Goal: Task Accomplishment & Management: Manage account settings

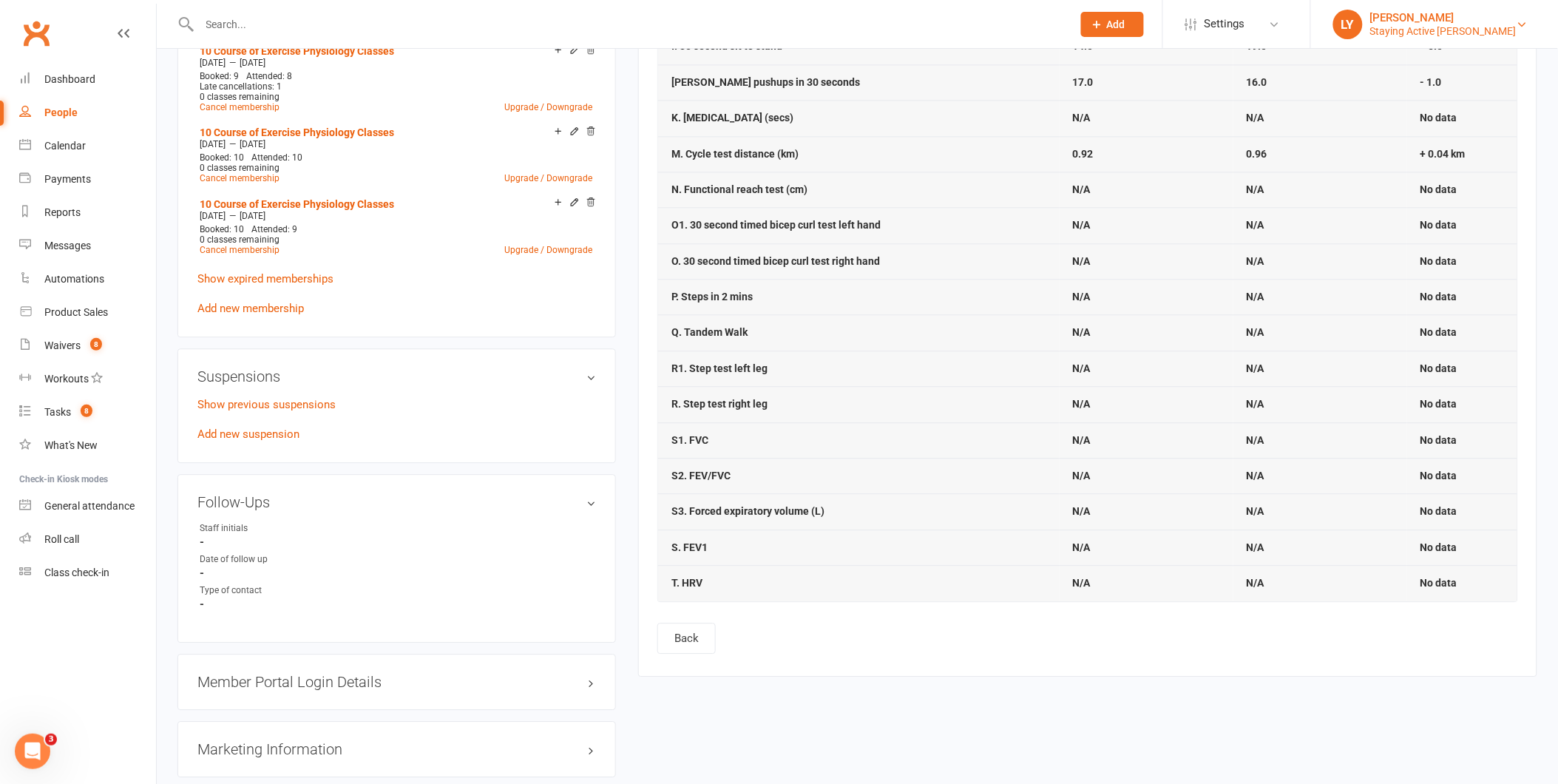
click at [1484, 25] on div "Staying Active [PERSON_NAME]" at bounding box center [1443, 31] width 146 height 13
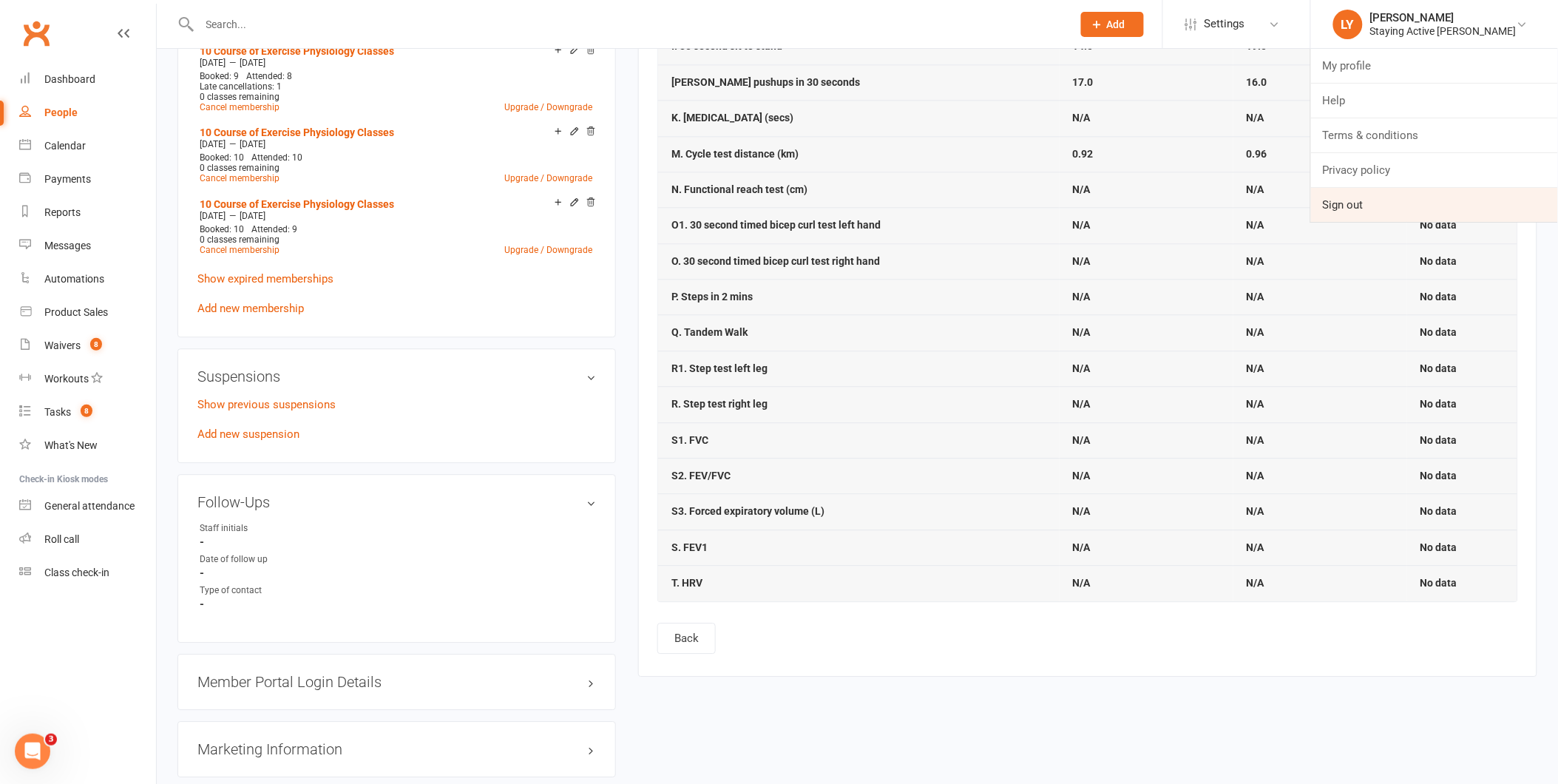
click at [1386, 203] on link "Sign out" at bounding box center [1435, 204] width 247 height 34
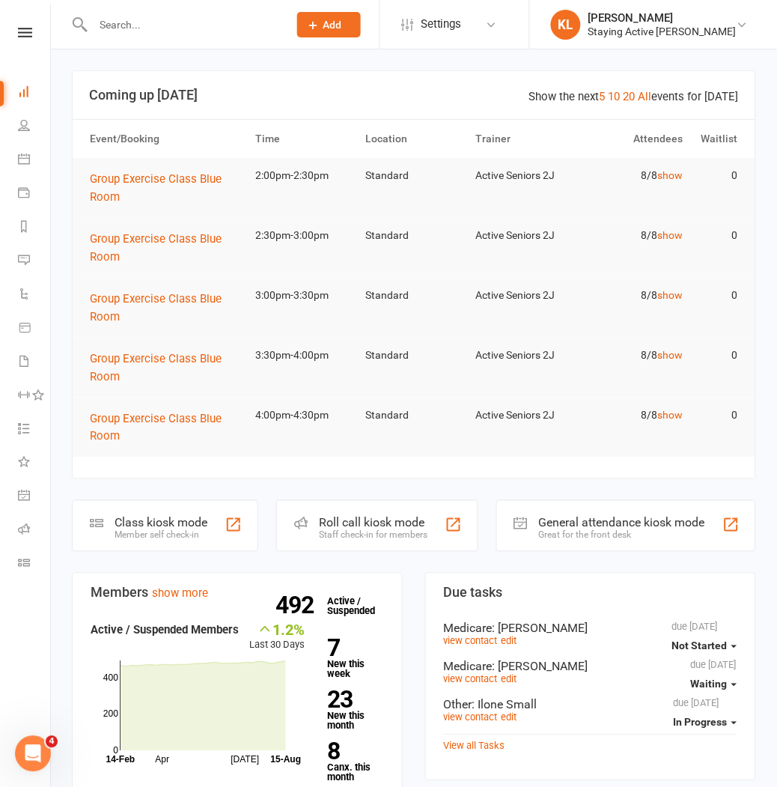
click at [157, 21] on input "text" at bounding box center [182, 24] width 189 height 21
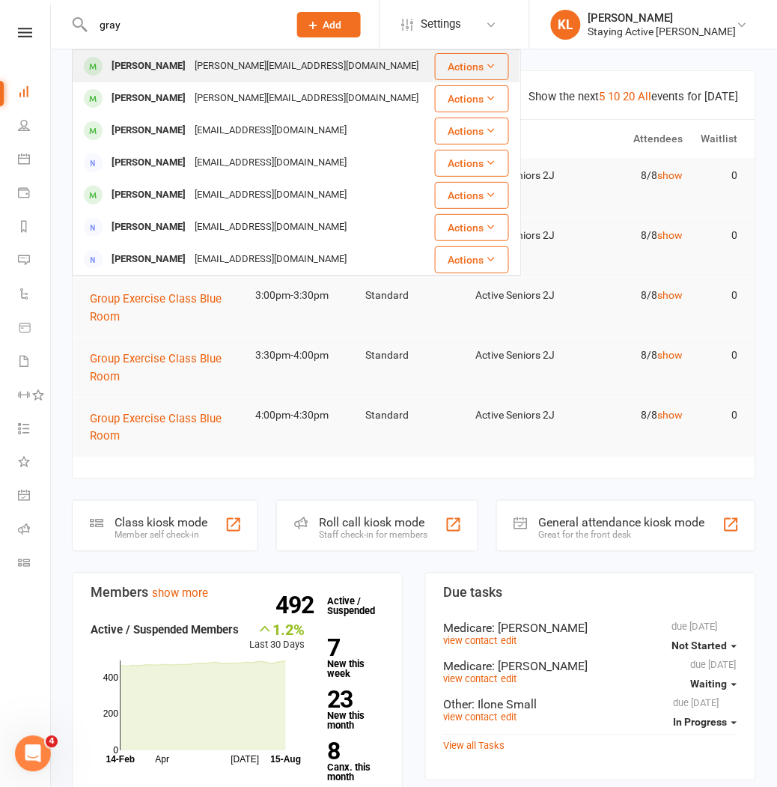
type input "gray"
click at [139, 61] on div "[PERSON_NAME]" at bounding box center [148, 66] width 83 height 22
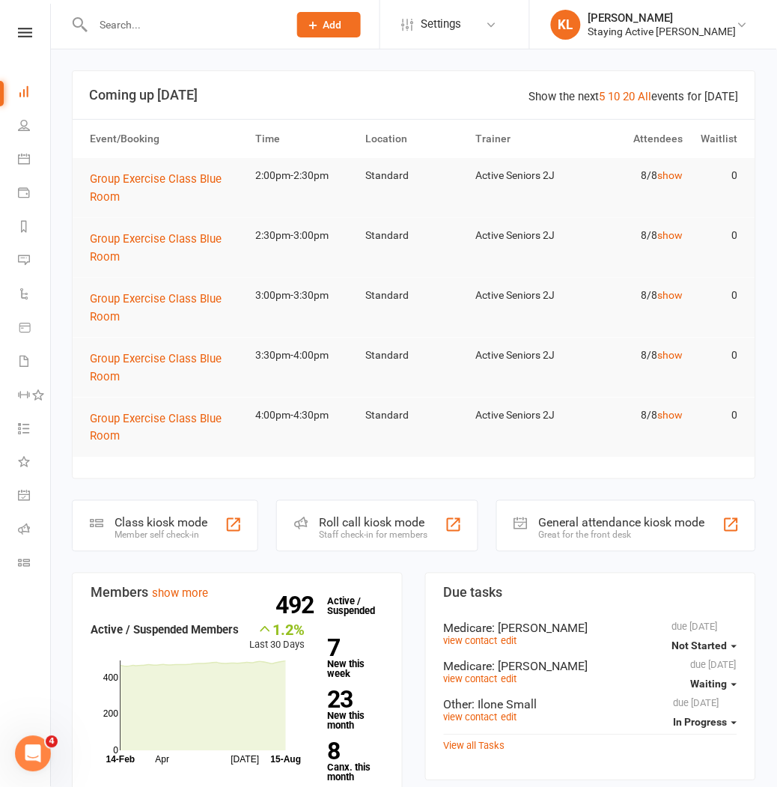
click at [170, 34] on input "text" at bounding box center [182, 24] width 189 height 21
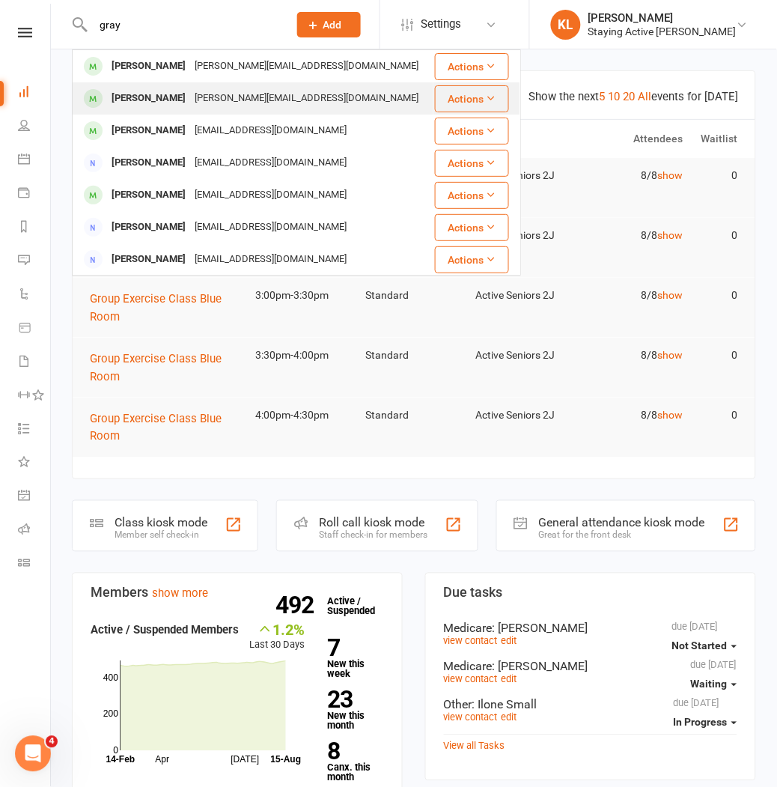
type input "gray"
click at [144, 94] on div "[PERSON_NAME]" at bounding box center [148, 99] width 83 height 22
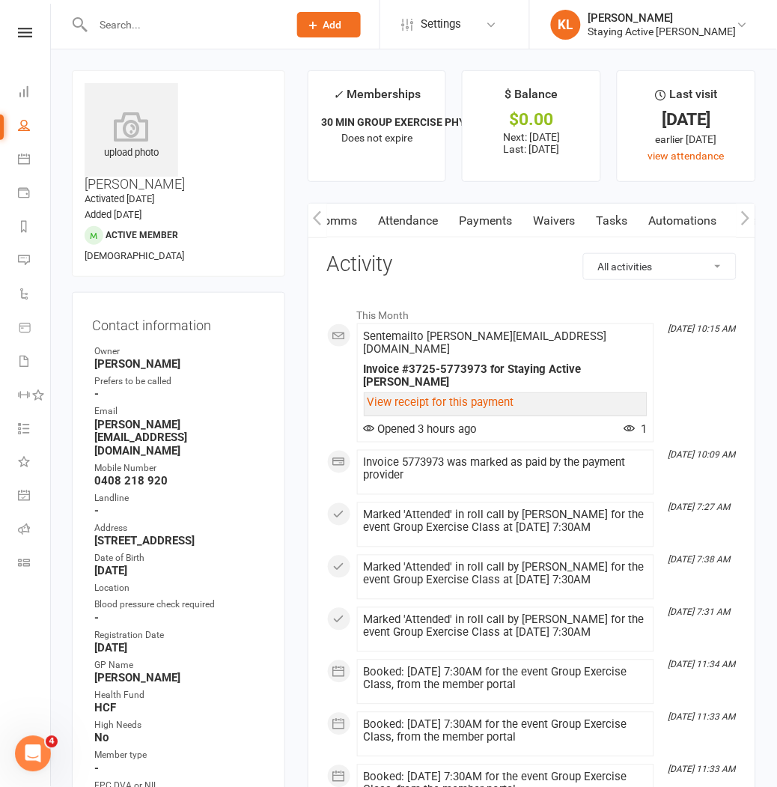
scroll to position [0, 167]
drag, startPoint x: 649, startPoint y: 229, endPoint x: 485, endPoint y: 229, distance: 163.9
click at [485, 229] on link "Waivers" at bounding box center [501, 221] width 63 height 34
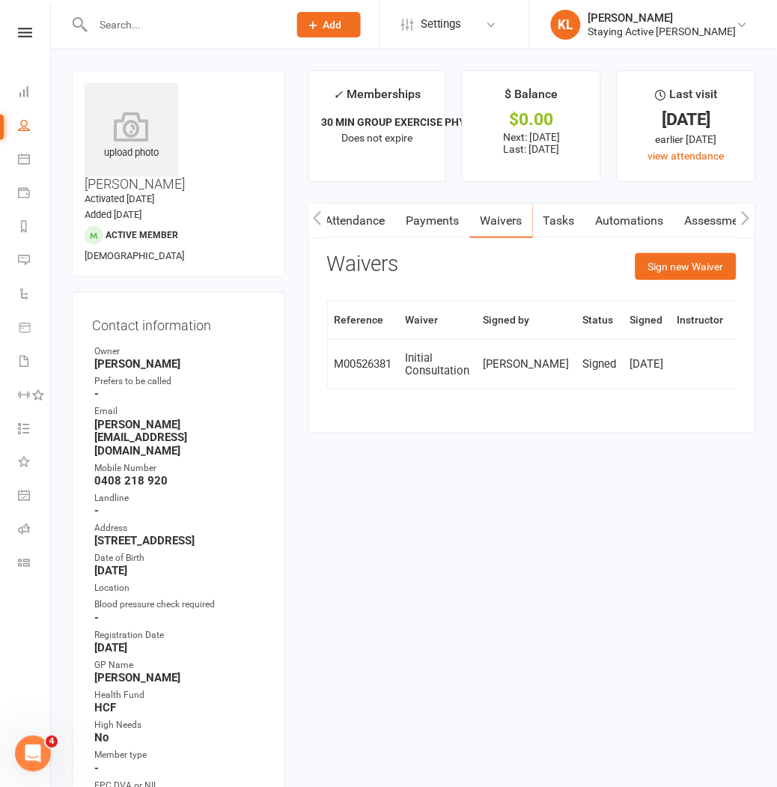
click at [720, 225] on link "Assessments" at bounding box center [720, 221] width 91 height 34
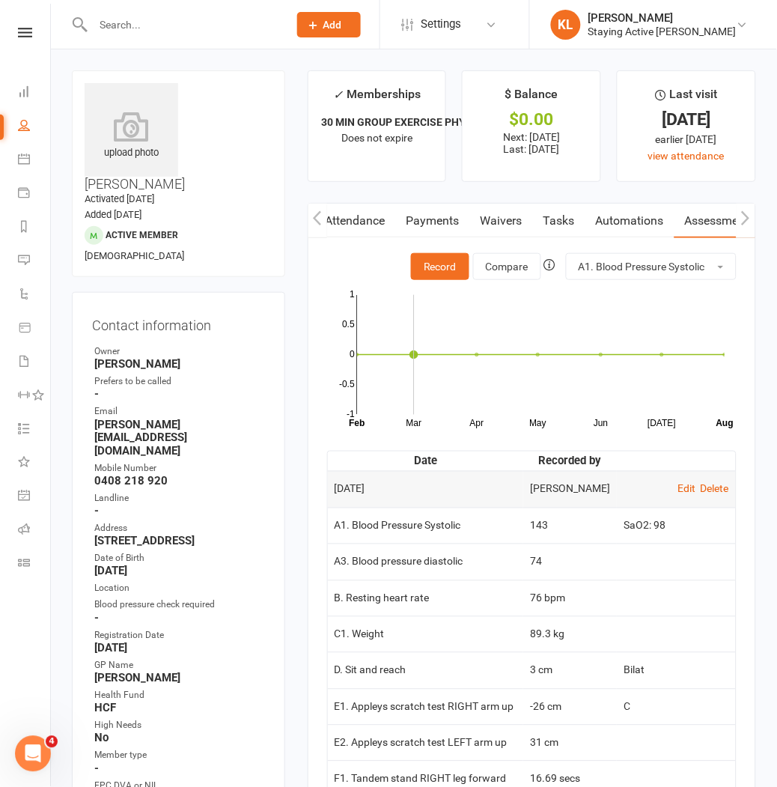
scroll to position [83, 0]
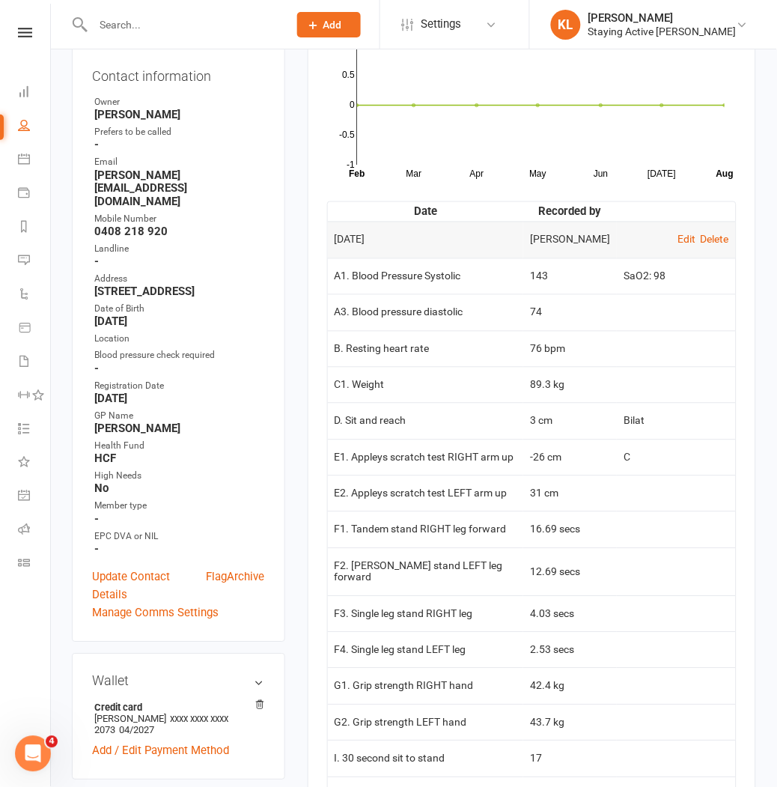
scroll to position [0, 0]
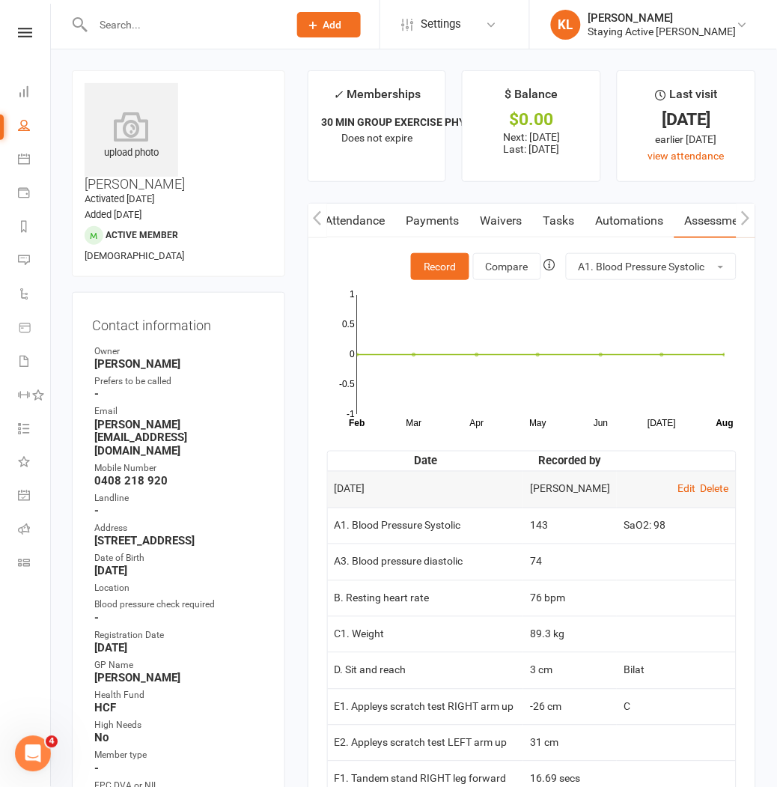
click at [445, 263] on button "Record" at bounding box center [440, 266] width 58 height 27
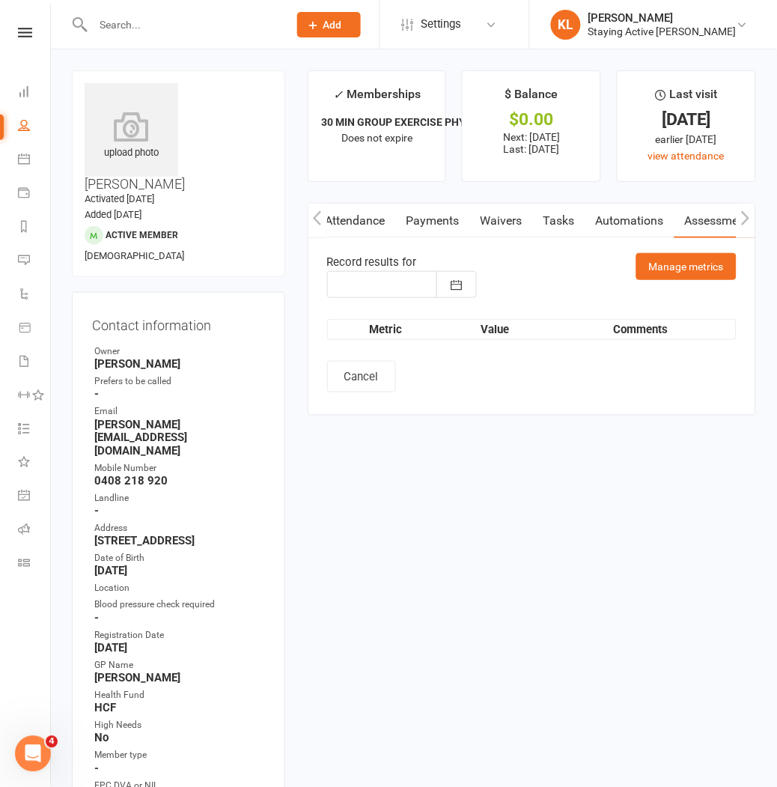
type input "[DATE]"
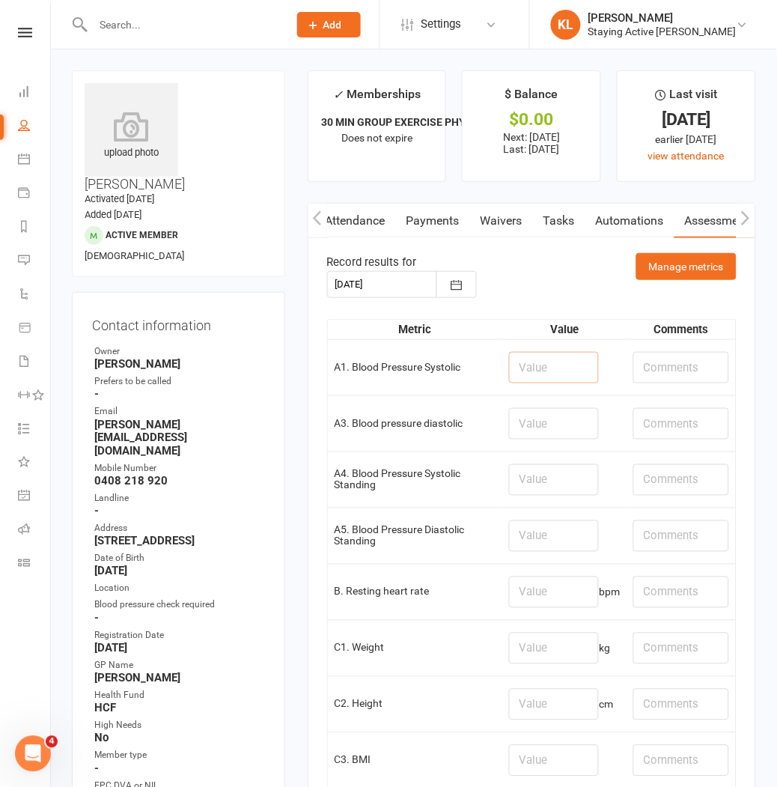
click at [549, 376] on input "number" at bounding box center [554, 367] width 90 height 31
type input "1"
click at [654, 368] on input "text" at bounding box center [681, 367] width 96 height 31
type input "SaO2: 95"
click at [517, 364] on input "1" at bounding box center [554, 367] width 90 height 31
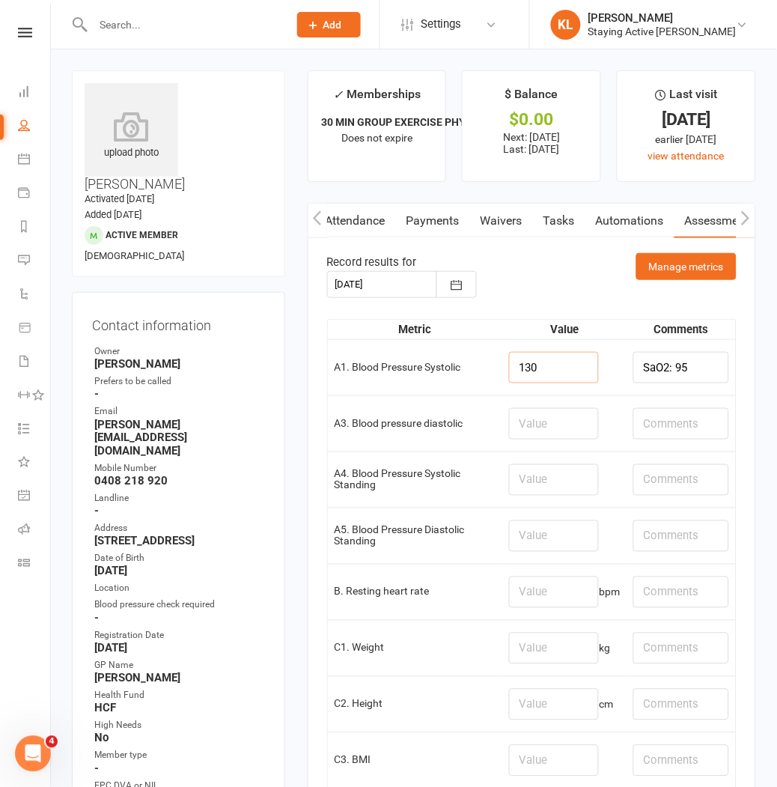
type input "130"
click at [502, 415] on td at bounding box center [564, 423] width 124 height 56
drag, startPoint x: 499, startPoint y: 415, endPoint x: 534, endPoint y: 424, distance: 36.1
click at [534, 424] on input "number" at bounding box center [554, 423] width 90 height 31
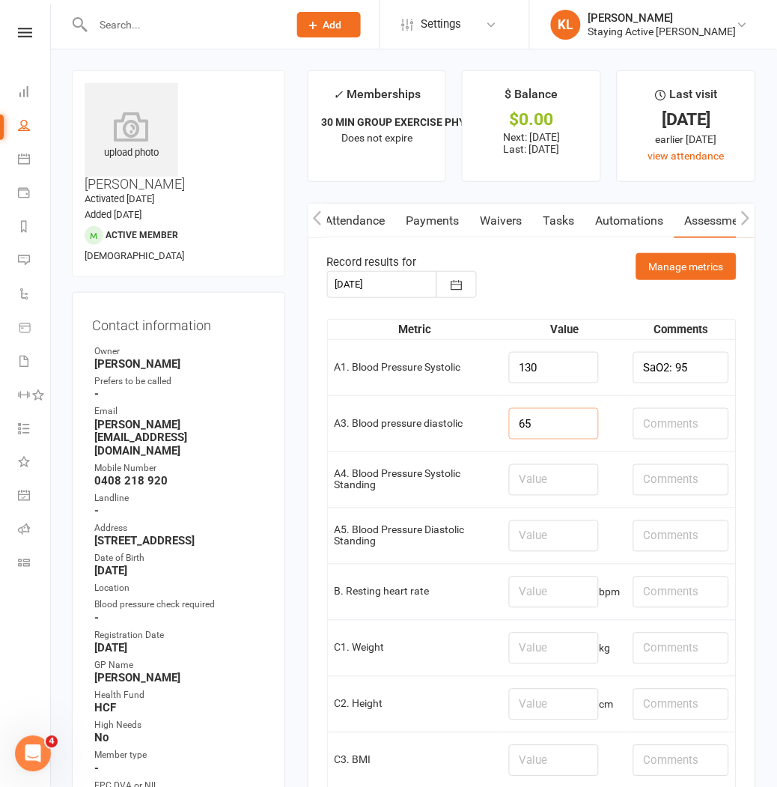
type input "65"
click at [522, 588] on input "number" at bounding box center [554, 591] width 90 height 31
type input "74"
click at [518, 651] on input "number" at bounding box center [554, 648] width 90 height 31
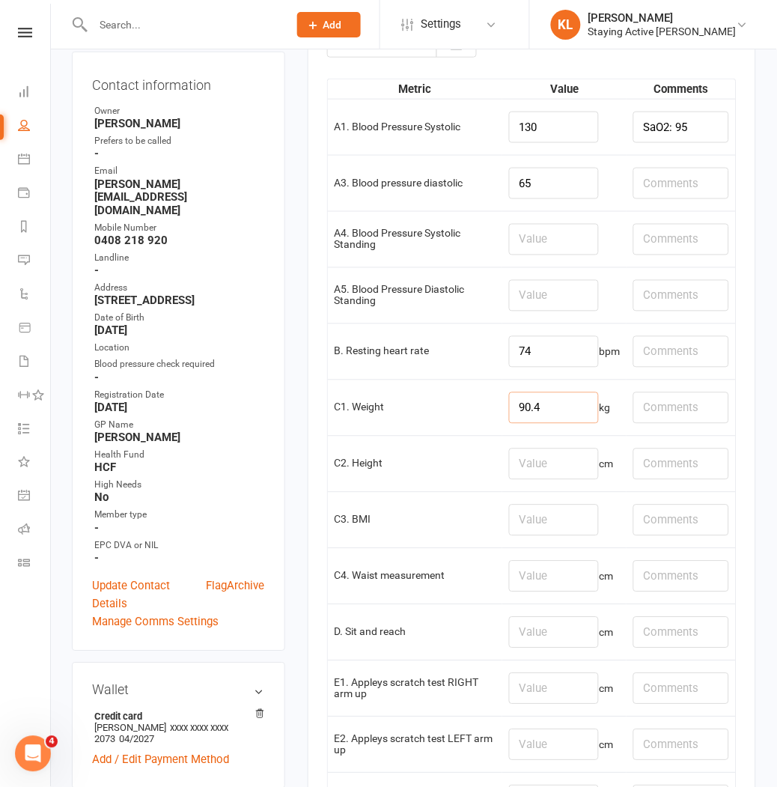
scroll to position [249, 0]
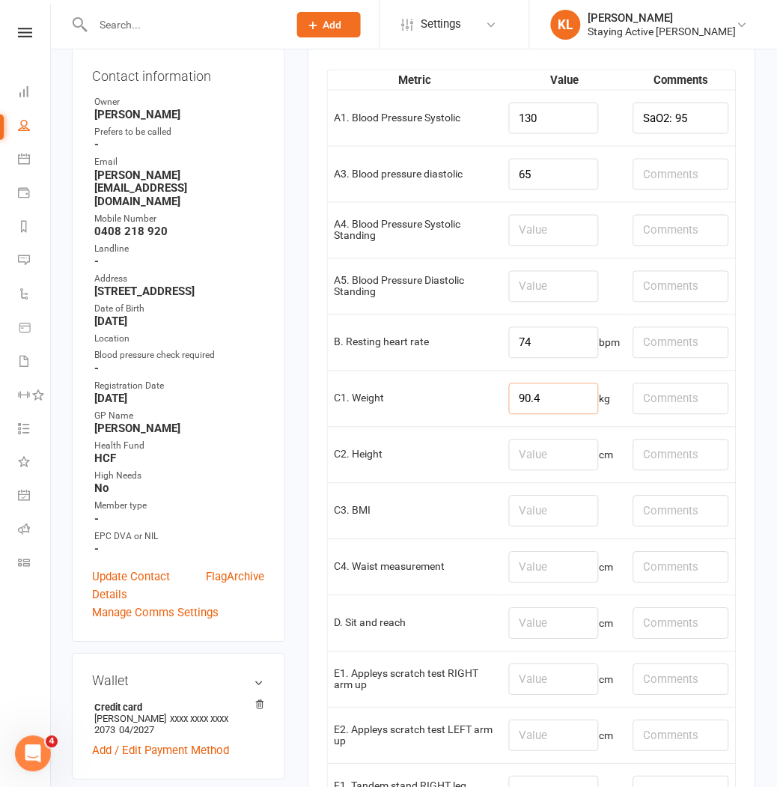
type input "90.4"
click at [521, 573] on input "number" at bounding box center [554, 567] width 90 height 31
type input "106"
click at [524, 678] on input "number" at bounding box center [554, 679] width 90 height 31
type input "-23"
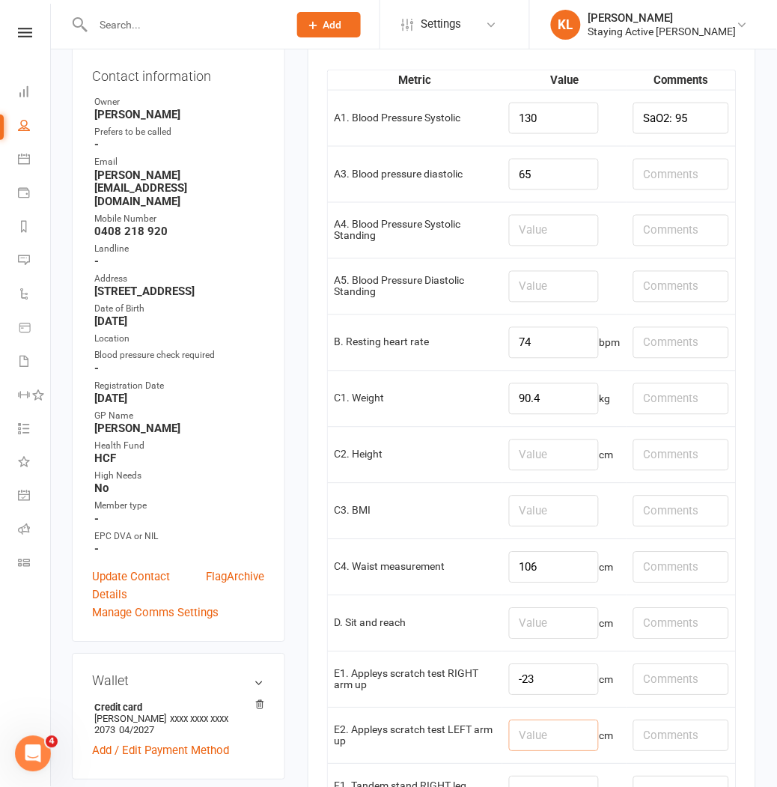
click at [512, 729] on input "number" at bounding box center [554, 735] width 90 height 31
type input "-32"
click at [529, 620] on input "number" at bounding box center [554, 623] width 90 height 31
type input "2"
drag, startPoint x: 666, startPoint y: 626, endPoint x: 707, endPoint y: 617, distance: 41.4
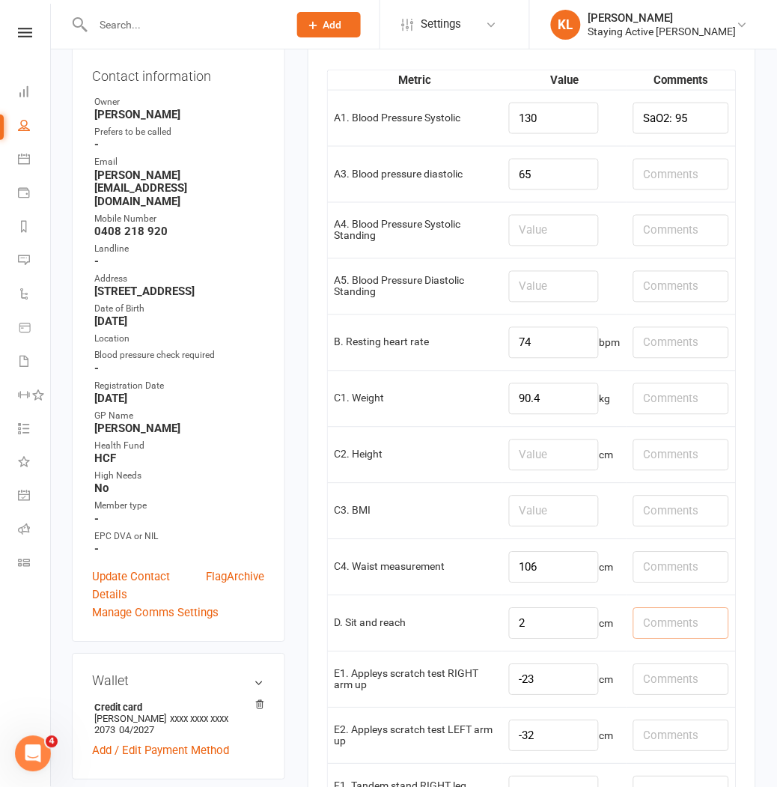
click at [676, 627] on input "text" at bounding box center [681, 623] width 96 height 31
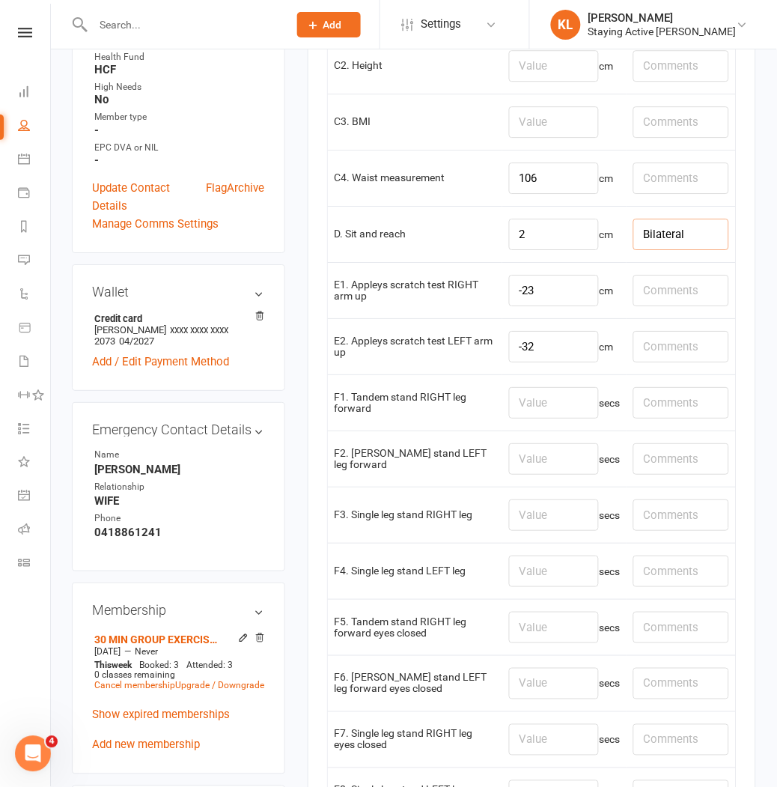
scroll to position [665, 0]
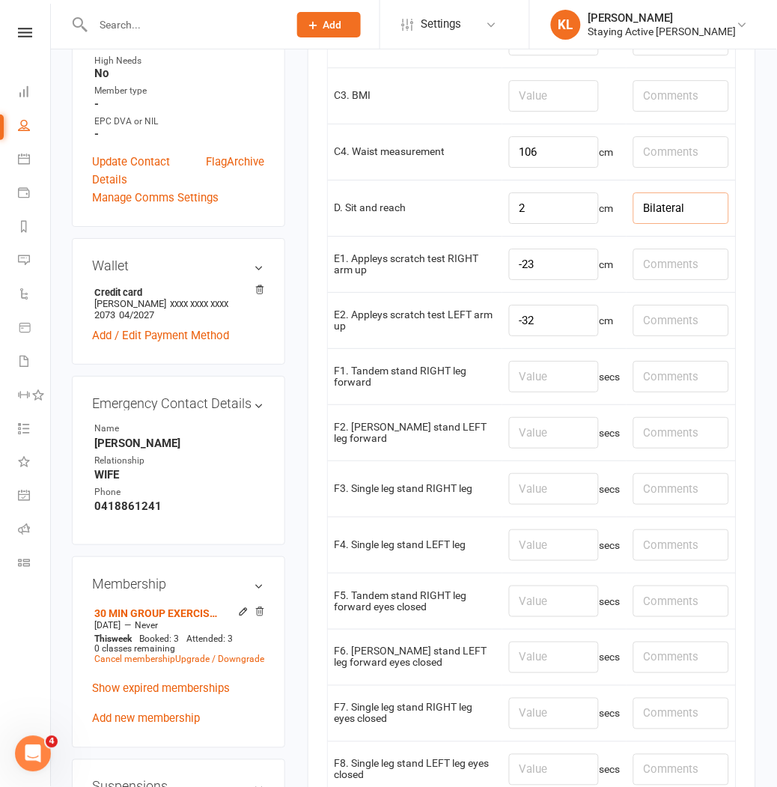
type input "Bilateral"
click at [514, 380] on input "number" at bounding box center [554, 376] width 90 height 31
type input "30"
click at [539, 436] on input "number" at bounding box center [554, 432] width 90 height 31
type input "30"
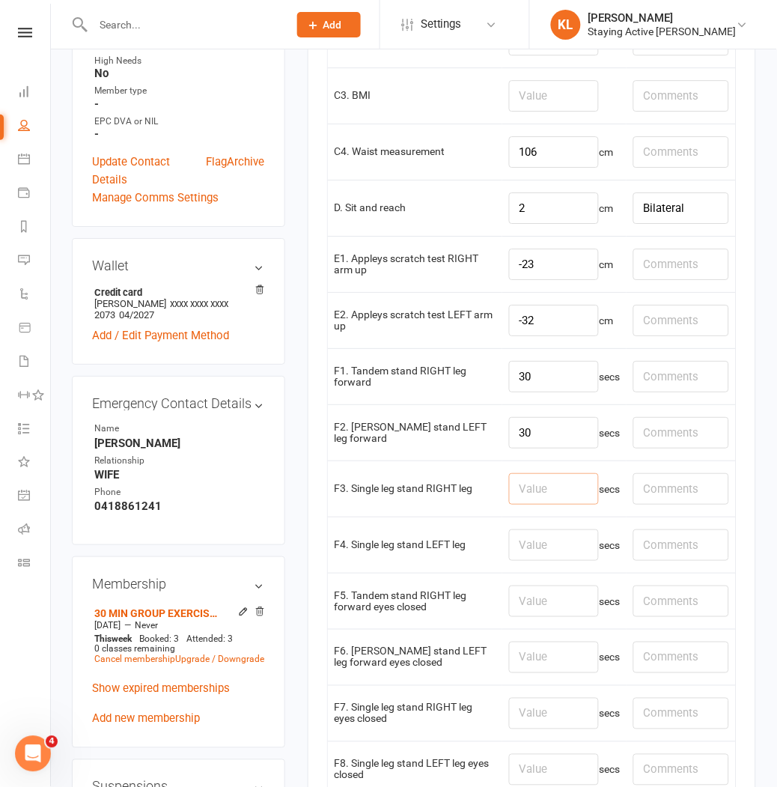
click at [519, 495] on input "number" at bounding box center [554, 488] width 90 height 31
type input "1.25"
click at [526, 549] on input "number" at bounding box center [554, 544] width 90 height 31
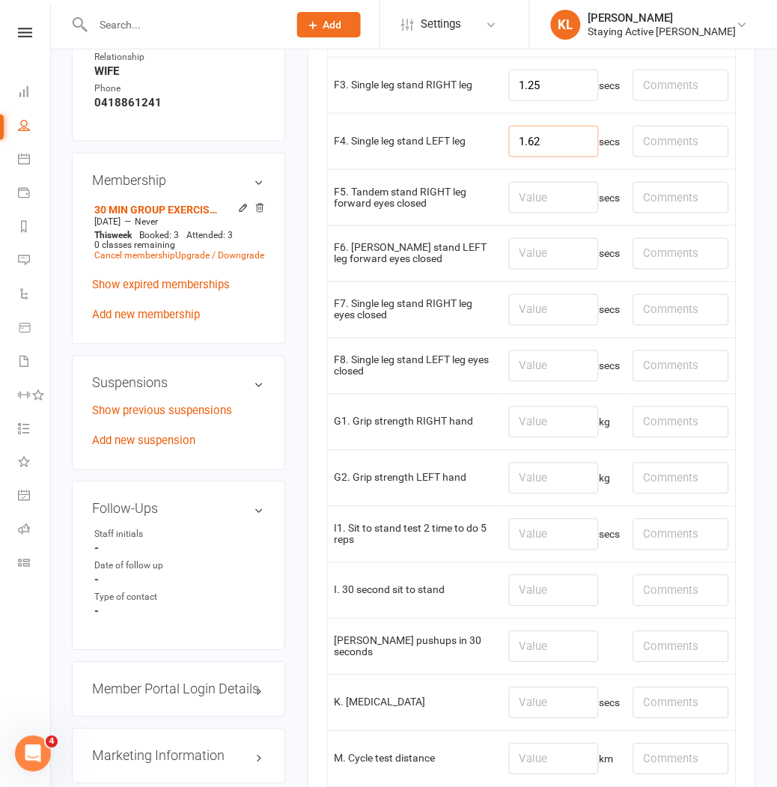
scroll to position [1081, 0]
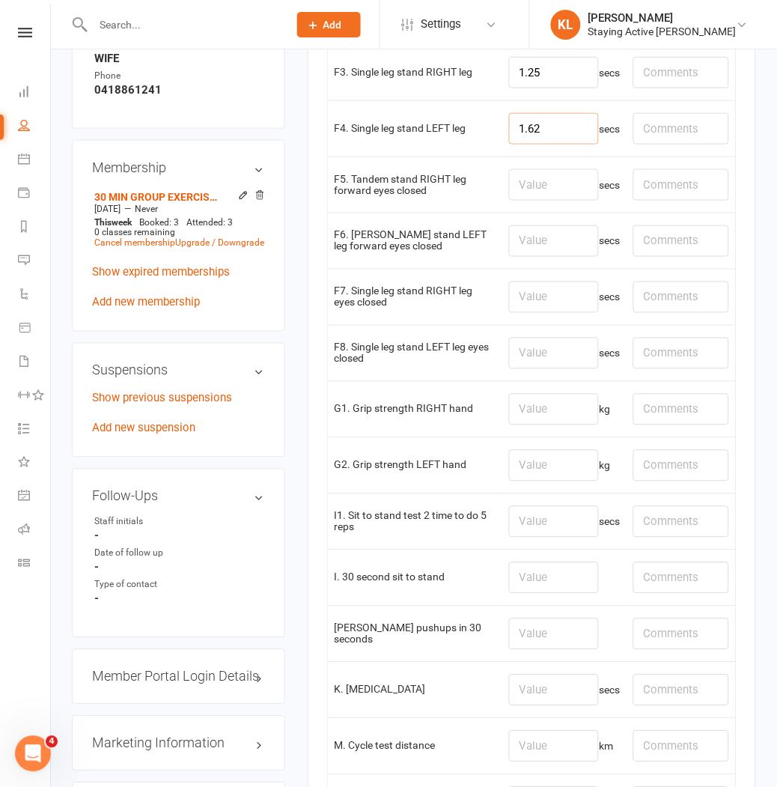
type input "1.62"
click at [512, 586] on input "number" at bounding box center [554, 577] width 90 height 31
type input "16"
click at [520, 422] on input "number" at bounding box center [554, 409] width 90 height 31
type input "42.5"
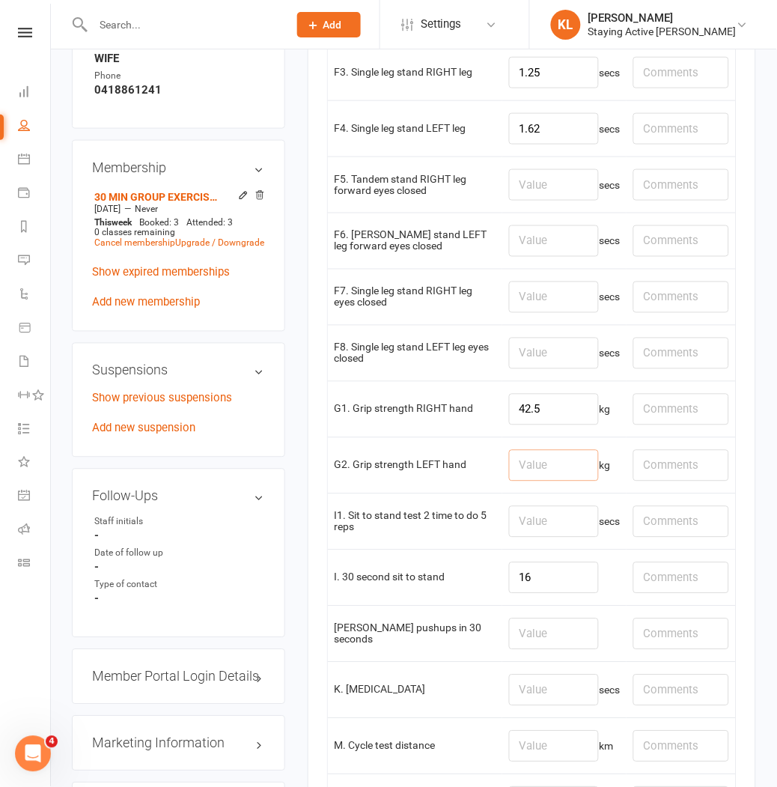
click at [525, 469] on input "number" at bounding box center [554, 465] width 90 height 31
type input "39"
click at [639, 413] on input "text" at bounding box center [681, 409] width 96 height 31
type input "42.2 on 2nd attempt"
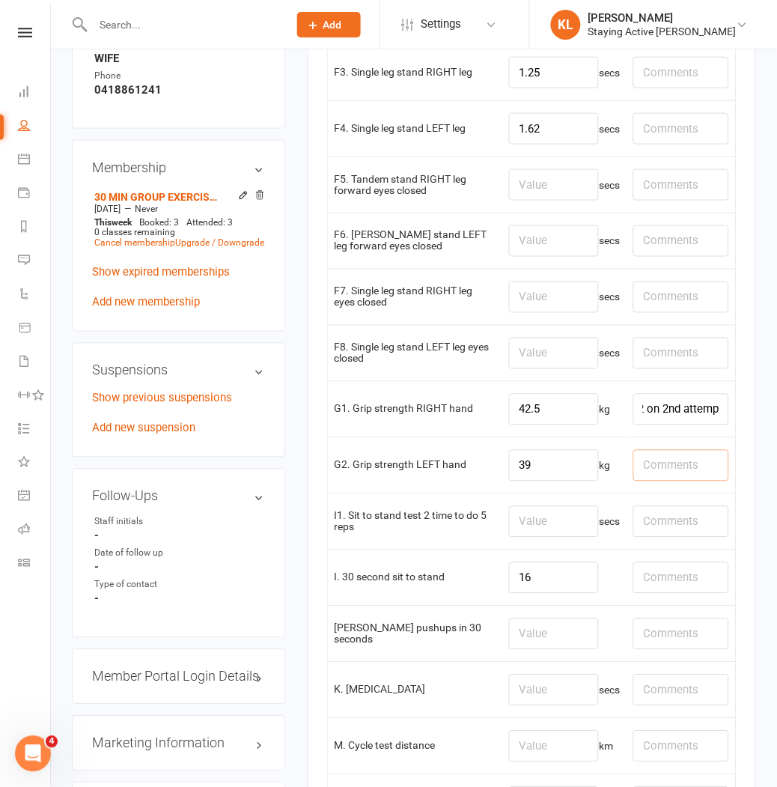
click at [646, 467] on input "text" at bounding box center [681, 465] width 96 height 31
drag, startPoint x: 664, startPoint y: 417, endPoint x: 761, endPoint y: 424, distance: 96.9
click at [761, 424] on main "✓ Memberships 30 MIN GROUP EXERCISE PHYSIOLOGY SERVICES ... Does not expire $ B…" at bounding box center [531, 264] width 471 height 2550
click at [633, 467] on input "text" at bounding box center [681, 465] width 96 height 31
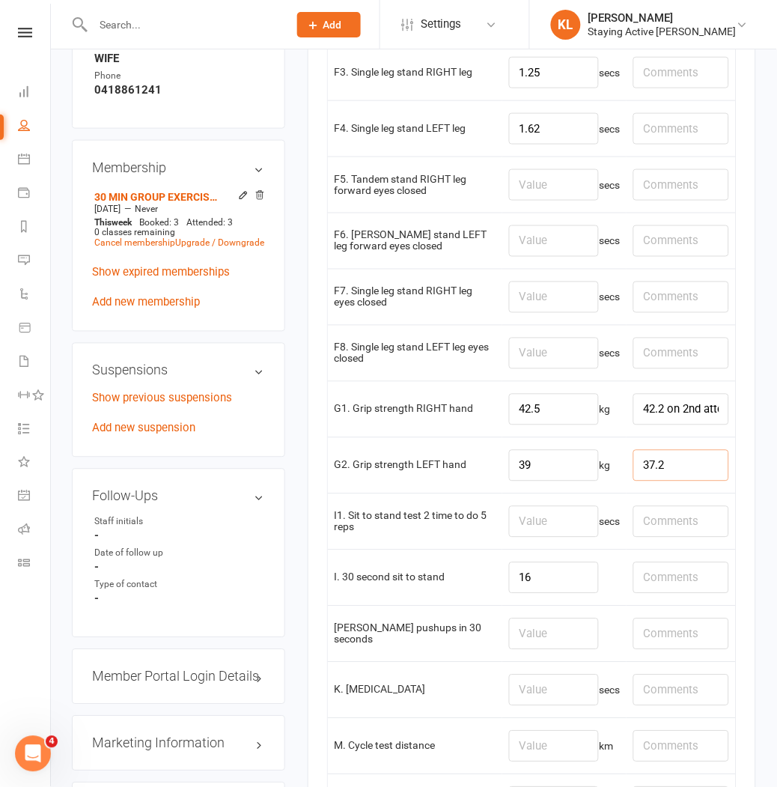
paste input "on 2nd attempt"
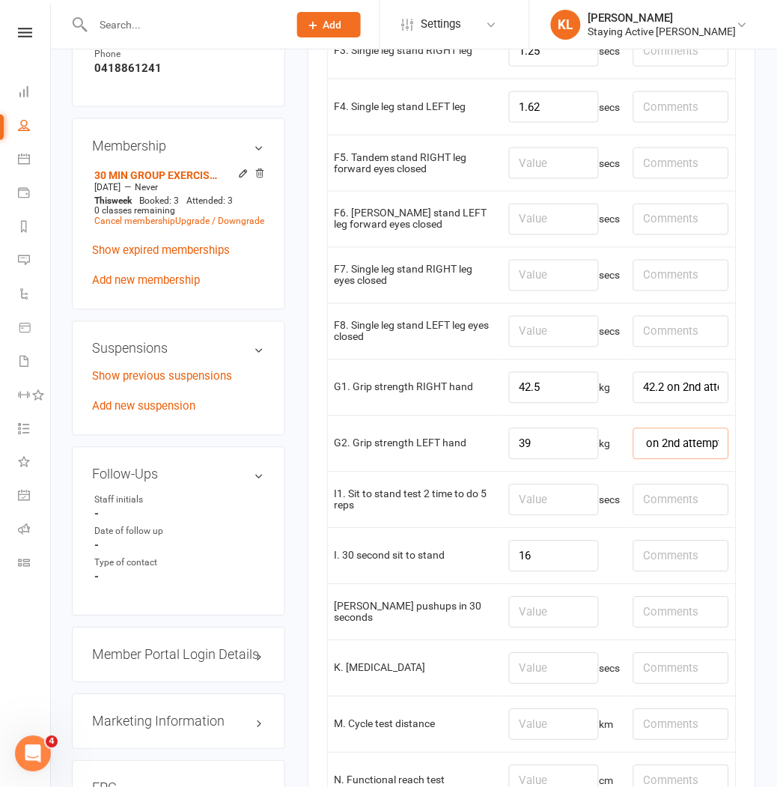
scroll to position [1164, 0]
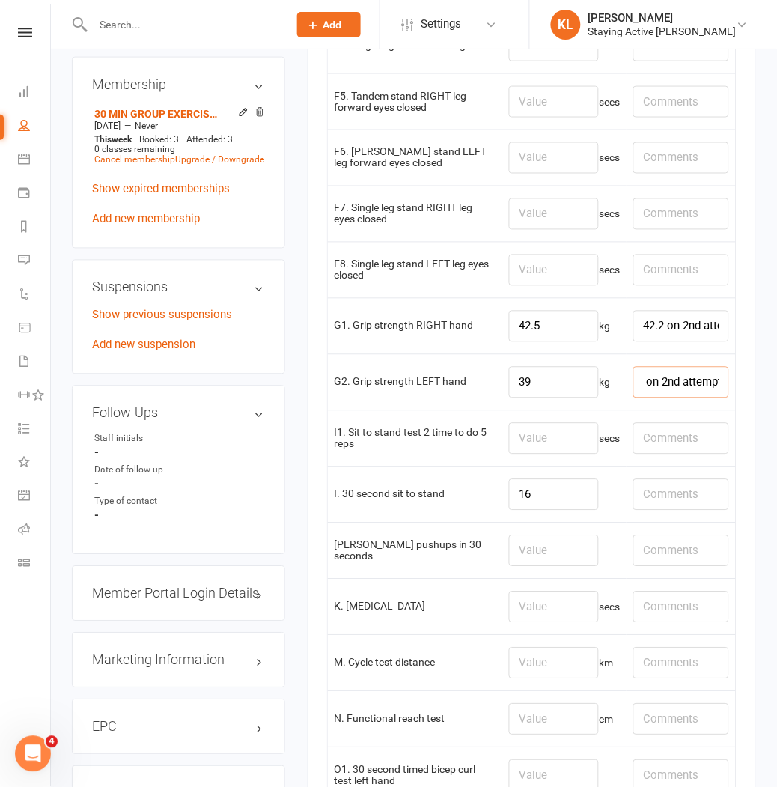
type input "37.2 on 2nd attempt"
click at [518, 547] on input "number" at bounding box center [554, 550] width 90 height 31
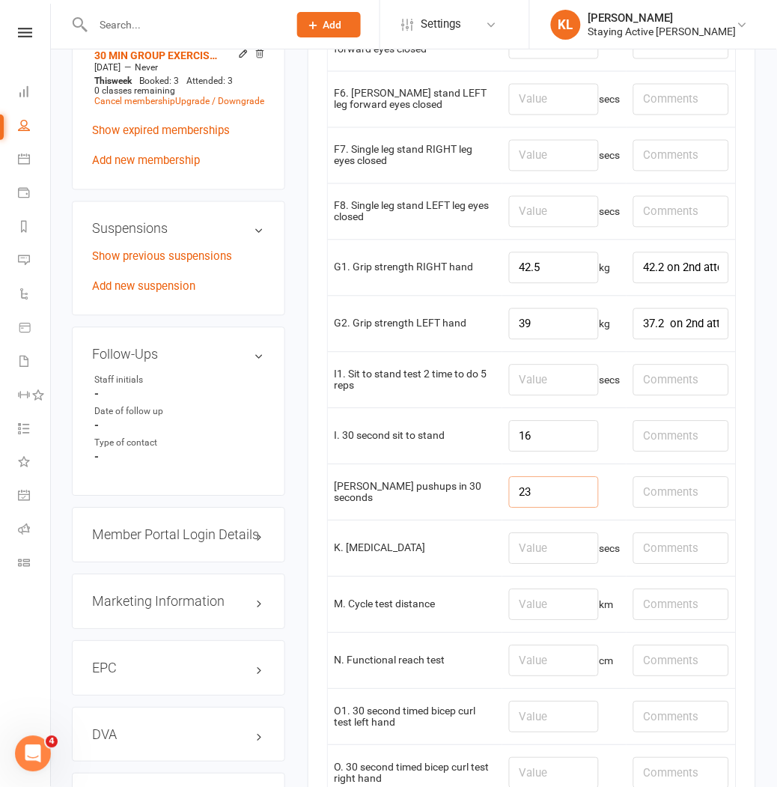
scroll to position [1247, 0]
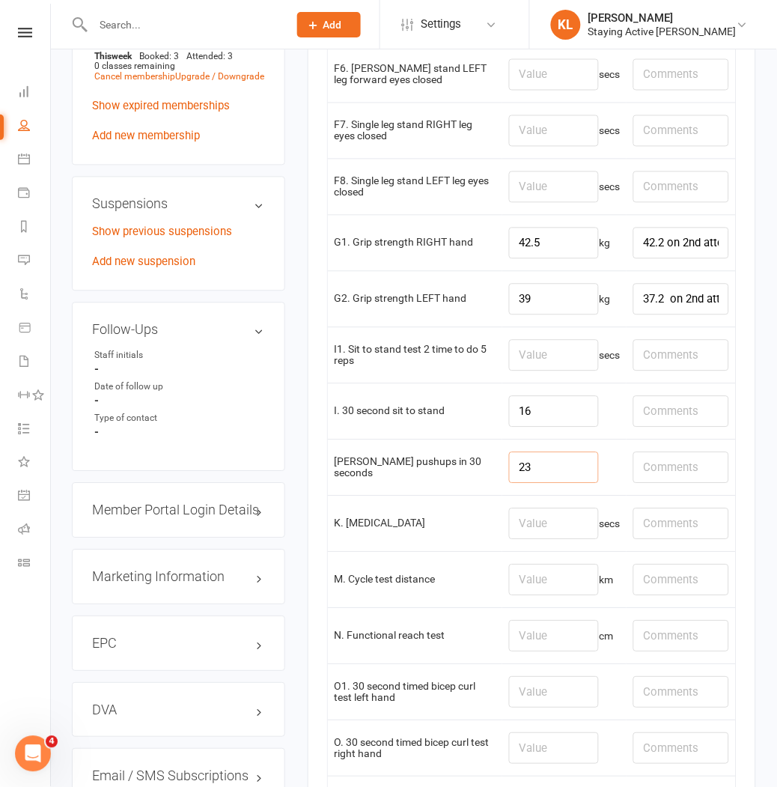
type input "23"
click at [522, 587] on input "number" at bounding box center [554, 579] width 90 height 31
type input "1.38"
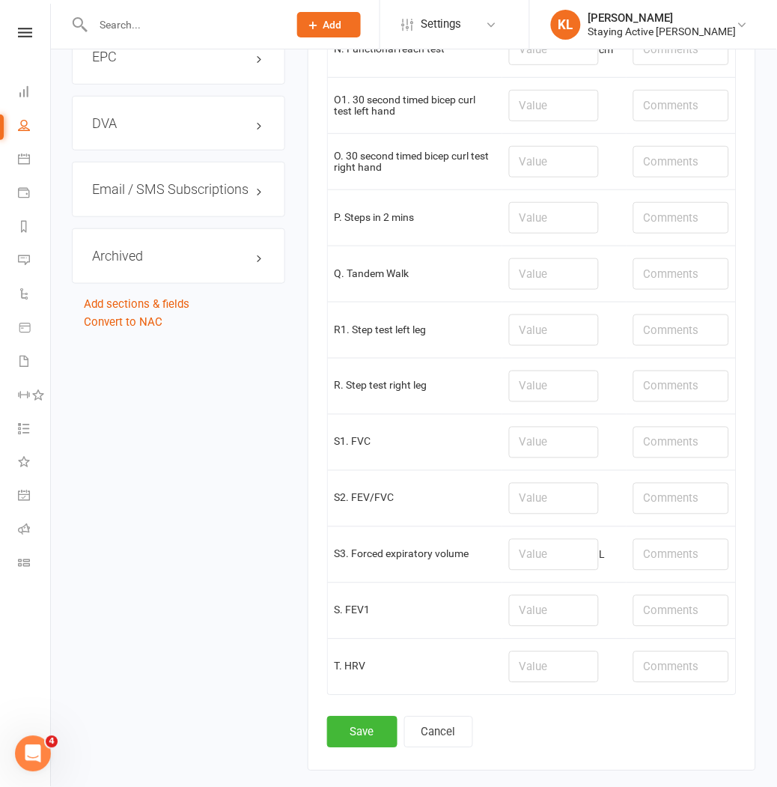
scroll to position [1922, 0]
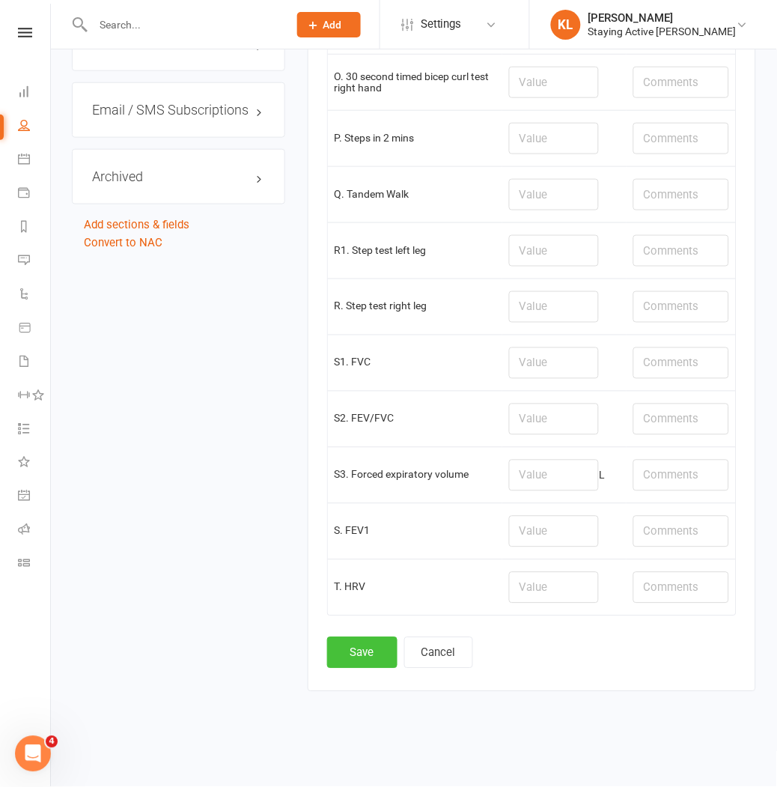
click at [375, 648] on button "Save" at bounding box center [362, 652] width 70 height 31
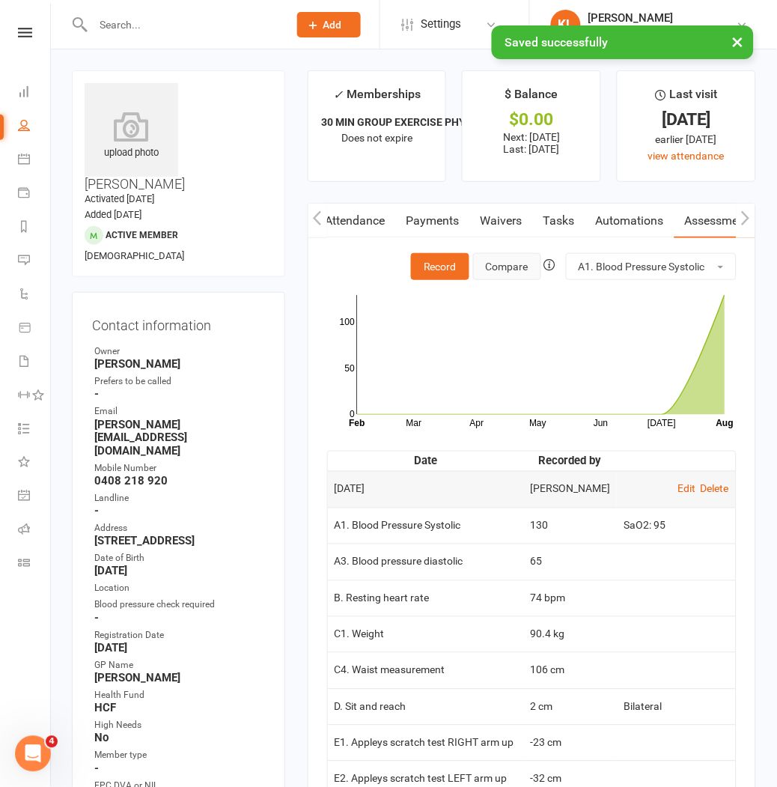
click at [504, 274] on button "Compare" at bounding box center [507, 266] width 68 height 27
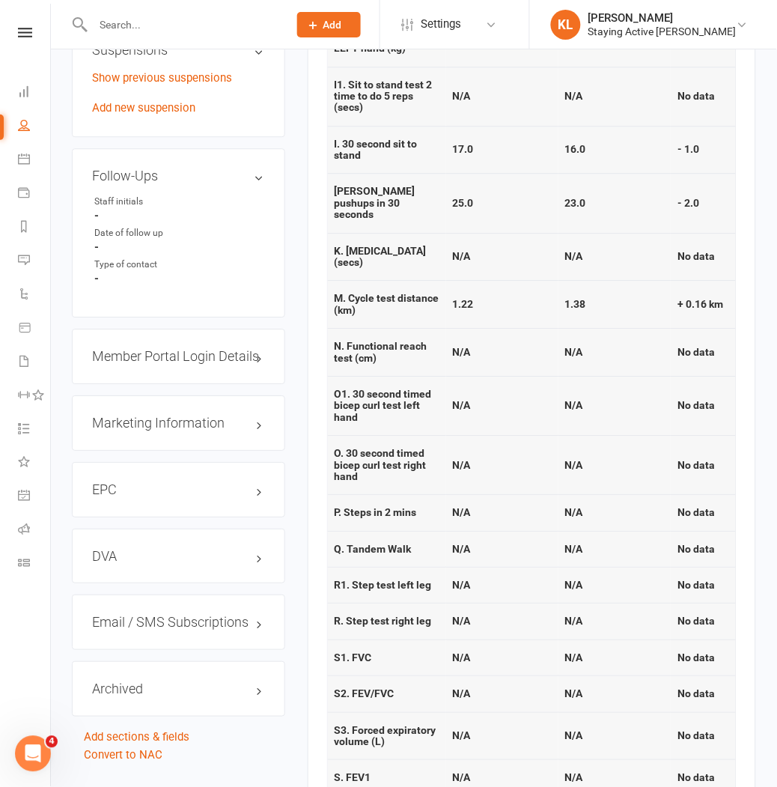
scroll to position [1413, 0]
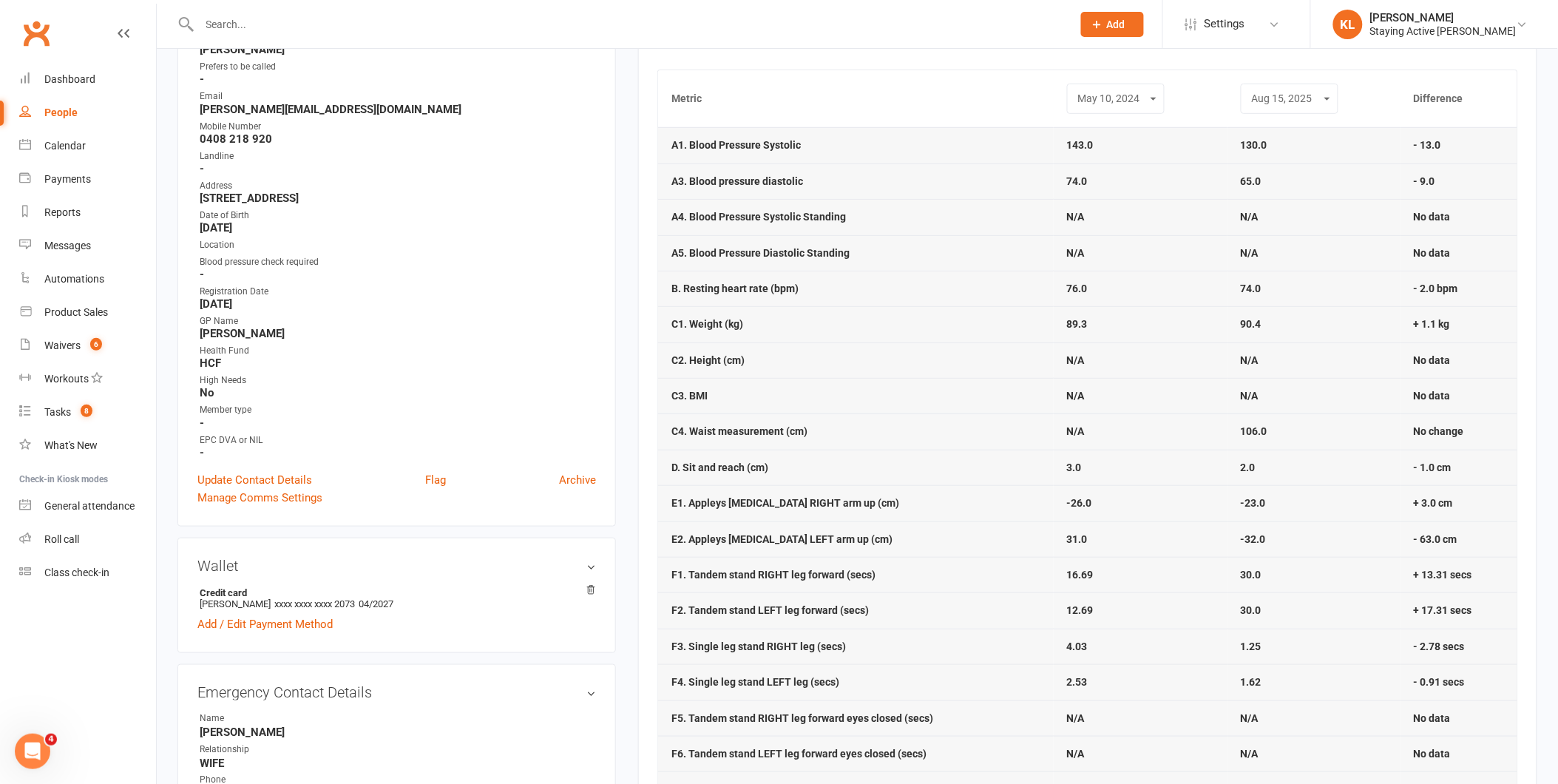
scroll to position [0, 0]
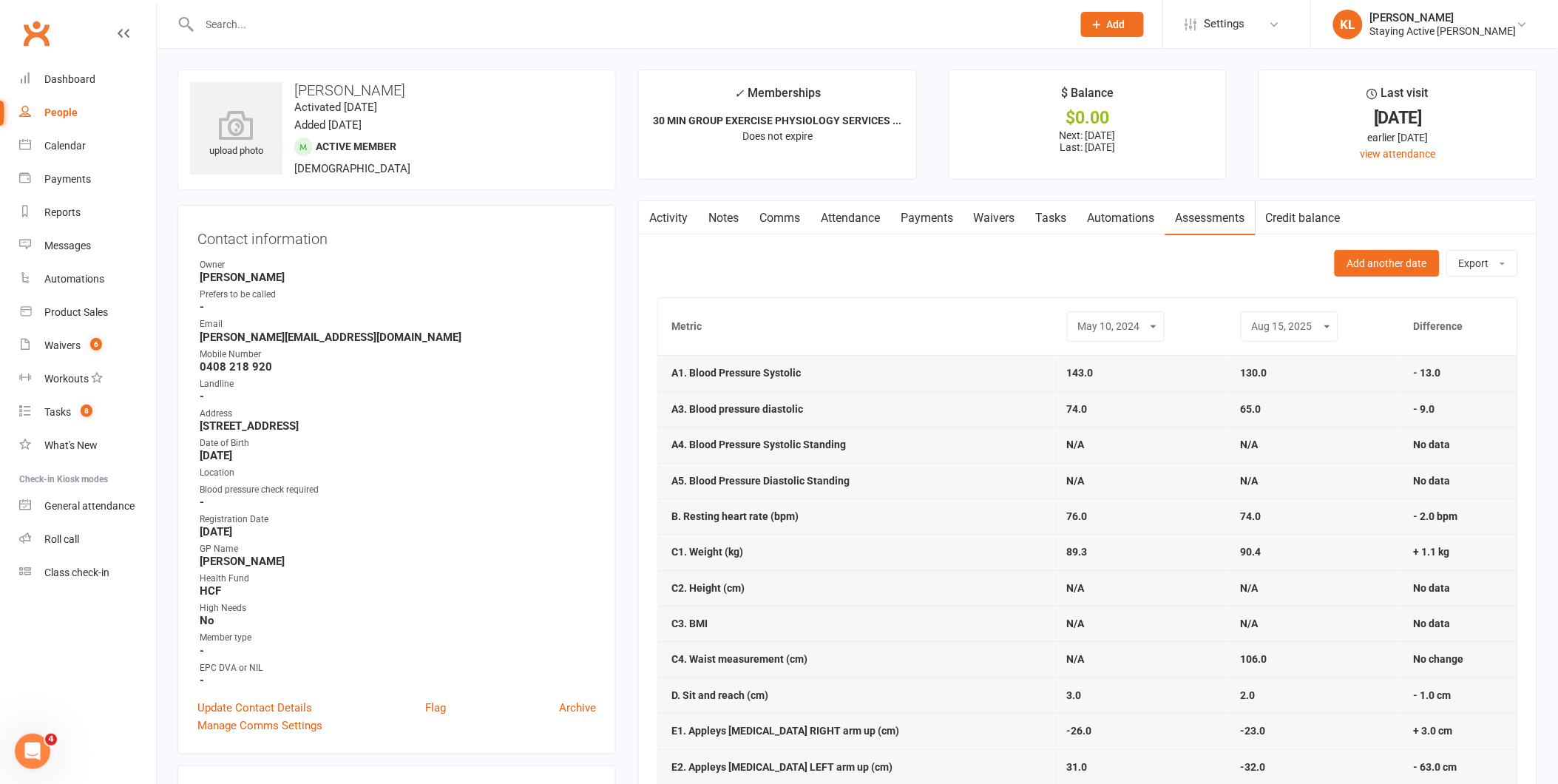
click at [767, 212] on link "Automations" at bounding box center [1121, 218] width 88 height 34
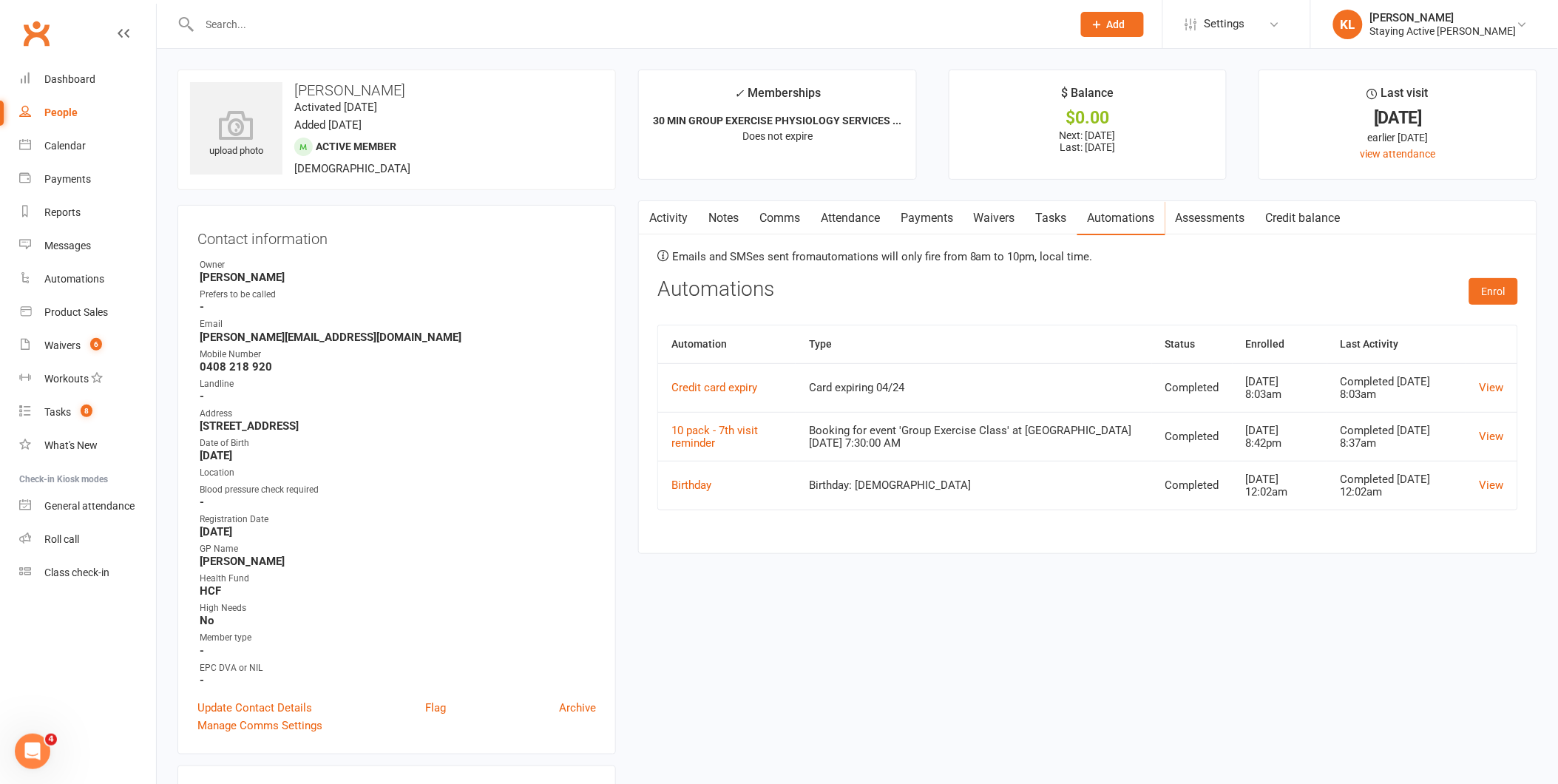
click at [767, 216] on link "Assessments" at bounding box center [1210, 218] width 90 height 34
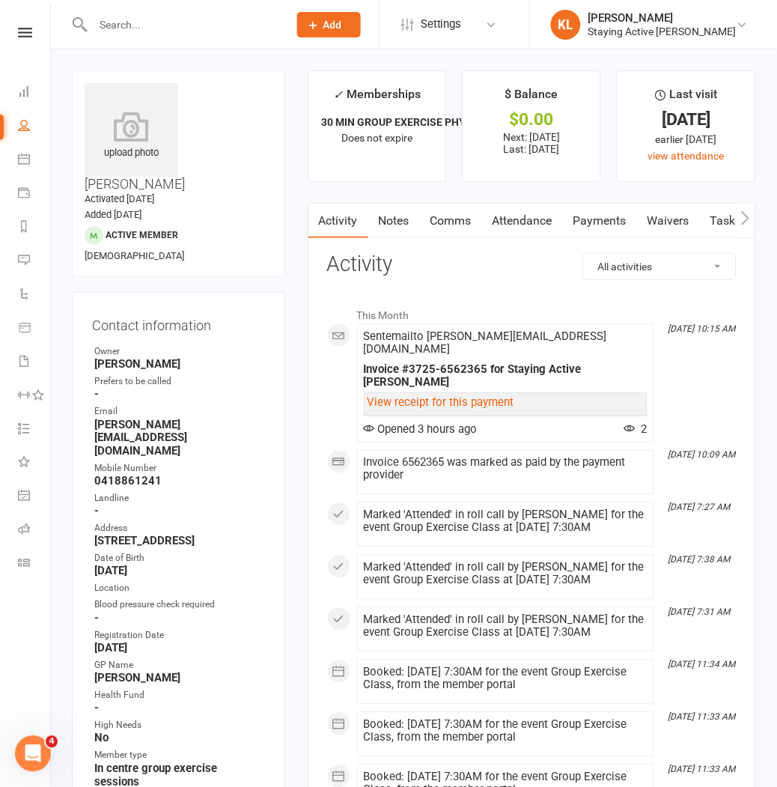
click at [746, 219] on icon "button" at bounding box center [745, 218] width 9 height 16
click at [600, 222] on link "Assessments" at bounding box center [612, 221] width 91 height 34
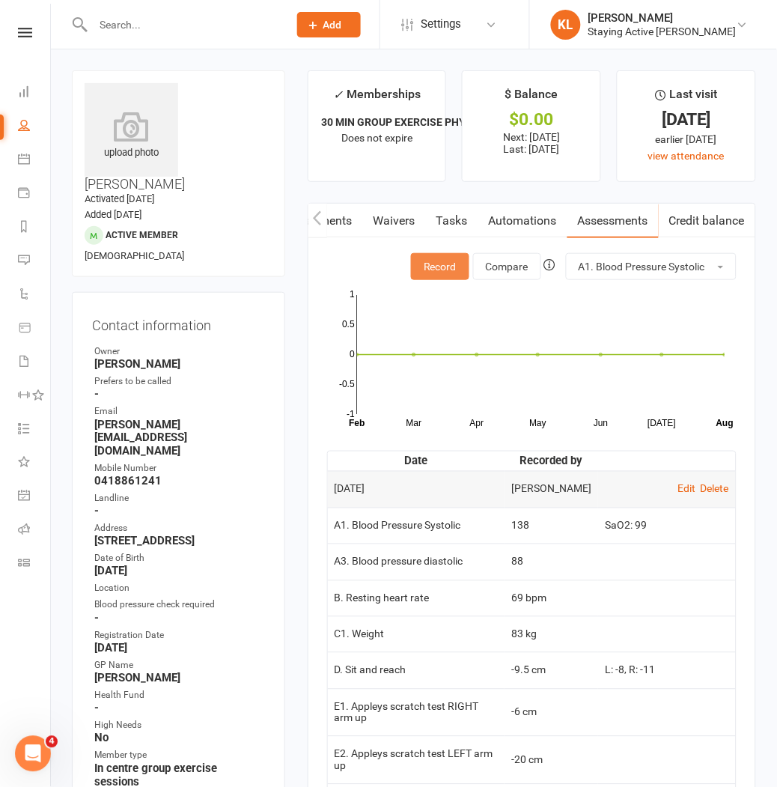
click at [438, 257] on button "Record" at bounding box center [440, 266] width 58 height 27
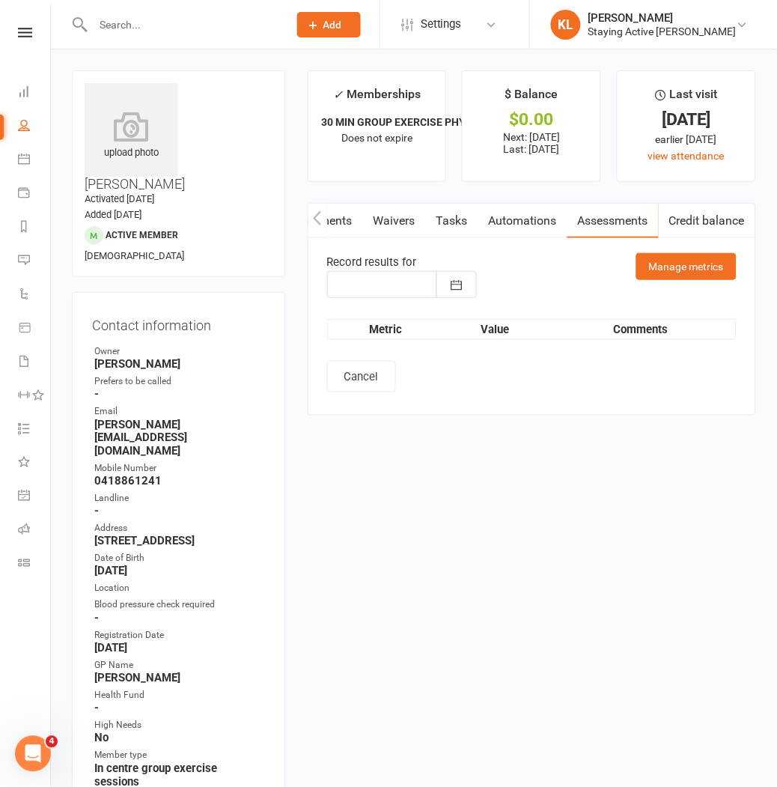
type input "[DATE]"
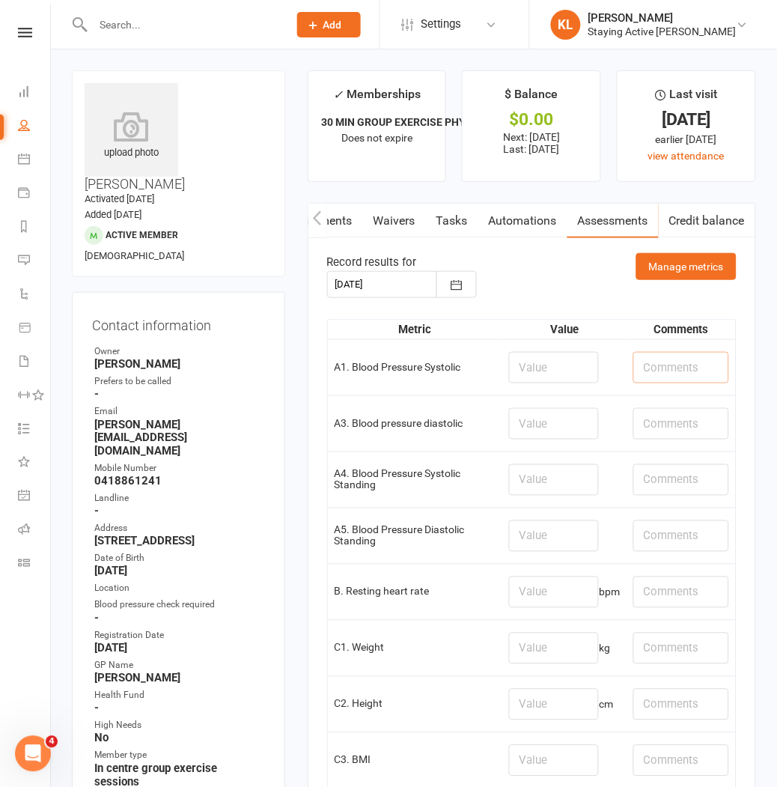
click at [663, 379] on input "text" at bounding box center [681, 367] width 96 height 31
type input "SaO2" 96"
click at [518, 363] on input "number" at bounding box center [554, 367] width 90 height 31
type input "158"
click at [519, 431] on input "number" at bounding box center [554, 423] width 90 height 31
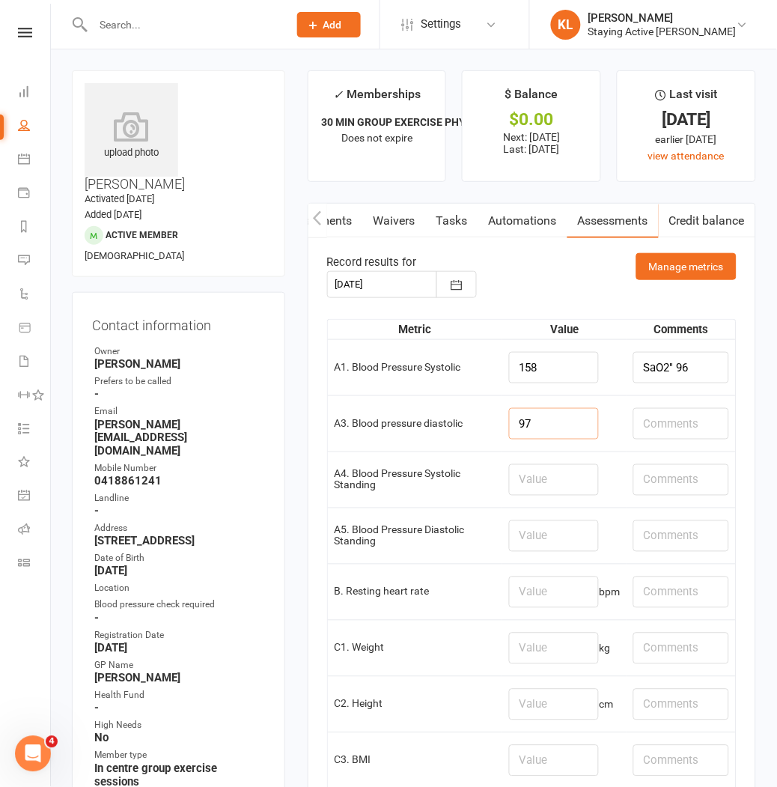
type input "97"
click at [644, 429] on input "text" at bounding box center [681, 423] width 96 height 31
type input "1st BP: 158/97"
drag, startPoint x: 535, startPoint y: 363, endPoint x: 449, endPoint y: 367, distance: 86.2
click at [449, 367] on tr "A1. Blood Pressure Systolic 158 SaO2" 96" at bounding box center [532, 367] width 408 height 56
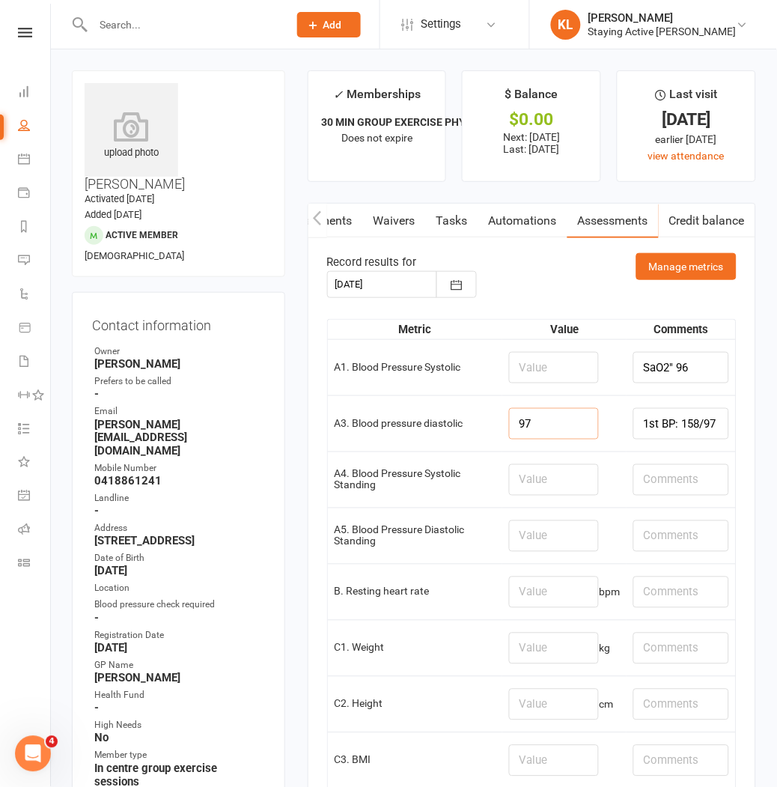
drag, startPoint x: 542, startPoint y: 424, endPoint x: 442, endPoint y: 424, distance: 100.3
click at [442, 424] on tr "A3. Blood pressure diastolic 97 1st BP: 158/97" at bounding box center [532, 423] width 408 height 56
click at [523, 378] on input "number" at bounding box center [554, 367] width 90 height 31
click at [526, 369] on input "1" at bounding box center [554, 367] width 90 height 31
type input "154"
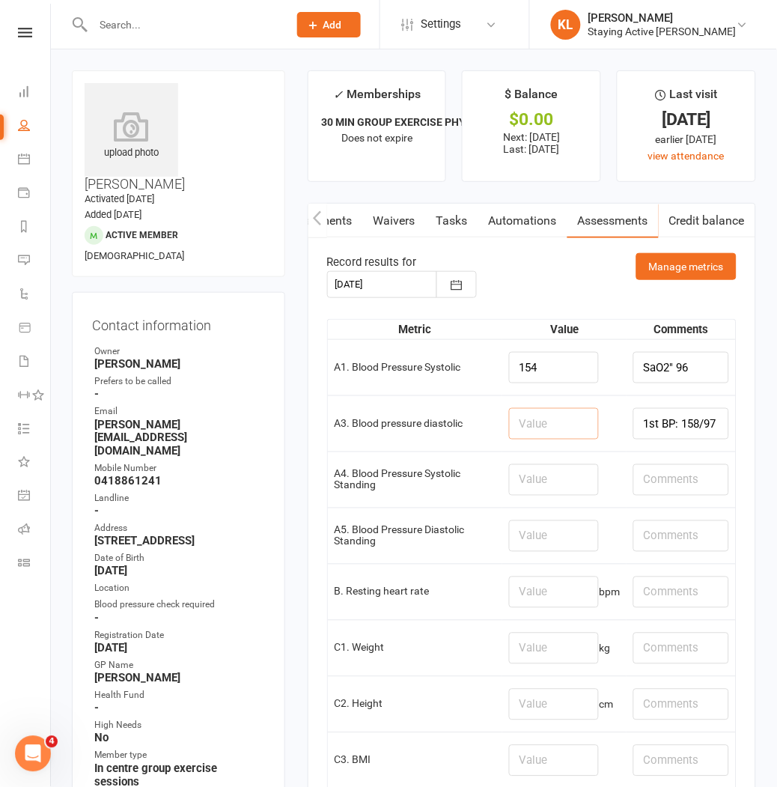
click at [530, 415] on input "number" at bounding box center [554, 423] width 90 height 31
type input "95"
click at [532, 587] on input "number" at bounding box center [554, 591] width 90 height 31
type input "76"
click at [534, 648] on input "number" at bounding box center [554, 648] width 90 height 31
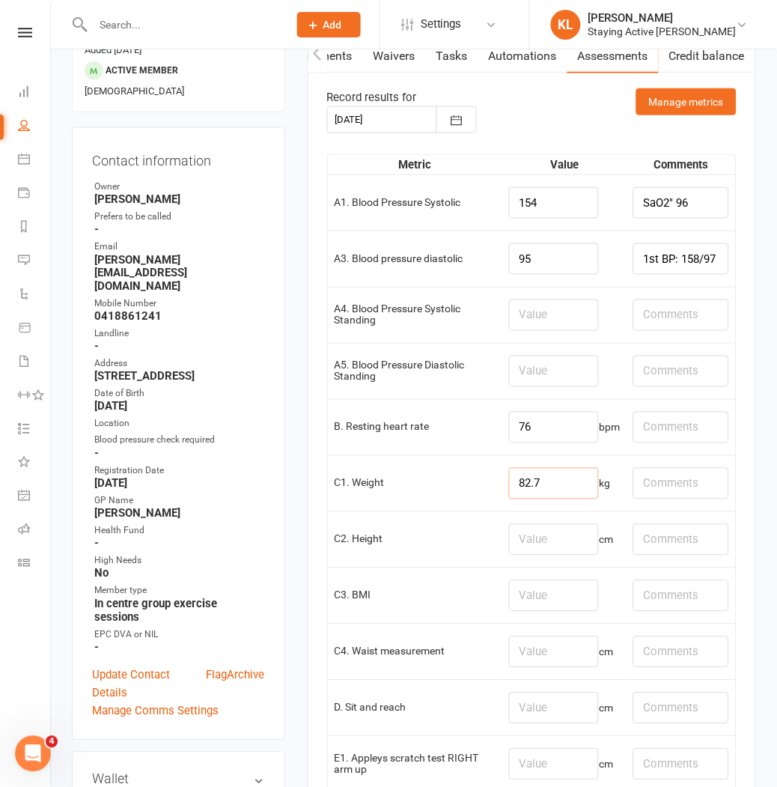
scroll to position [166, 0]
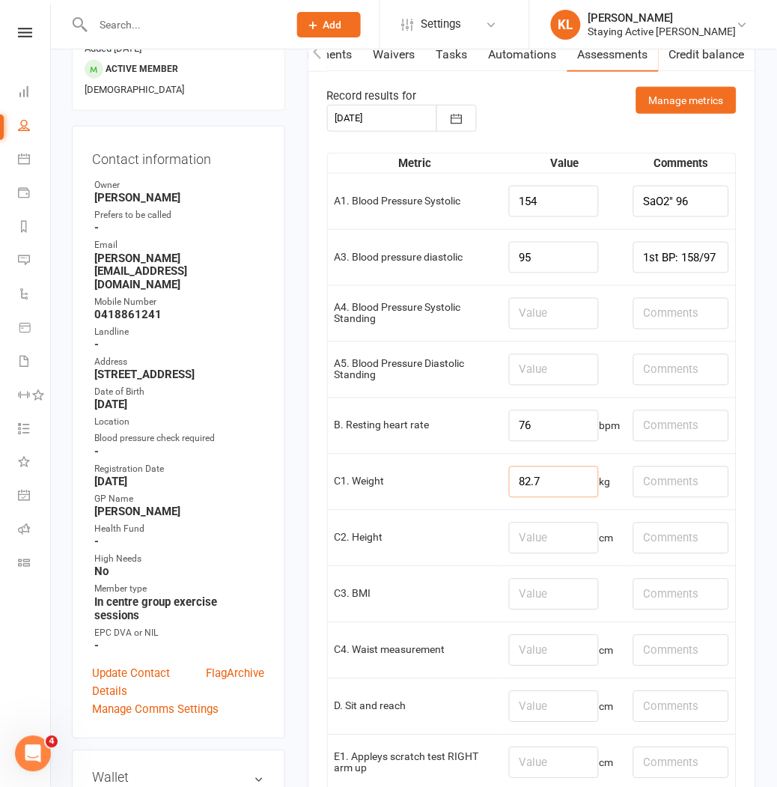
type input "82.7"
click at [535, 653] on input "number" at bounding box center [554, 650] width 90 height 31
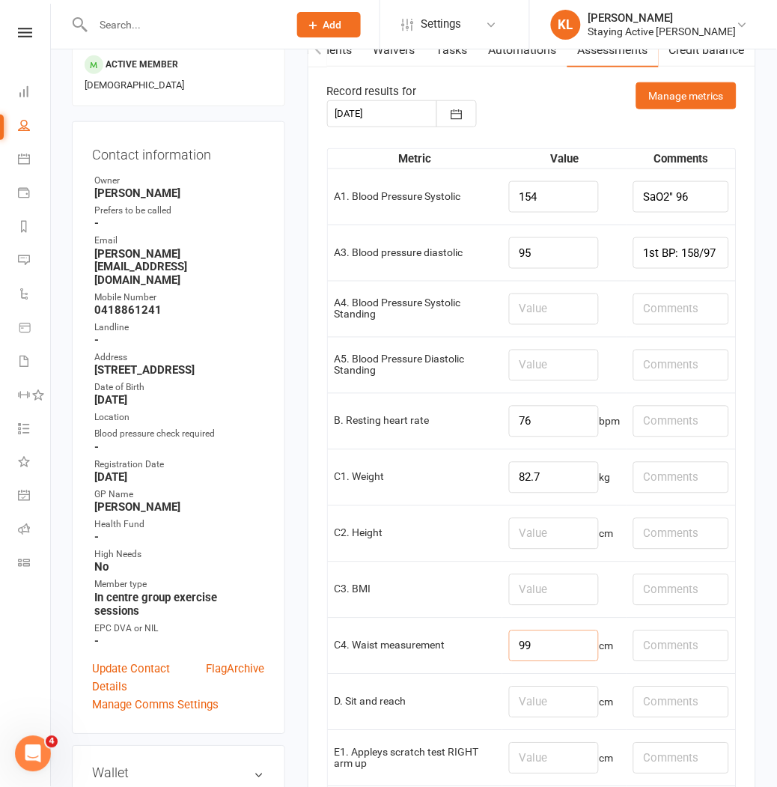
scroll to position [332, 0]
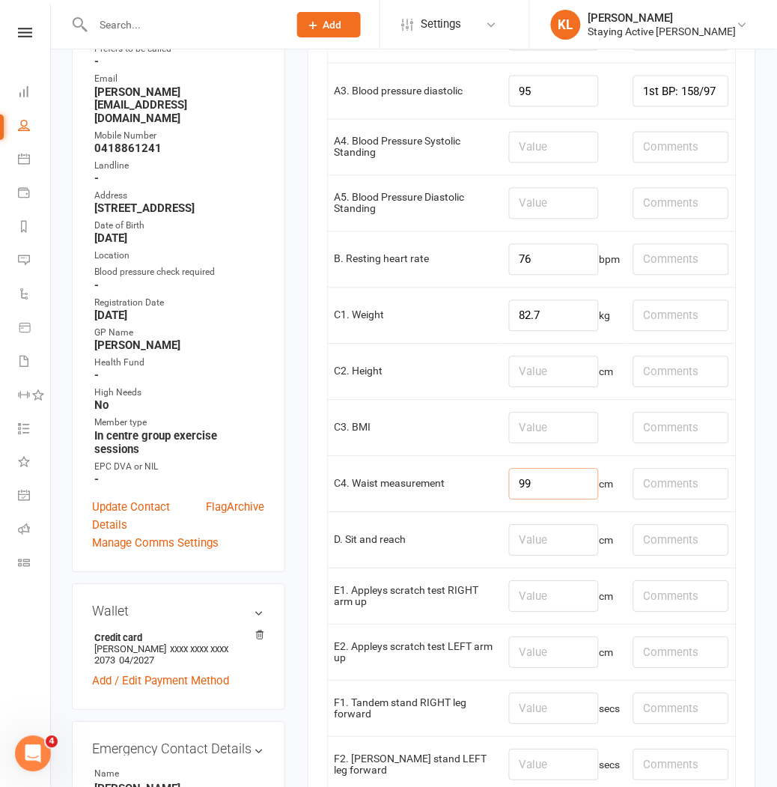
type input "99"
click at [534, 600] on input "number" at bounding box center [554, 596] width 90 height 31
type input "-16"
click at [530, 660] on input "number" at bounding box center [554, 652] width 90 height 31
type input "-23"
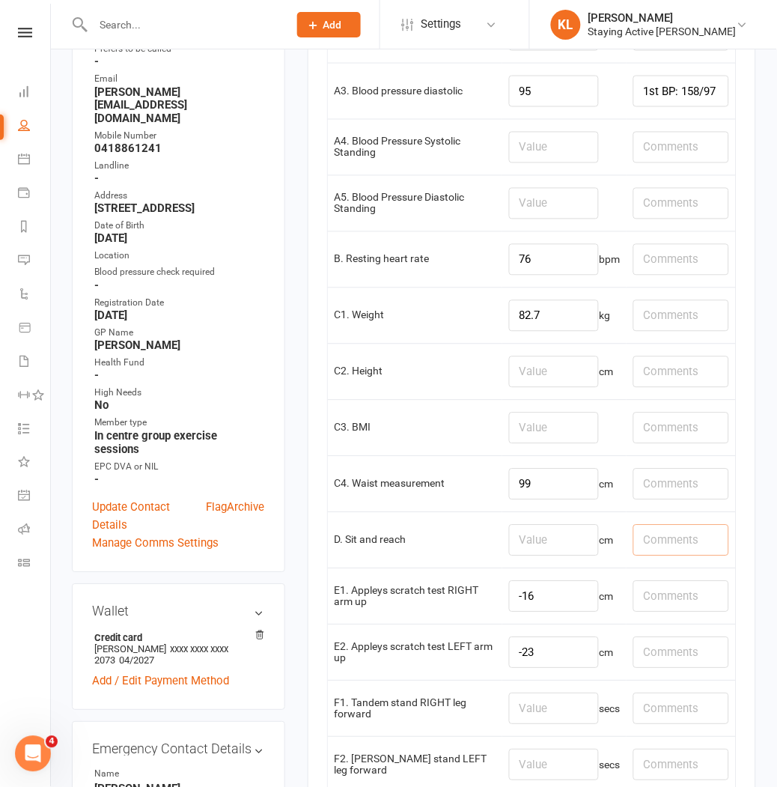
drag, startPoint x: 657, startPoint y: 534, endPoint x: 704, endPoint y: 536, distance: 48.0
click at [657, 534] on input "text" at bounding box center [681, 540] width 96 height 31
type input "Bilat"
click at [522, 549] on input "number" at bounding box center [554, 540] width 90 height 31
type input "-6"
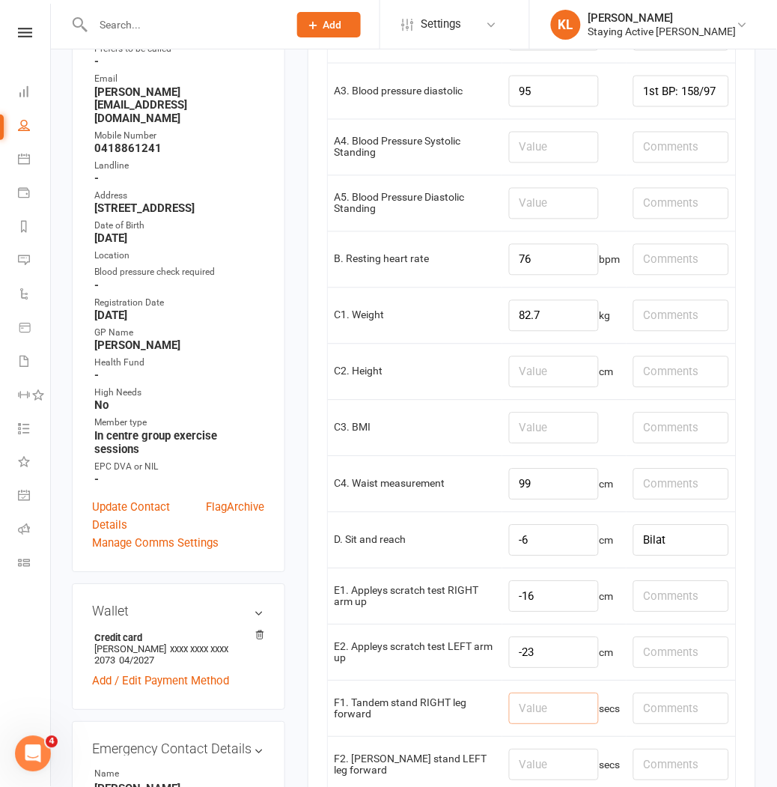
click at [543, 716] on input "number" at bounding box center [554, 708] width 90 height 31
type input "30"
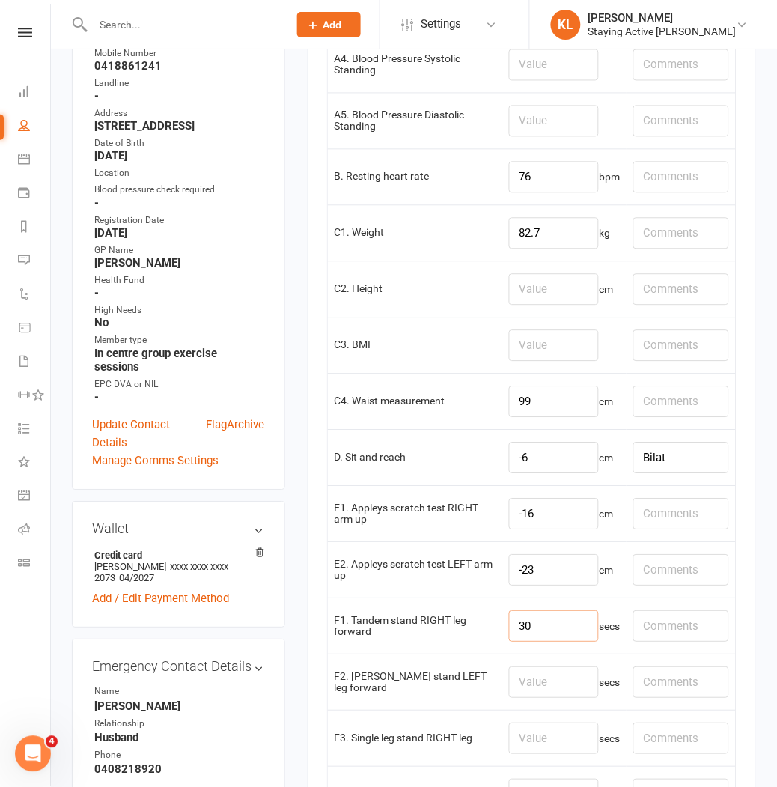
scroll to position [499, 0]
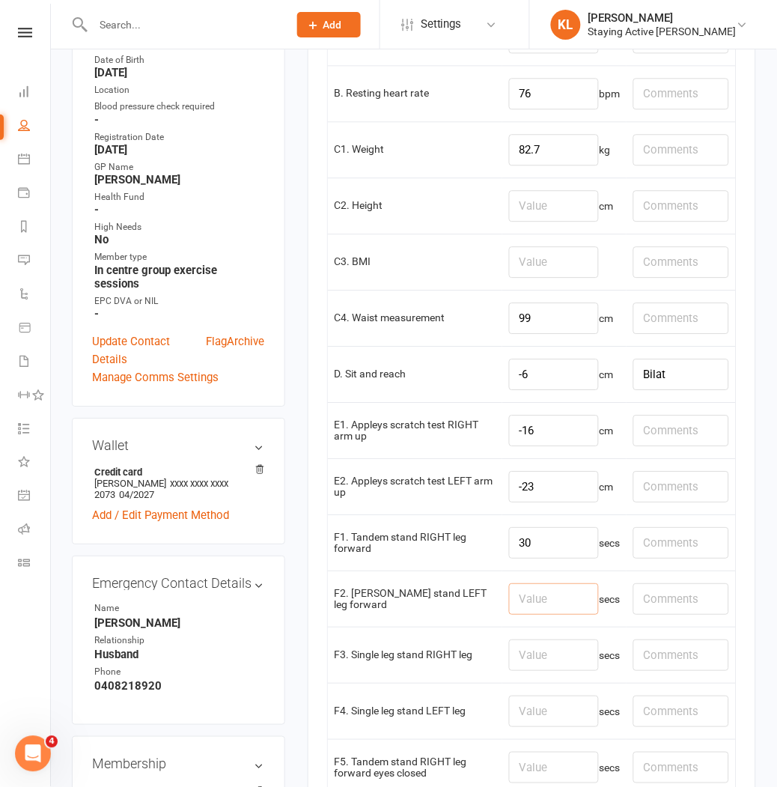
click at [509, 608] on input "number" at bounding box center [554, 598] width 90 height 31
type input "30"
click at [517, 709] on input "number" at bounding box center [554, 710] width 90 height 31
type input "18.95"
click at [541, 671] on input "number" at bounding box center [554, 654] width 90 height 31
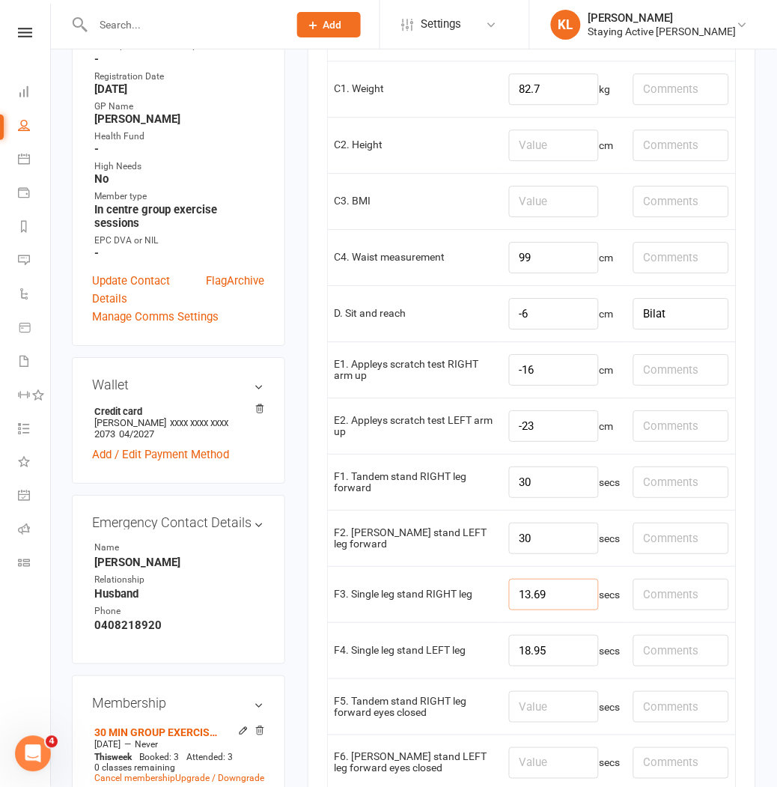
scroll to position [582, 0]
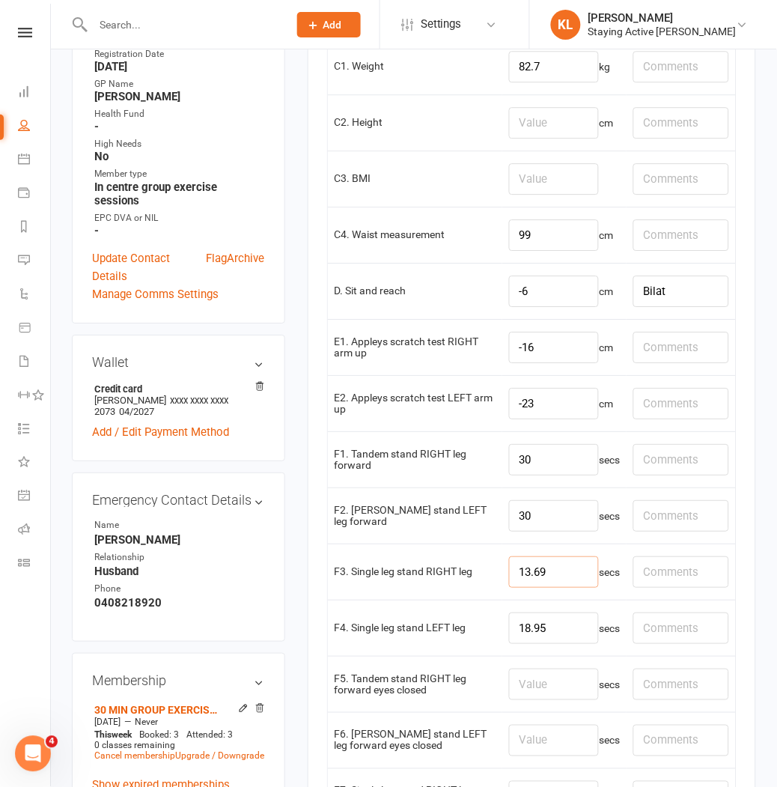
type input "13.69"
click at [522, 693] on input "number" at bounding box center [554, 684] width 90 height 31
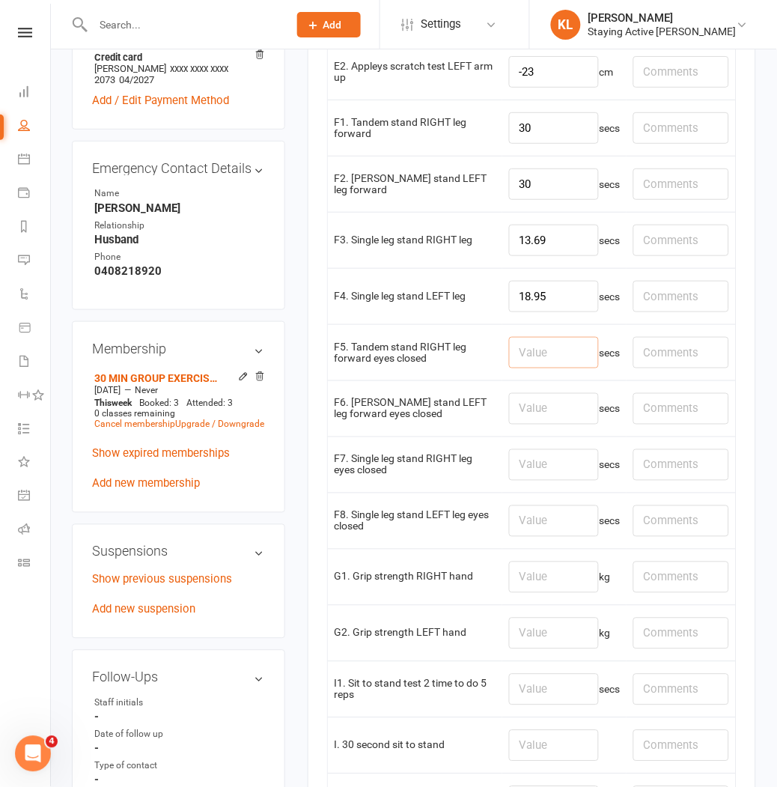
scroll to position [915, 0]
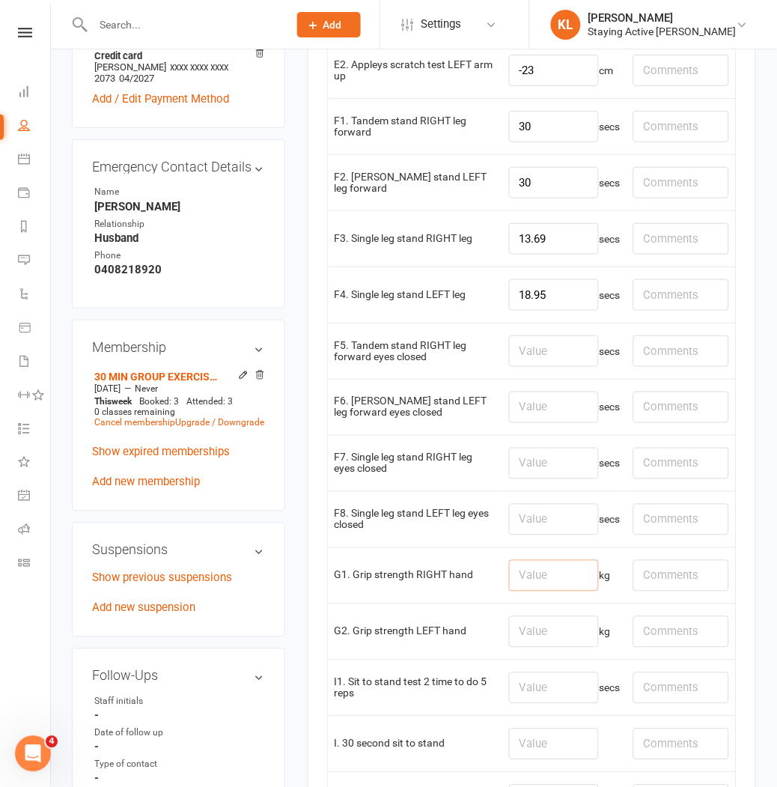
click at [515, 582] on input "number" at bounding box center [554, 575] width 90 height 31
type input "23.2"
click at [513, 640] on input "number" at bounding box center [554, 631] width 90 height 31
type input "19.9"
drag, startPoint x: 538, startPoint y: 579, endPoint x: 517, endPoint y: 580, distance: 20.2
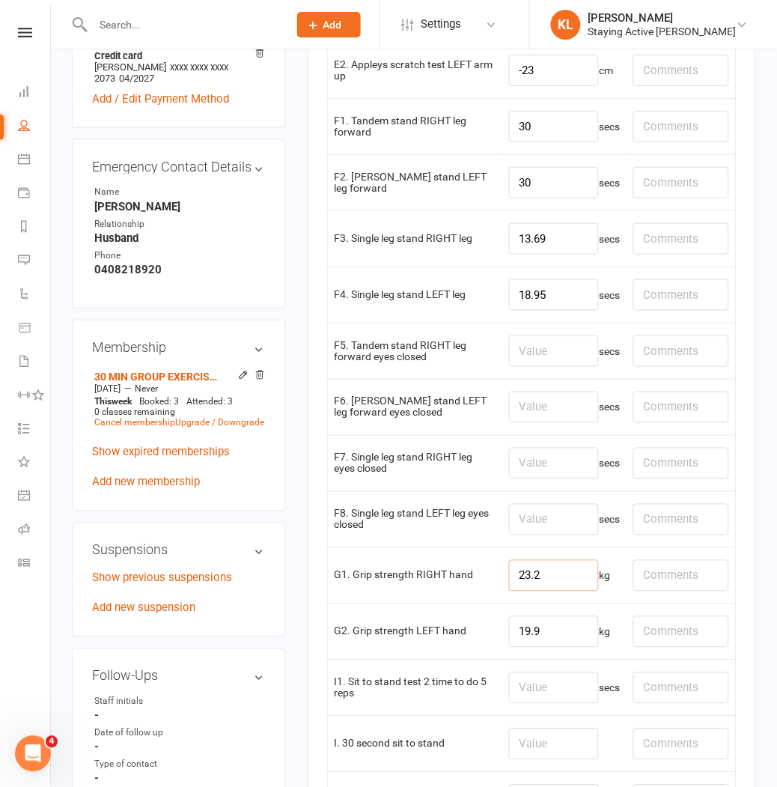
click at [517, 580] on input "23.2" at bounding box center [554, 575] width 90 height 31
type input "24"
click at [649, 582] on input "text" at bounding box center [681, 575] width 96 height 31
type input "23.2 on 1st"
click at [648, 638] on input "text" at bounding box center [681, 631] width 96 height 31
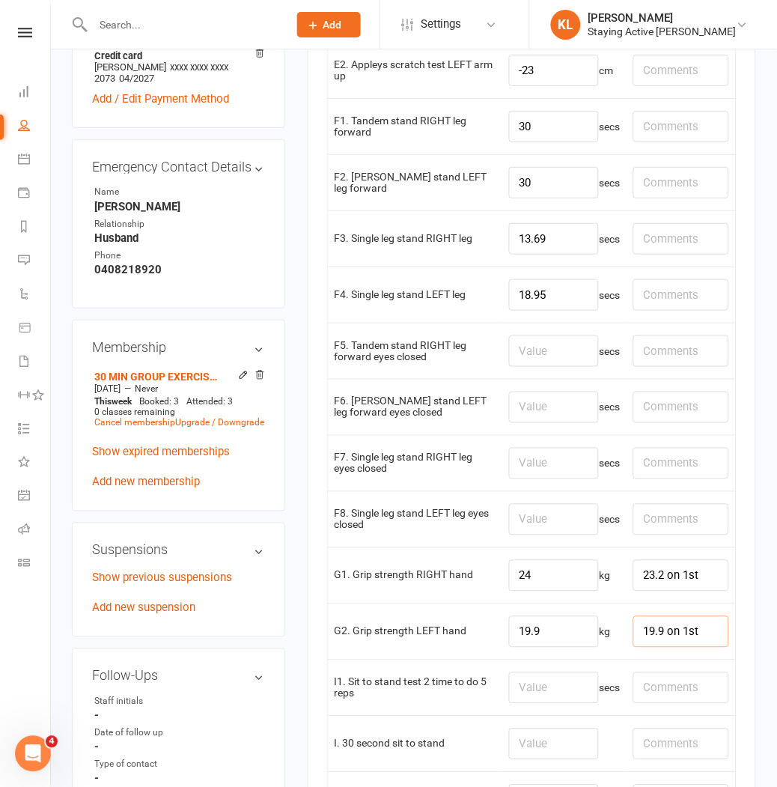
type input "19.9 on 1st"
drag, startPoint x: 551, startPoint y: 634, endPoint x: 502, endPoint y: 634, distance: 49.4
click at [502, 634] on td "19.9 kg" at bounding box center [564, 631] width 124 height 56
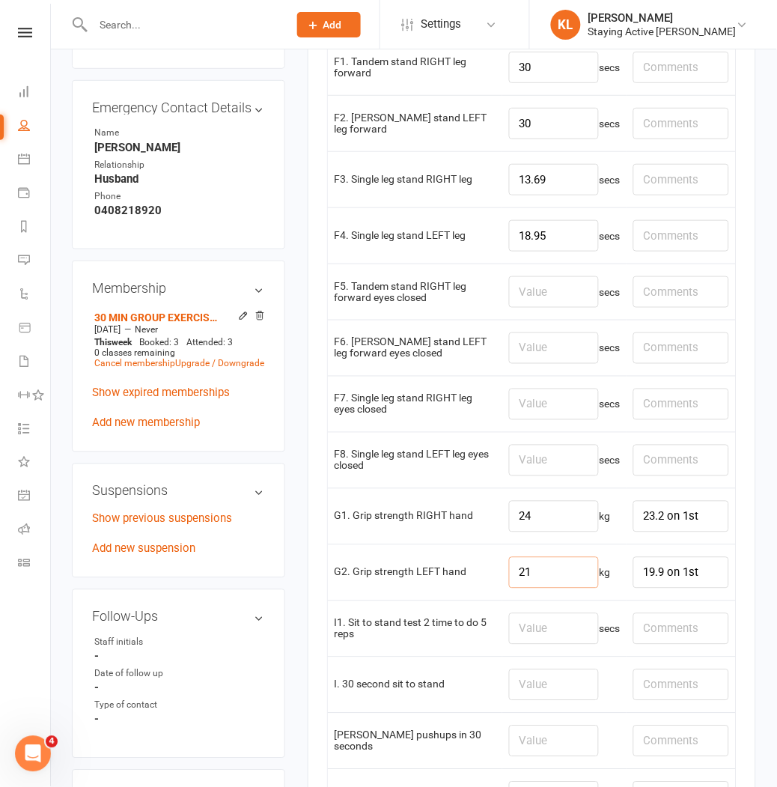
scroll to position [998, 0]
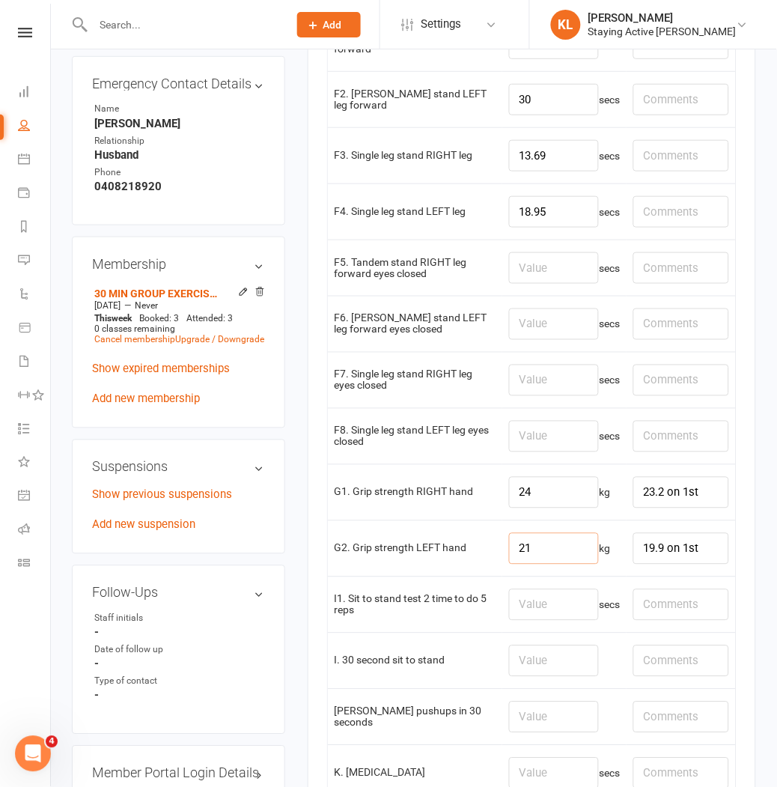
type input "21"
click at [514, 677] on input "number" at bounding box center [554, 660] width 90 height 31
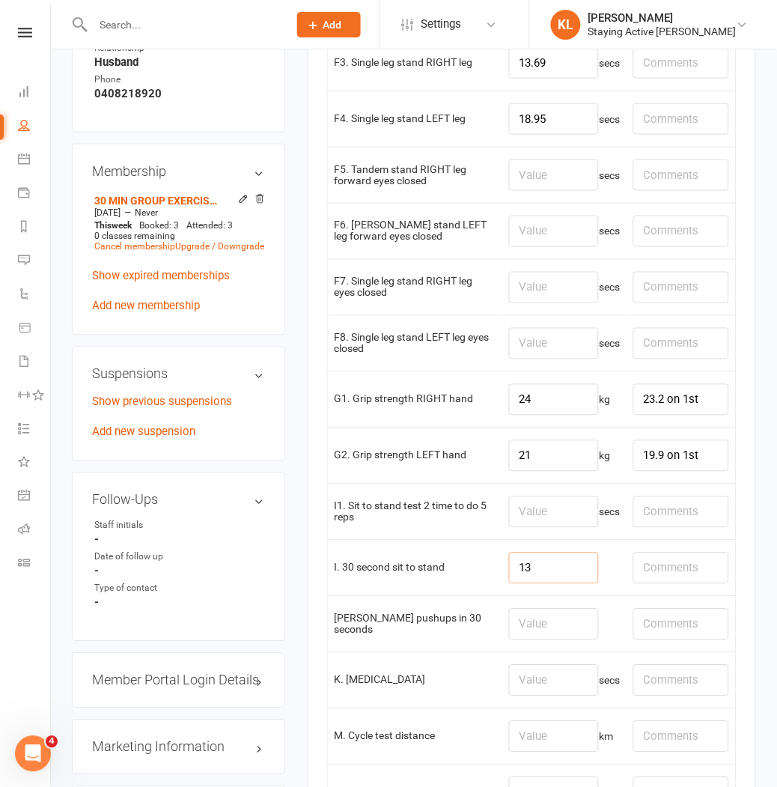
scroll to position [1247, 0]
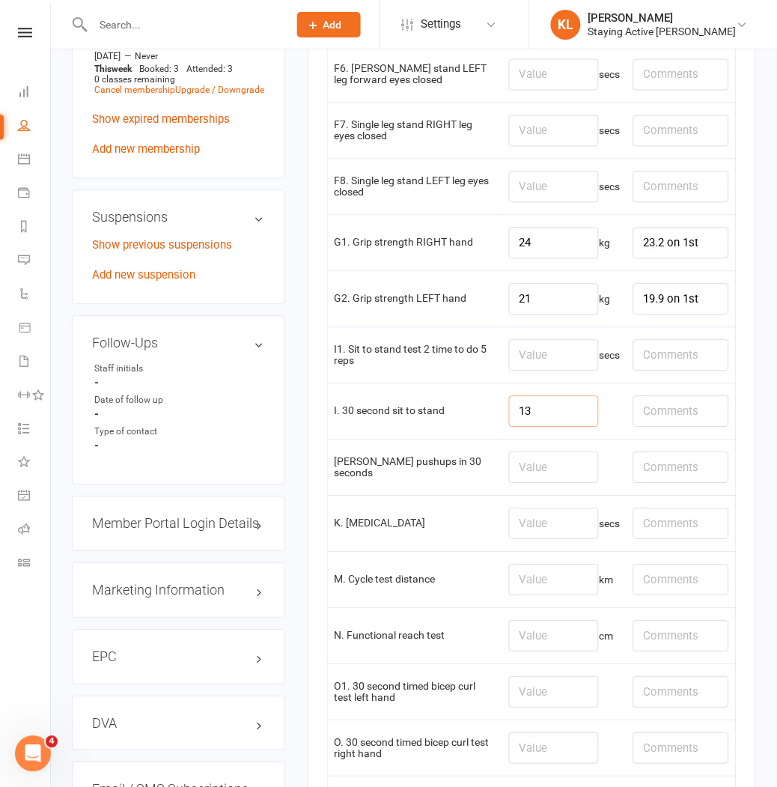
type input "13"
click at [528, 524] on input "number" at bounding box center [554, 523] width 90 height 31
click at [525, 484] on input "number" at bounding box center [554, 467] width 90 height 31
type input "21"
click at [526, 579] on input "number" at bounding box center [554, 579] width 90 height 31
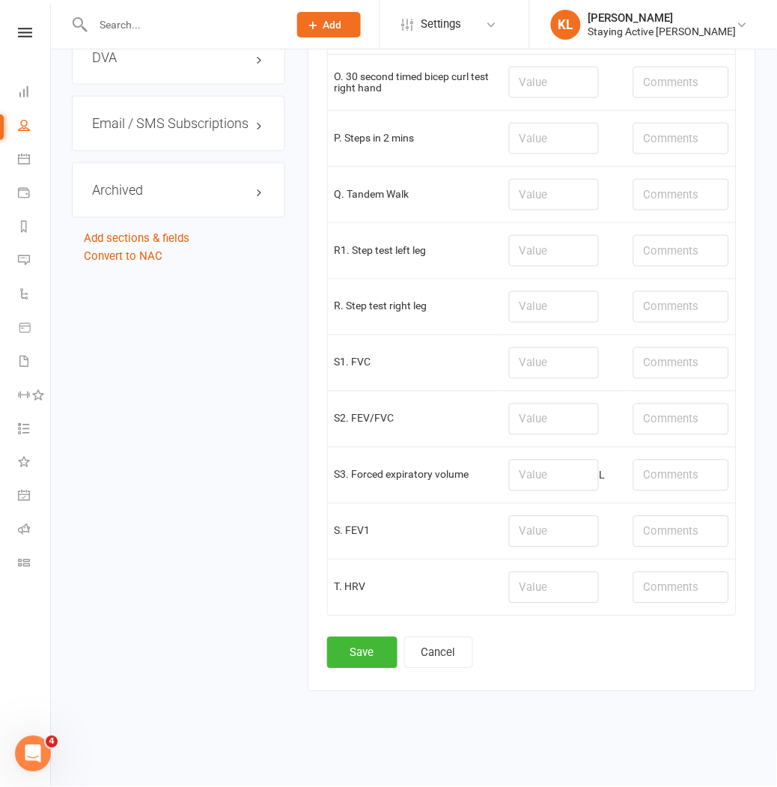
scroll to position [1922, 0]
type input "1.16"
click at [371, 644] on button "Save" at bounding box center [362, 652] width 70 height 31
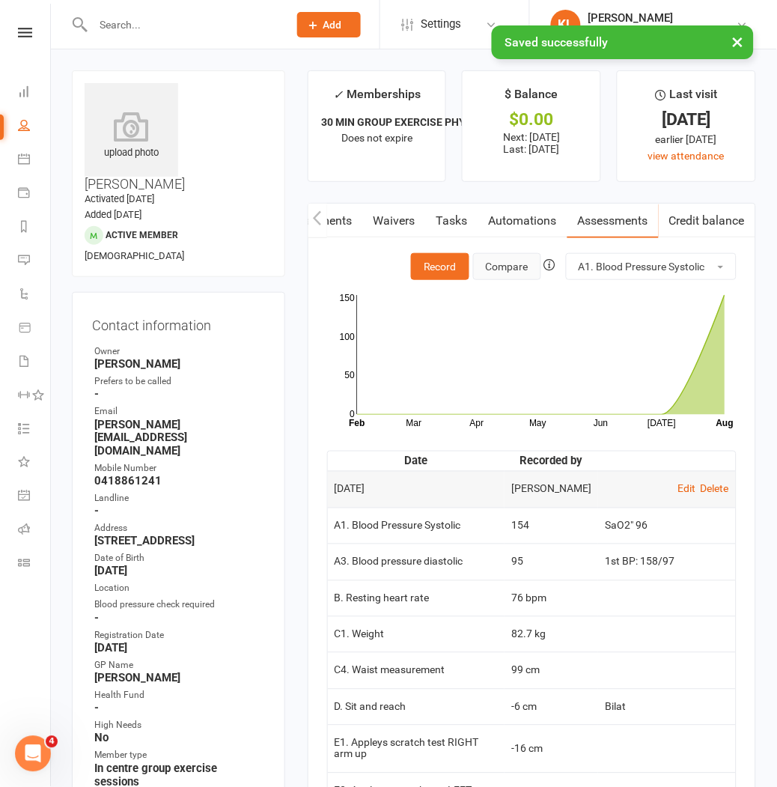
click at [487, 267] on button "Compare" at bounding box center [507, 266] width 68 height 27
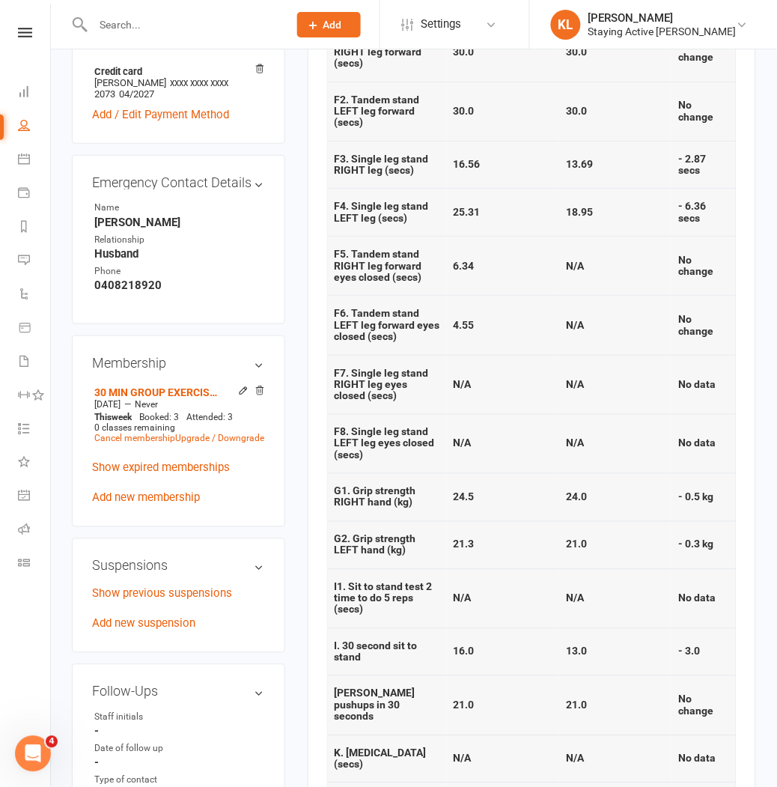
scroll to position [749, 0]
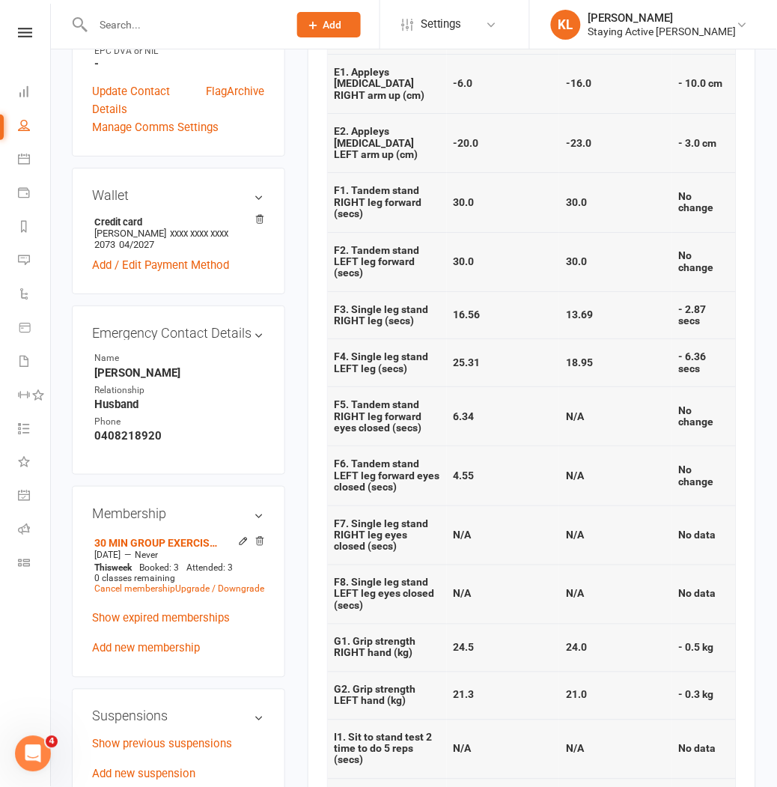
click at [288, 286] on div "upload photo Leanne Gray Activated 21 November, 2022 Added 20 October, 2022 Act…" at bounding box center [179, 376] width 236 height 2108
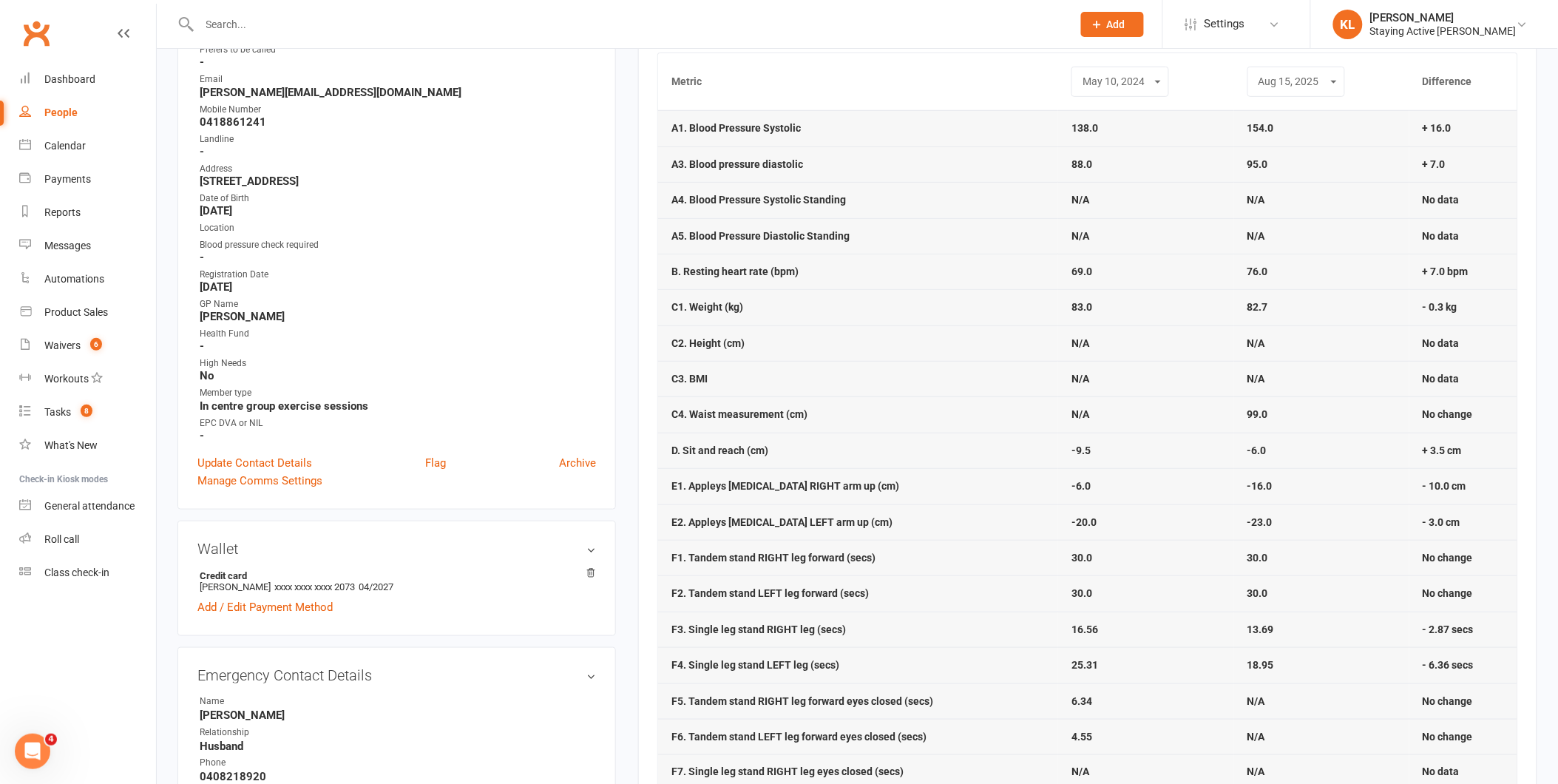
scroll to position [82, 0]
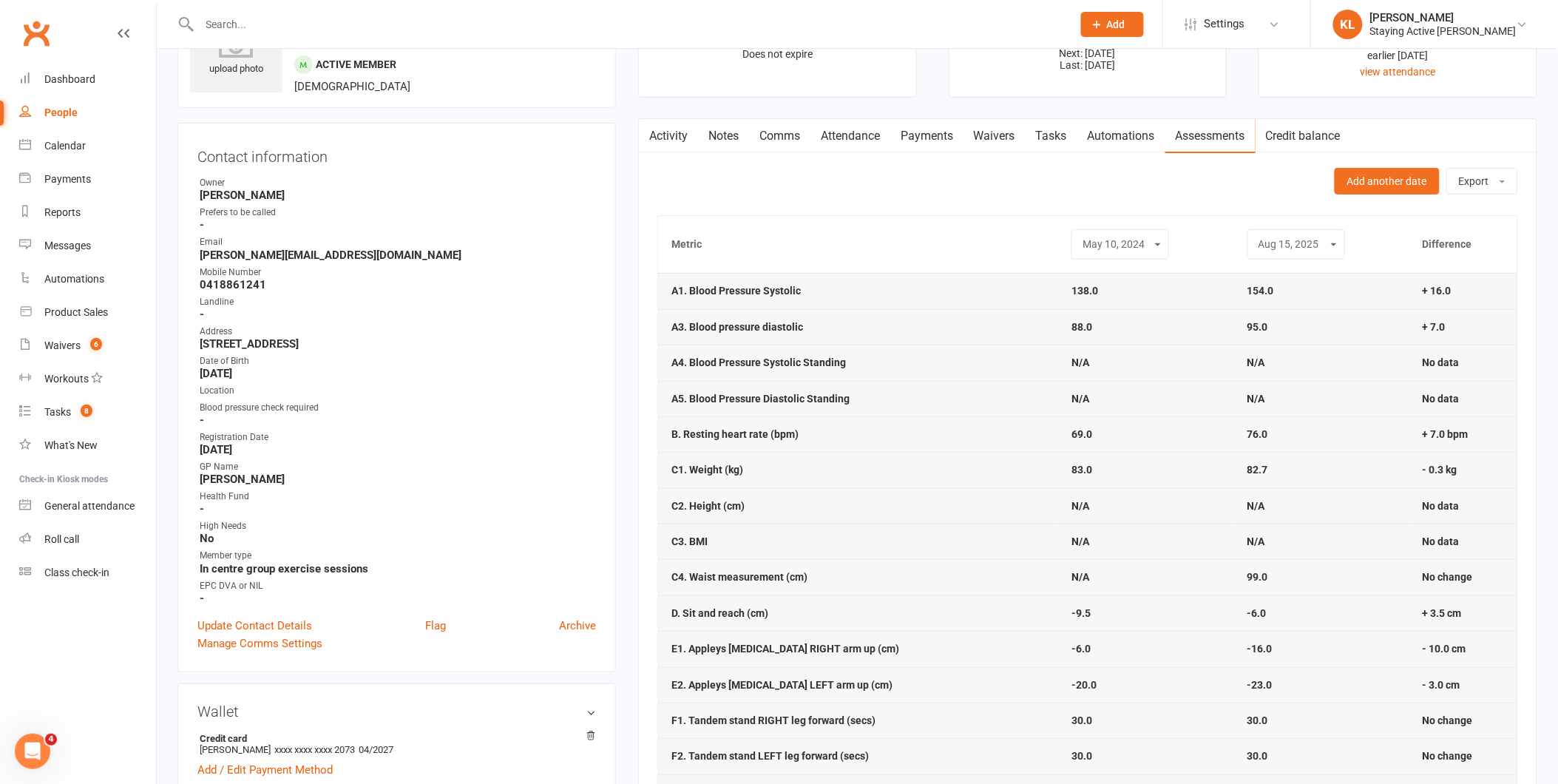
click at [767, 128] on link "Automations" at bounding box center [1121, 136] width 88 height 34
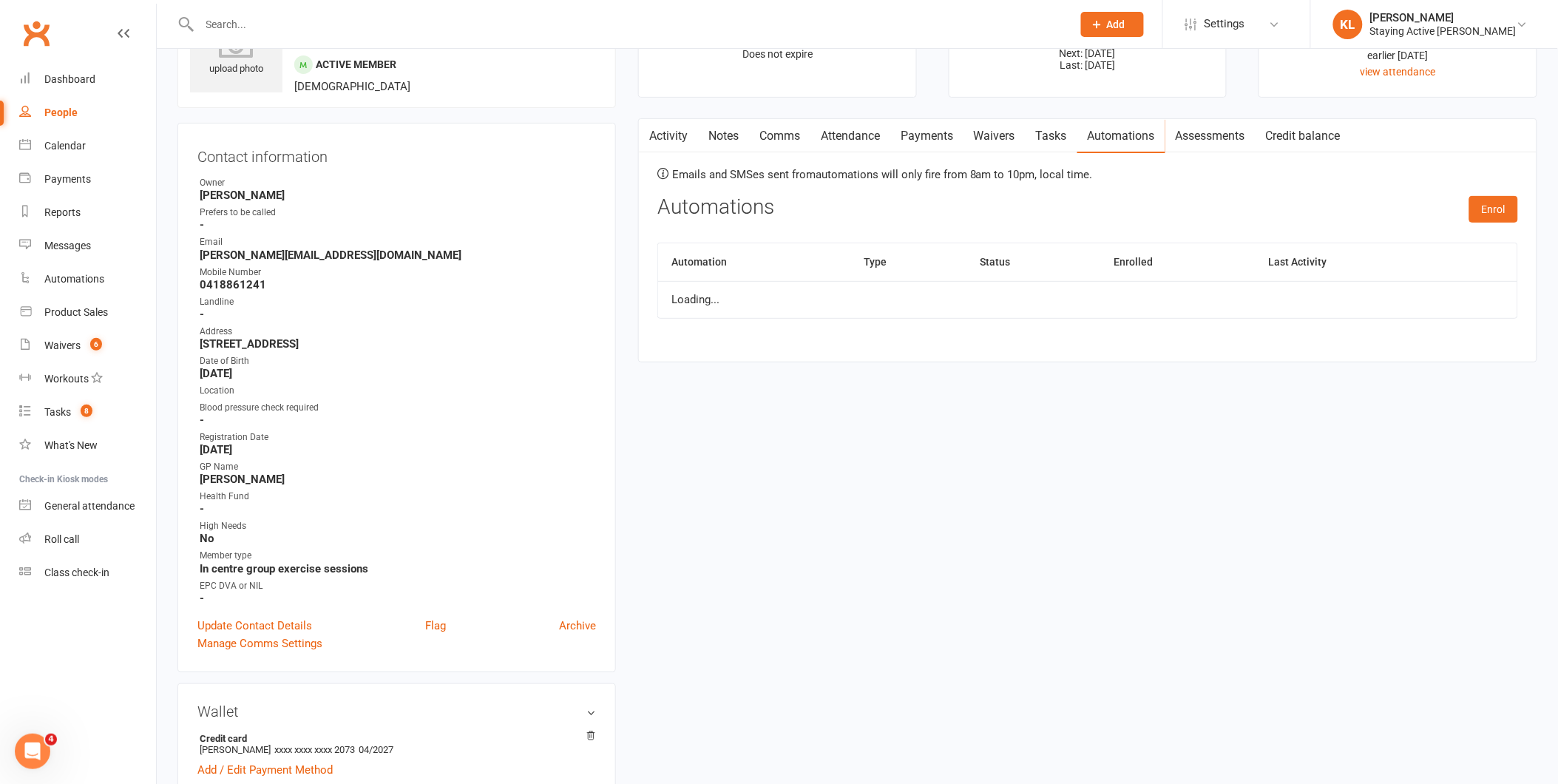
click at [767, 138] on link "Assessments" at bounding box center [1210, 136] width 90 height 34
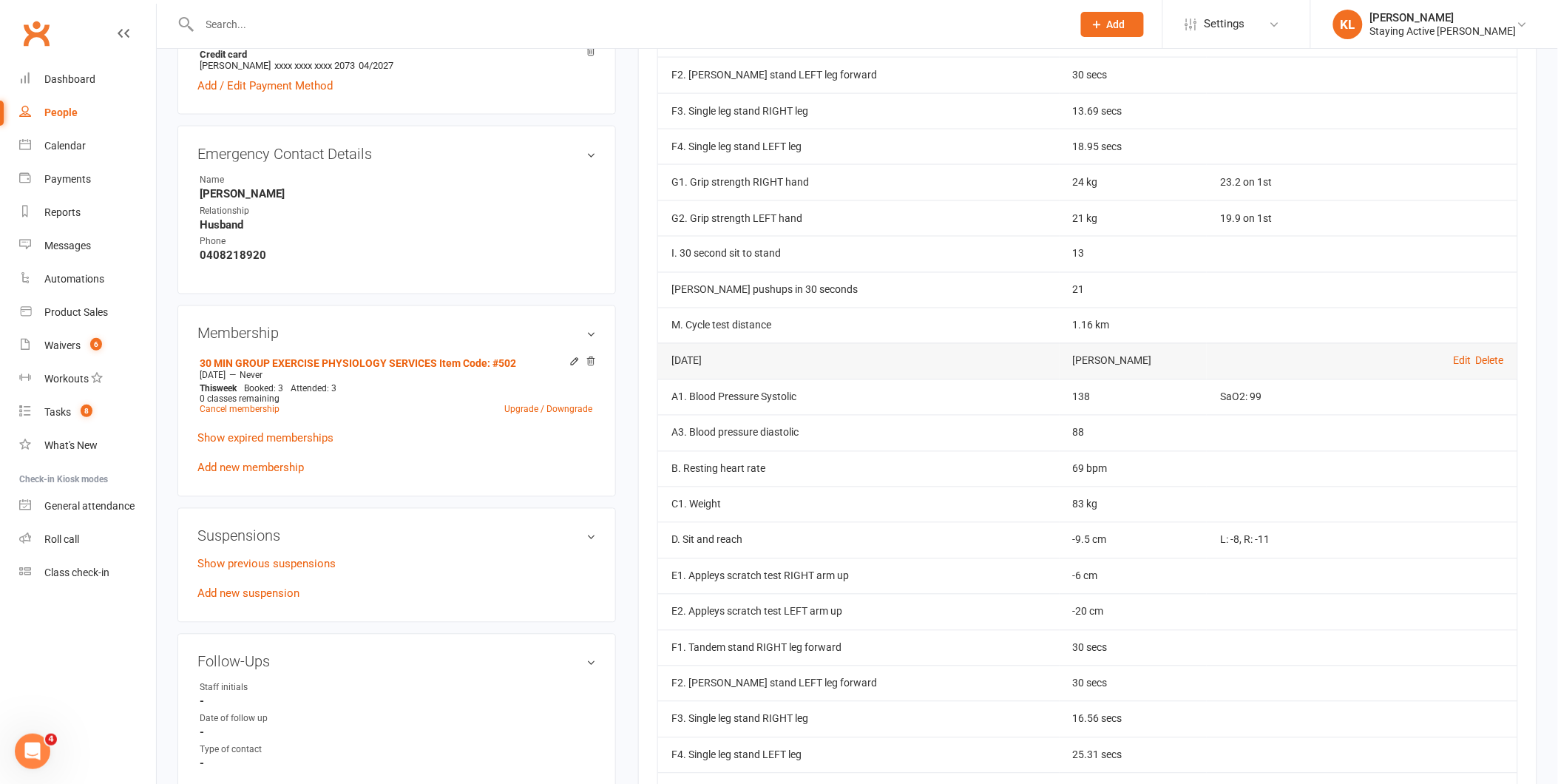
scroll to position [822, 0]
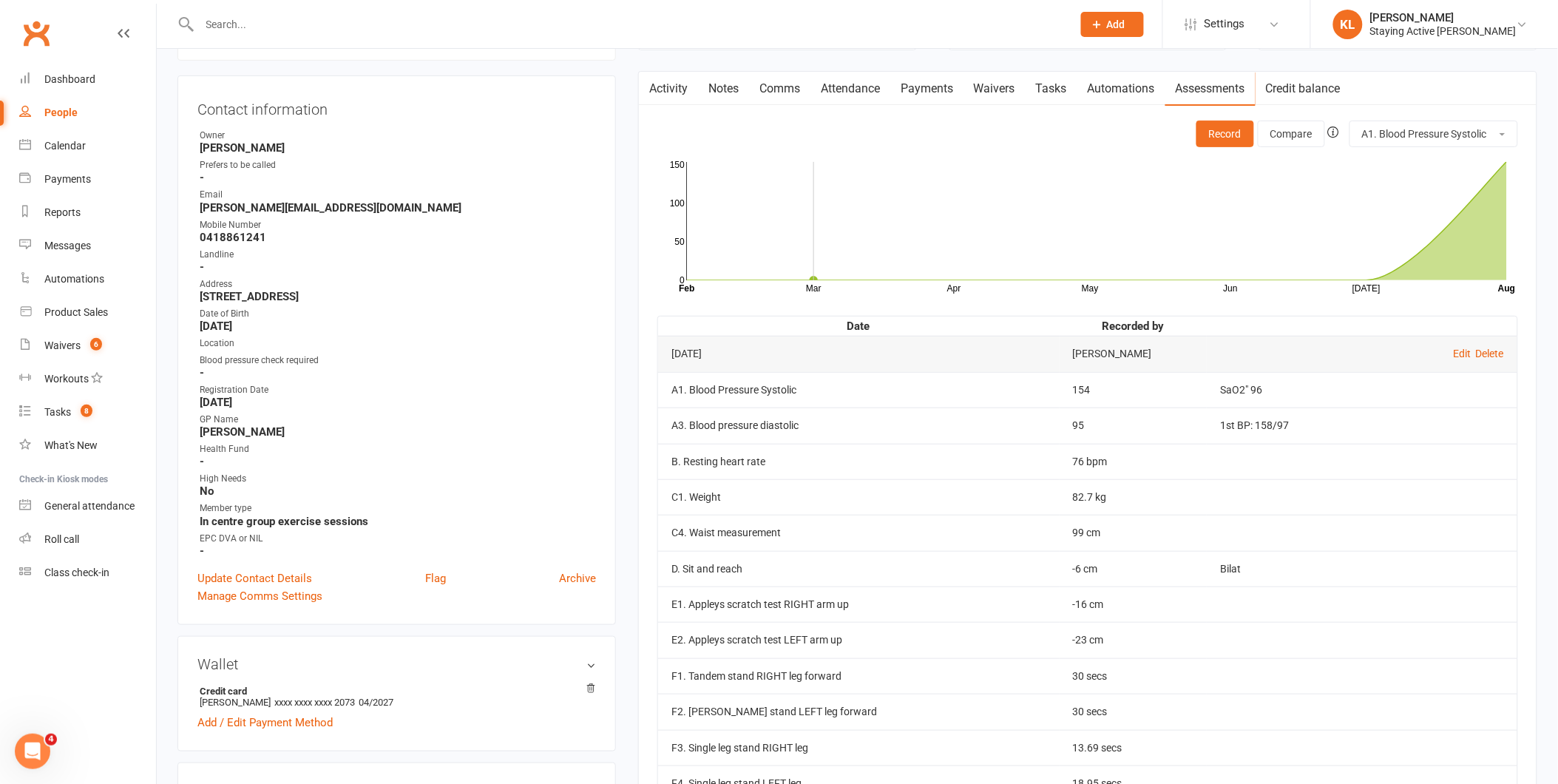
scroll to position [0, 0]
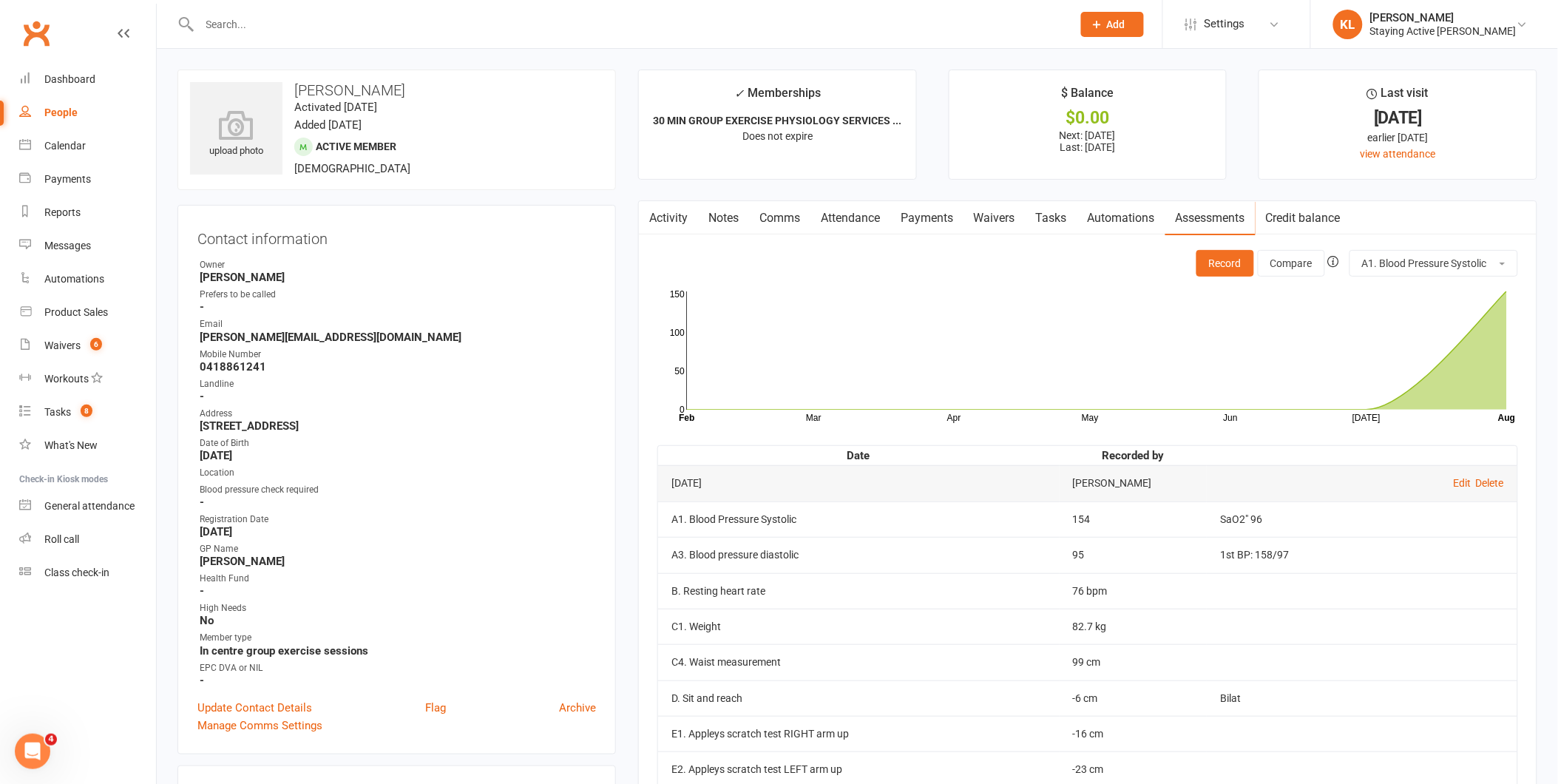
click at [437, 19] on input "text" at bounding box center [628, 24] width 866 height 21
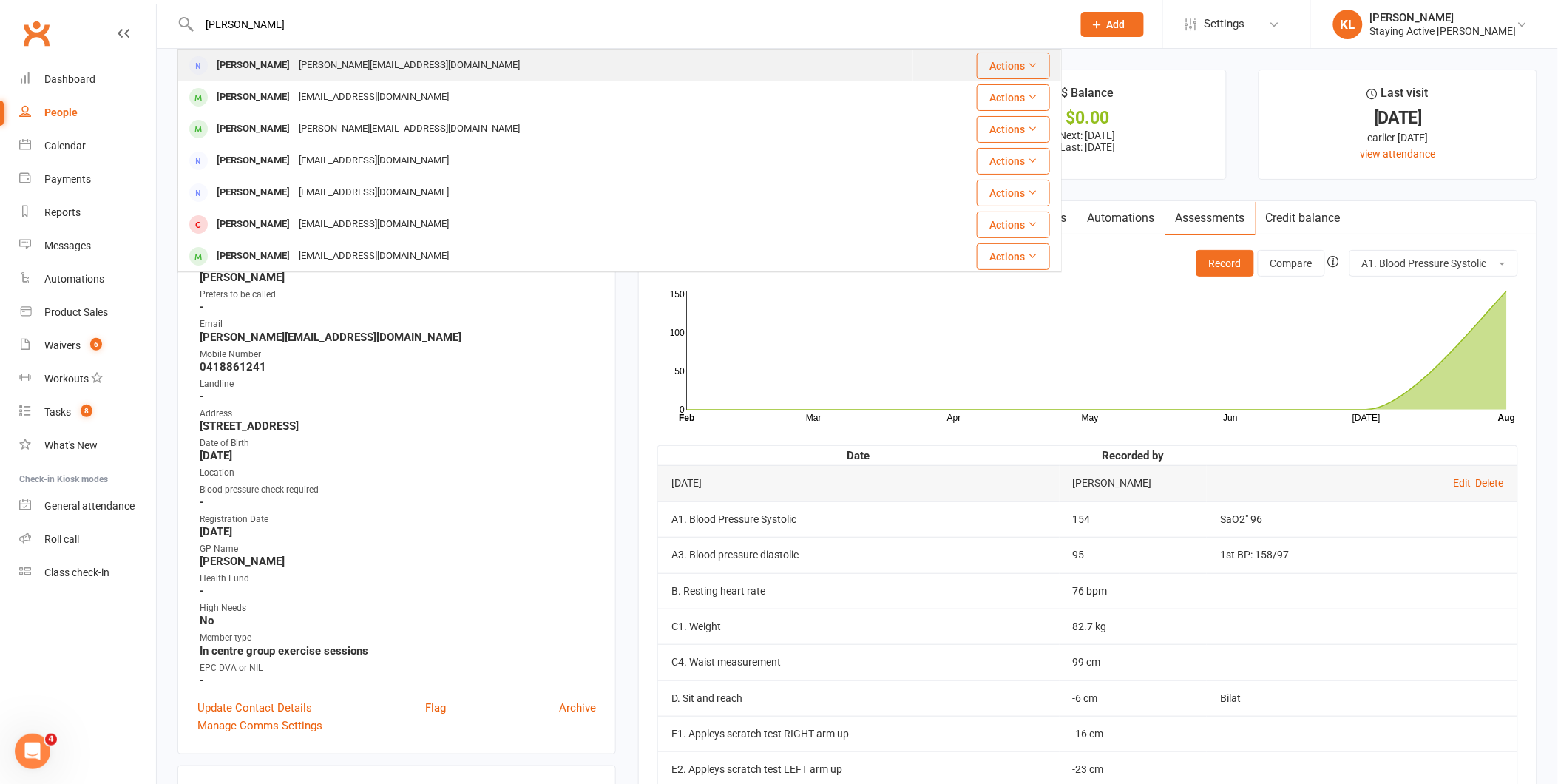
type input "paul barry"
click at [444, 69] on div "Paul Barry paul@paulbarrycoaching.com" at bounding box center [545, 65] width 734 height 31
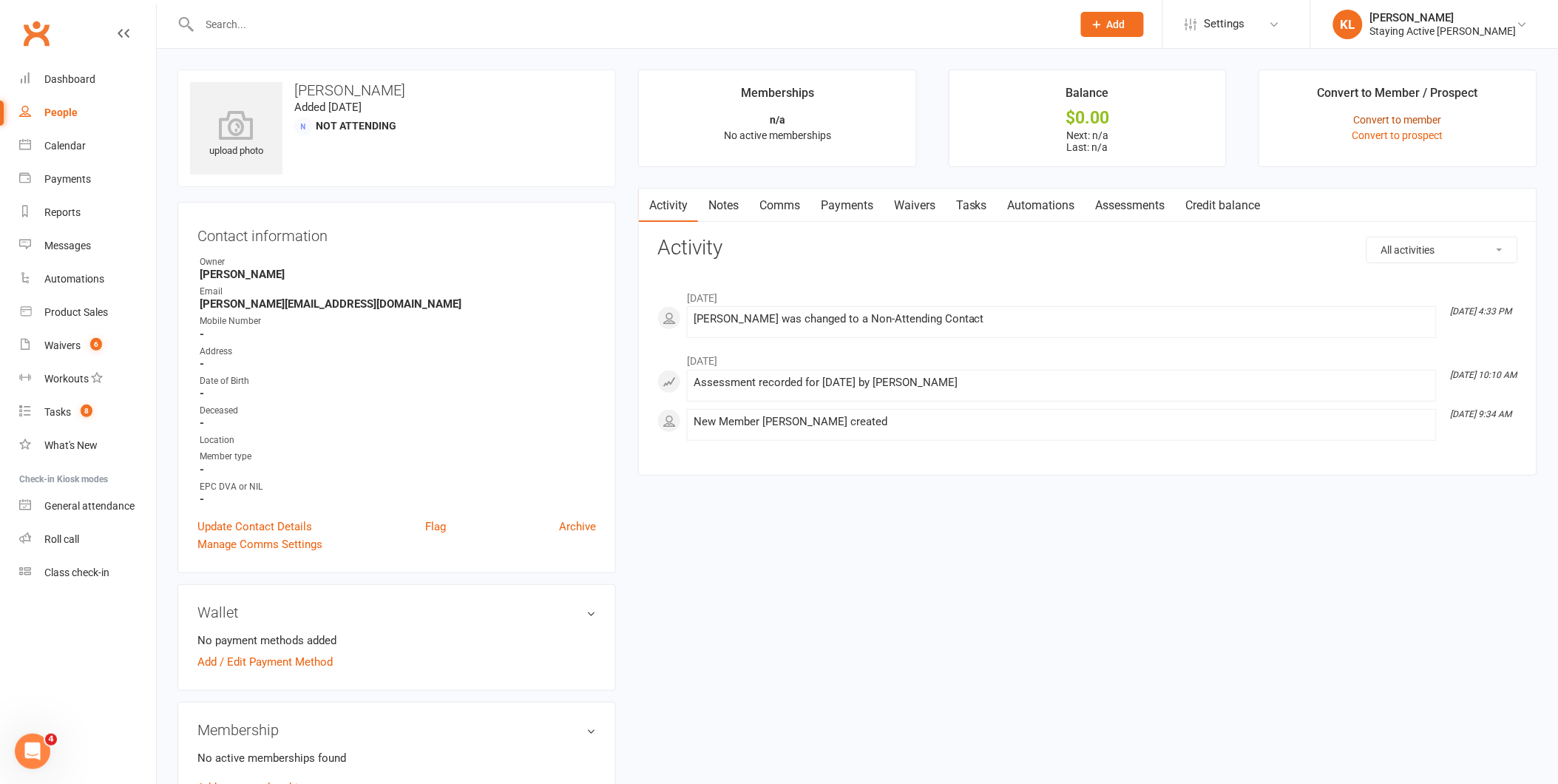
click at [767, 114] on link "Convert to member" at bounding box center [1398, 119] width 88 height 12
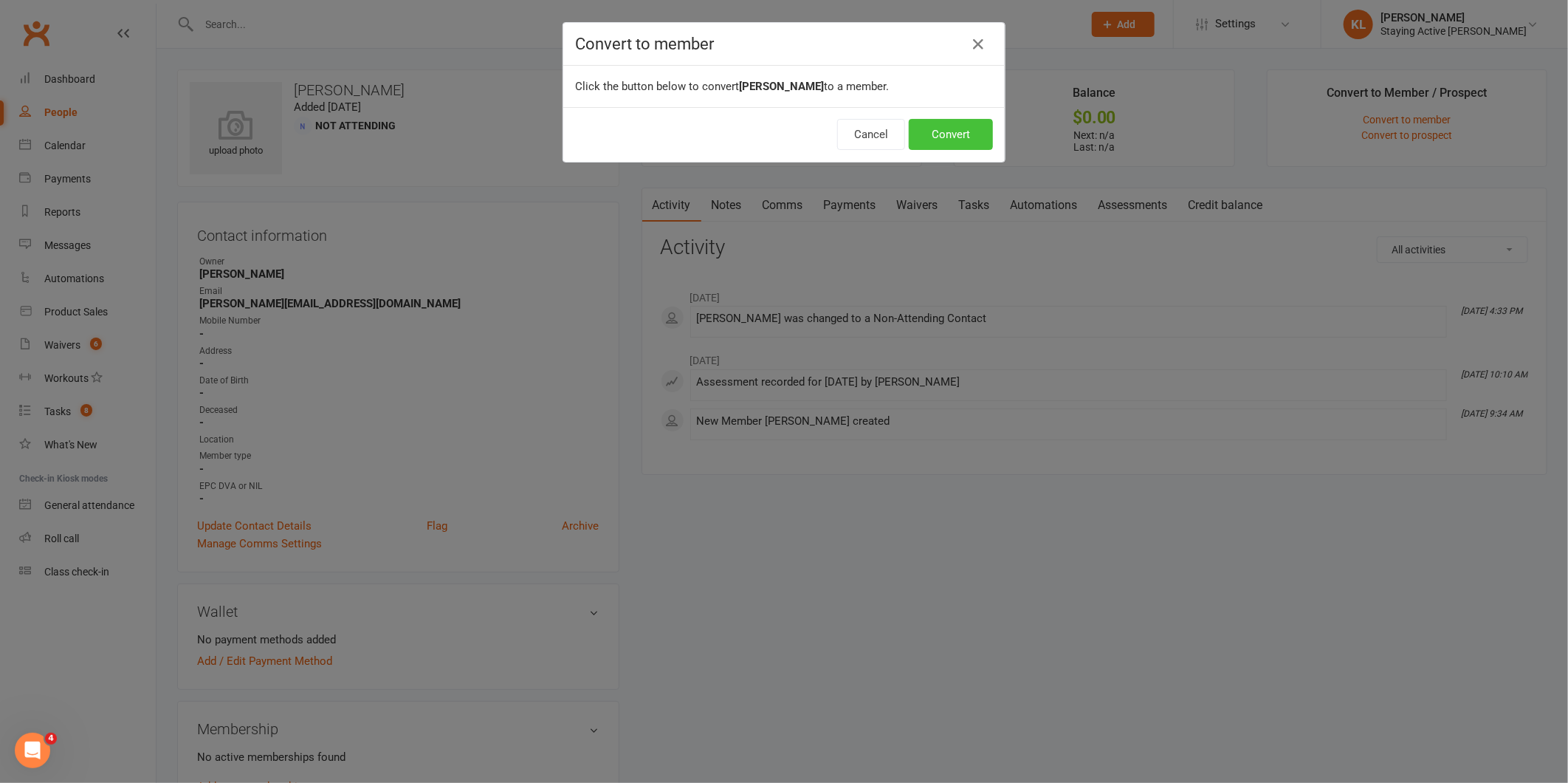
click at [765, 124] on button "Convert" at bounding box center [951, 134] width 84 height 31
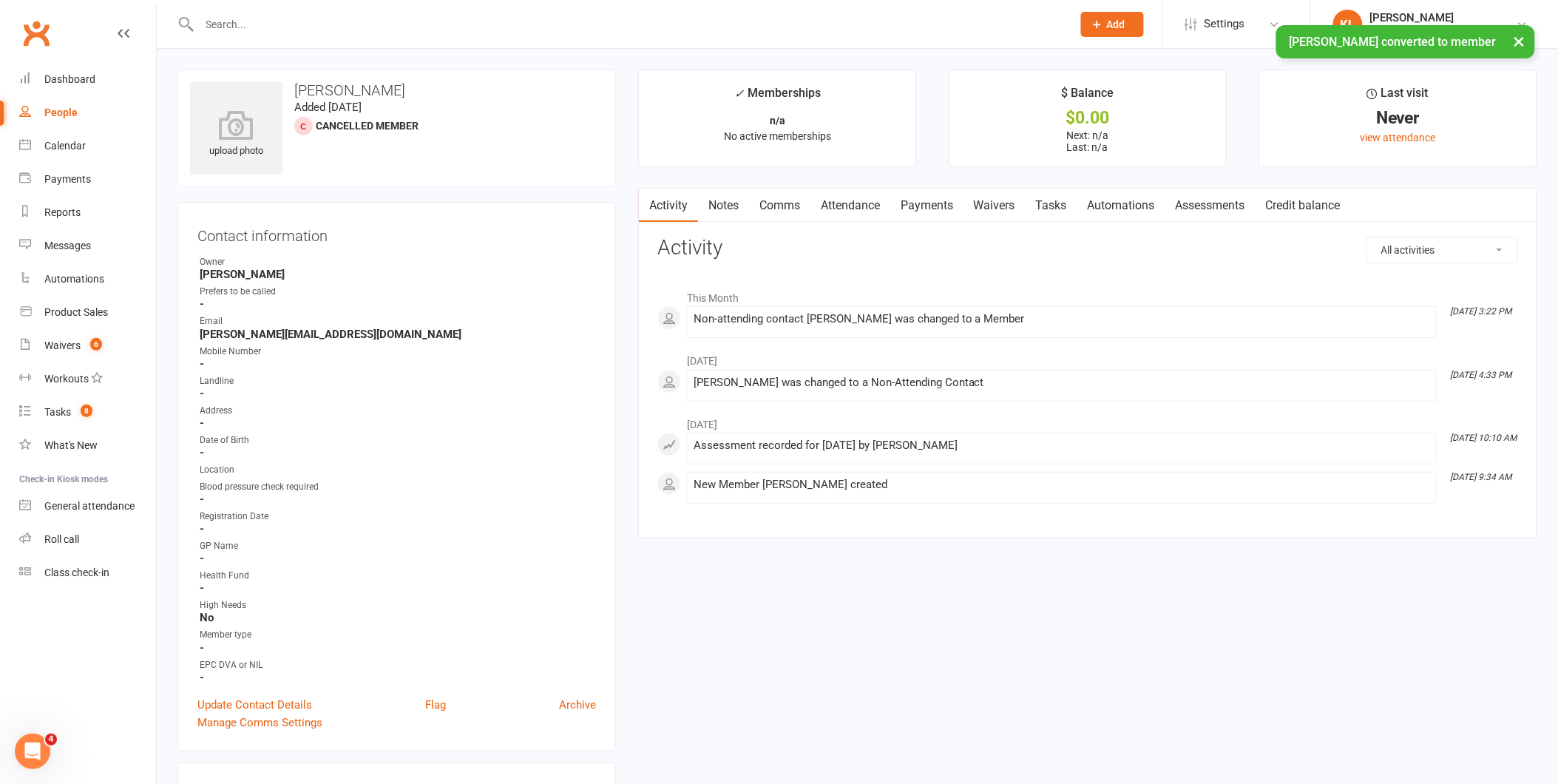
click at [767, 200] on link "Waivers" at bounding box center [994, 205] width 62 height 34
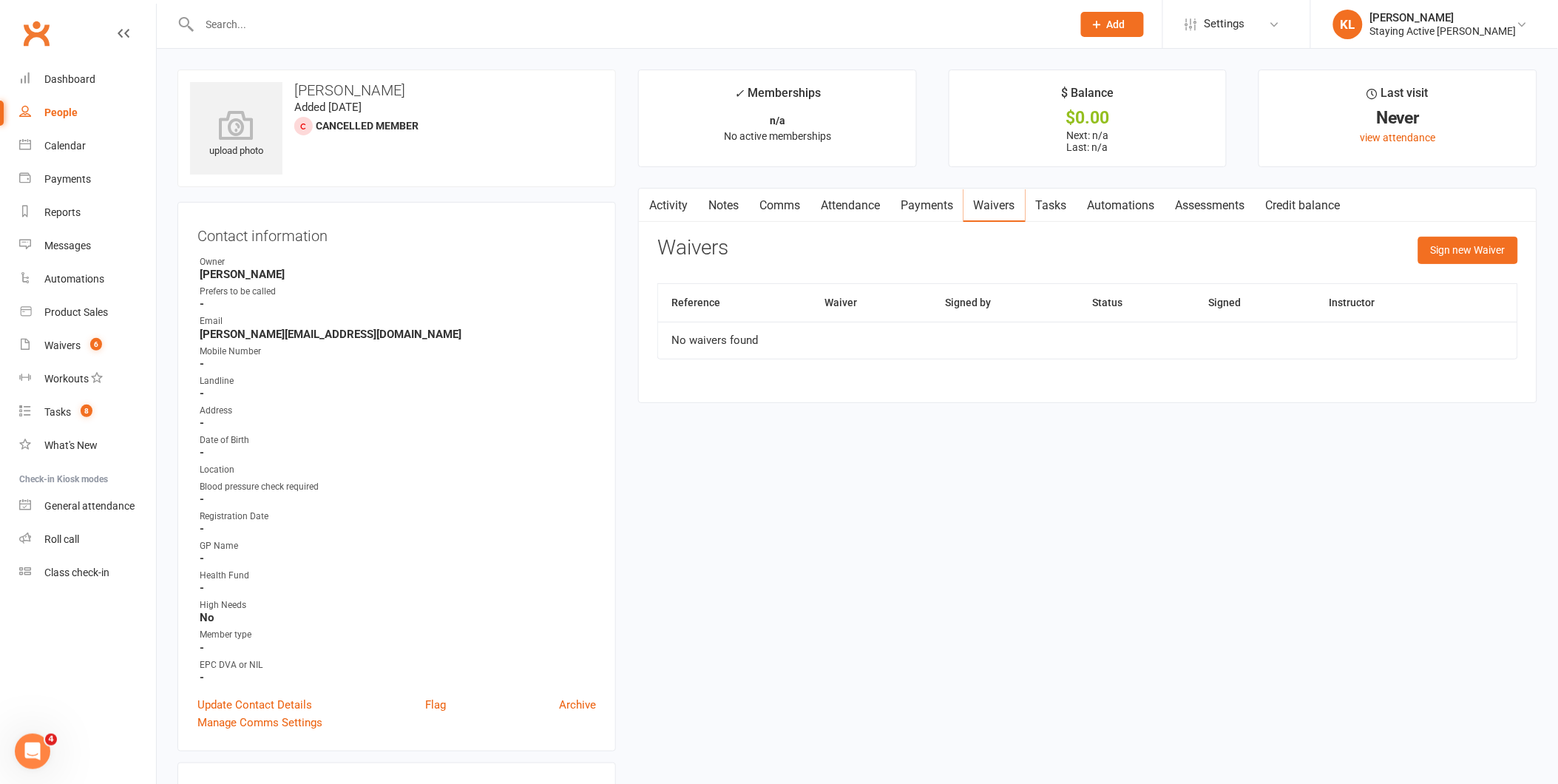
click at [301, 21] on input "text" at bounding box center [628, 24] width 866 height 21
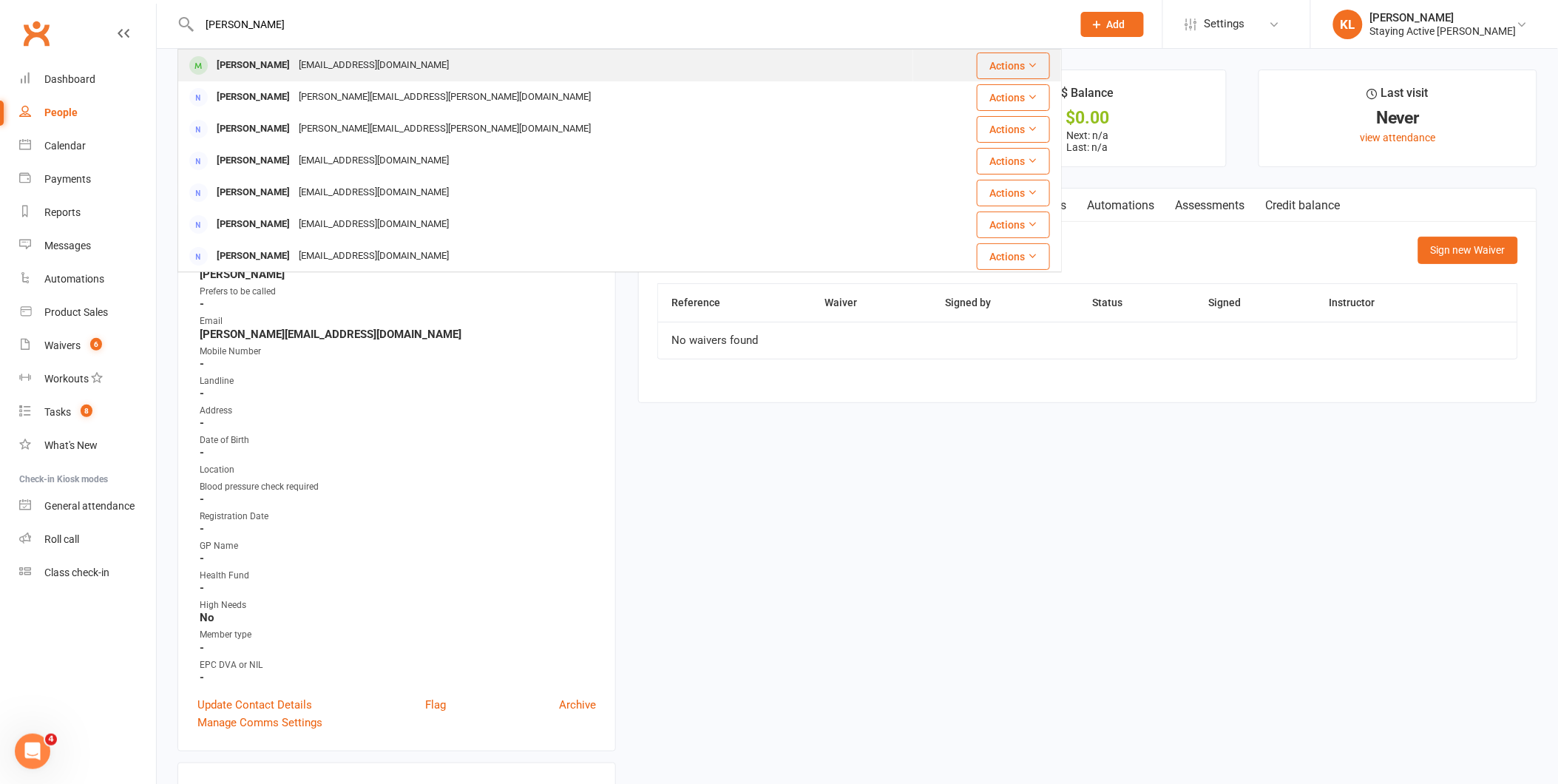
type input "walter henders"
click at [298, 70] on div "waltert@bigpond.net.au" at bounding box center [373, 65] width 159 height 22
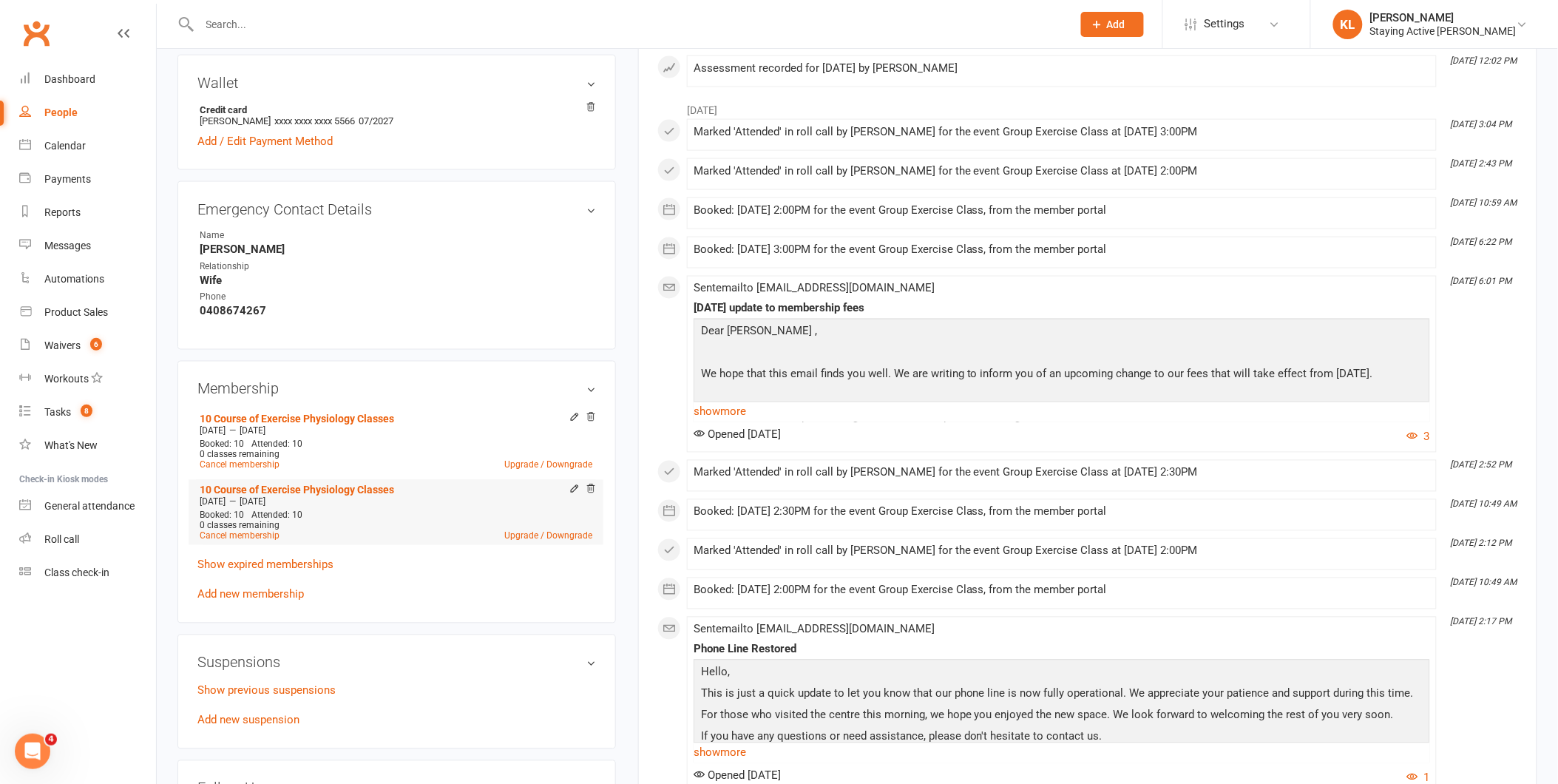
scroll to position [740, 0]
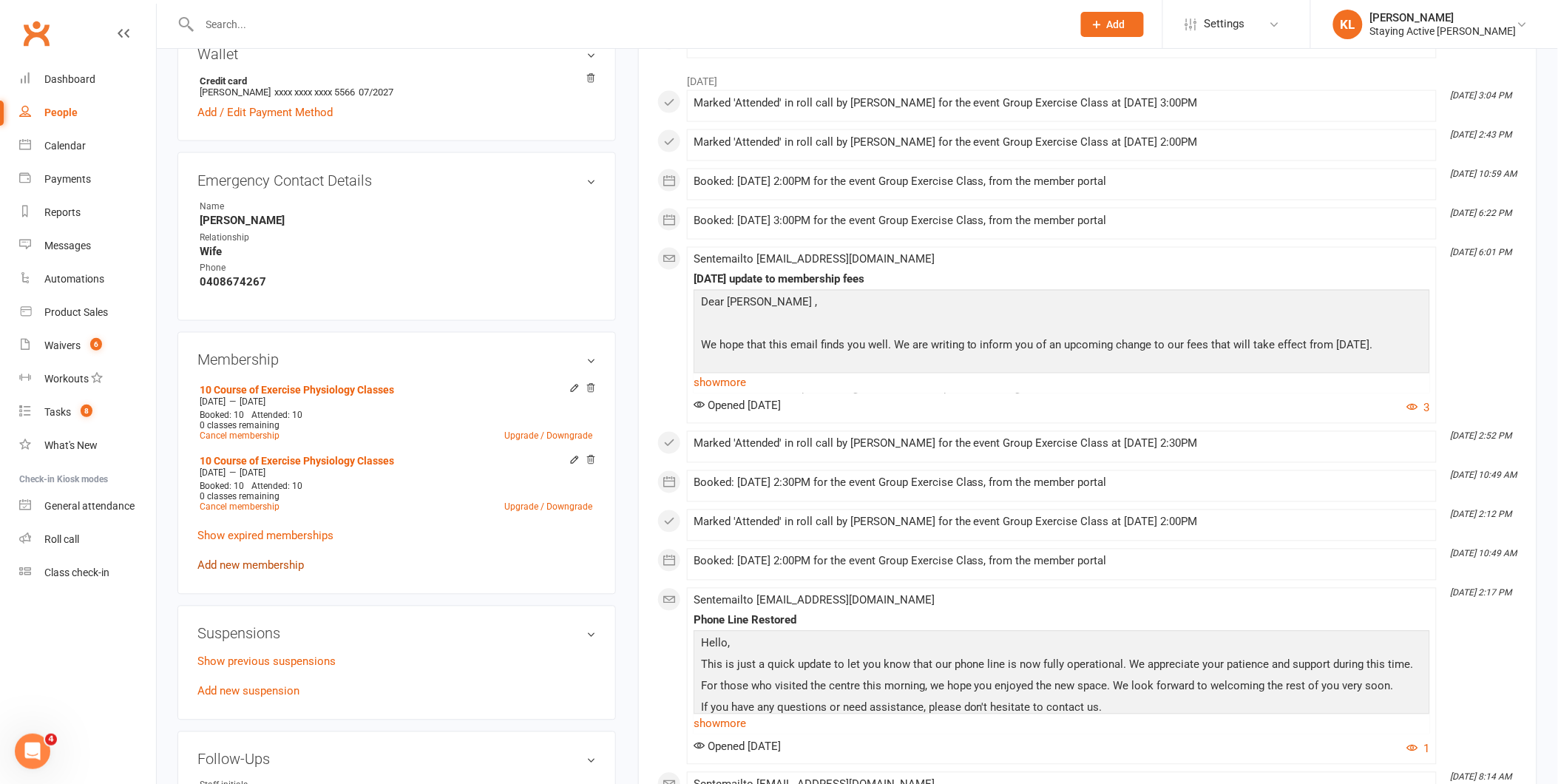
click at [261, 564] on link "Add new membership" at bounding box center [251, 565] width 107 height 13
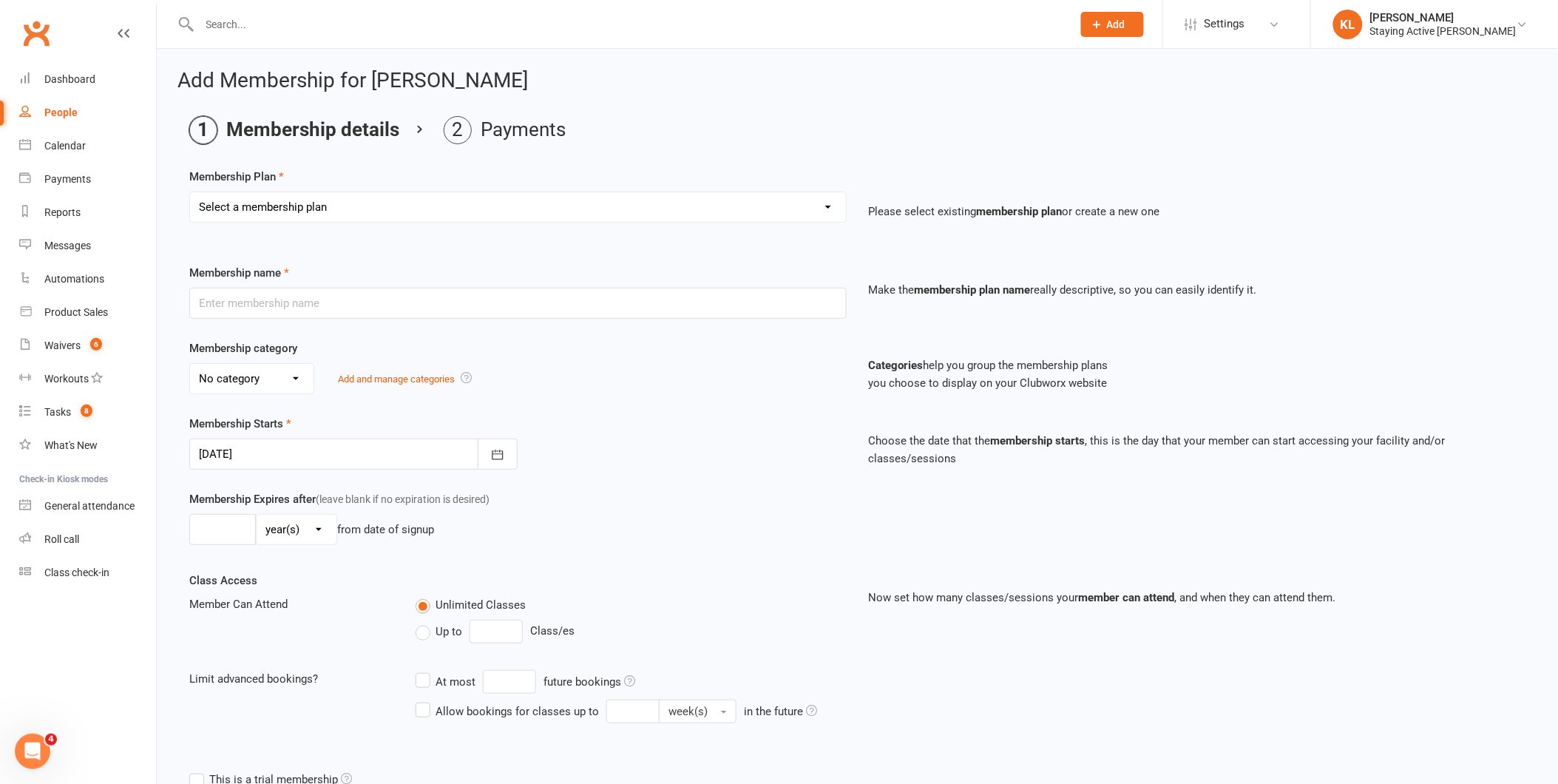
click at [246, 204] on select "Select a membership plan Create new Membership Plan 193000 Telehealth Exercise …" at bounding box center [518, 207] width 656 height 30
select select "11"
click at [190, 193] on select "Select a membership plan Create new Membership Plan 193000 Telehealth Exercise …" at bounding box center [518, 207] width 656 height 30
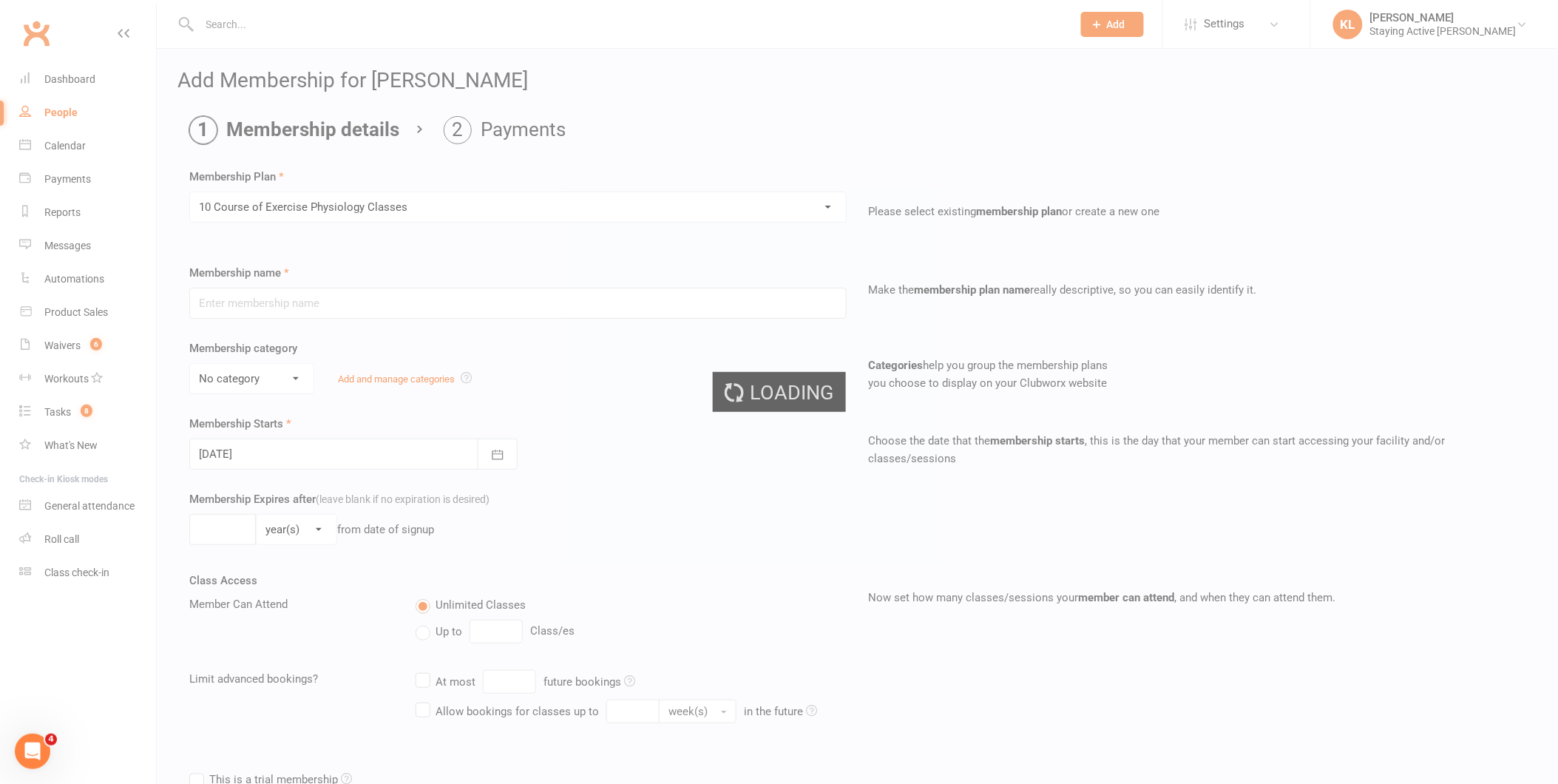
type input "10 Course of Exercise Physiology Classes"
select select "2"
type input "12"
select select "2"
type input "10"
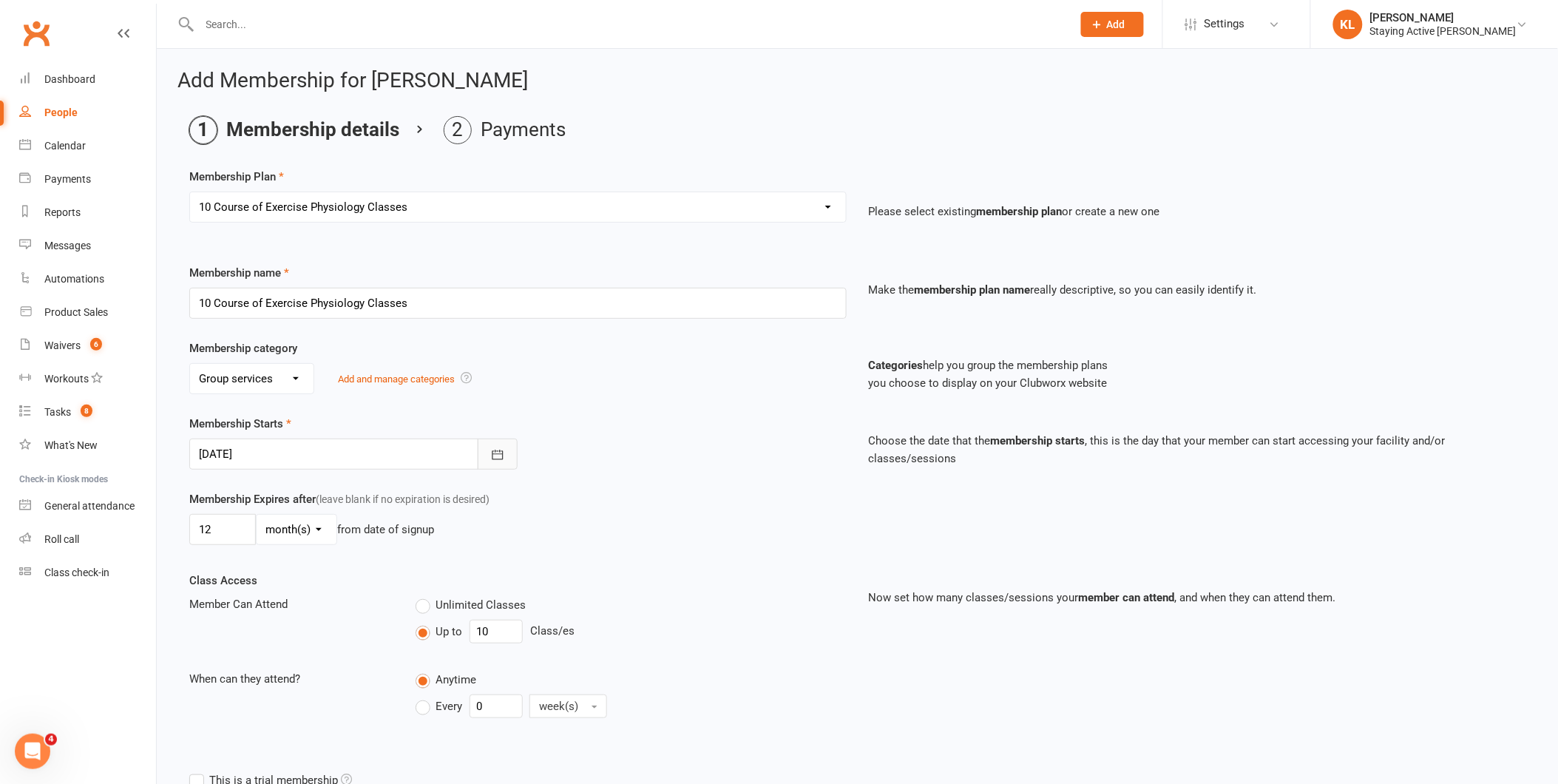
click at [490, 463] on button "button" at bounding box center [498, 453] width 40 height 31
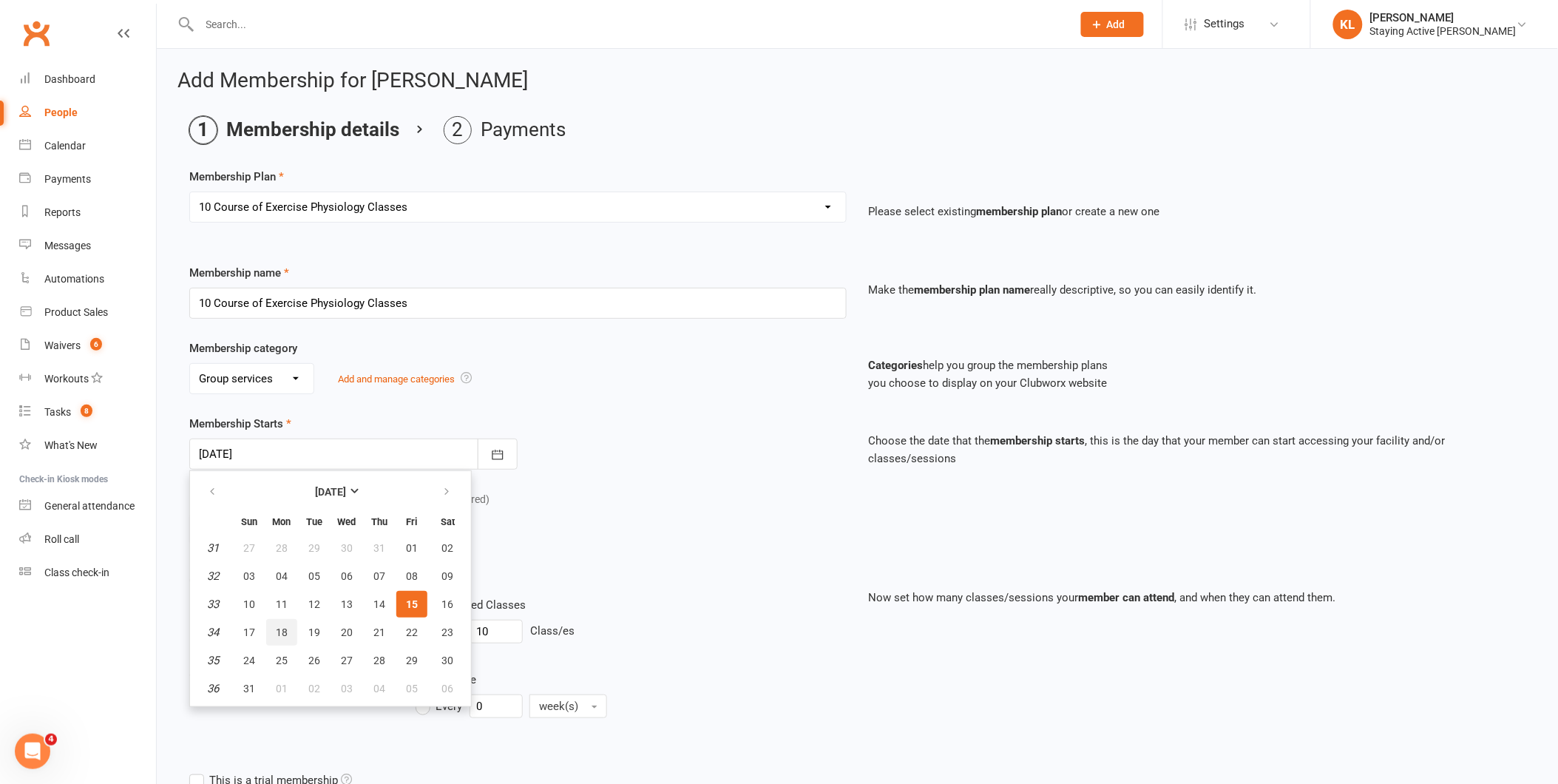
click at [278, 627] on span "18" at bounding box center [282, 632] width 12 height 12
type input "[DATE]"
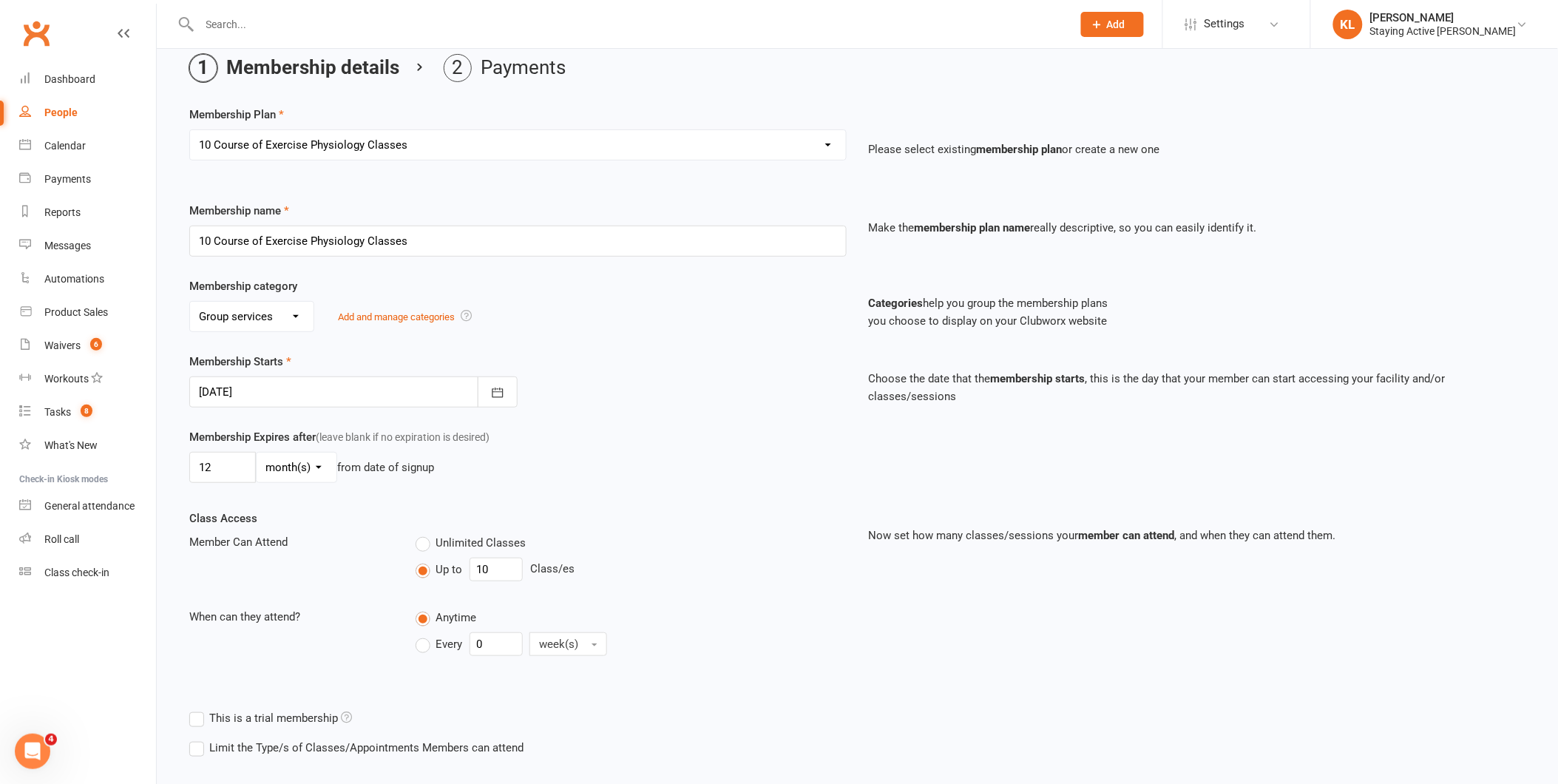
scroll to position [138, 0]
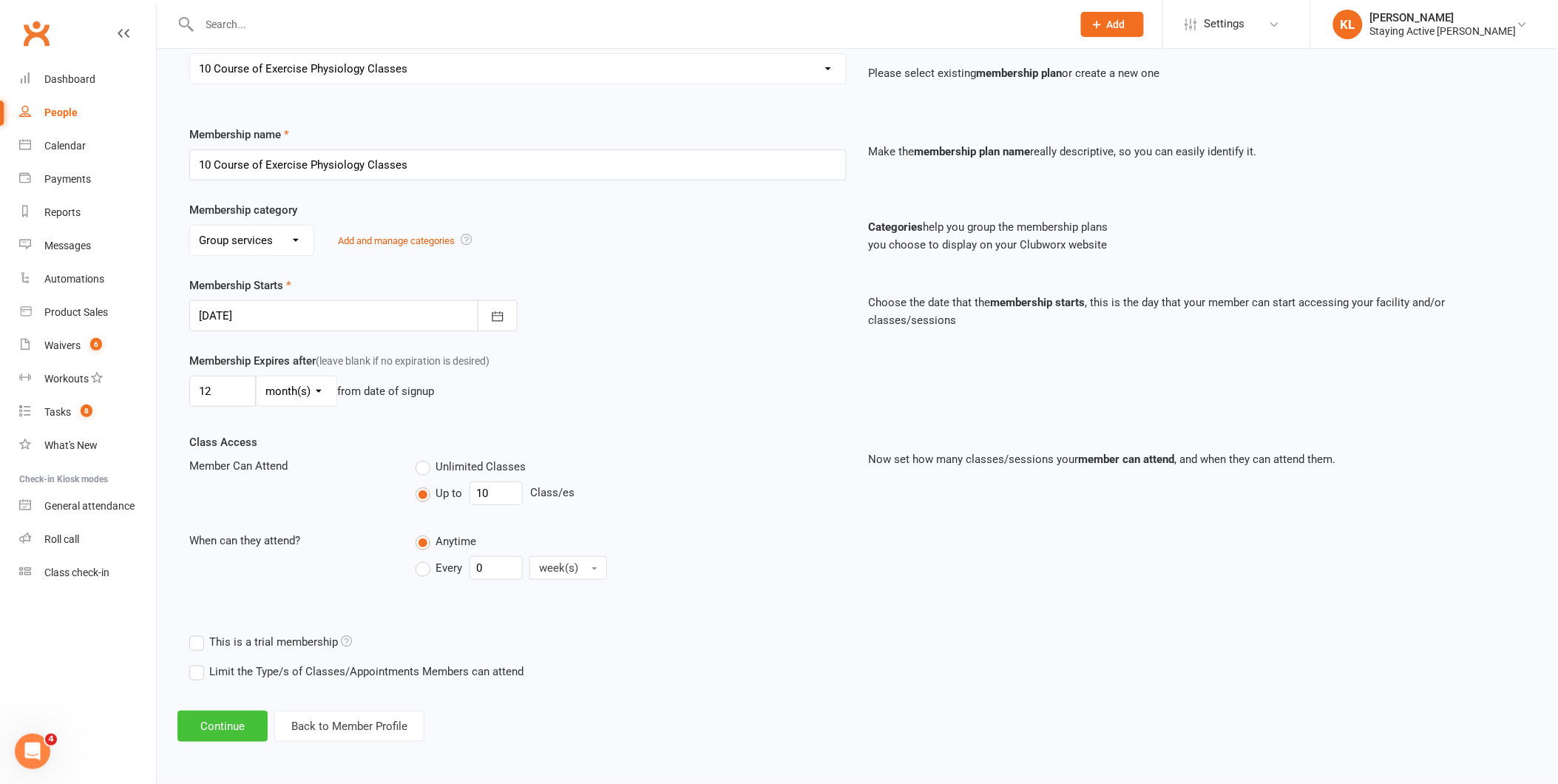
click at [228, 725] on button "Continue" at bounding box center [222, 725] width 90 height 31
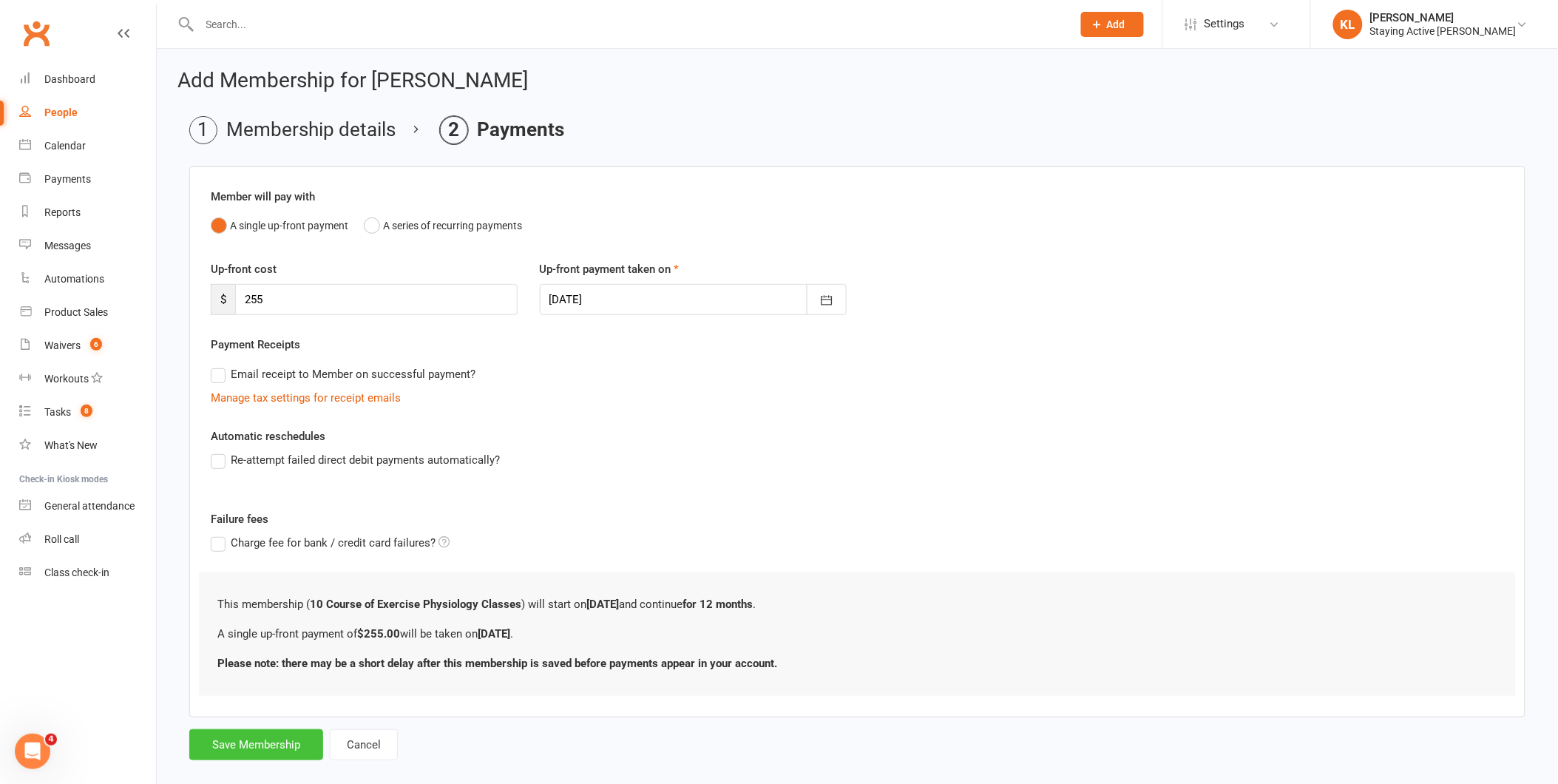
click at [234, 747] on button "Save Membership" at bounding box center [257, 744] width 134 height 31
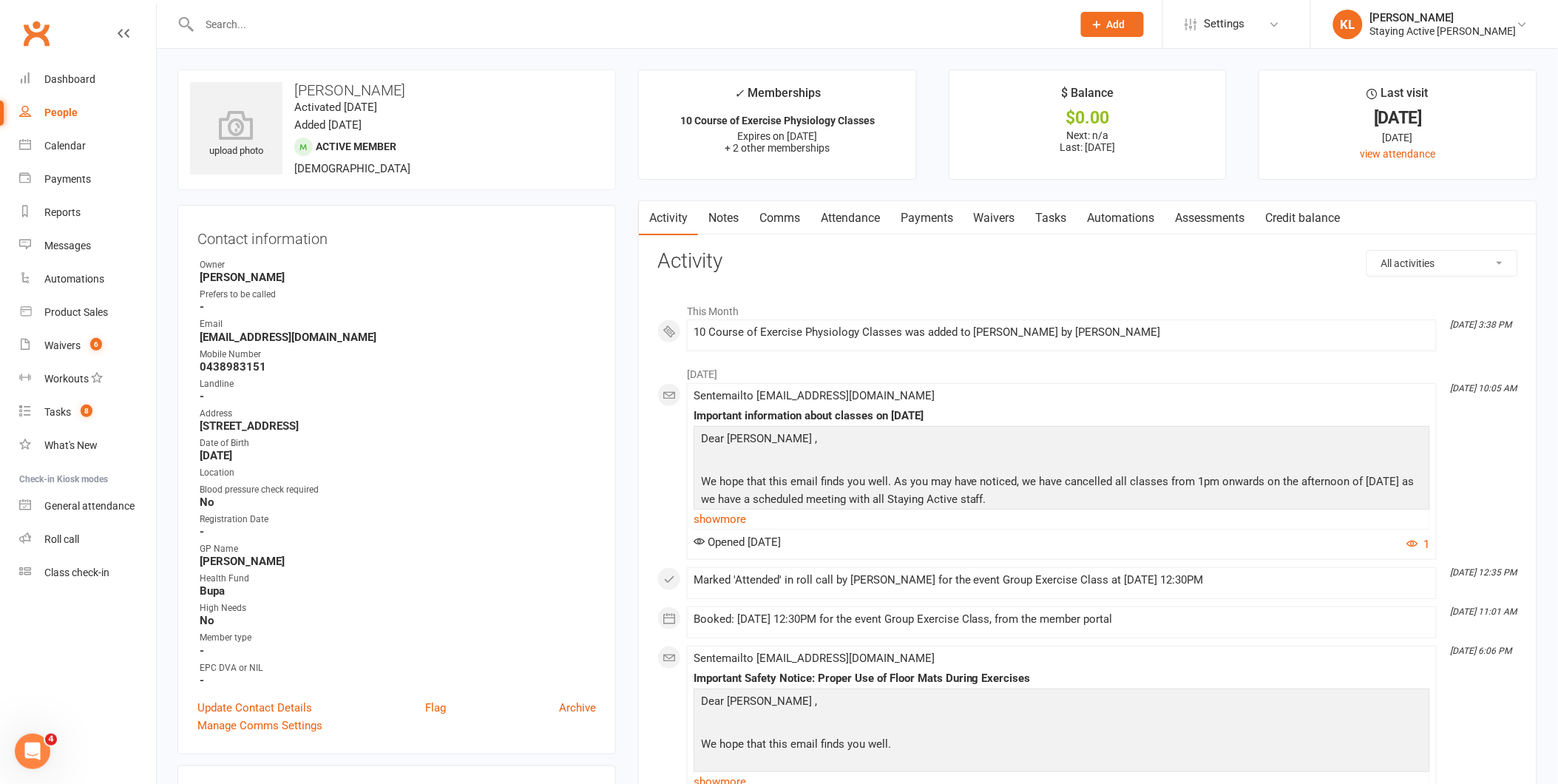
click at [767, 220] on link "Payments" at bounding box center [927, 218] width 73 height 34
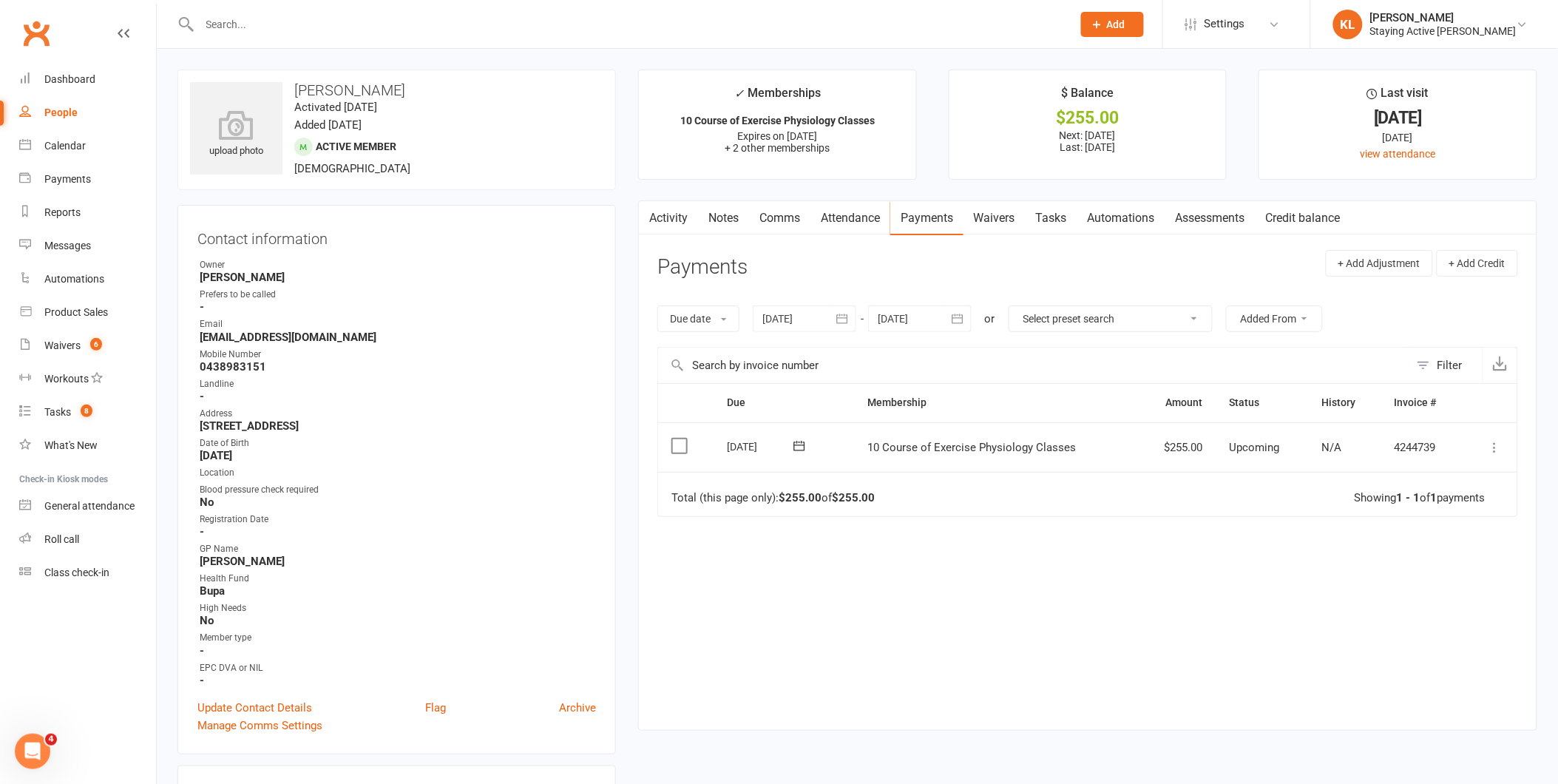
click at [1495, 448] on icon at bounding box center [1495, 446] width 15 height 15
click at [1455, 511] on link "Mark as Paid (POS)" at bounding box center [1431, 506] width 146 height 30
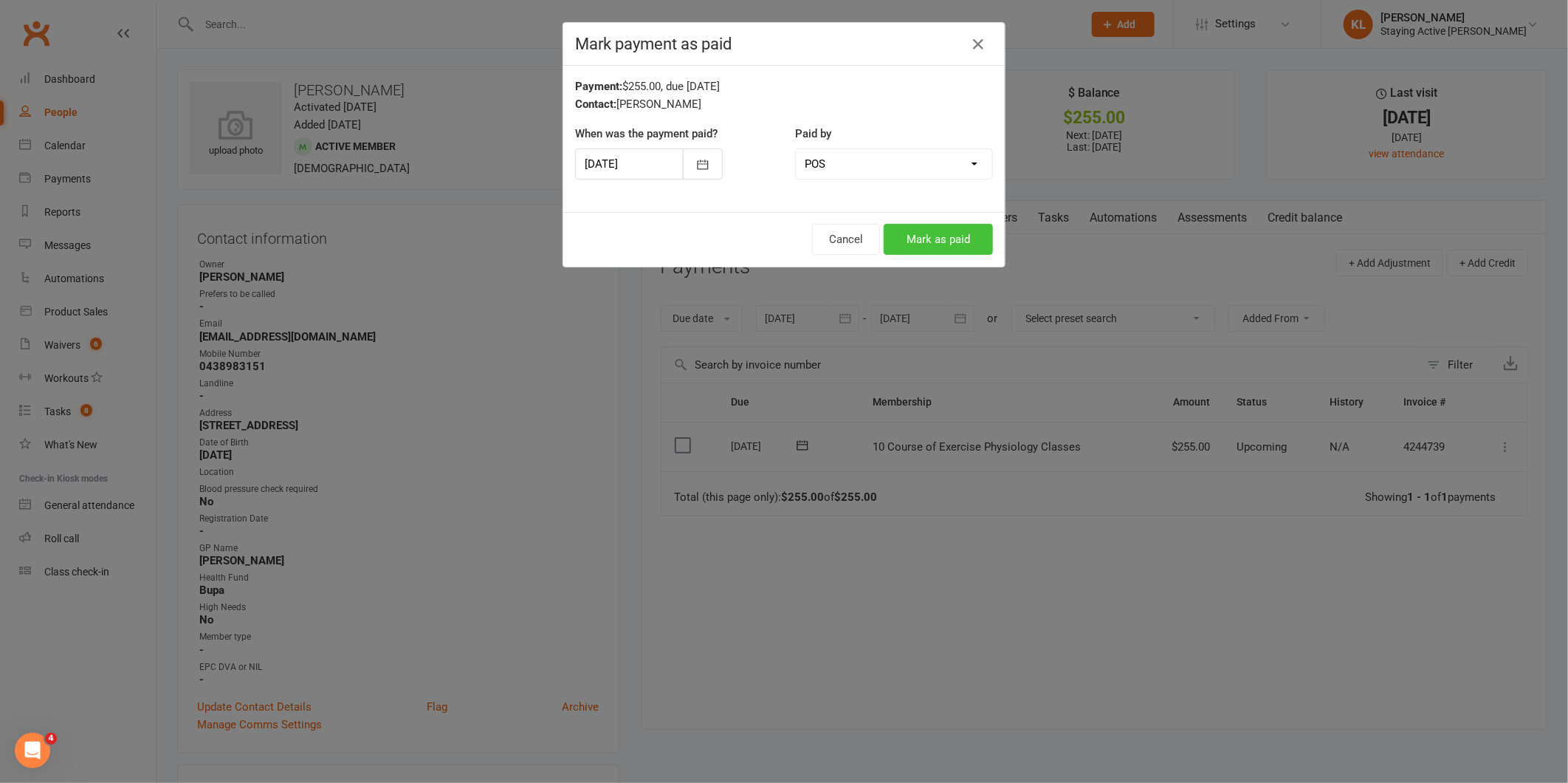
click at [905, 237] on button "Mark as paid" at bounding box center [938, 239] width 109 height 31
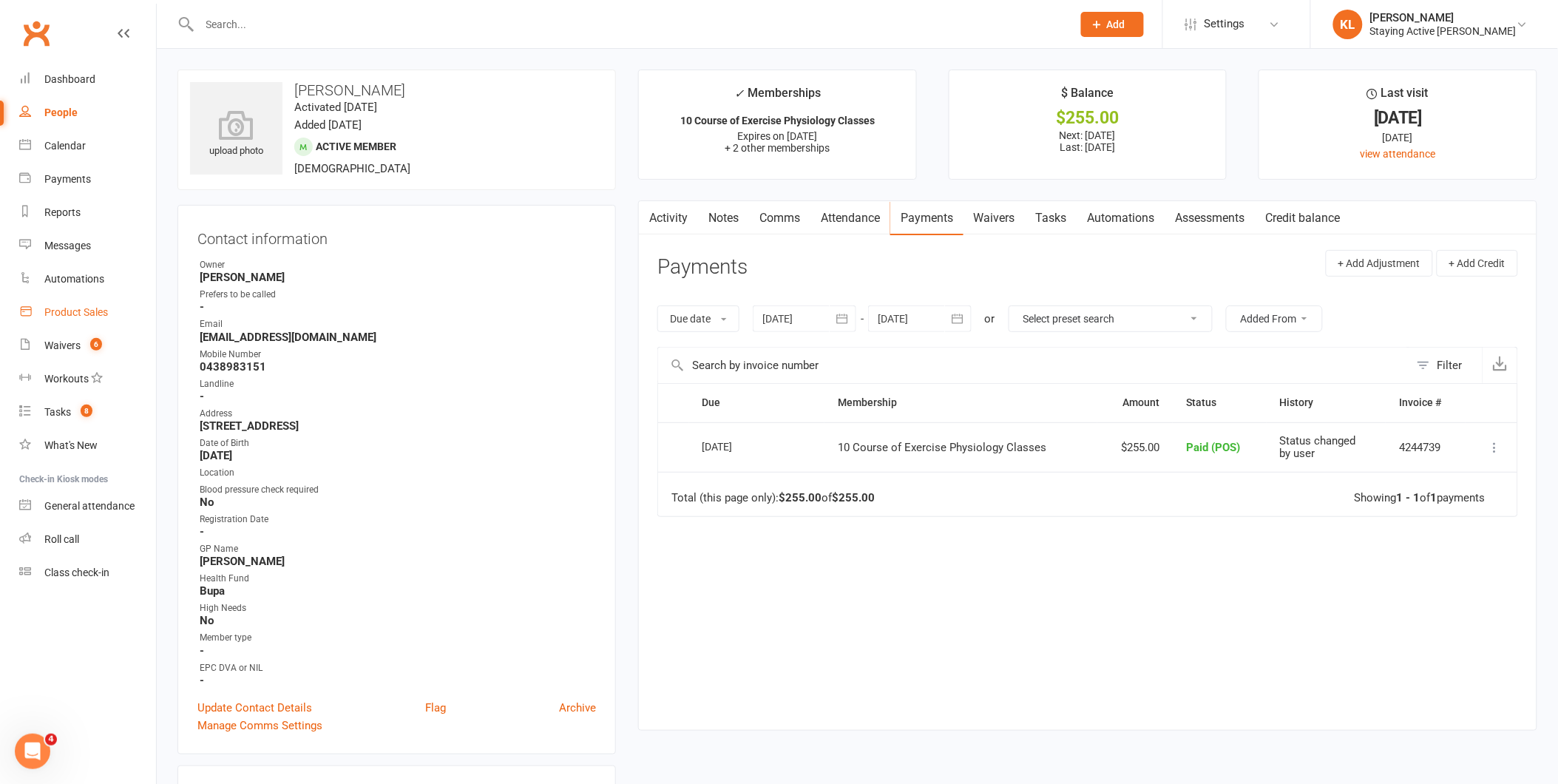
click at [93, 298] on link "Product Sales" at bounding box center [87, 312] width 136 height 34
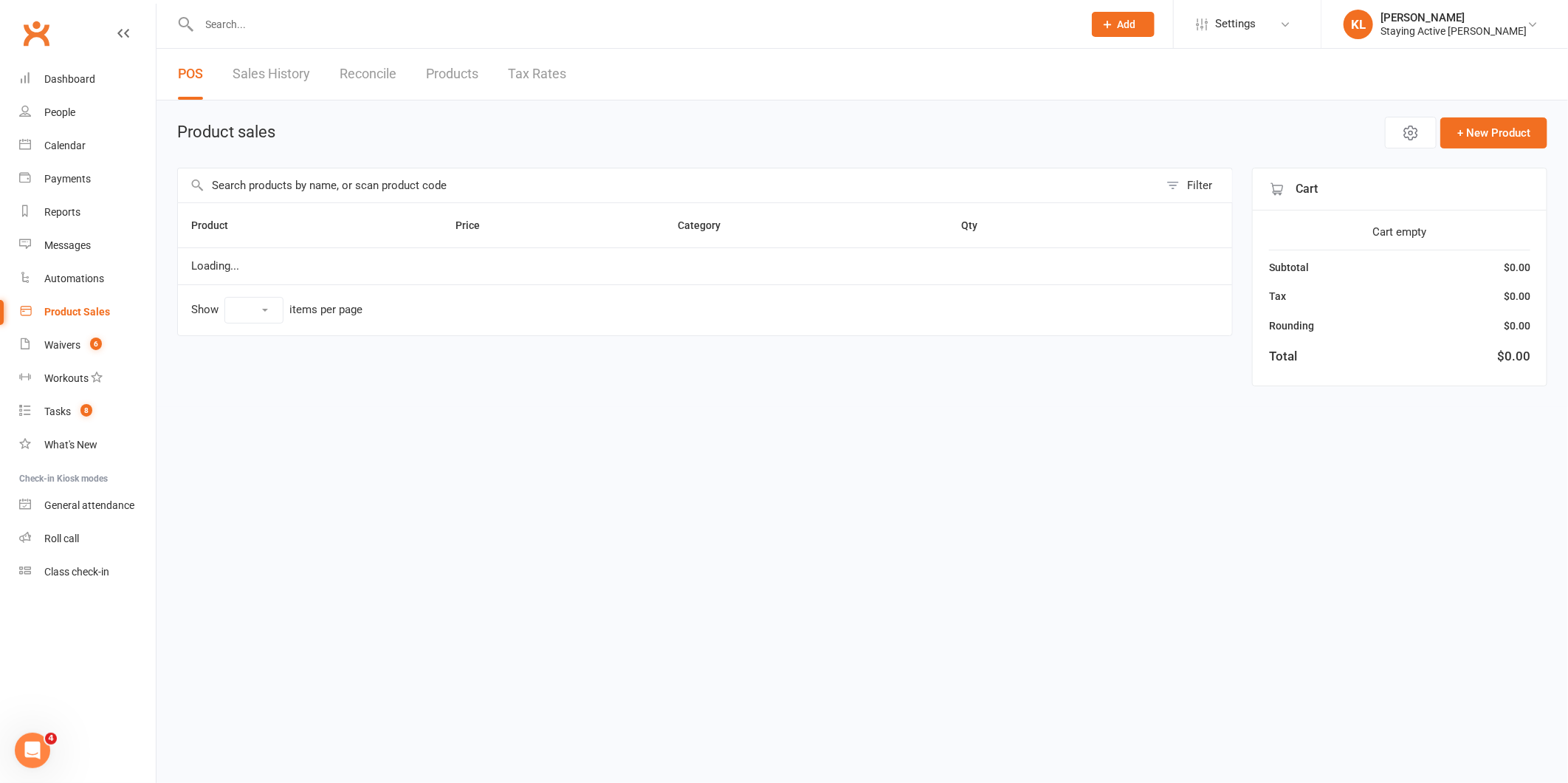
select select "10"
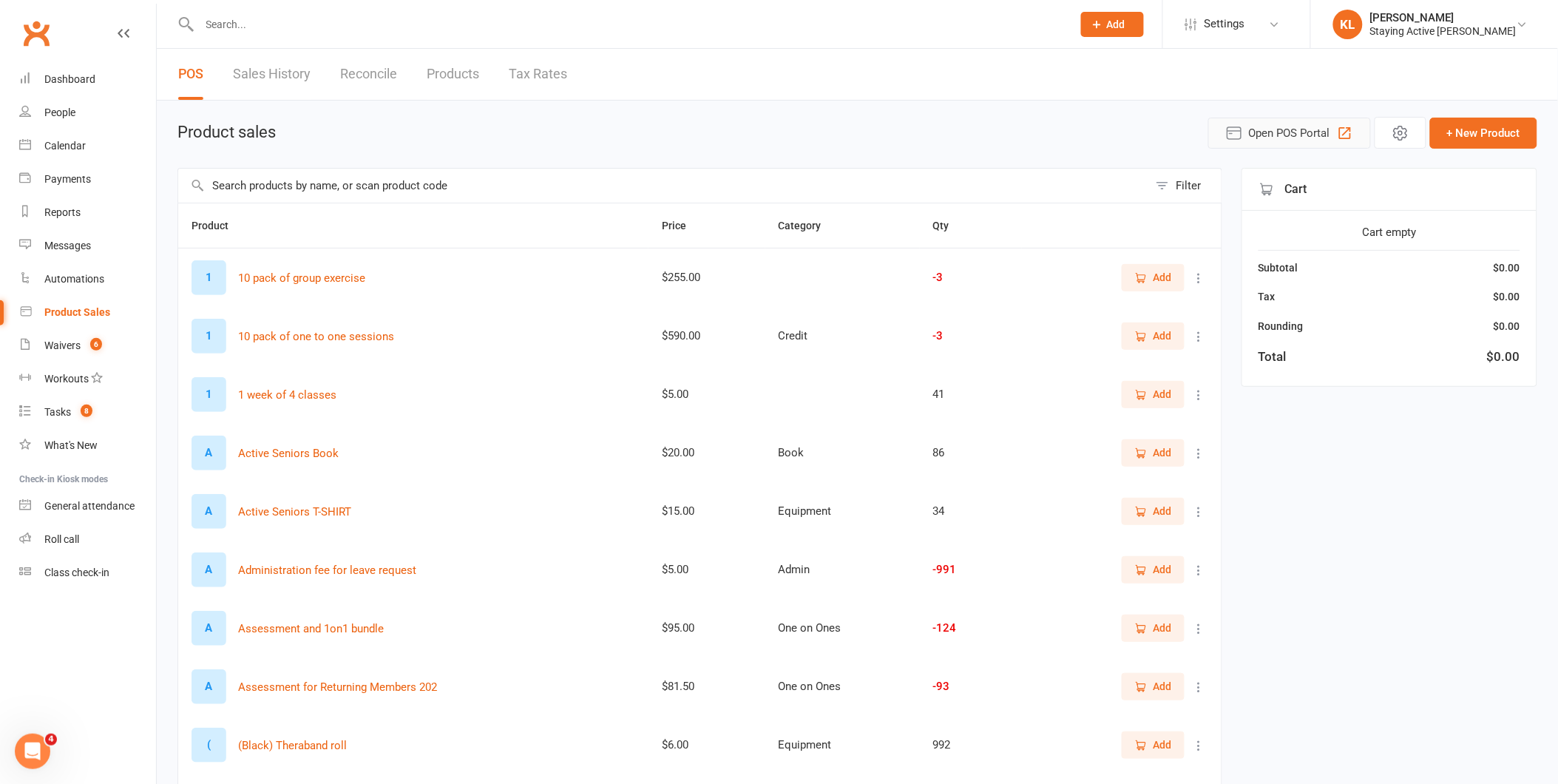
click at [1269, 128] on span "Open POS Portal" at bounding box center [1289, 133] width 81 height 18
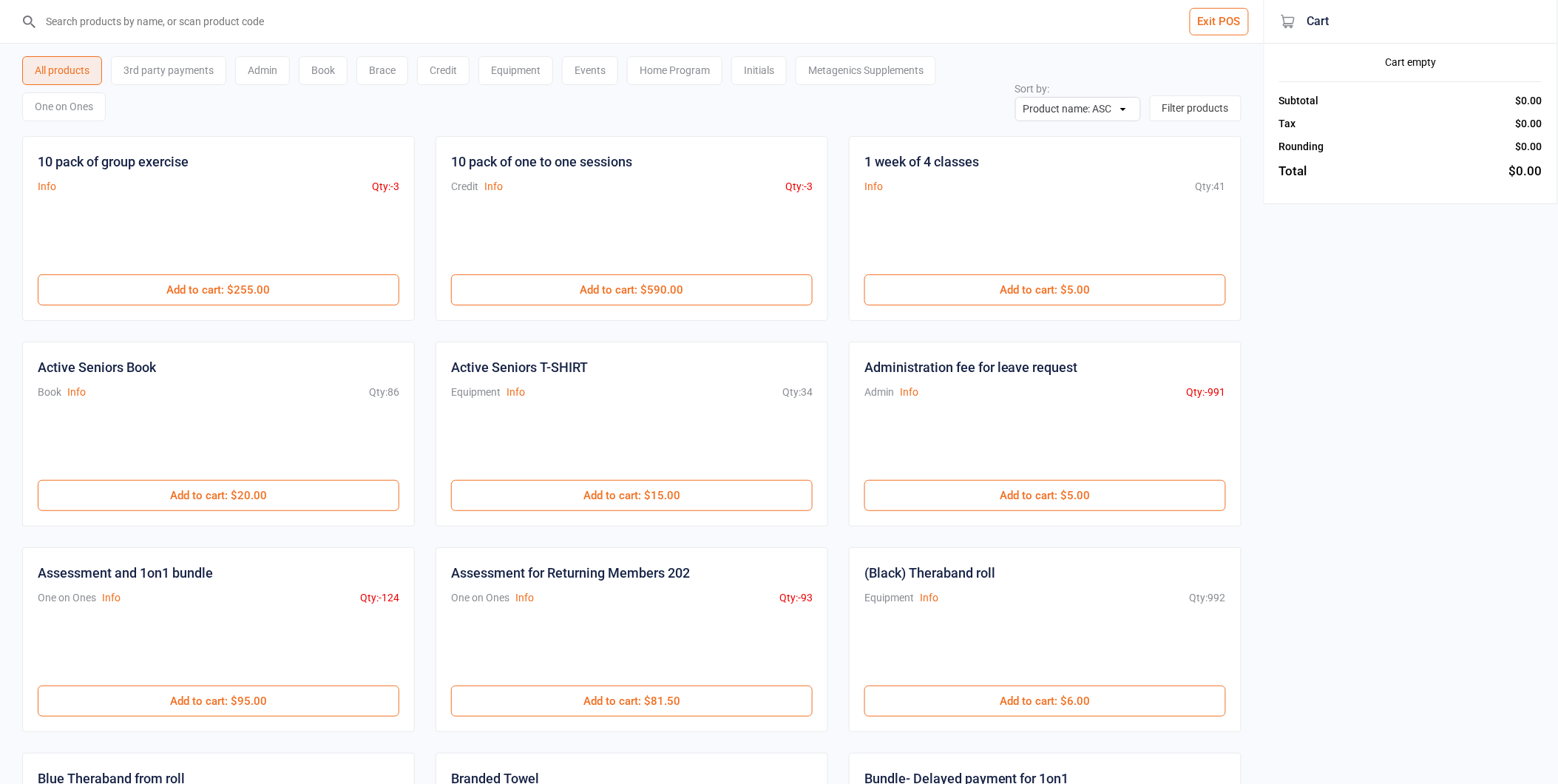
click at [56, 108] on div "One on Ones" at bounding box center [63, 107] width 84 height 29
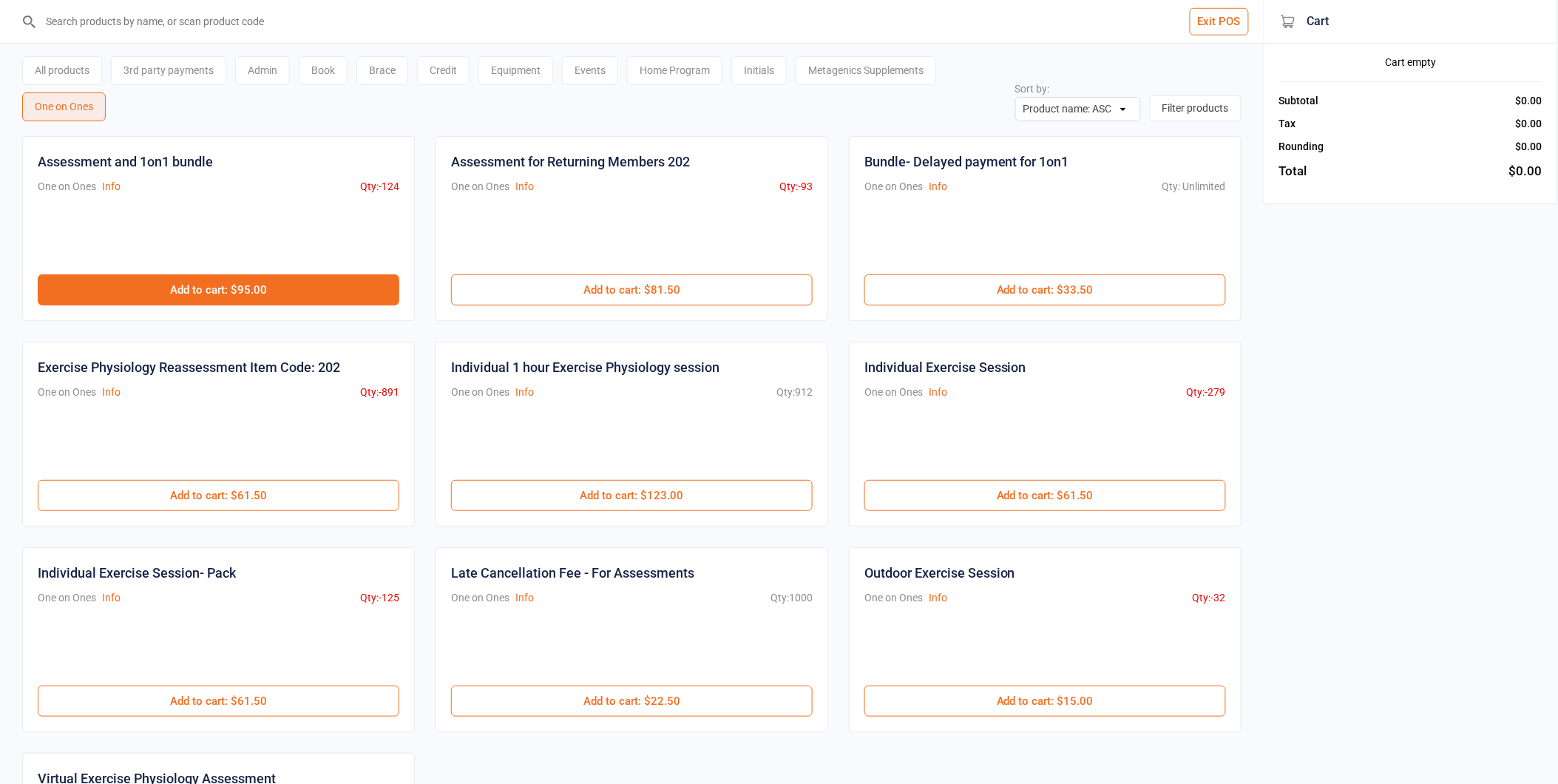
click at [247, 279] on button "Add to cart : $95.00" at bounding box center [218, 289] width 362 height 31
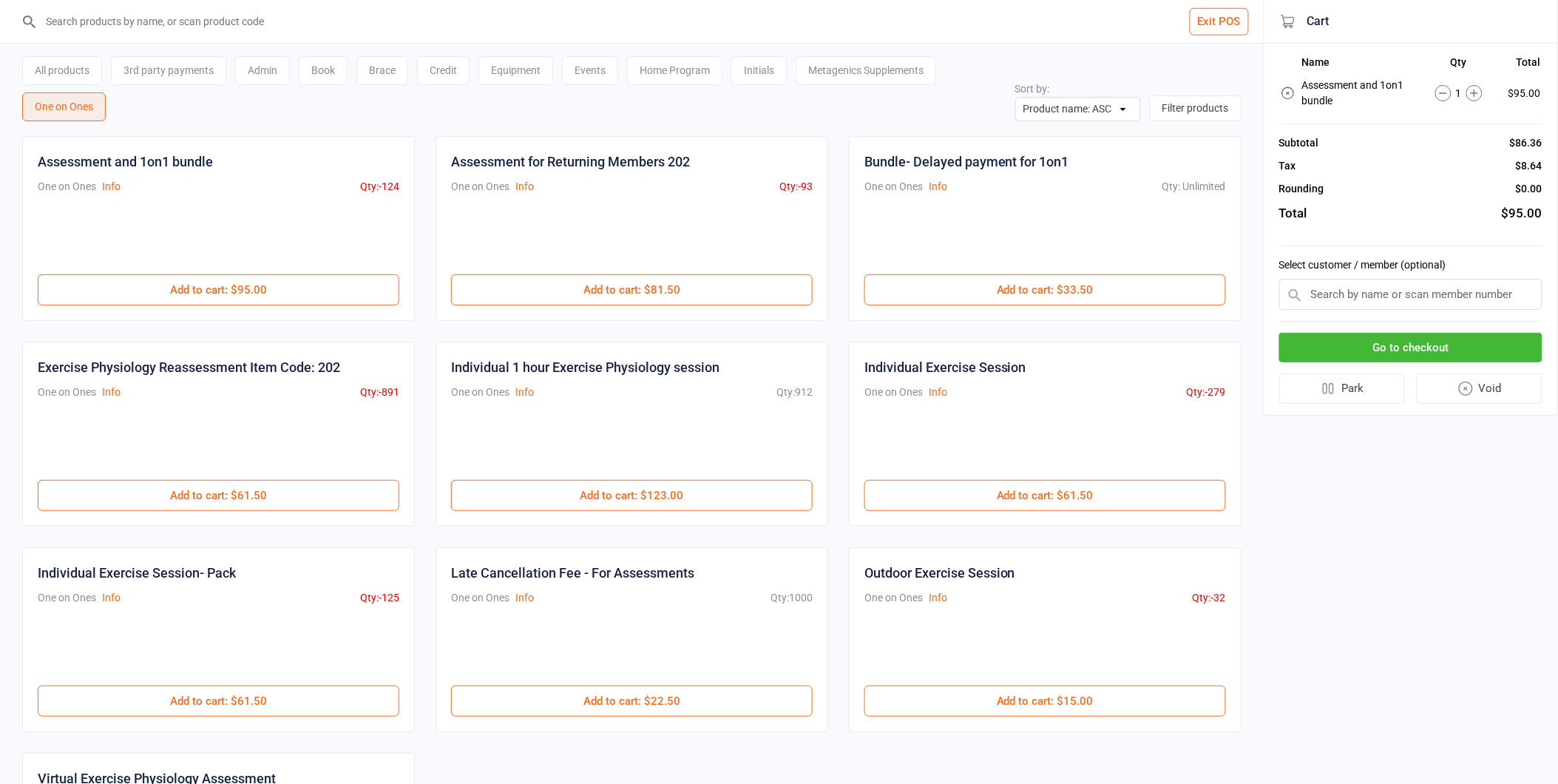
click at [1343, 294] on input "text" at bounding box center [1411, 293] width 264 height 31
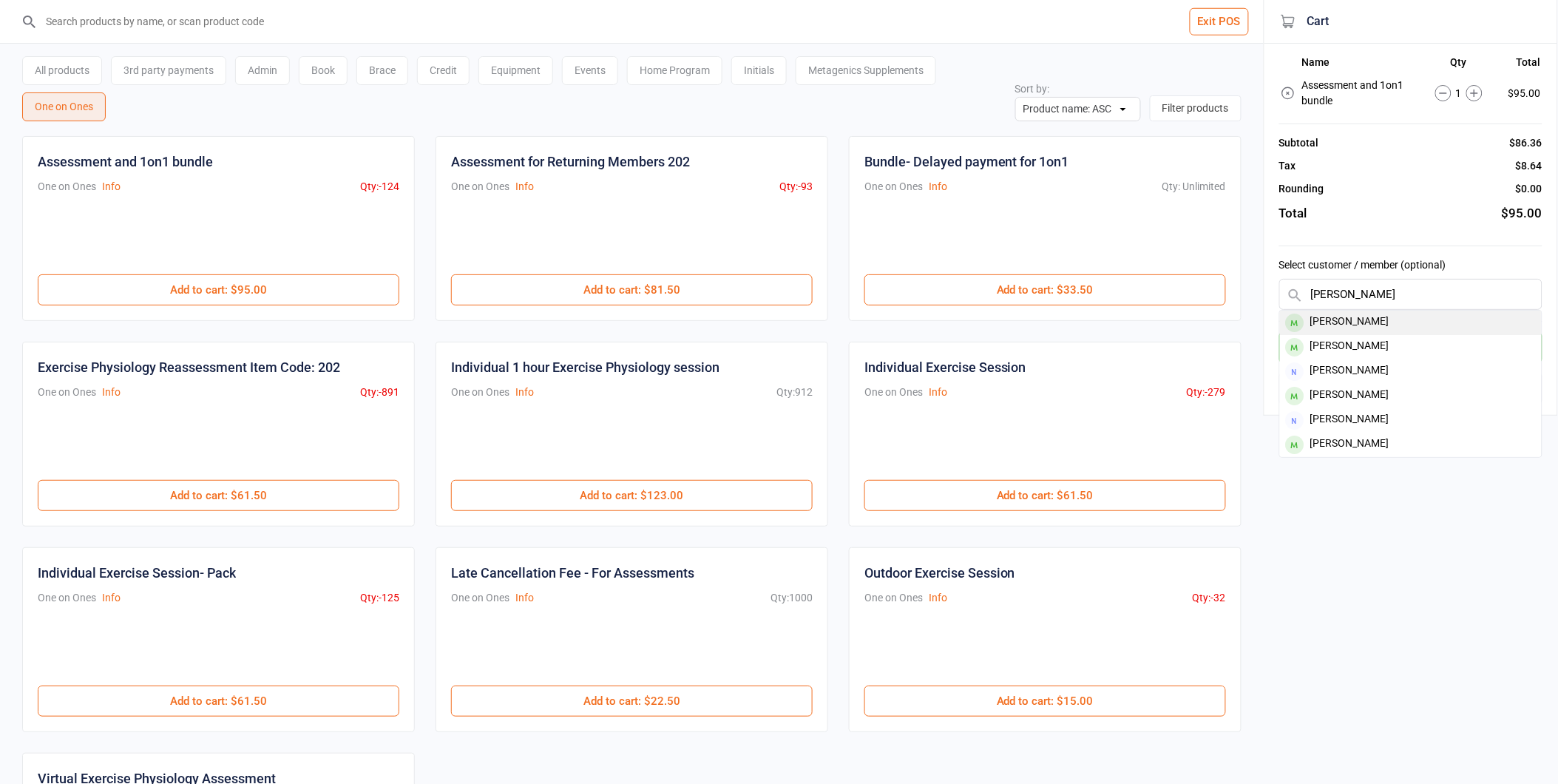
type input "don gray"
click at [1351, 318] on div "Don Gray" at bounding box center [1411, 322] width 262 height 25
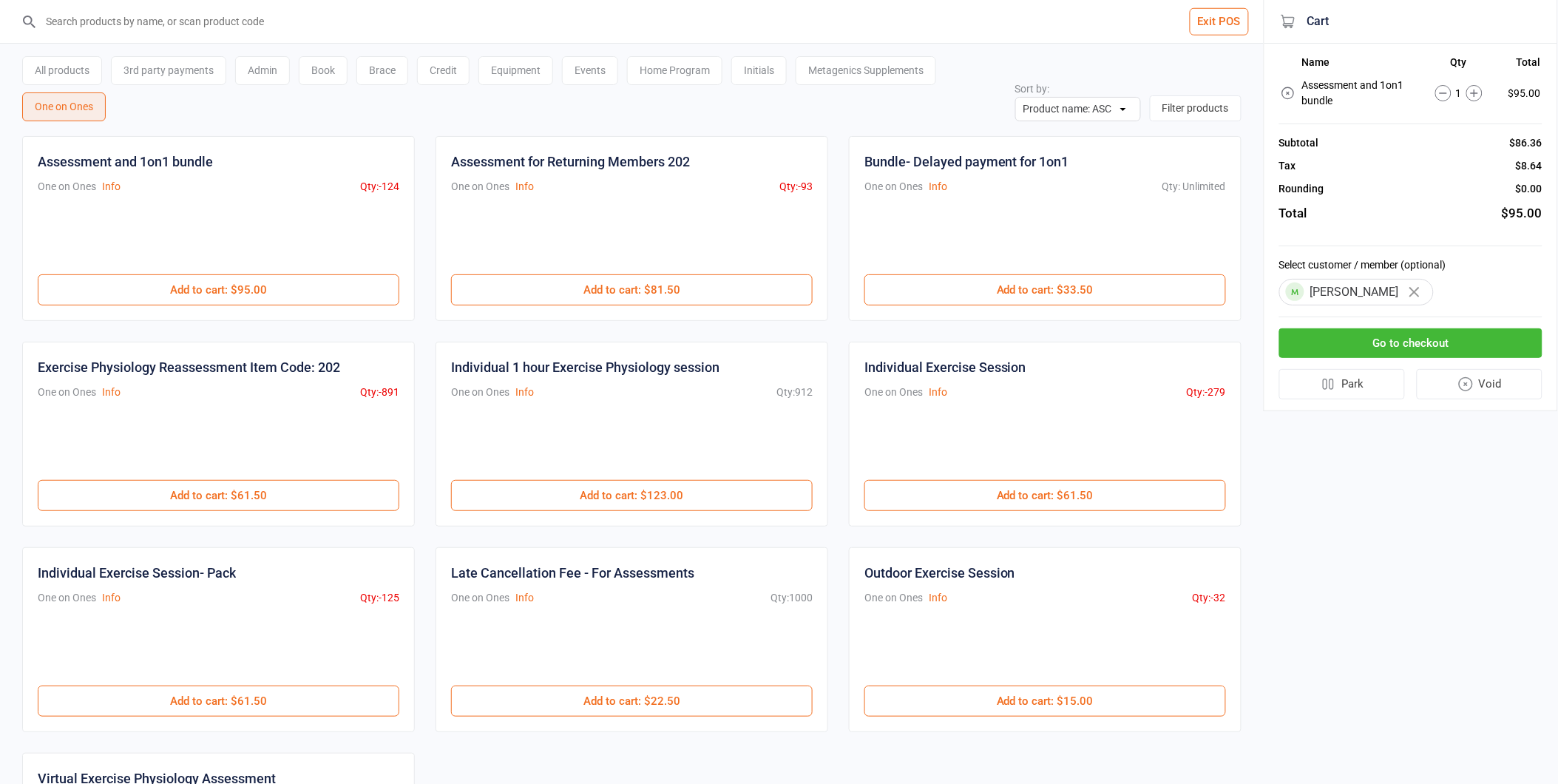
click at [1399, 339] on button "Go to checkout" at bounding box center [1411, 343] width 264 height 31
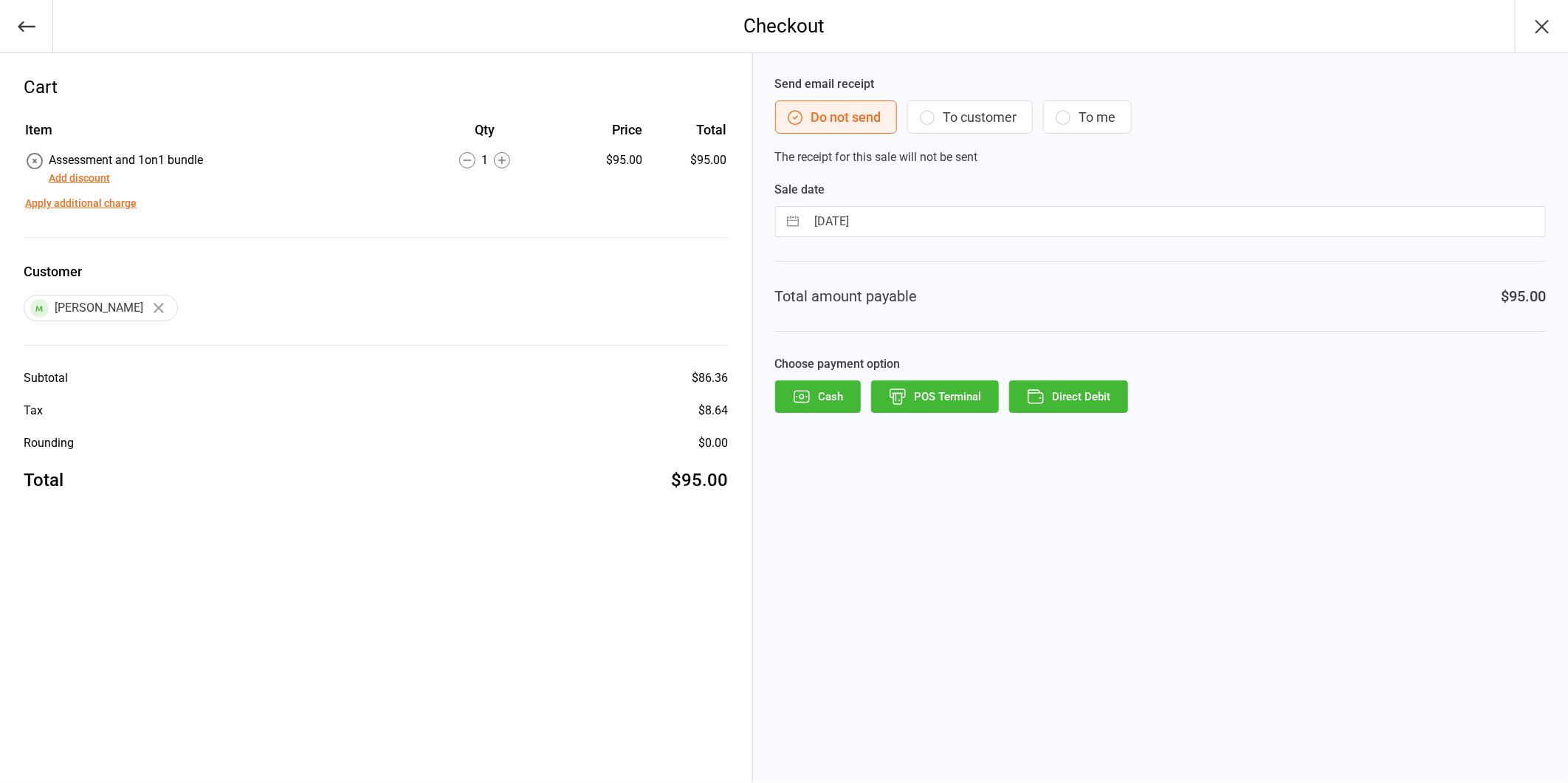
click at [1050, 389] on button "Direct Debit" at bounding box center [1068, 396] width 119 height 33
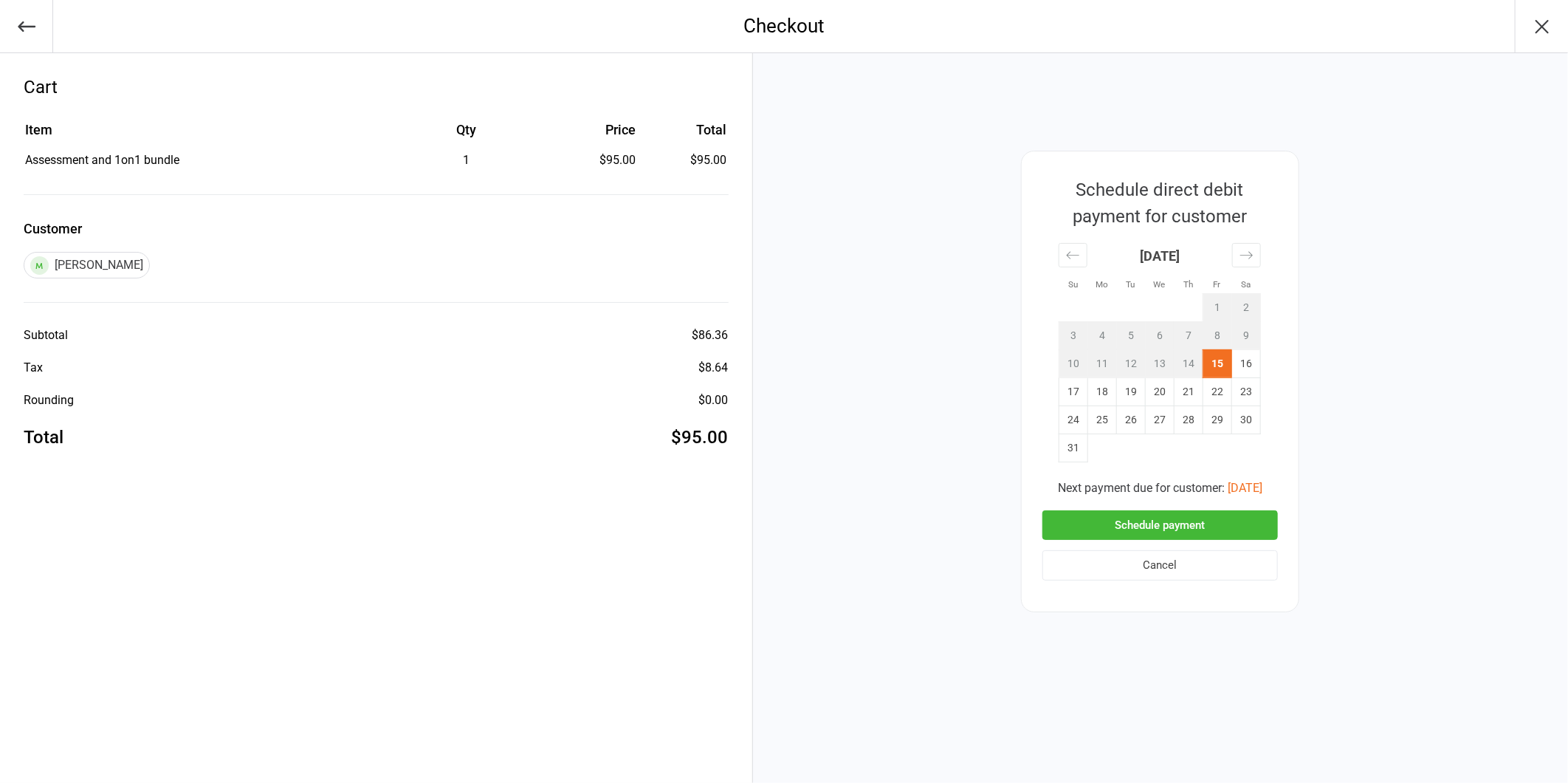
click at [1140, 513] on button "Schedule payment" at bounding box center [1160, 525] width 236 height 31
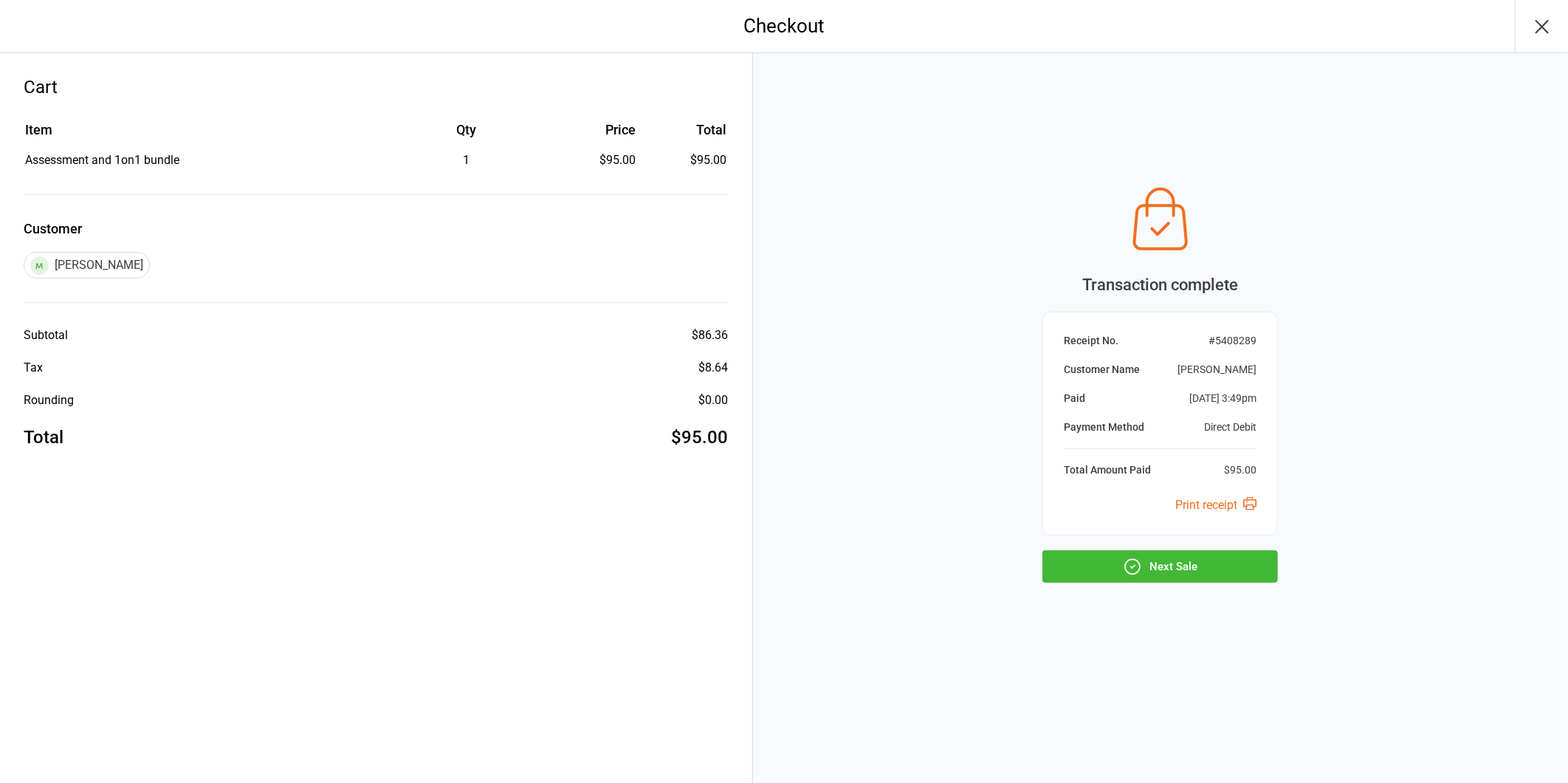
click at [1156, 568] on button "Next Sale" at bounding box center [1160, 566] width 236 height 33
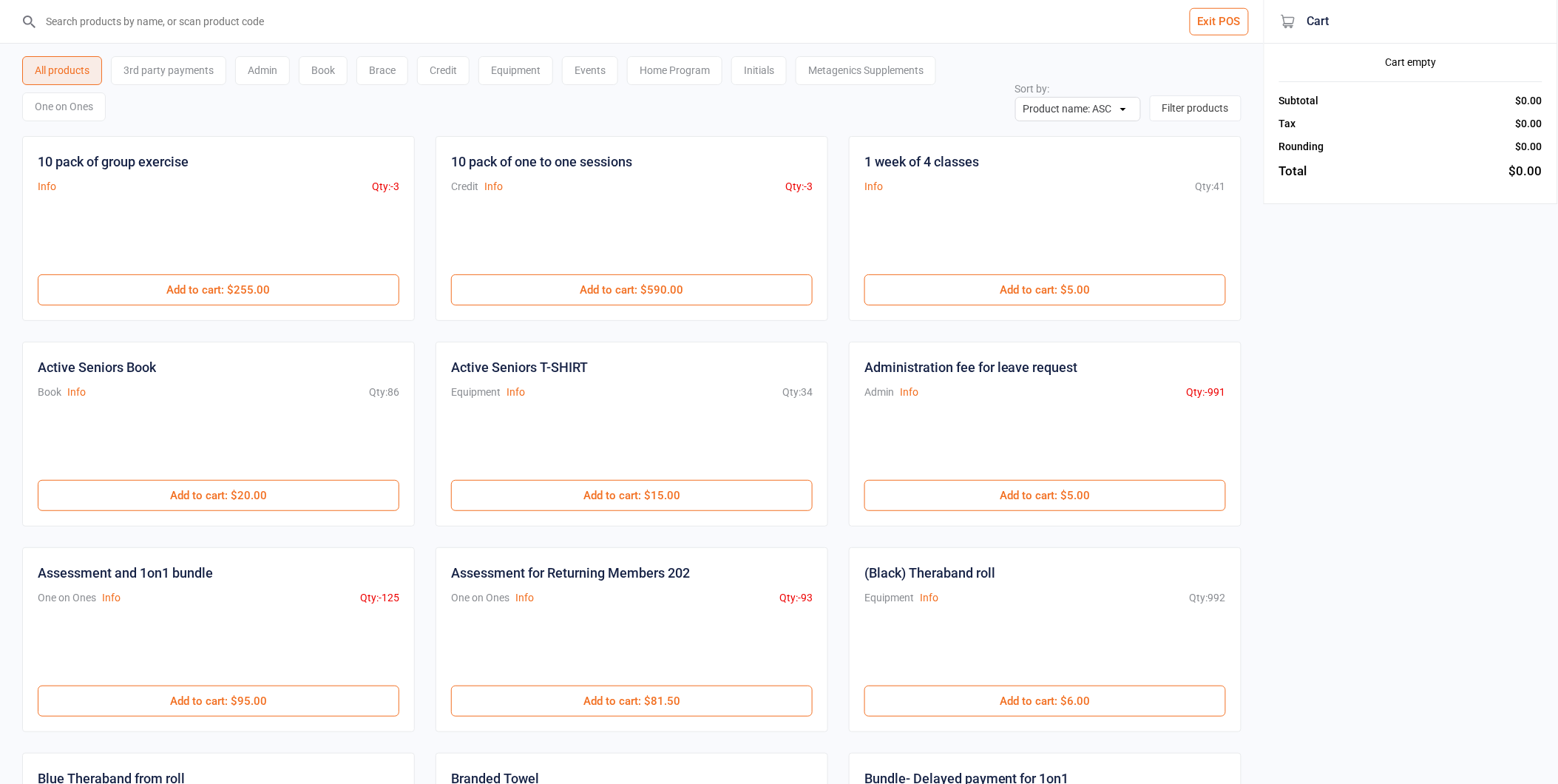
click at [77, 111] on div "One on Ones" at bounding box center [63, 107] width 84 height 29
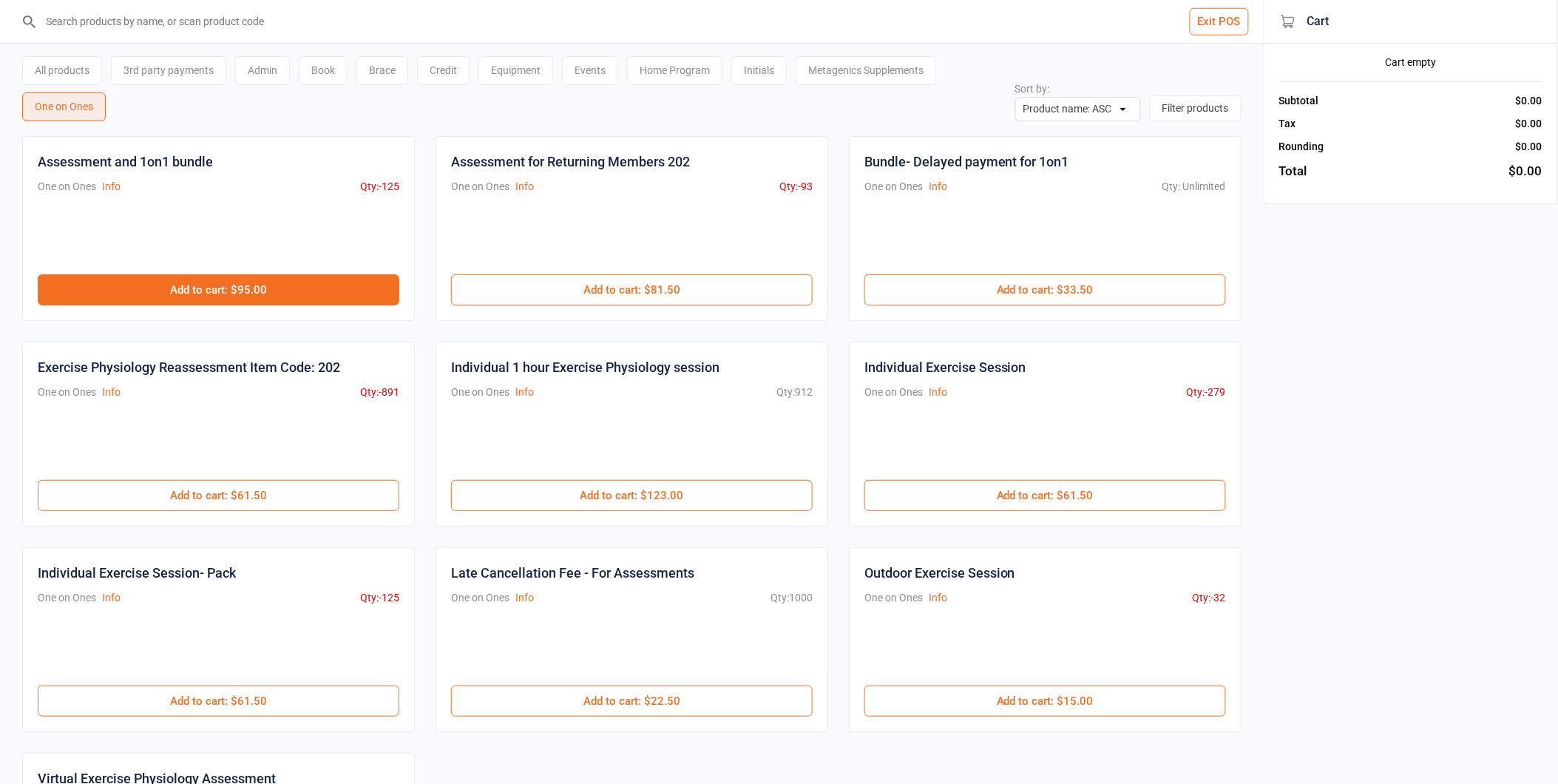
click at [196, 289] on button "Add to cart : $95.00" at bounding box center [218, 289] width 362 height 31
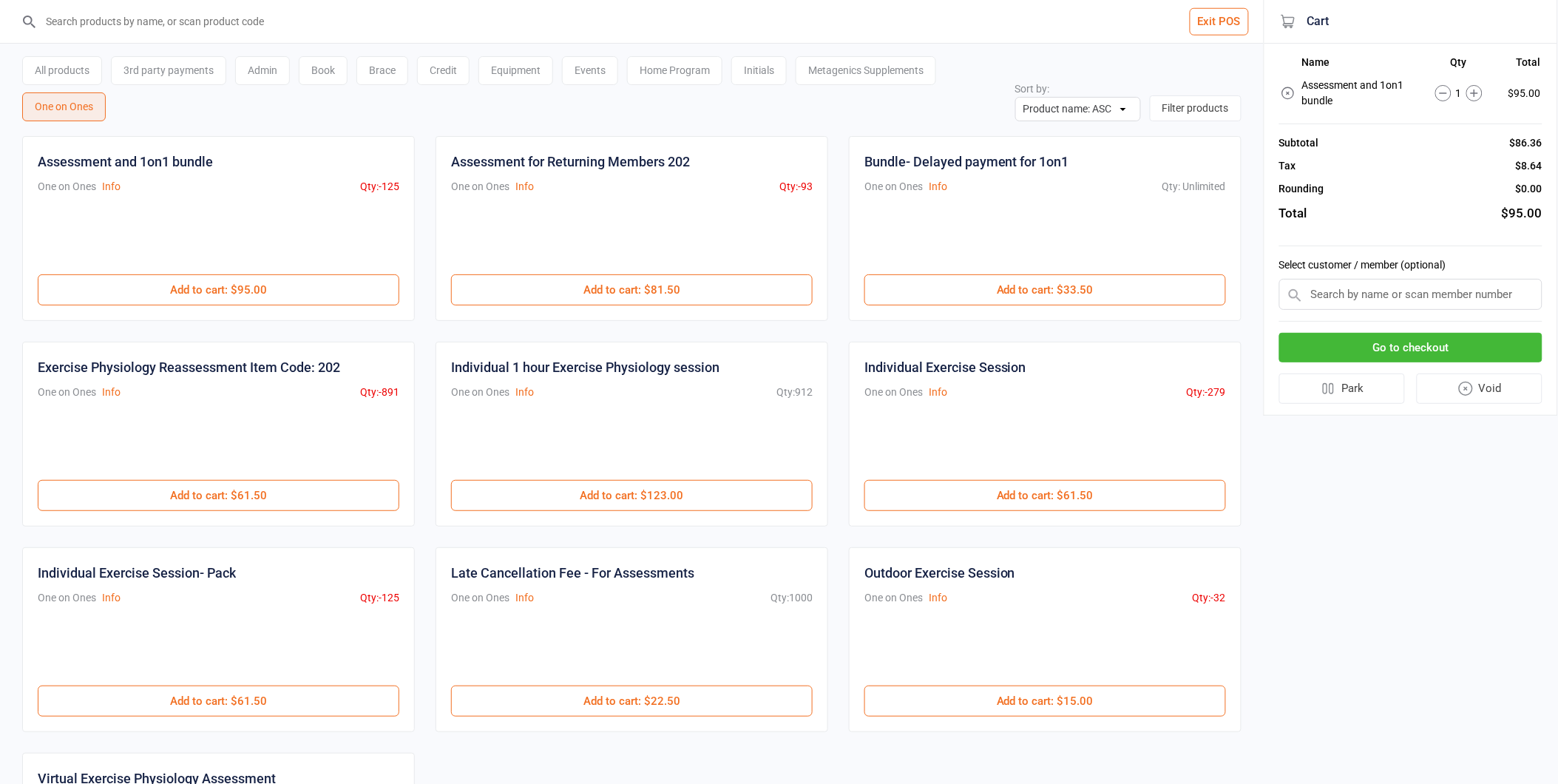
click at [1408, 296] on input "text" at bounding box center [1411, 293] width 264 height 31
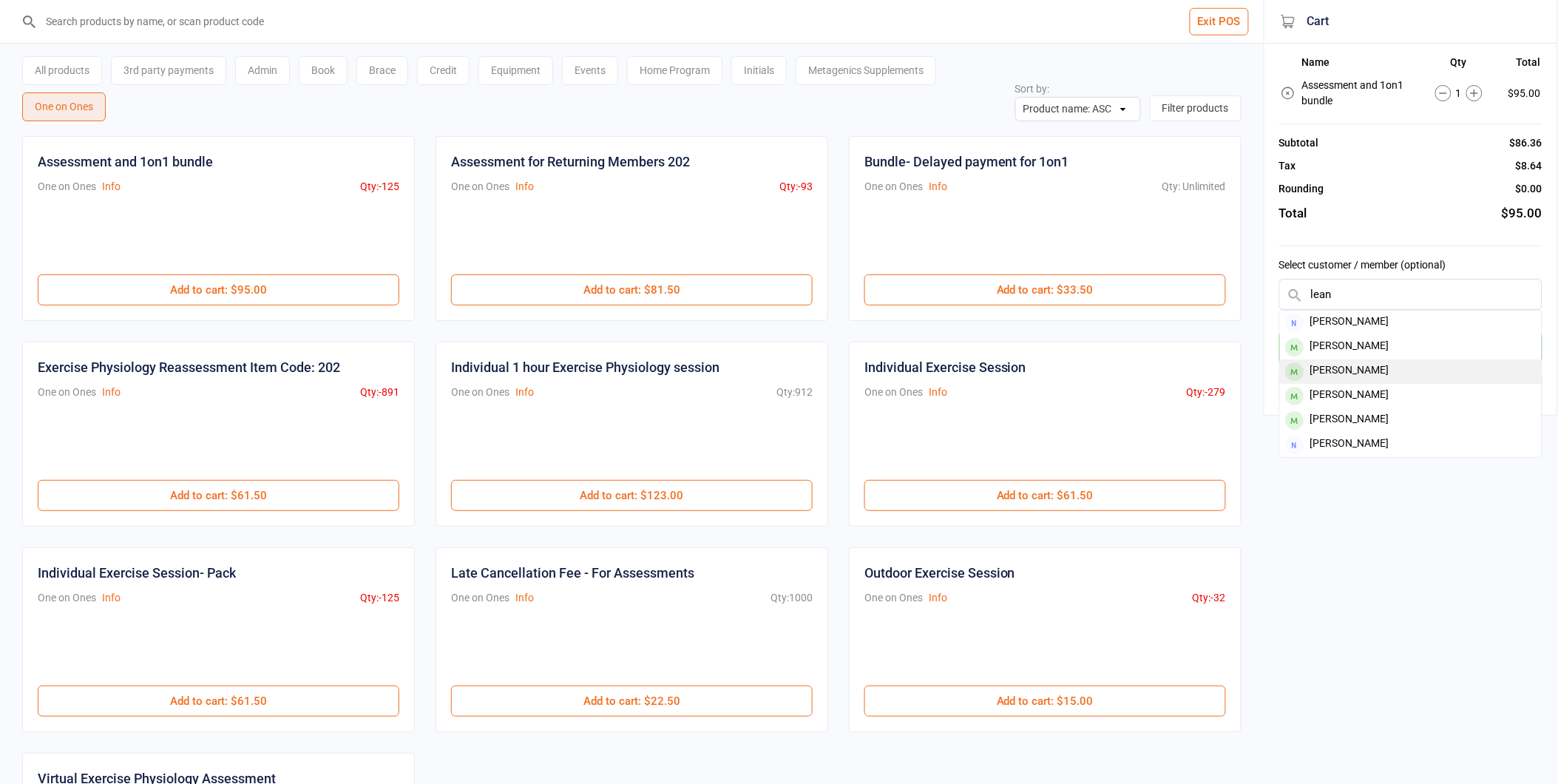
type input "lean"
click at [1346, 363] on div "Leanne Gray" at bounding box center [1411, 371] width 262 height 25
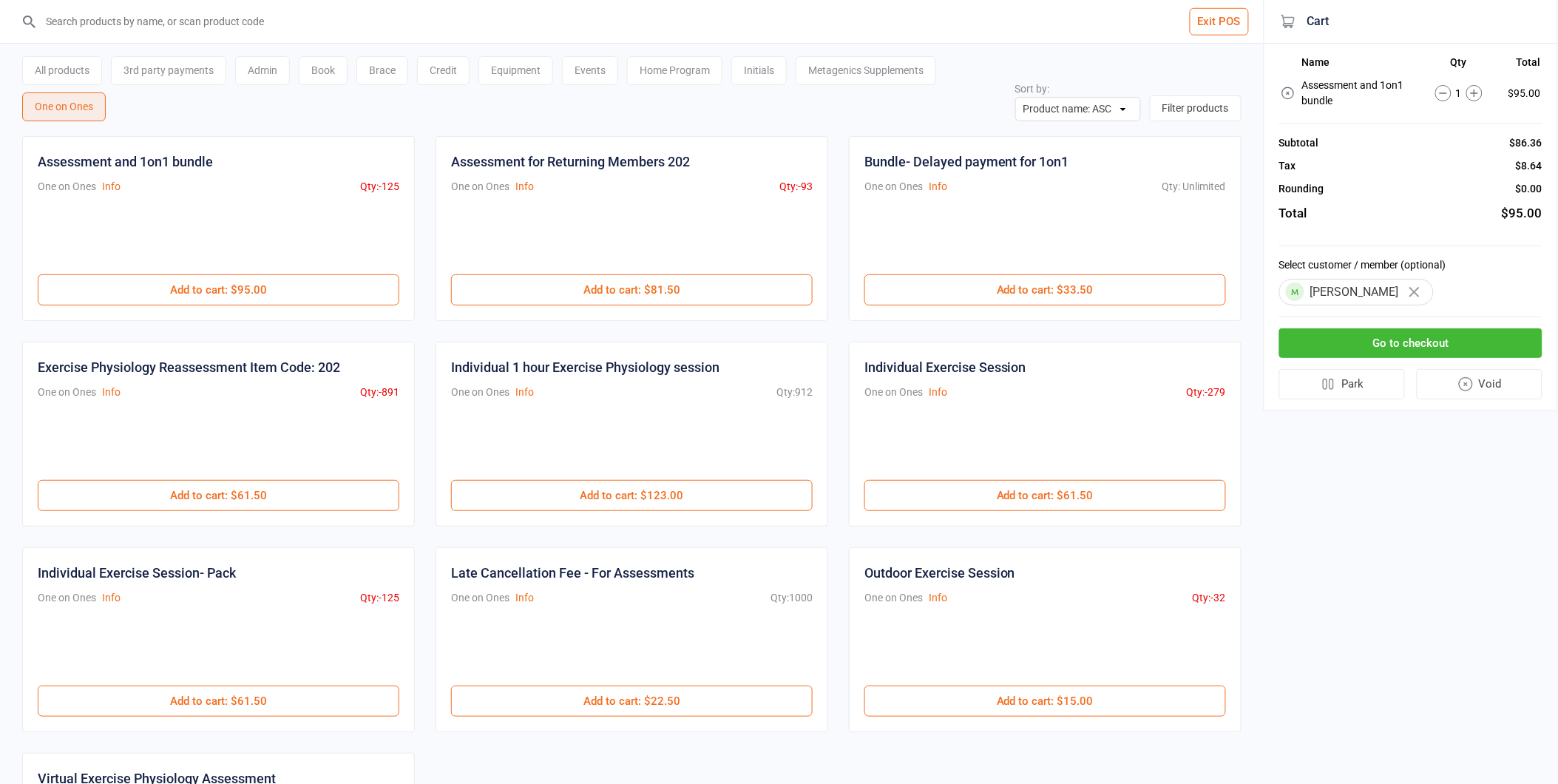
click at [1398, 343] on button "Go to checkout" at bounding box center [1411, 343] width 264 height 31
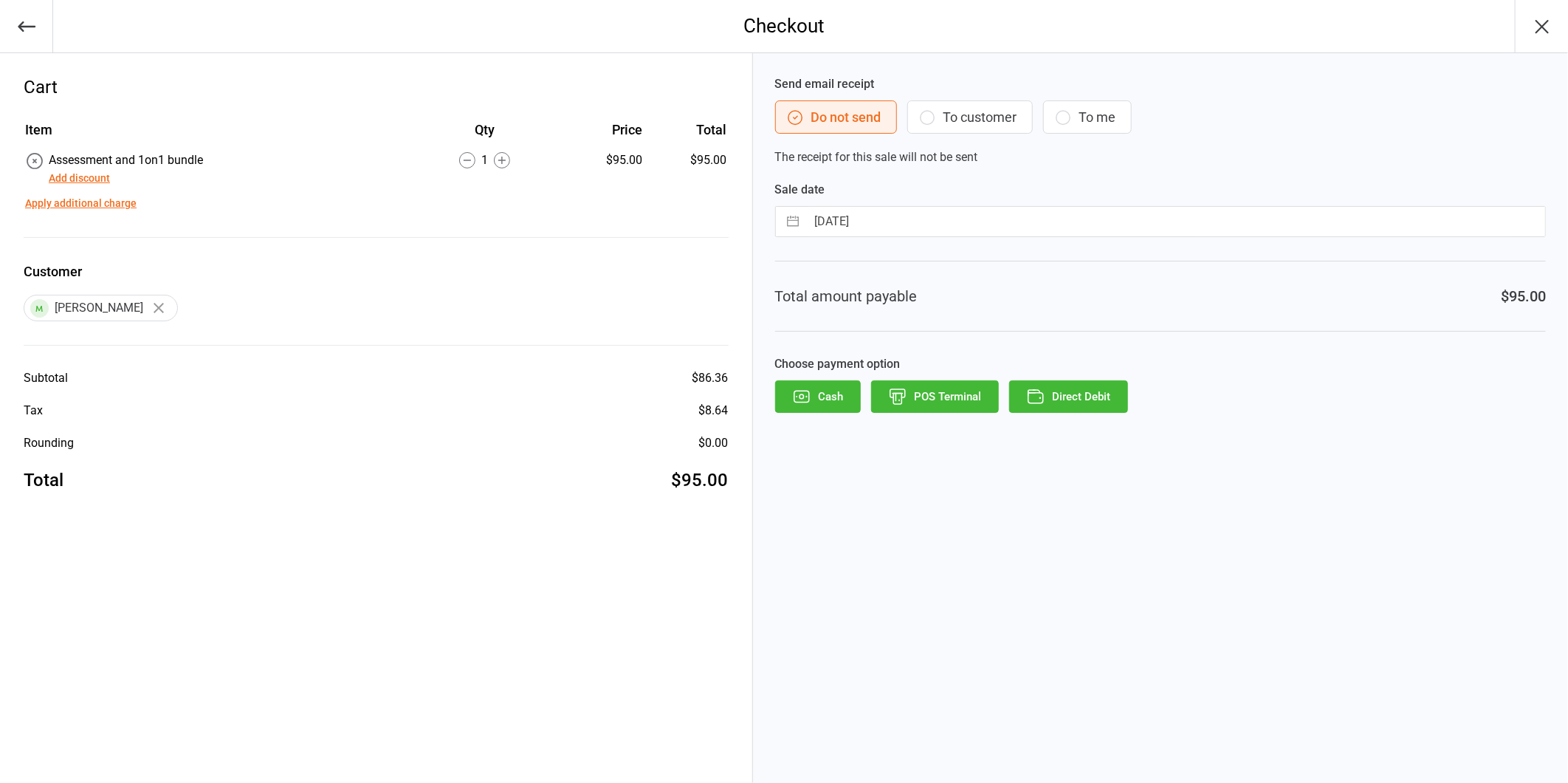
click at [1042, 396] on icon "button" at bounding box center [1034, 397] width 15 height 10
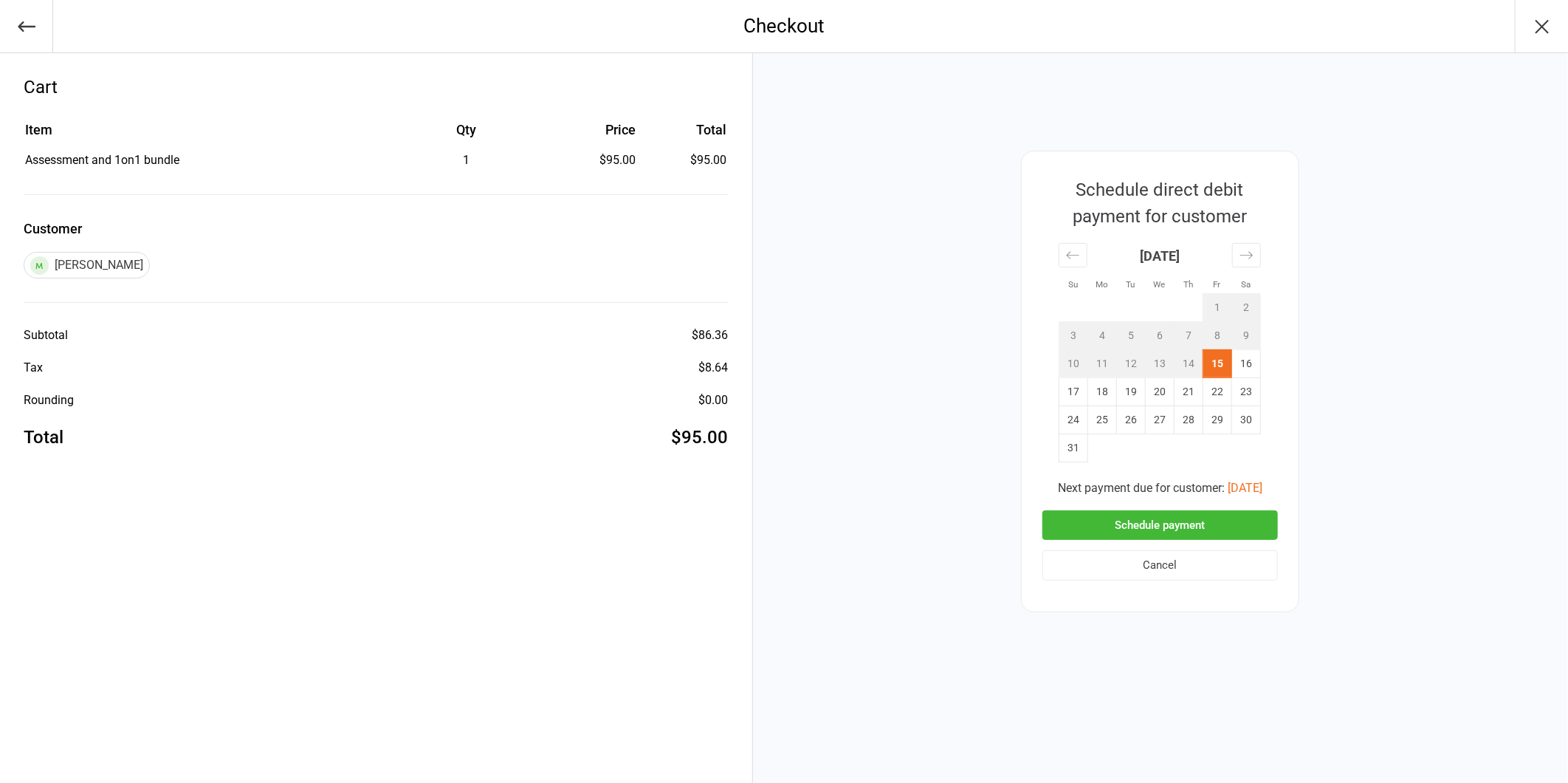
click at [1133, 531] on button "Schedule payment" at bounding box center [1160, 525] width 236 height 31
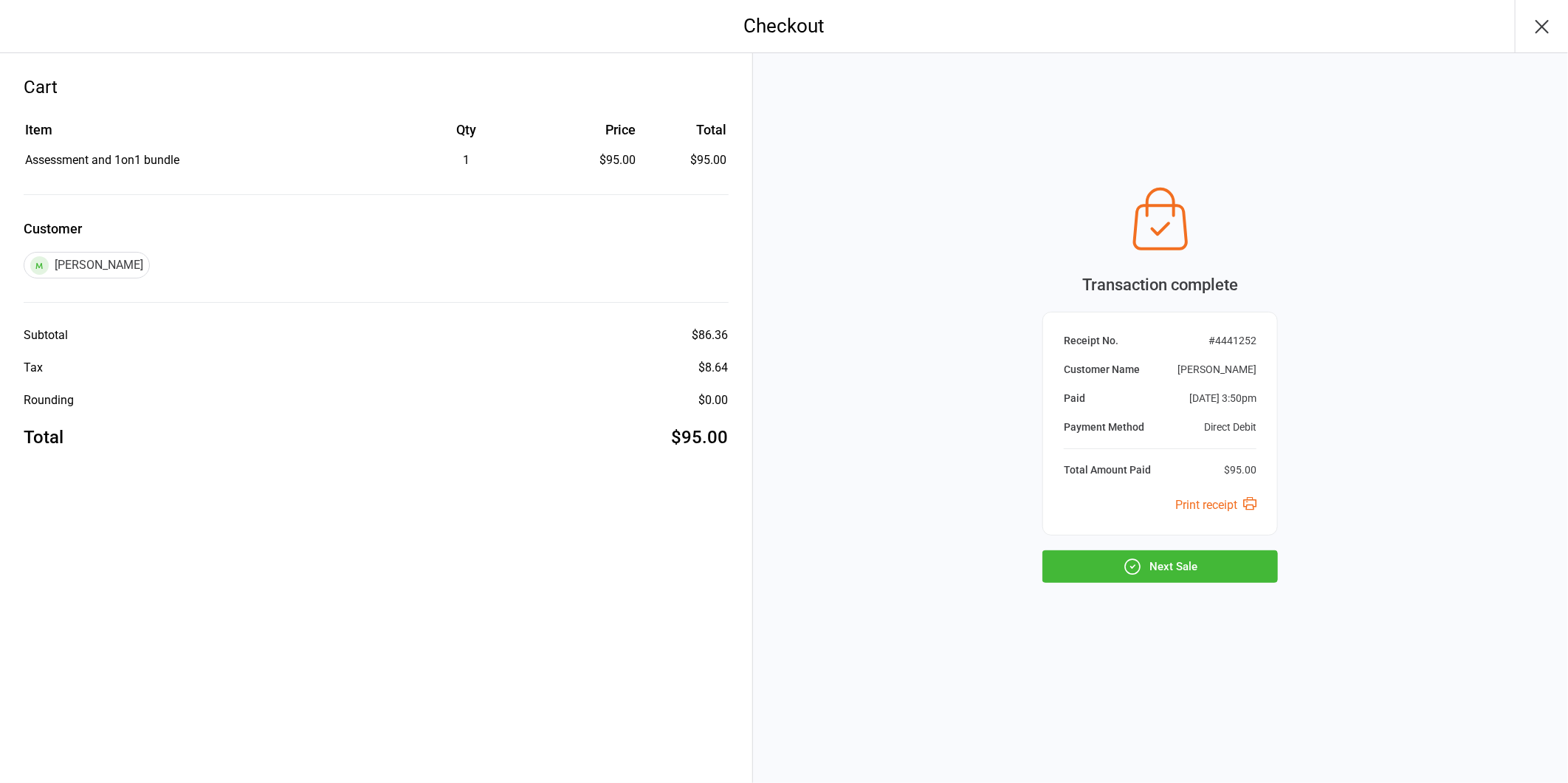
click at [1170, 567] on button "Next Sale" at bounding box center [1160, 566] width 236 height 33
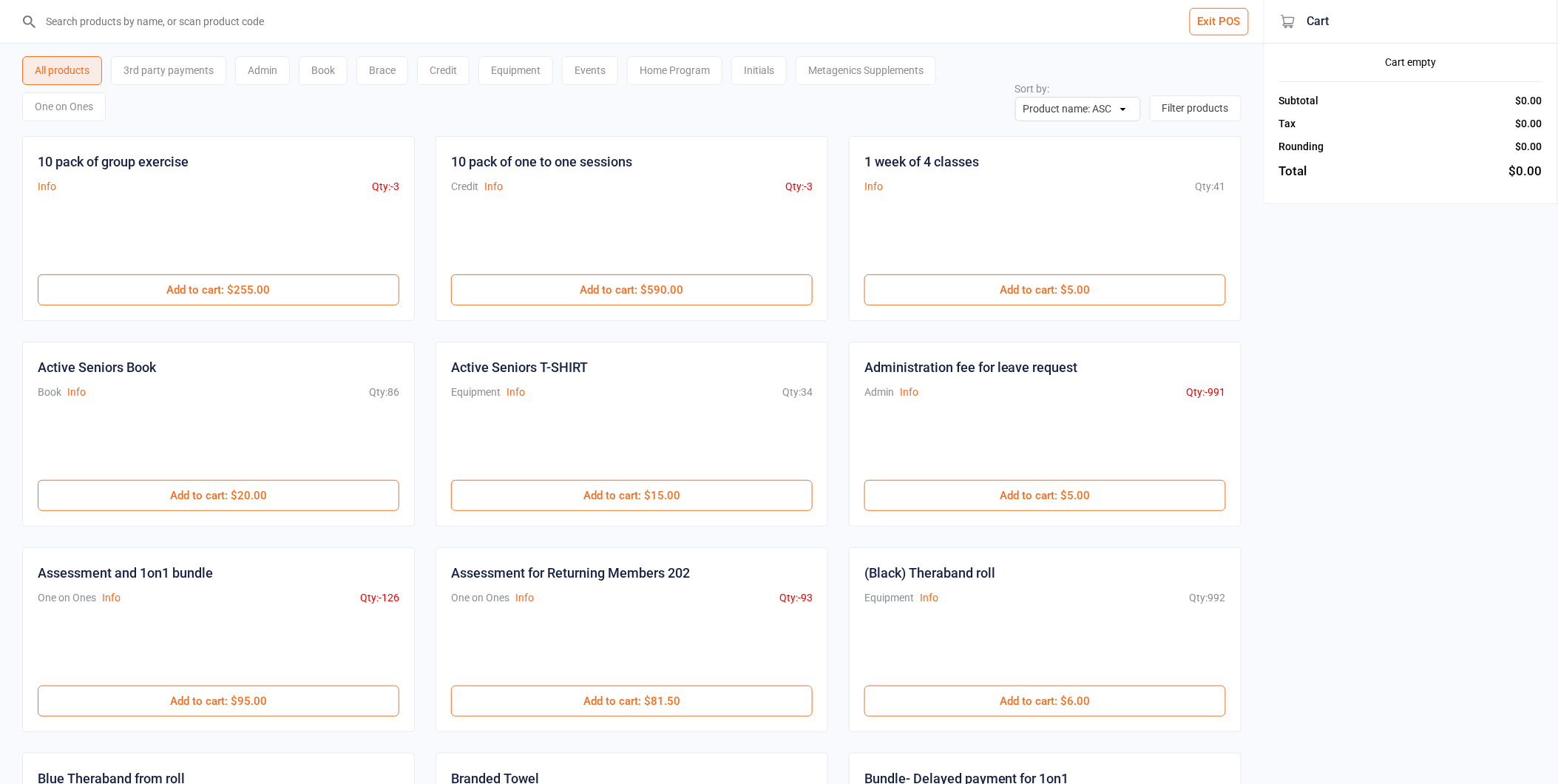
click at [1195, 19] on button "Exit POS" at bounding box center [1220, 22] width 59 height 28
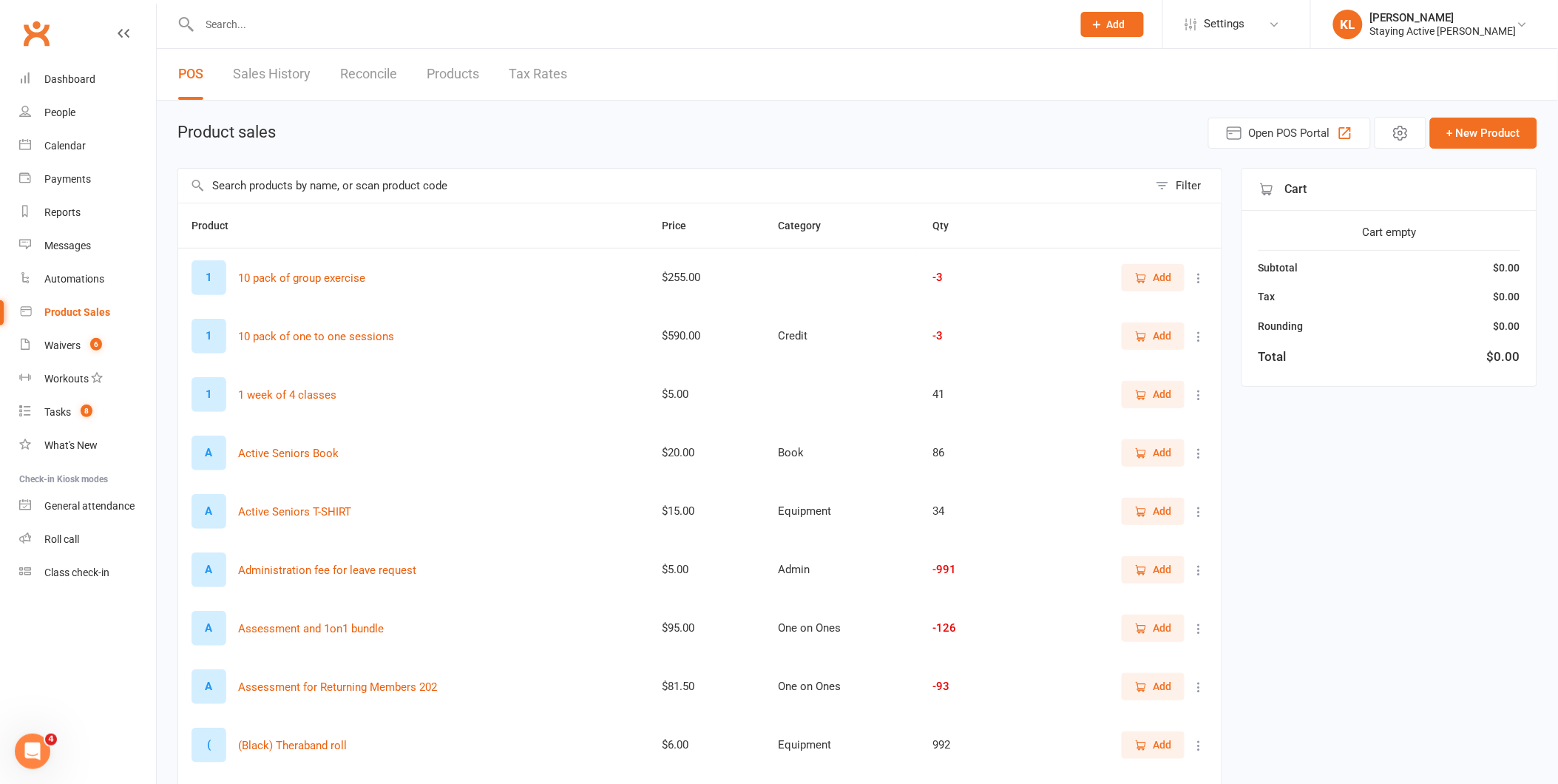
click at [210, 27] on input "text" at bounding box center [628, 24] width 866 height 21
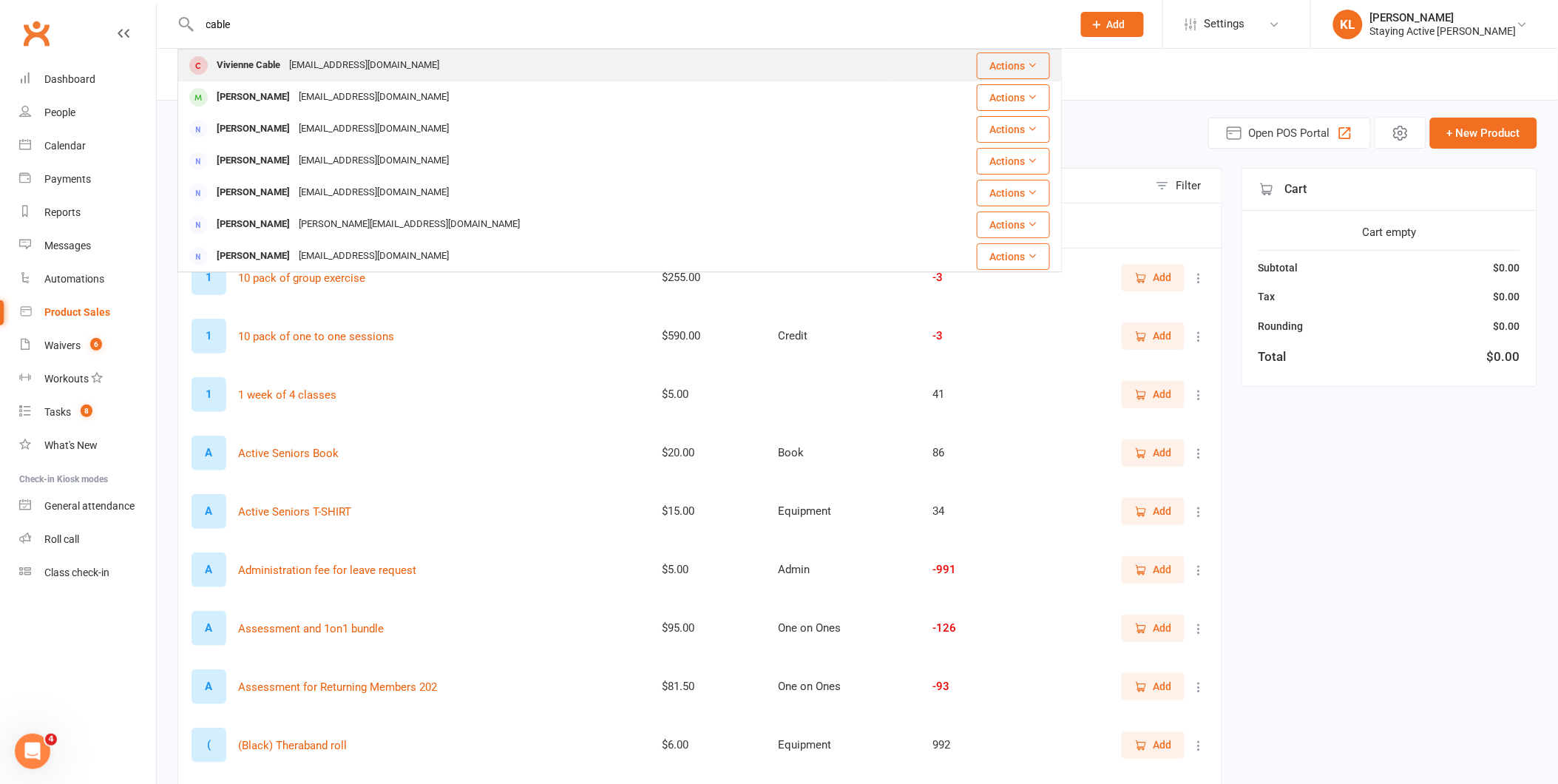
type input "cable"
click at [227, 53] on div "Vivienne Cable vivienne@imagebydesign.com.au" at bounding box center [533, 65] width 710 height 31
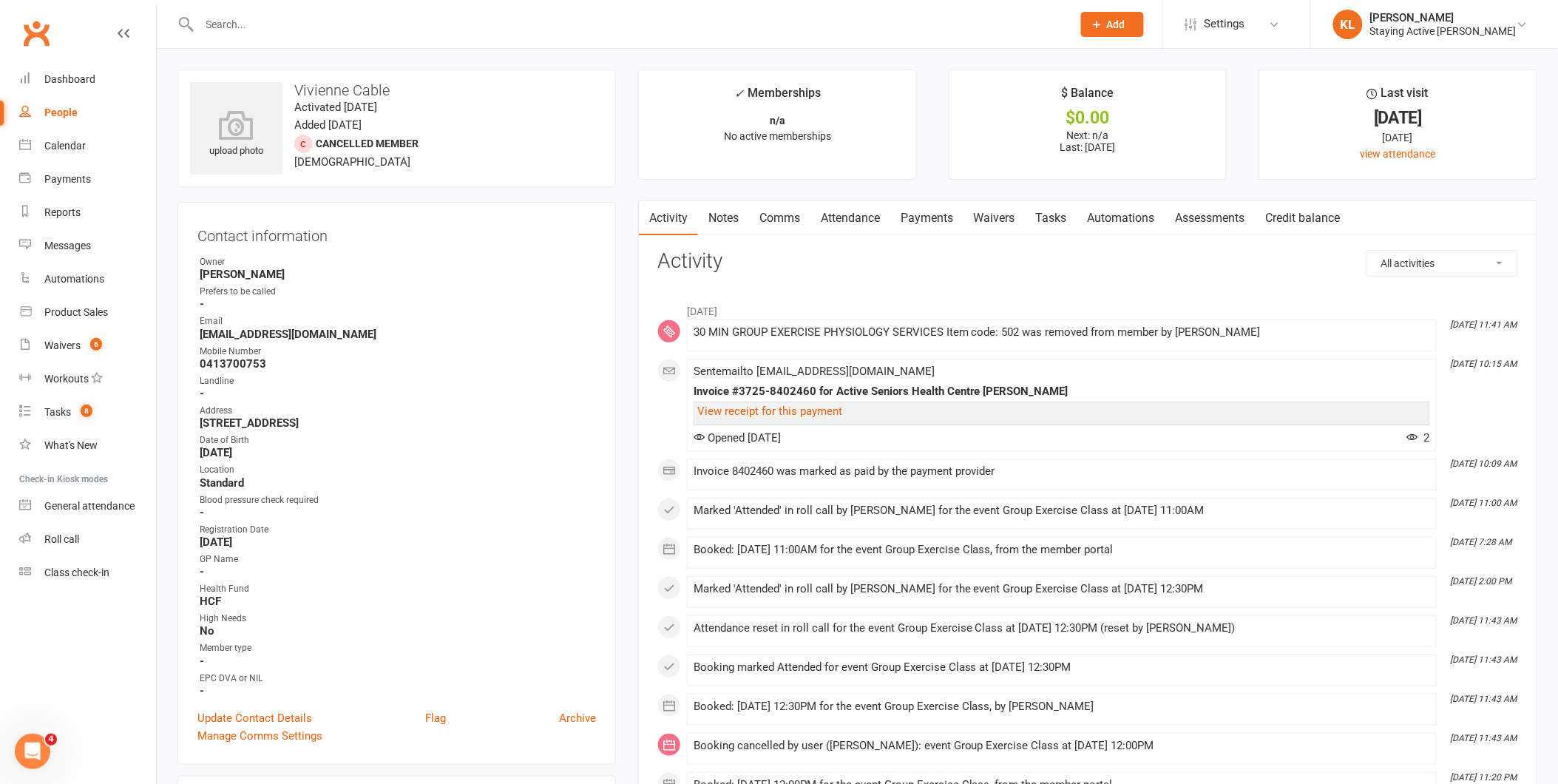
click at [731, 225] on link "Notes" at bounding box center [724, 218] width 51 height 34
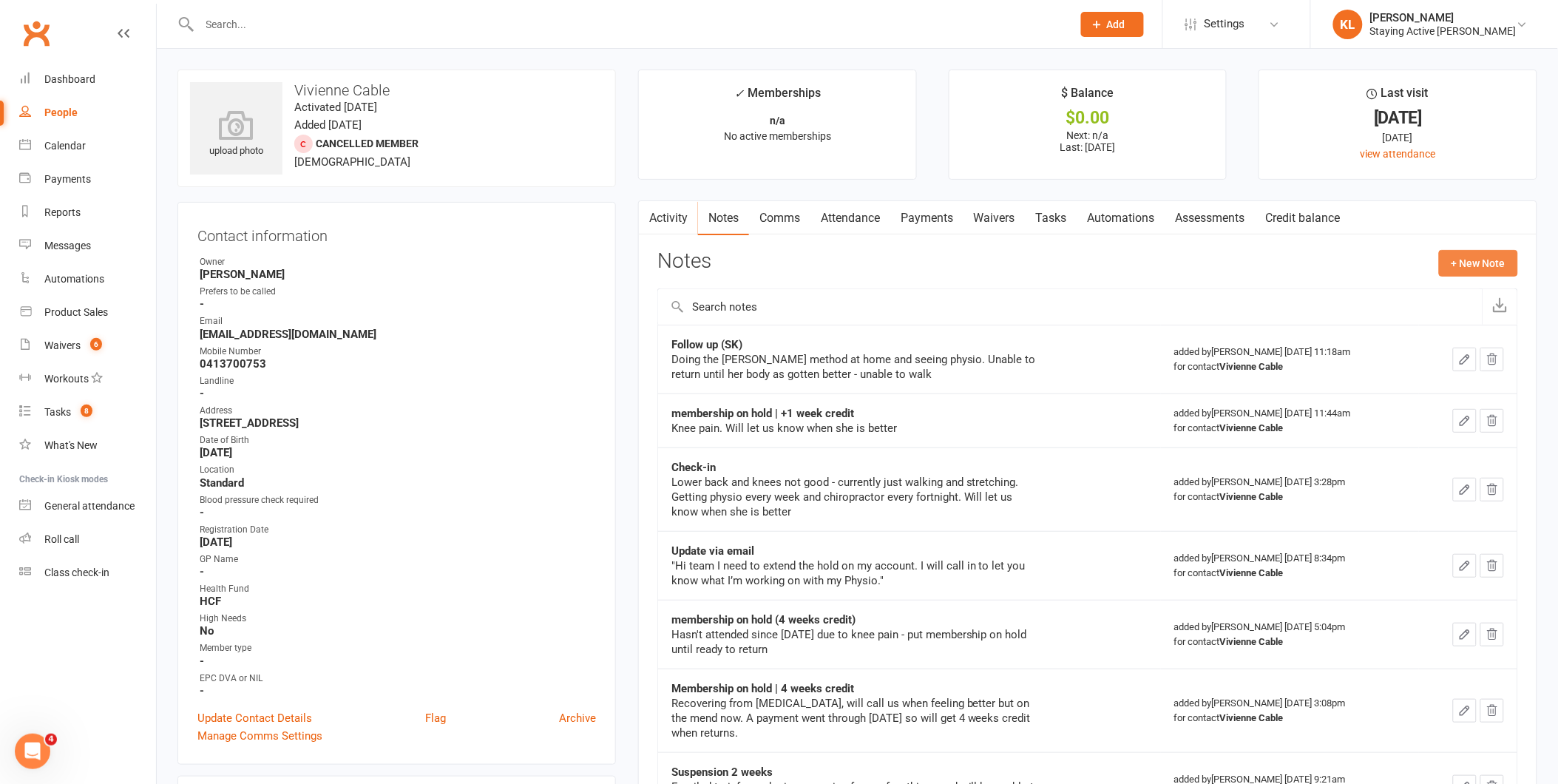
click at [1470, 261] on button "+ New Note" at bounding box center [1479, 263] width 79 height 27
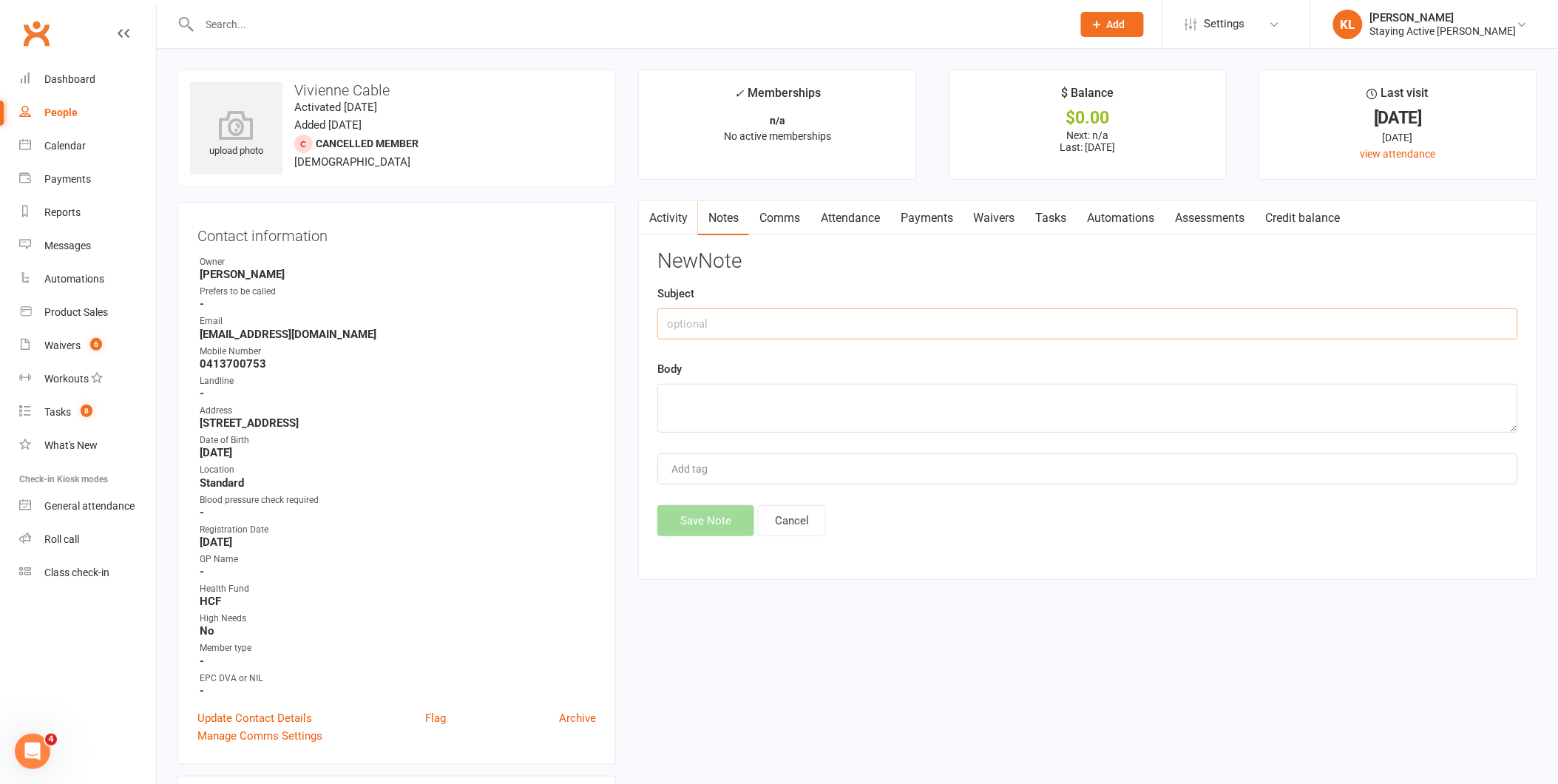
click at [682, 330] on input "text" at bounding box center [1088, 323] width 861 height 31
type input "Follow up - KL"
click at [673, 405] on textarea at bounding box center [1088, 408] width 861 height 48
drag, startPoint x: 780, startPoint y: 402, endPoint x: 610, endPoint y: 412, distance: 170.3
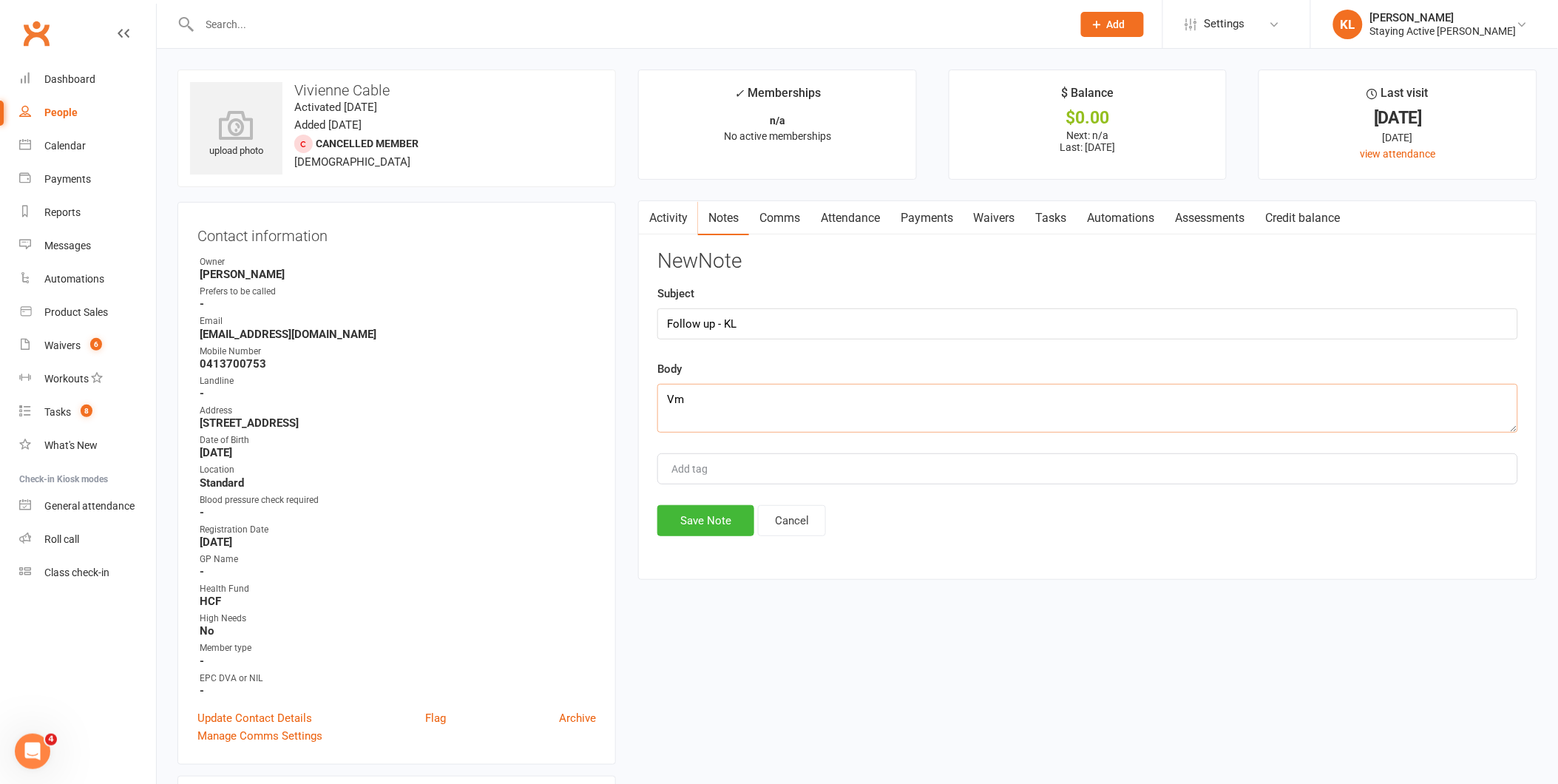
type textarea "V"
type textarea "Rung out - left vmail"
click at [710, 510] on button "Save Note" at bounding box center [706, 519] width 97 height 31
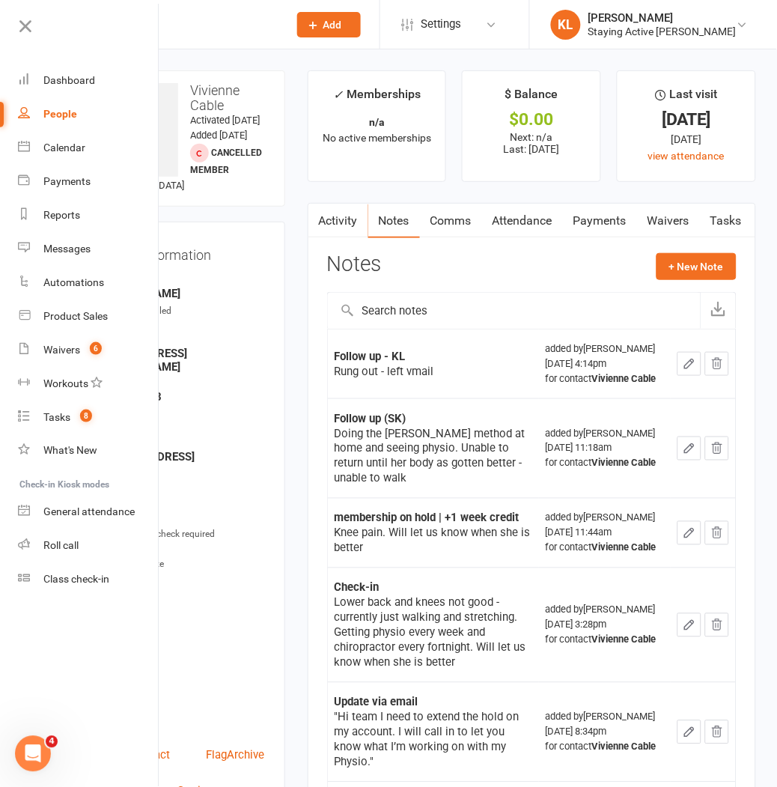
click at [238, 404] on strong "0413700753" at bounding box center [179, 396] width 171 height 13
click at [25, 28] on icon at bounding box center [25, 26] width 21 height 21
click at [199, 12] on div at bounding box center [175, 24] width 206 height 49
click at [5, 25] on div at bounding box center [79, 32] width 158 height 34
click at [25, 21] on icon at bounding box center [25, 26] width 21 height 21
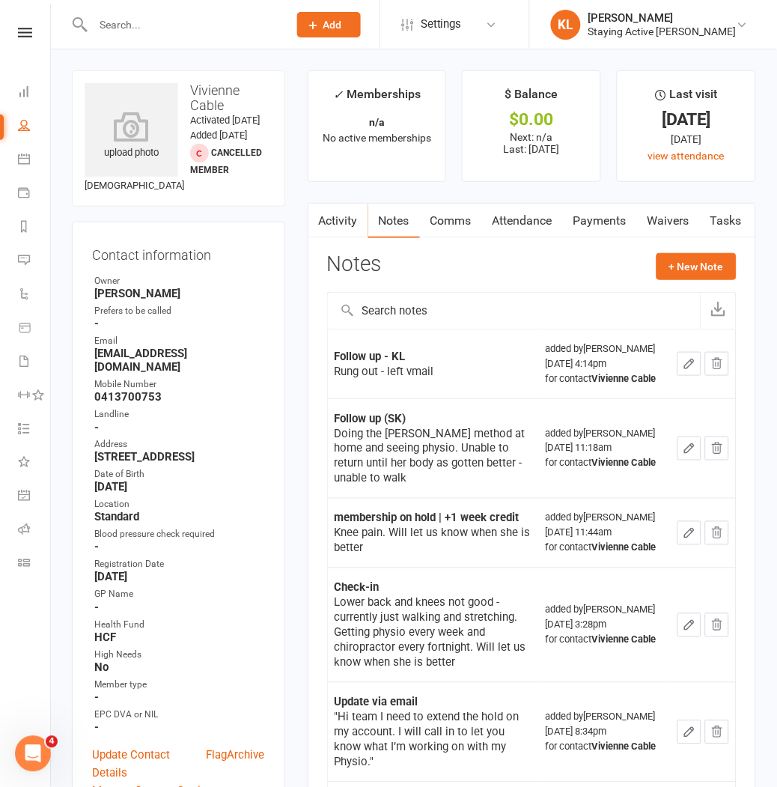
click at [125, 21] on input "text" at bounding box center [182, 24] width 189 height 21
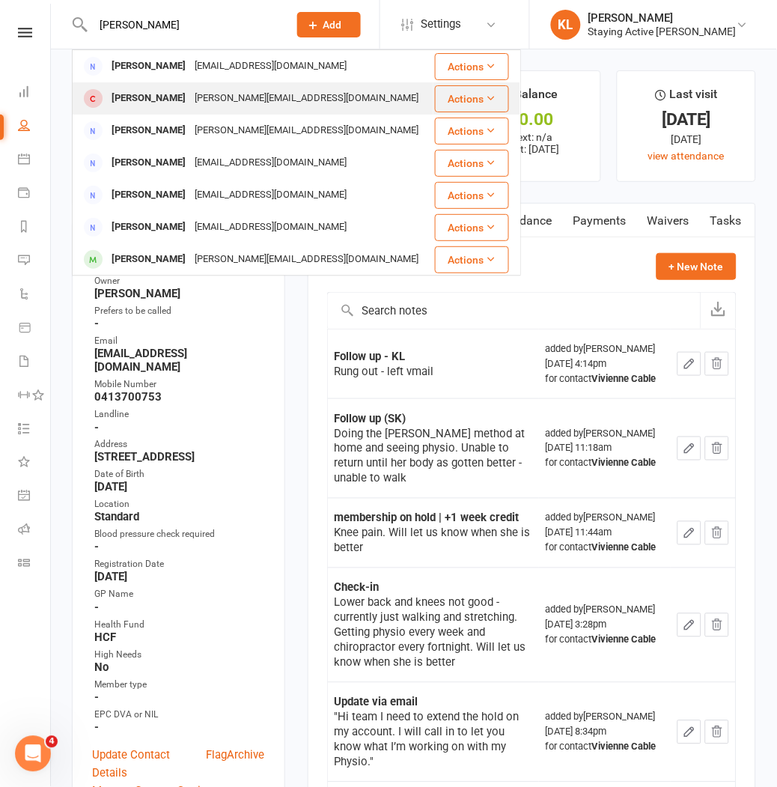
type input "adams"
click at [137, 90] on div "Margaret Adams" at bounding box center [148, 99] width 83 height 22
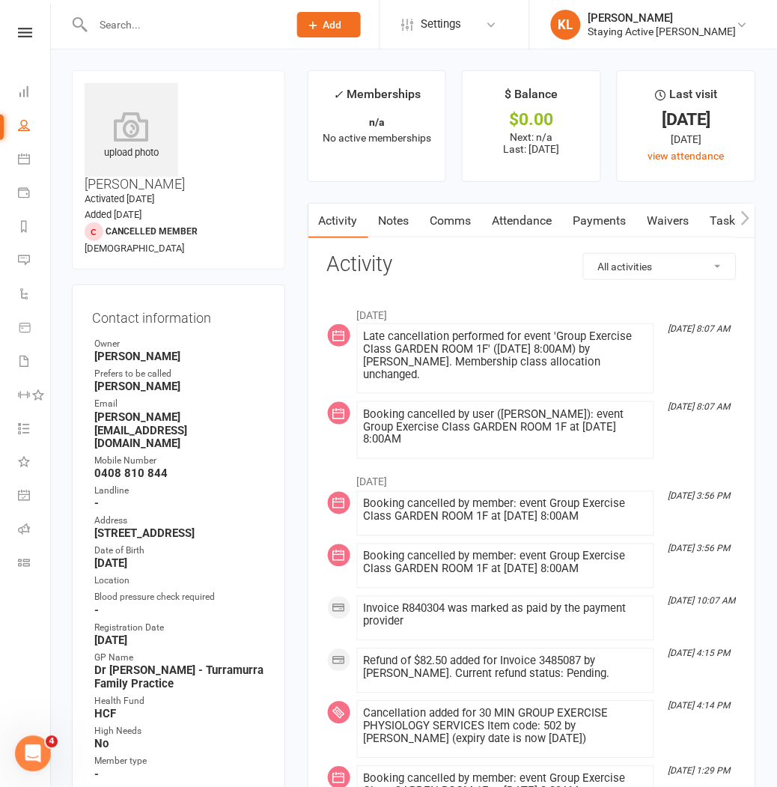
click at [383, 215] on link "Notes" at bounding box center [394, 221] width 52 height 34
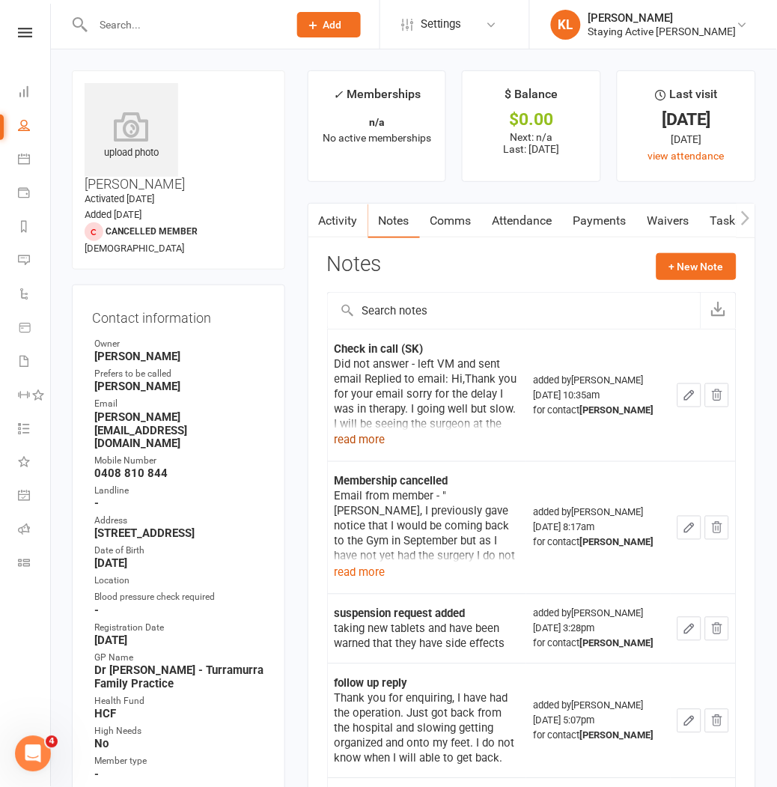
click at [362, 445] on button "read more" at bounding box center [360, 440] width 51 height 18
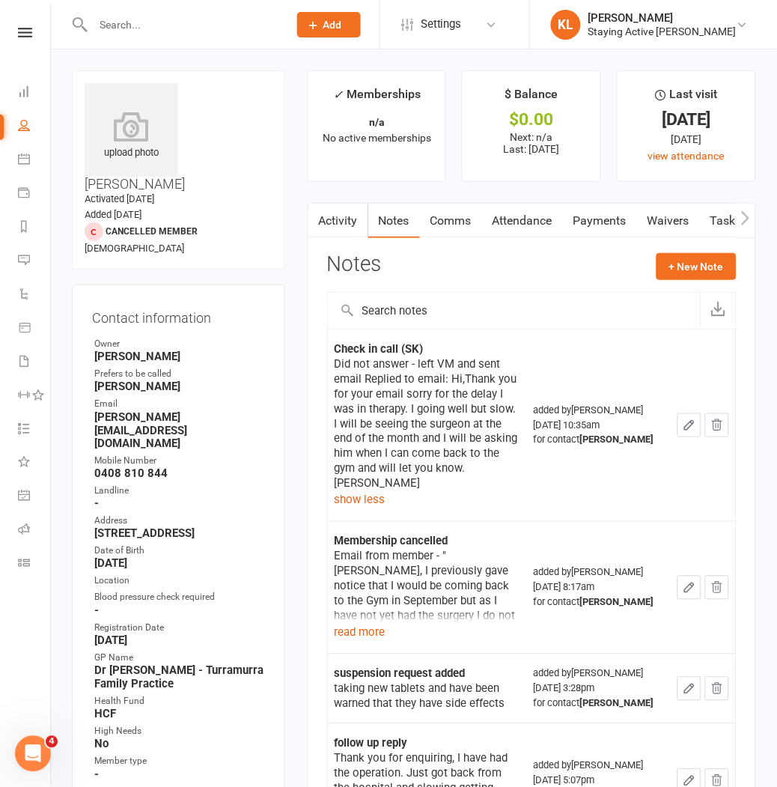
click at [302, 455] on main "✓ Memberships n/a No active memberships $ Balance $0.00 Next: n/a Last: 17 Feb …" at bounding box center [531, 660] width 471 height 1181
click at [447, 457] on div "Did not answer - left VM and sent email Replied to email: Hi,Thank you for your…" at bounding box center [428, 423] width 186 height 135
click at [440, 181] on li "✓ Memberships n/a No active memberships" at bounding box center [377, 126] width 139 height 112
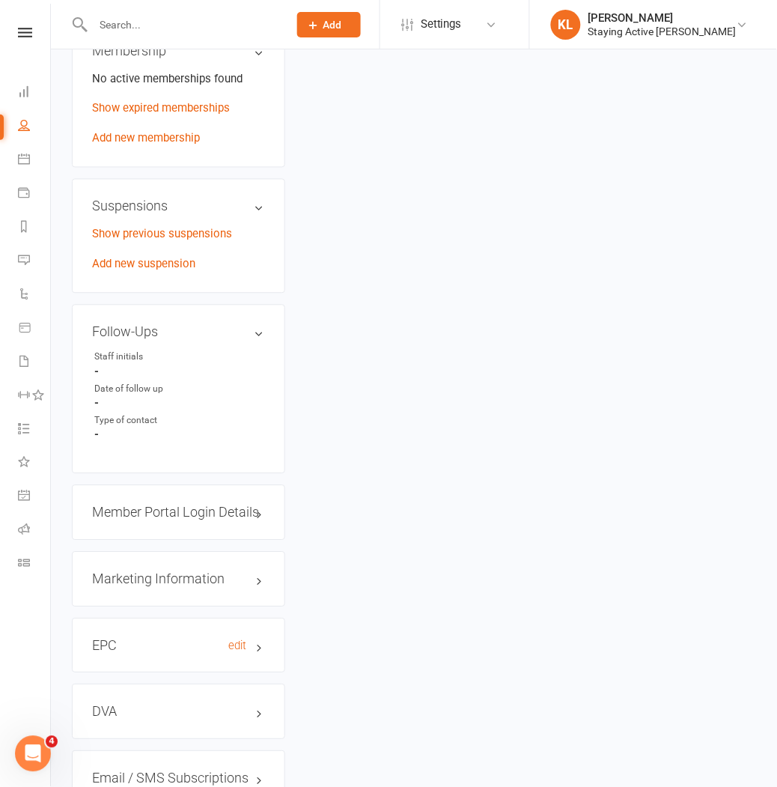
scroll to position [1330, 0]
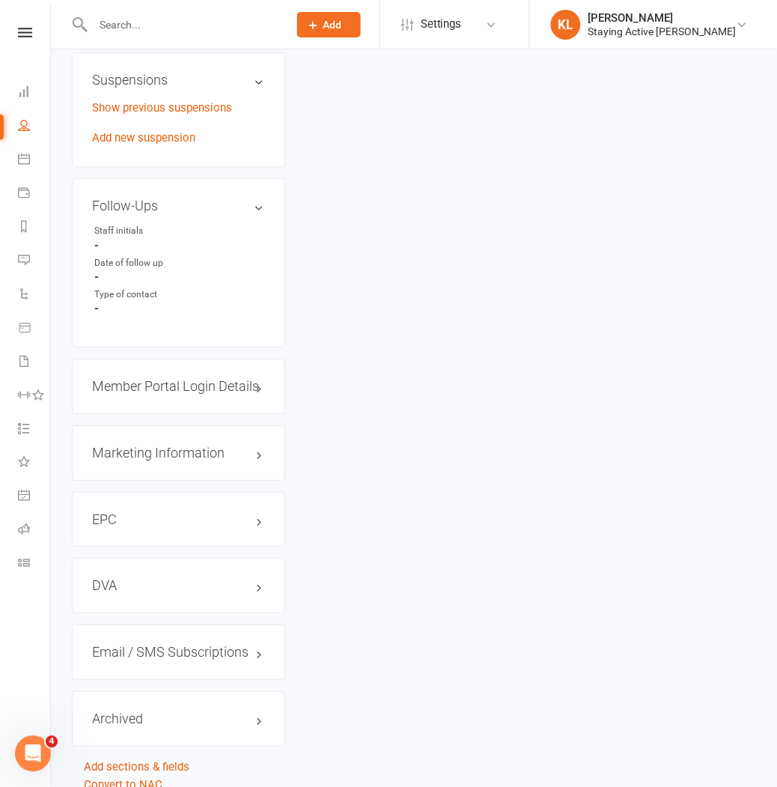
click at [177, 359] on div "Member Portal Login Details" at bounding box center [178, 386] width 213 height 55
click at [177, 379] on h3 "Member Portal Login Details" at bounding box center [178, 386] width 173 height 15
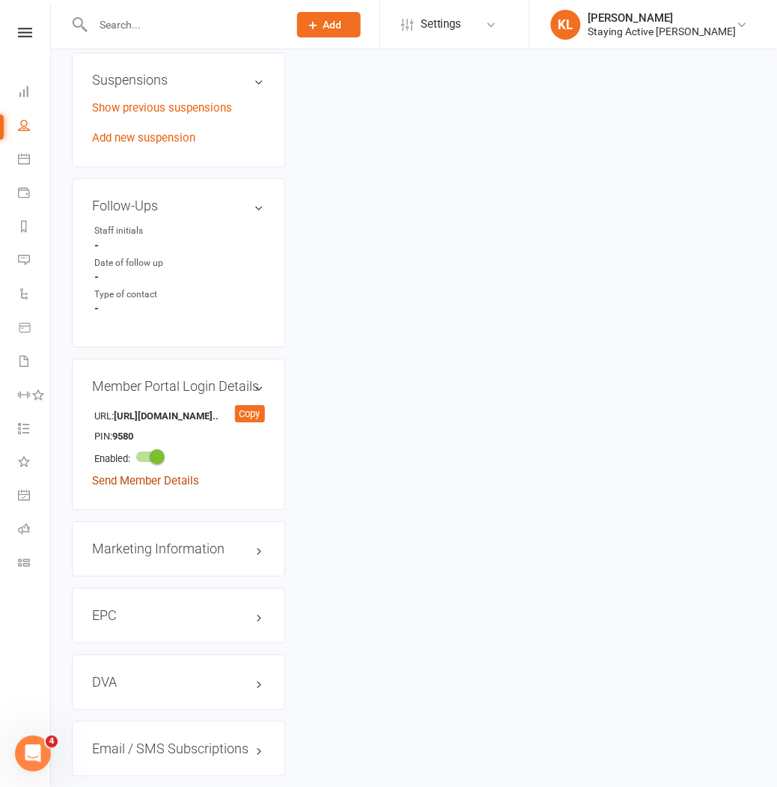
click at [171, 474] on link "Send Member Details" at bounding box center [145, 480] width 107 height 13
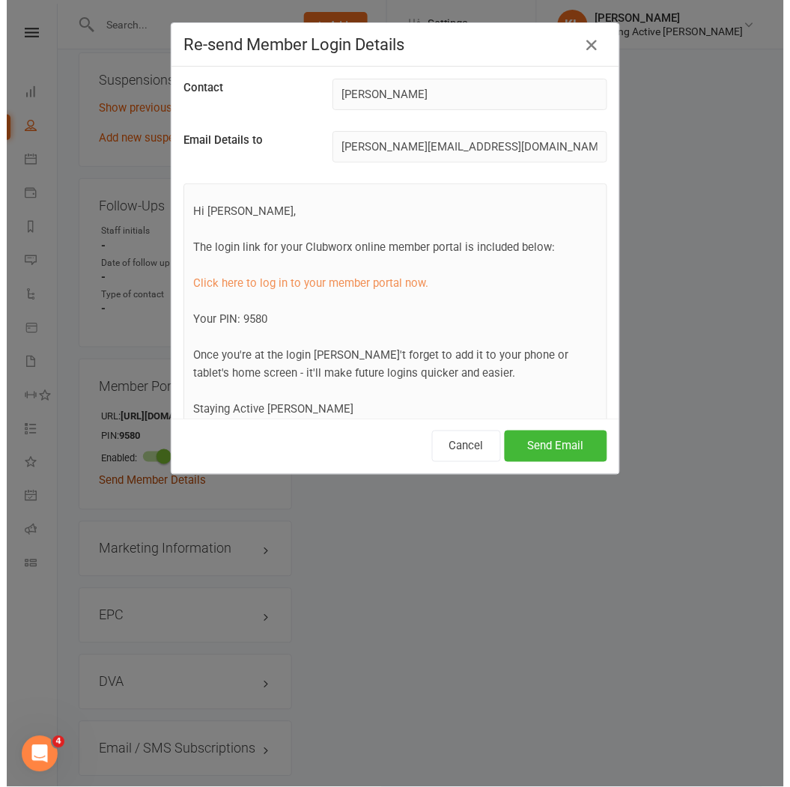
scroll to position [1312, 0]
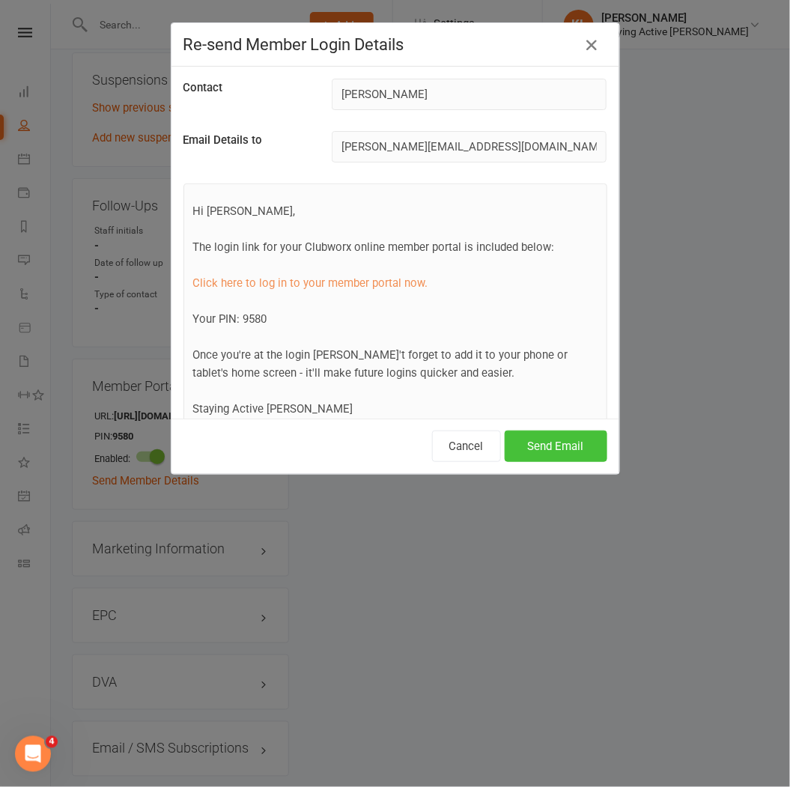
click at [541, 439] on button "Send Email" at bounding box center [556, 445] width 103 height 31
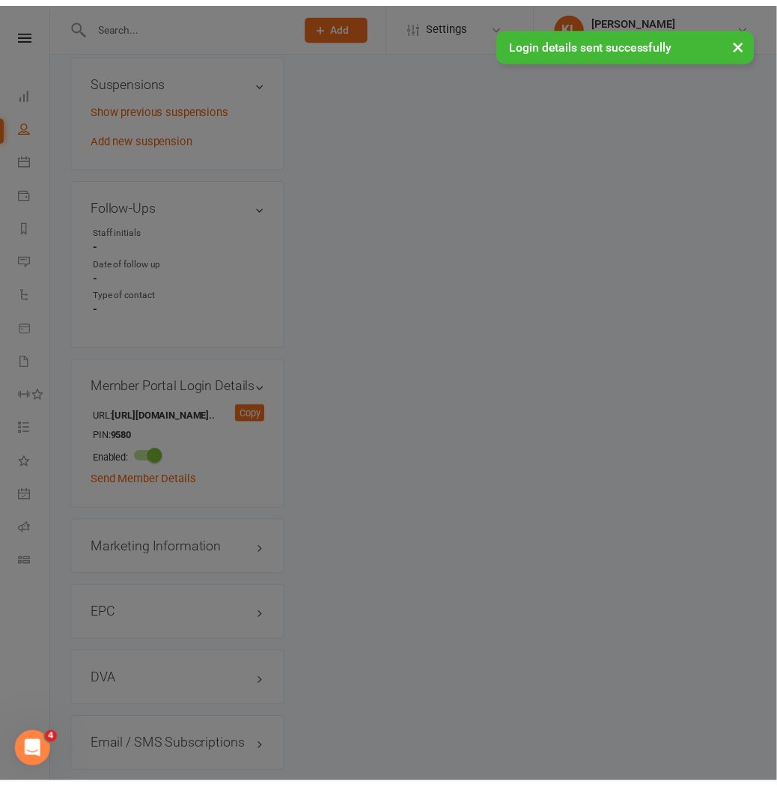
scroll to position [1330, 0]
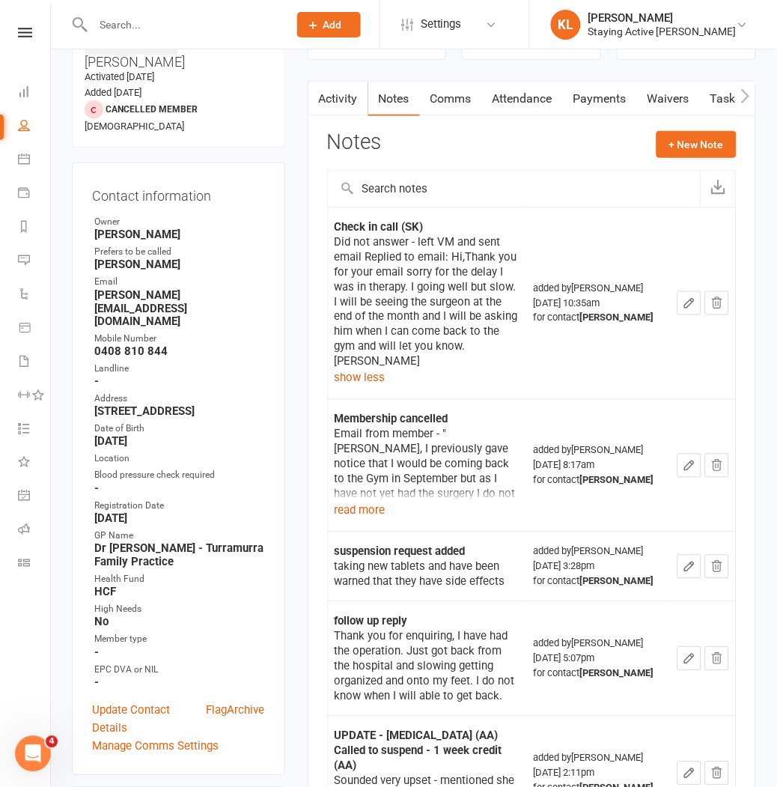
scroll to position [0, 0]
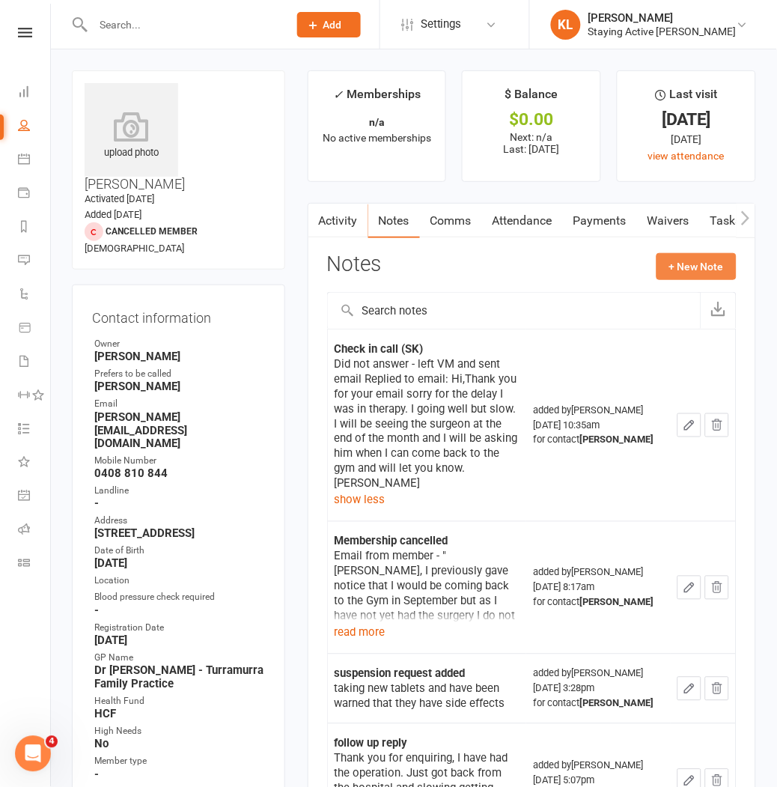
click at [678, 258] on button "+ New Note" at bounding box center [697, 266] width 80 height 27
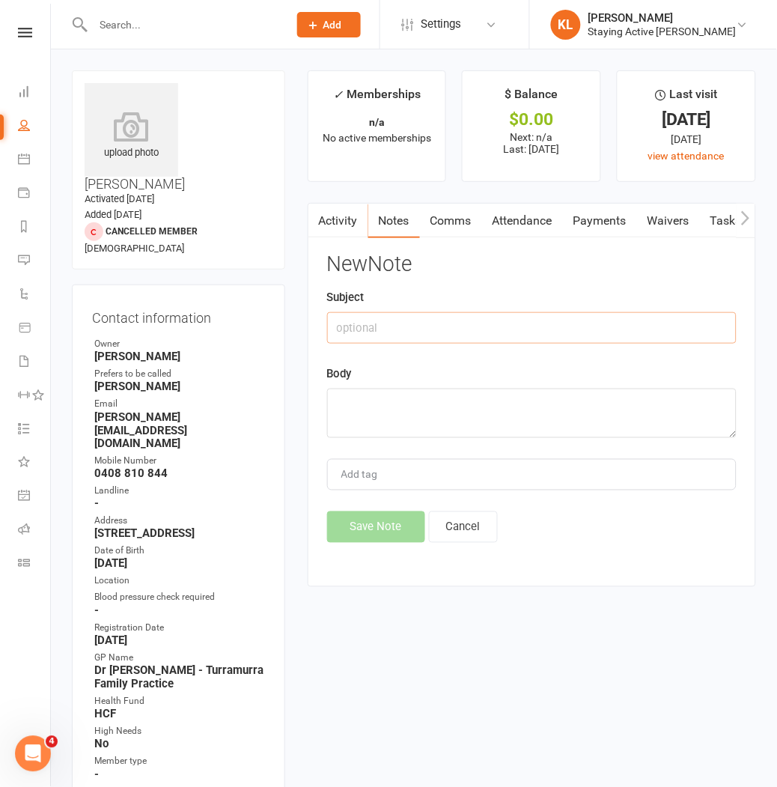
click at [373, 323] on input "text" at bounding box center [531, 327] width 409 height 31
type input "Follow up"
click at [350, 391] on textarea at bounding box center [531, 413] width 409 height 49
type textarea "C"
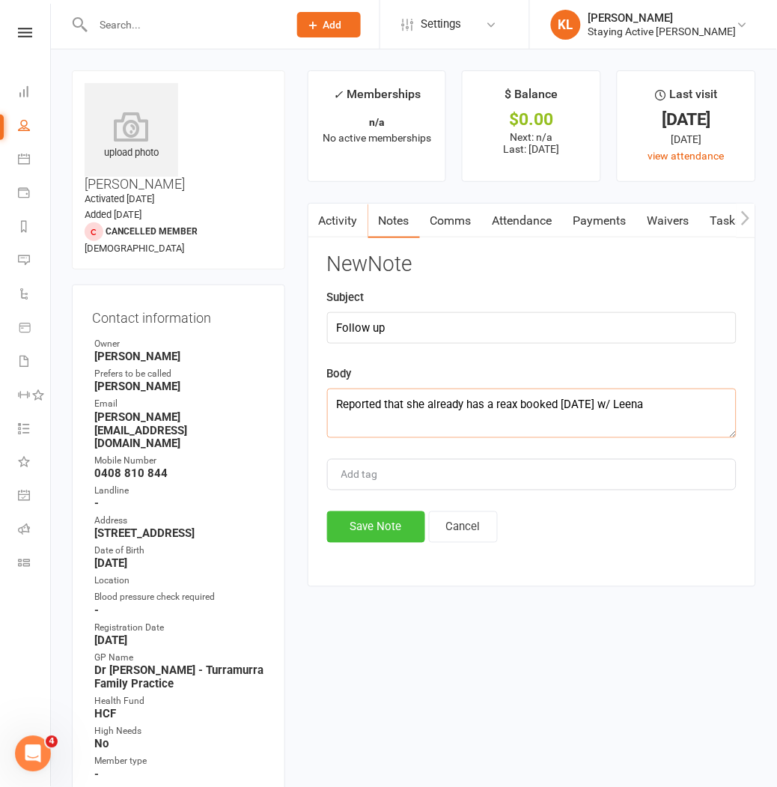
type textarea "Reported that she already has a reax booked in 1 week w/ Leena"
click at [360, 536] on button "Save Note" at bounding box center [376, 526] width 98 height 31
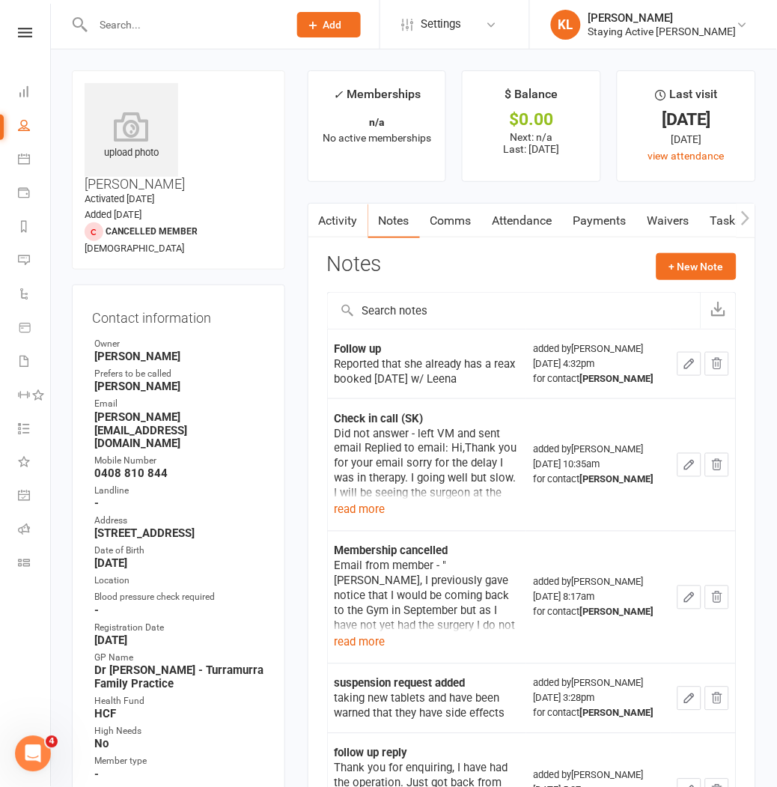
click at [690, 368] on icon "button" at bounding box center [689, 363] width 9 height 9
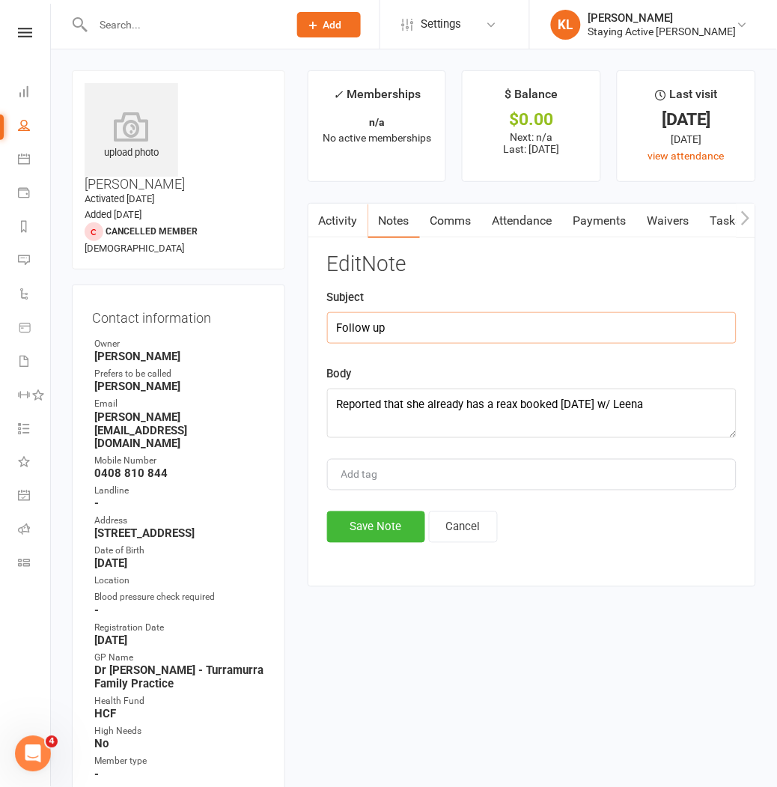
click at [401, 326] on input "Follow up" at bounding box center [531, 327] width 409 height 31
type input "Follow up (KL)"
click at [386, 526] on button "Save Note" at bounding box center [376, 526] width 98 height 31
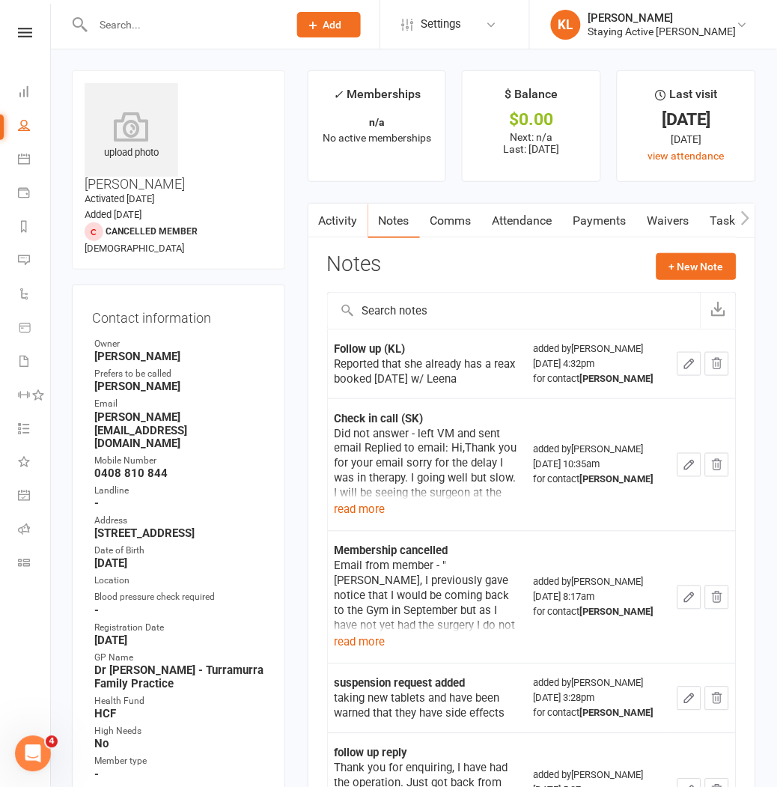
click at [210, 22] on input "text" at bounding box center [182, 24] width 189 height 21
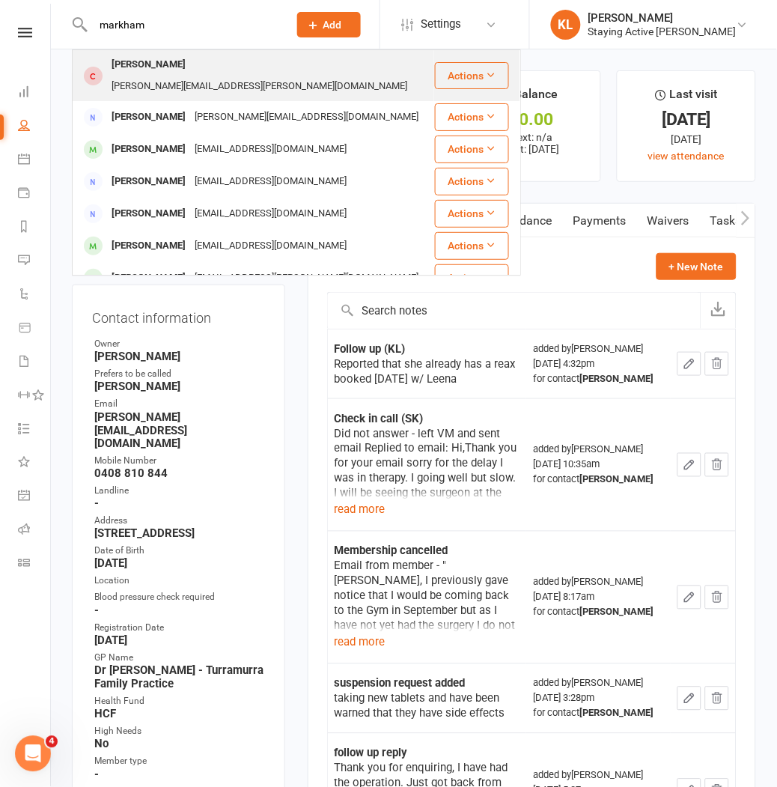
type input "markham"
click at [199, 76] on div "roslyn.markham@bigpond.com" at bounding box center [259, 87] width 305 height 22
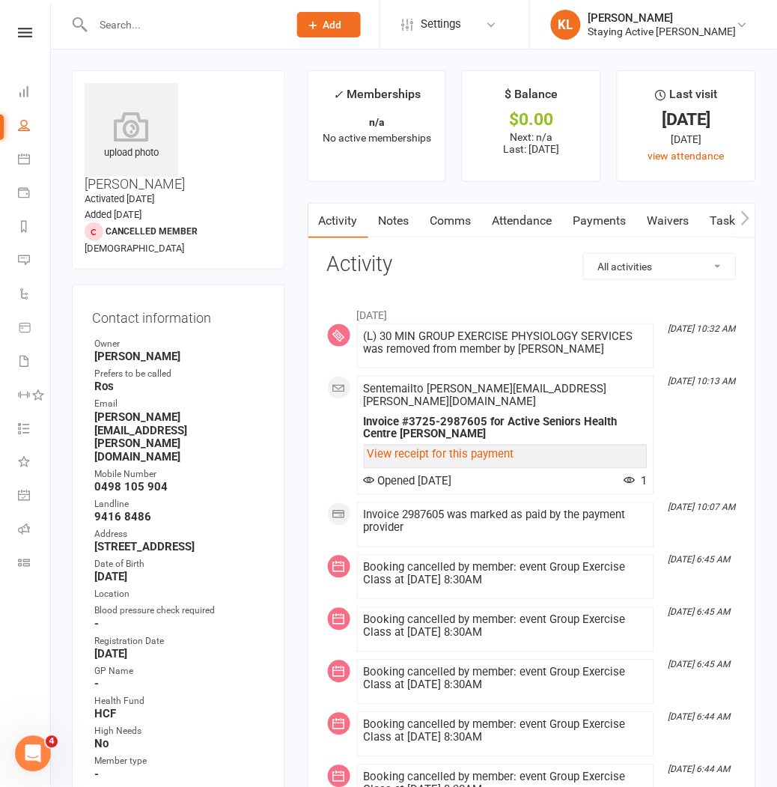
click at [405, 221] on link "Notes" at bounding box center [394, 221] width 52 height 34
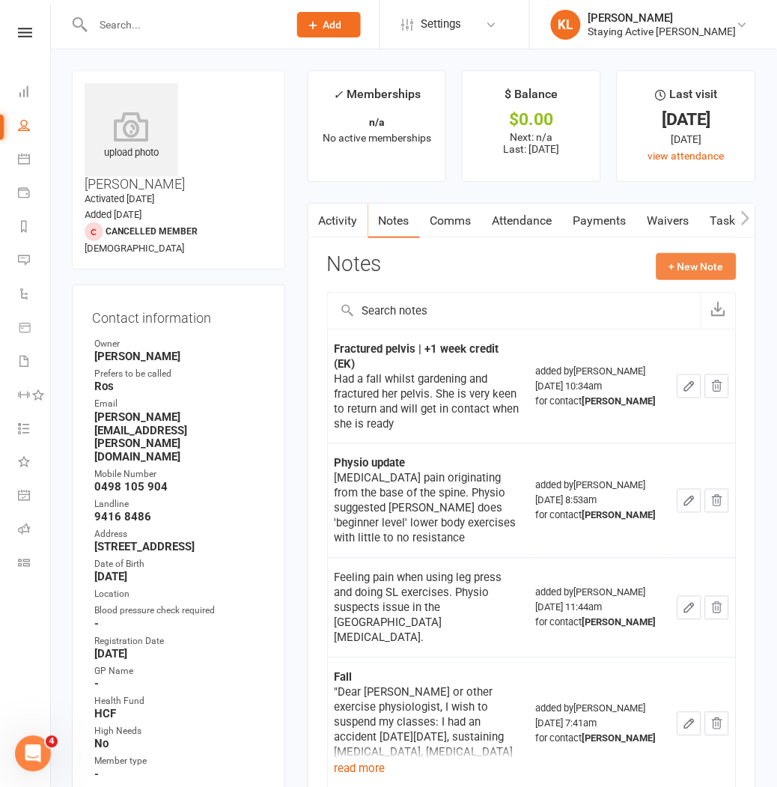
click at [680, 264] on button "+ New Note" at bounding box center [697, 266] width 80 height 27
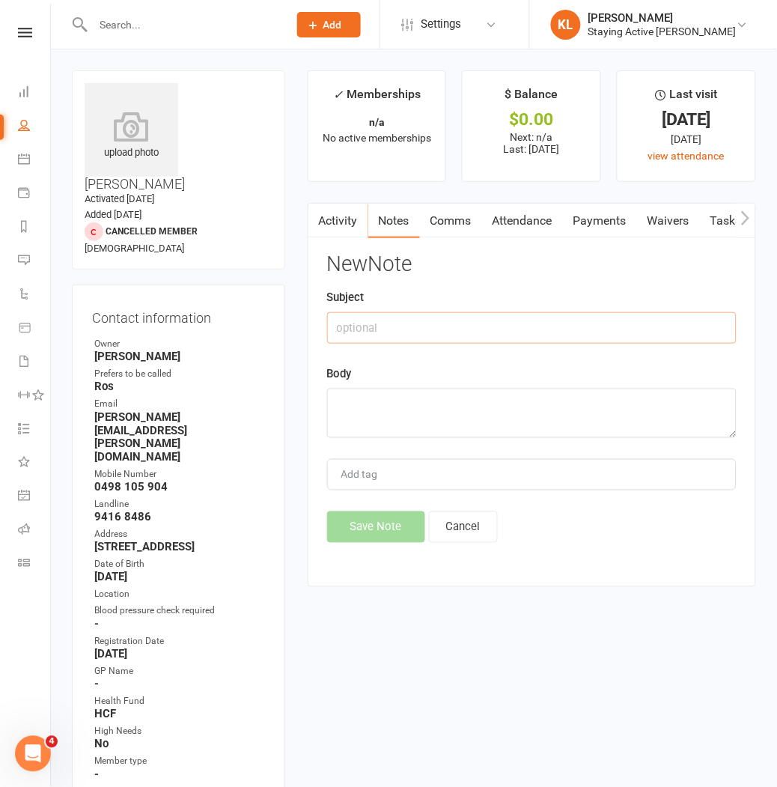
click at [360, 341] on input "text" at bounding box center [531, 327] width 409 height 31
click at [353, 398] on textarea at bounding box center [531, 413] width 409 height 49
click at [407, 331] on input "Follow up" at bounding box center [531, 327] width 409 height 31
type input "Follow up (KL)"
click at [350, 399] on textarea at bounding box center [531, 413] width 409 height 49
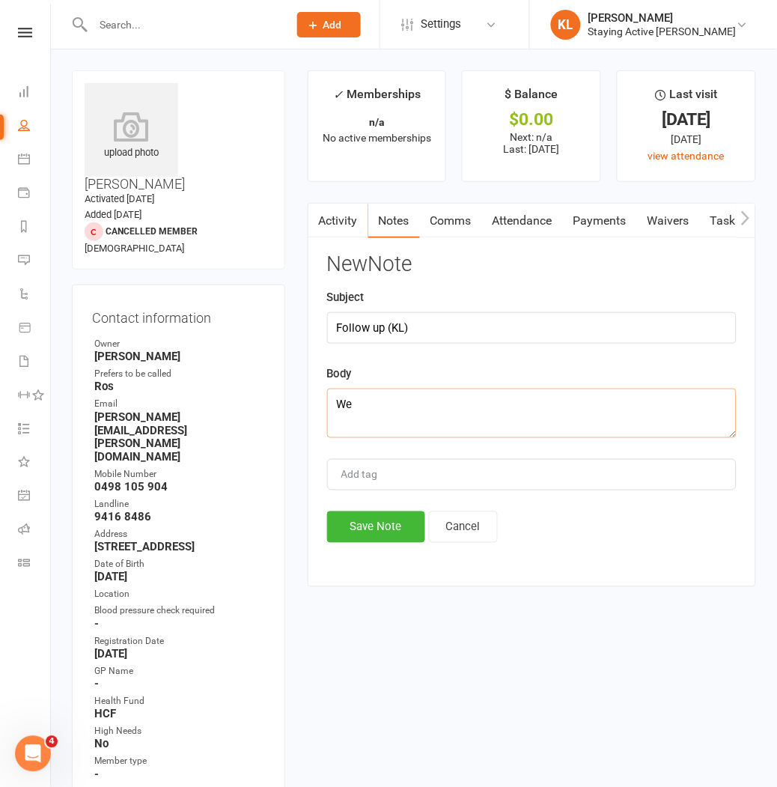
type textarea "W"
click at [335, 424] on textarea "Check up, physio drills at home" at bounding box center [531, 413] width 409 height 49
click at [388, 405] on textarea "Check up, physio drills at home" at bounding box center [531, 413] width 409 height 49
click at [570, 407] on textarea "Check up, has been doing physio drills at home" at bounding box center [531, 413] width 409 height 49
click at [364, 410] on textarea "Check up, has been doing physio drills at home" at bounding box center [531, 413] width 409 height 49
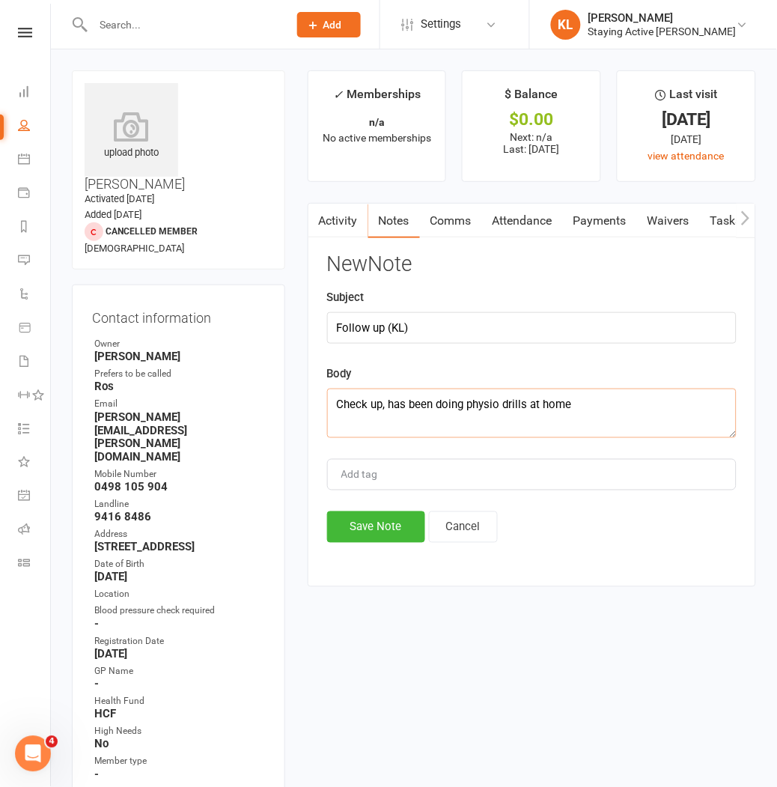
drag, startPoint x: 338, startPoint y: 406, endPoint x: 752, endPoint y: 409, distance: 414.0
click at [752, 409] on div "Activity Notes Comms Attendance Payments Waivers Tasks Automations Assessments …" at bounding box center [532, 395] width 448 height 384
paste textarea "Is recovering well, experiencing no pain anymore. Recommended rebooking in for …"
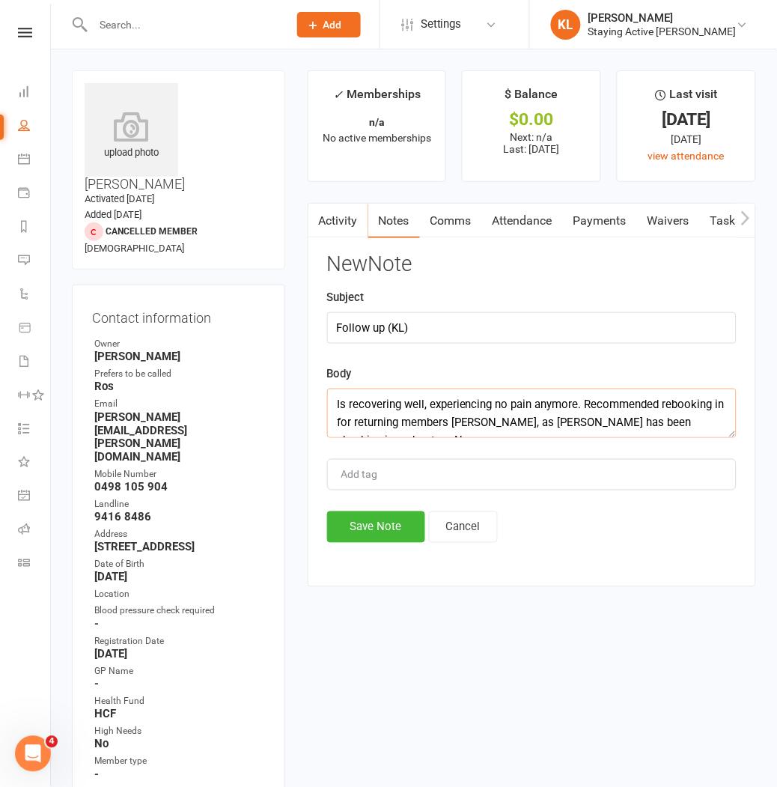
scroll to position [9, 0]
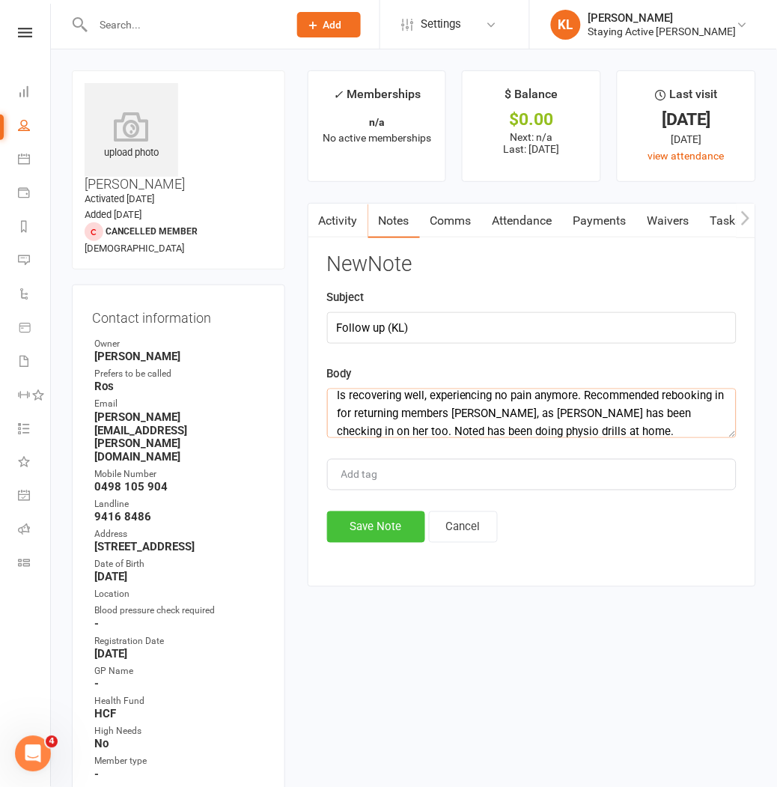
type textarea "Is recovering well, experiencing no pain anymore. Recommended rebooking in for …"
click at [385, 526] on button "Save Note" at bounding box center [376, 526] width 98 height 31
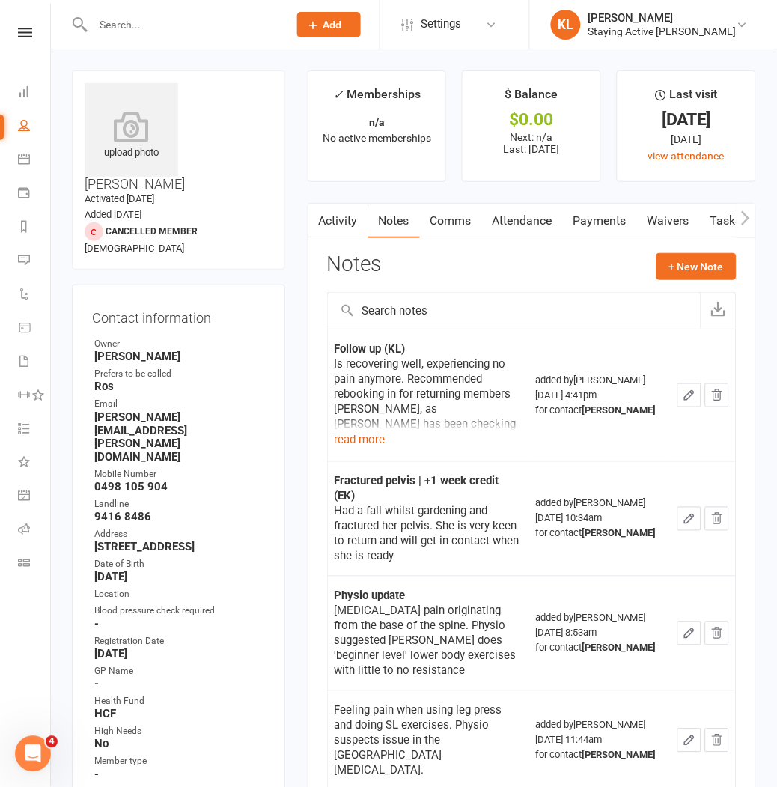
click at [353, 185] on main "✓ Memberships n/a No active memberships $ Balance $0.00 Next: n/a Last: 5 Oct 2…" at bounding box center [531, 739] width 471 height 1338
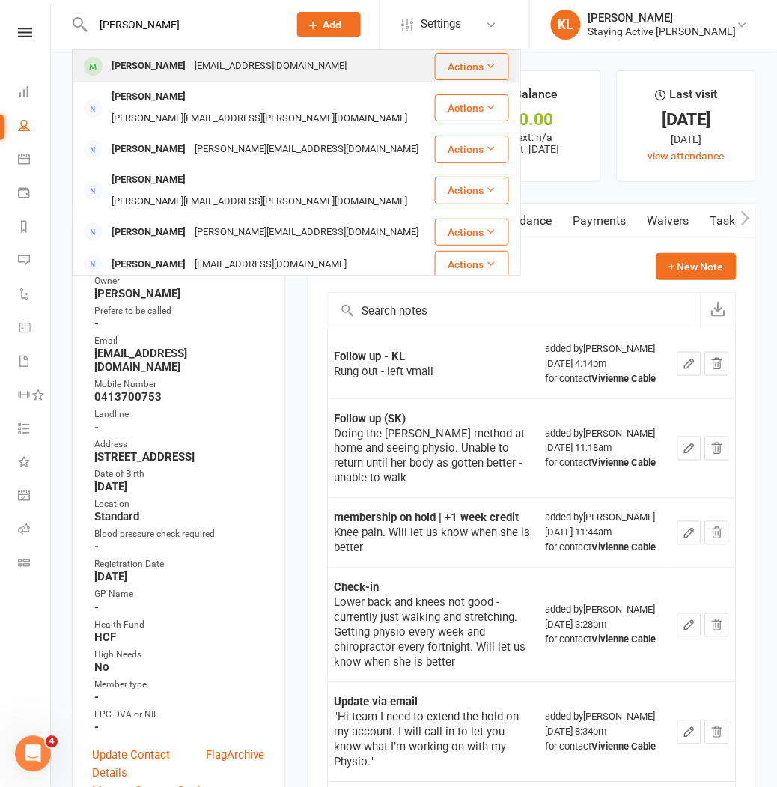
type input "[PERSON_NAME]"
click at [241, 75] on div "[EMAIL_ADDRESS][DOMAIN_NAME]" at bounding box center [270, 66] width 161 height 22
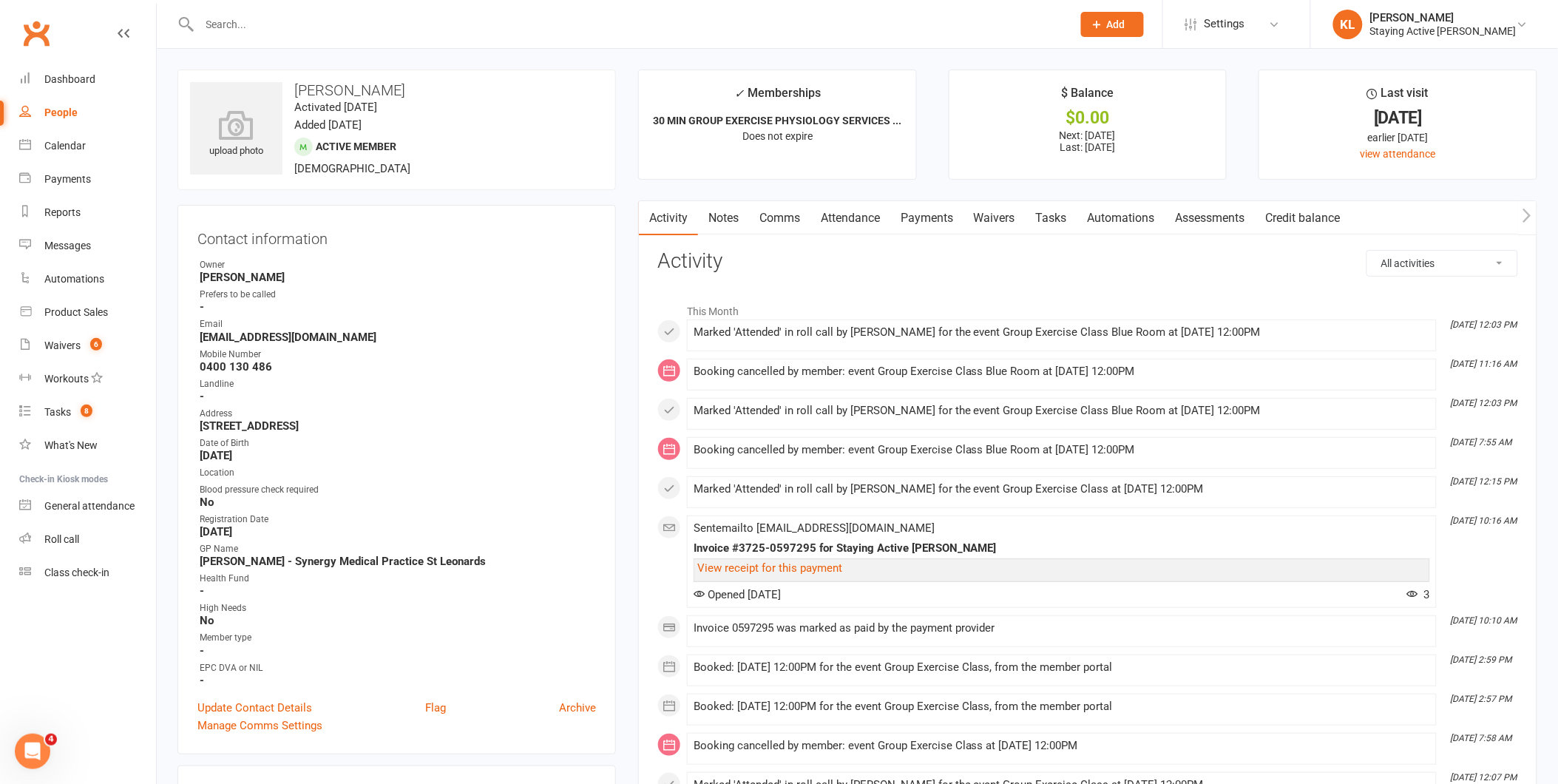
click at [728, 219] on link "Notes" at bounding box center [724, 218] width 51 height 34
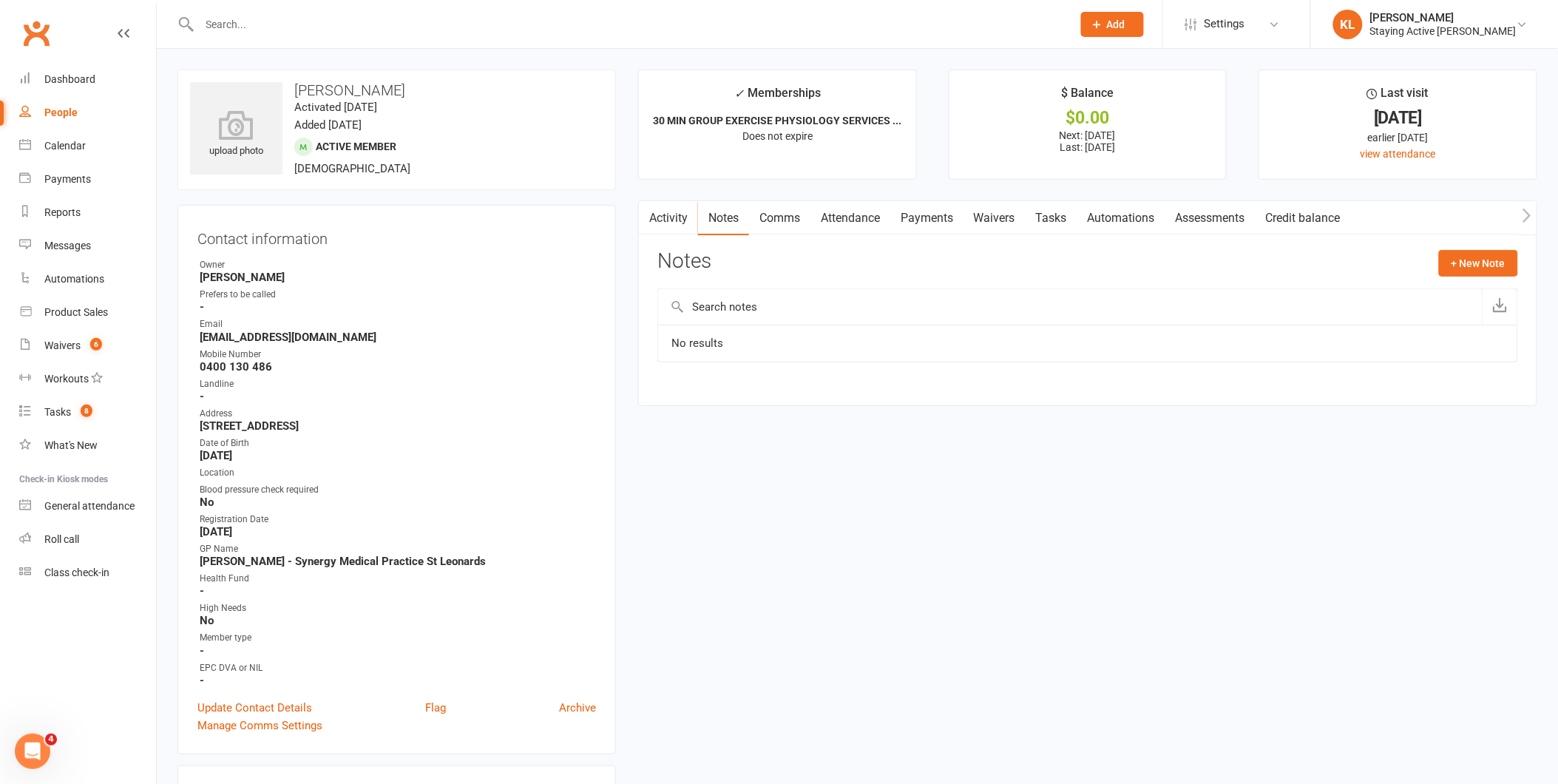
click at [767, 218] on link "Payments" at bounding box center [927, 218] width 73 height 34
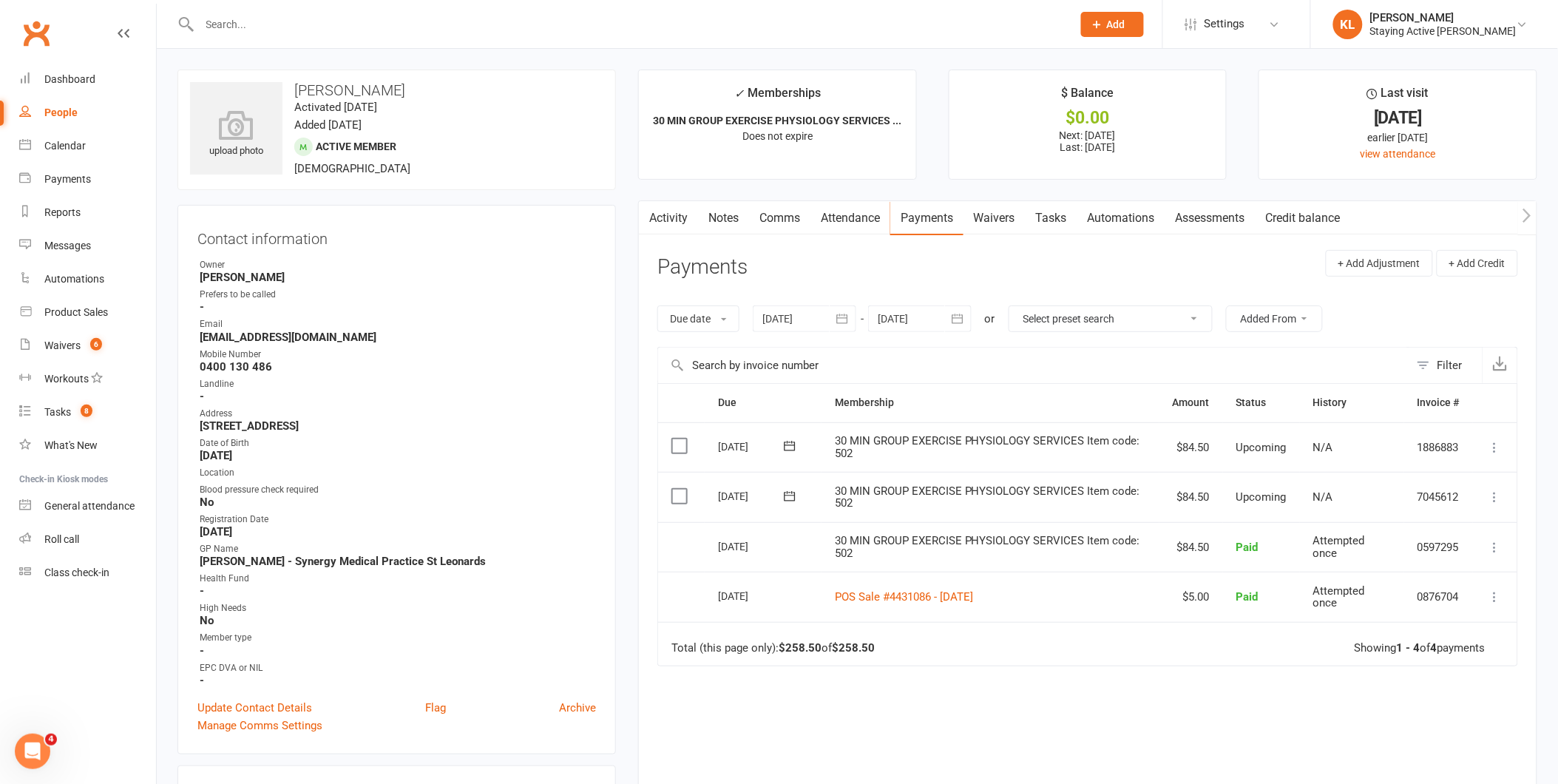
click at [723, 215] on link "Notes" at bounding box center [724, 218] width 51 height 34
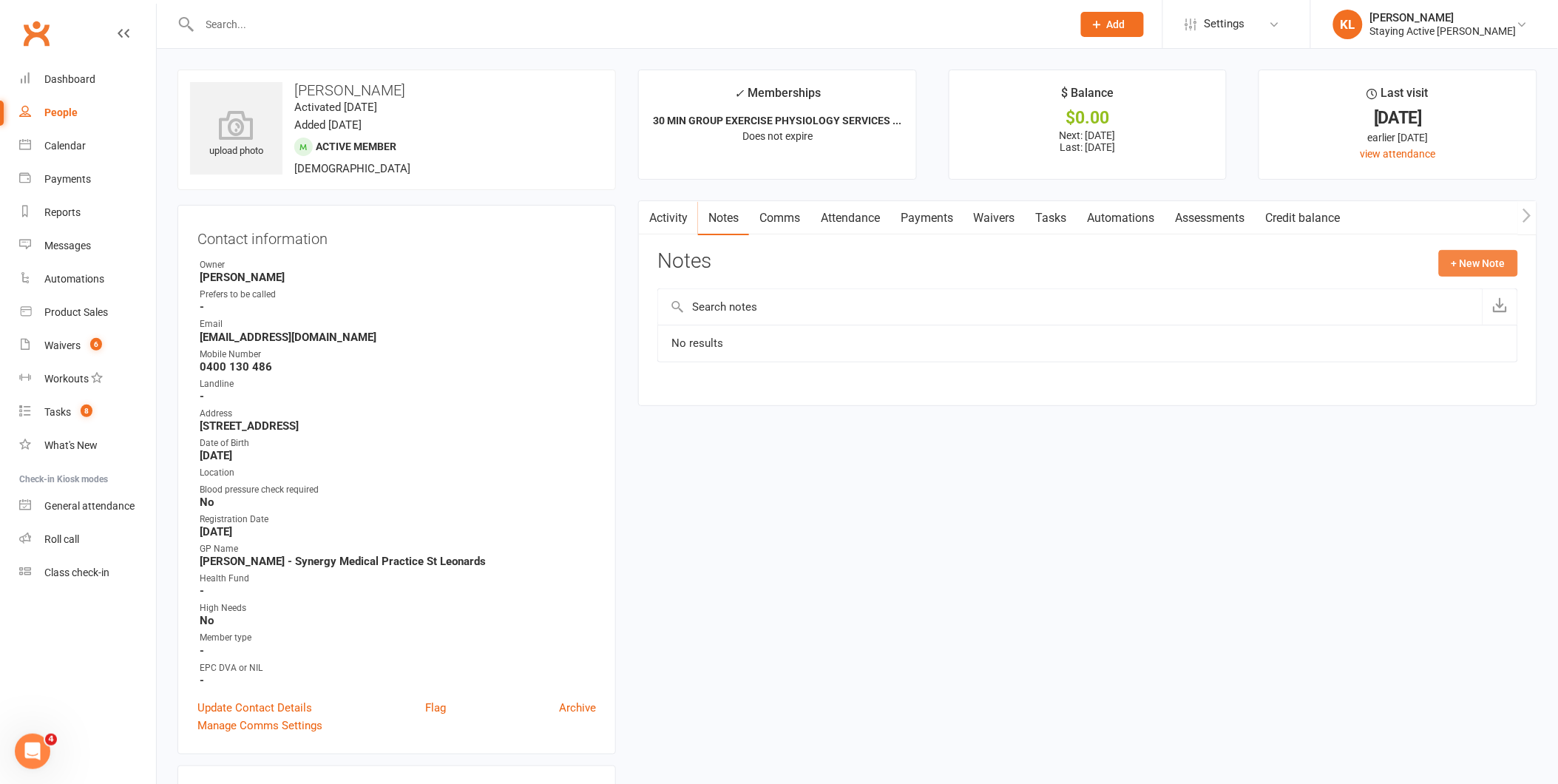
click at [767, 269] on button "+ New Note" at bounding box center [1479, 263] width 79 height 27
click at [698, 401] on textarea at bounding box center [1088, 408] width 861 height 48
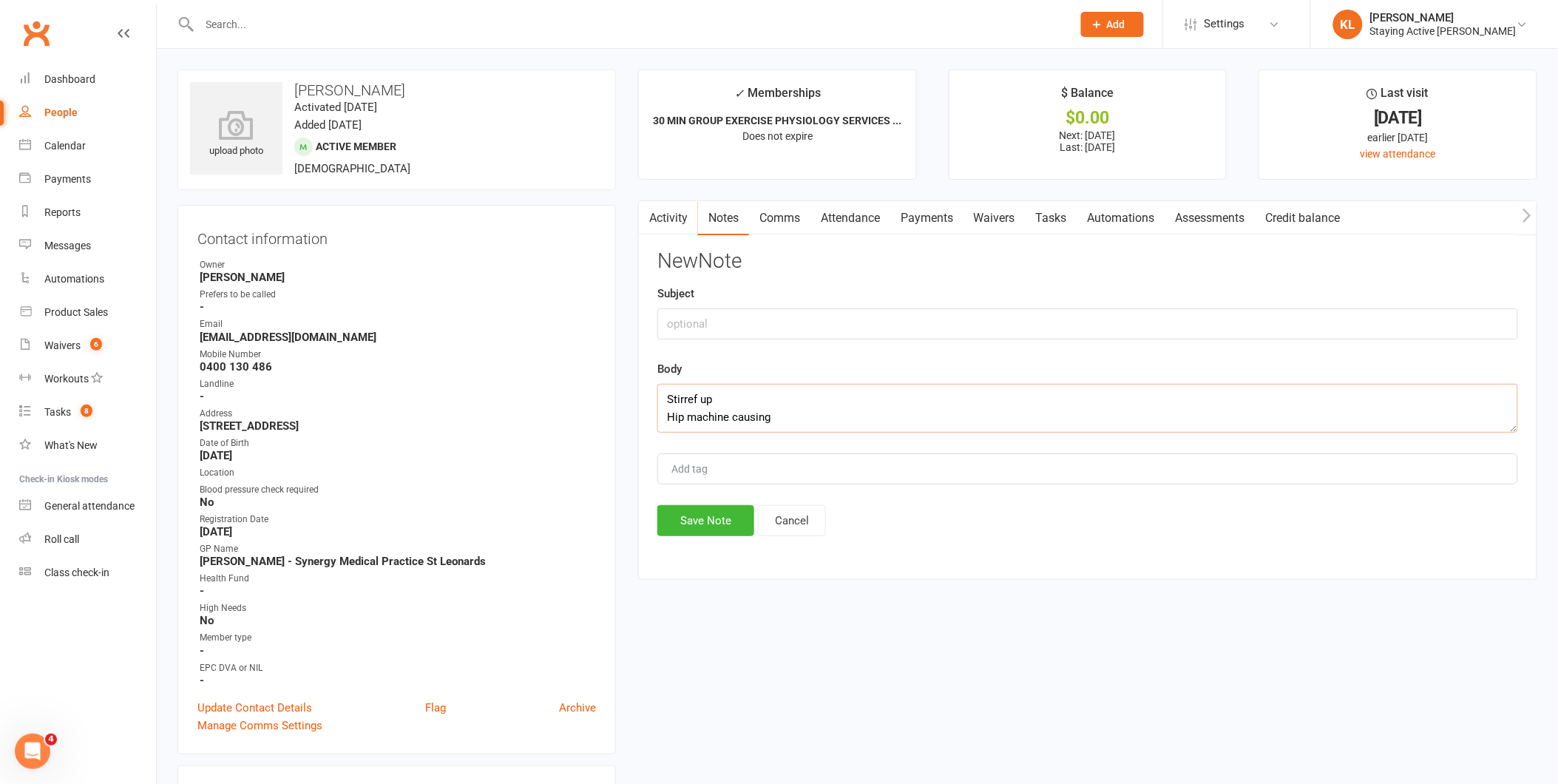
type textarea "Stirref up Hip machine causing"
click at [699, 334] on input "text" at bounding box center [1088, 323] width 861 height 31
type input "Wants a break | No credit"
click at [767, 403] on textarea "Wanted a break from the centre as she found that some of th eercises have stirr…" at bounding box center [1088, 408] width 861 height 48
click at [767, 399] on textarea "Wanted a break from the centre as she found that some of the exercises have sti…" at bounding box center [1088, 408] width 861 height 48
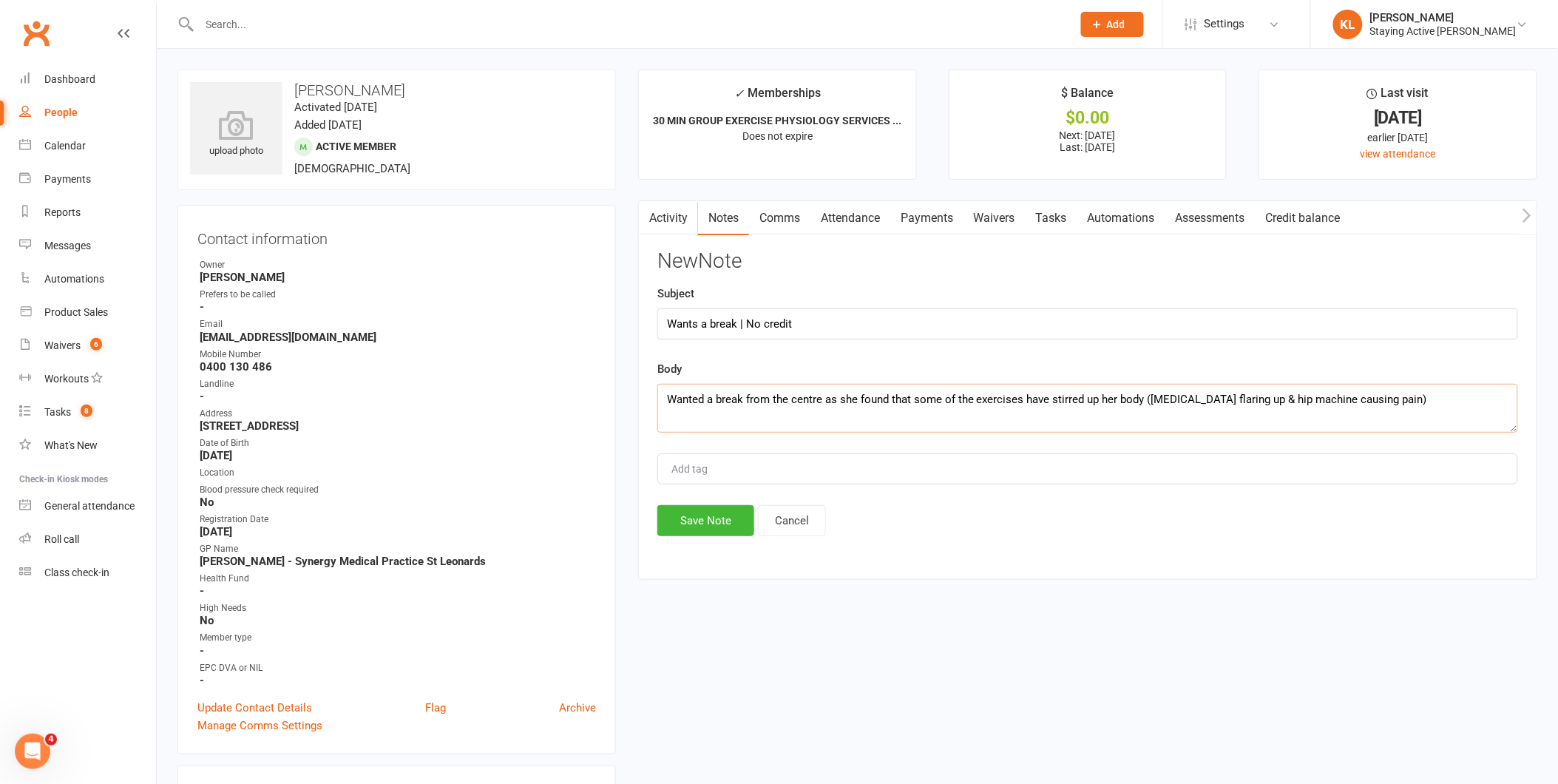
click at [767, 393] on textarea "Wanted a break from the centre as she found that some of the exercises have sti…" at bounding box center [1088, 408] width 861 height 48
type textarea "Wanted a break from the centre as she found that some of the exercises have sti…"
click at [767, 326] on input "Wants a break | No credit" at bounding box center [1088, 323] width 861 height 31
type input "Wants a break | No credit upon return"
click at [720, 525] on button "Save Note" at bounding box center [706, 519] width 97 height 31
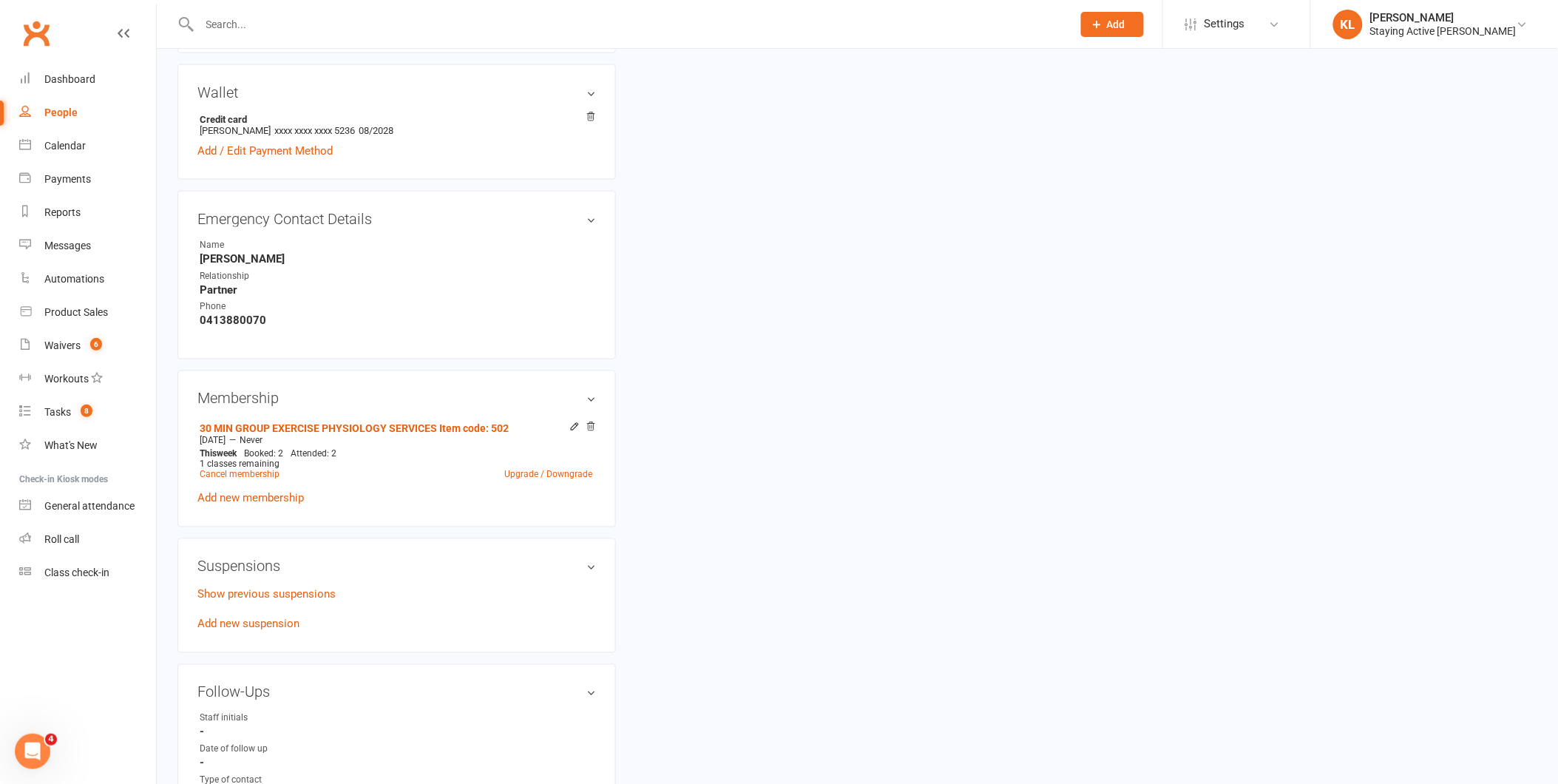
scroll to position [740, 0]
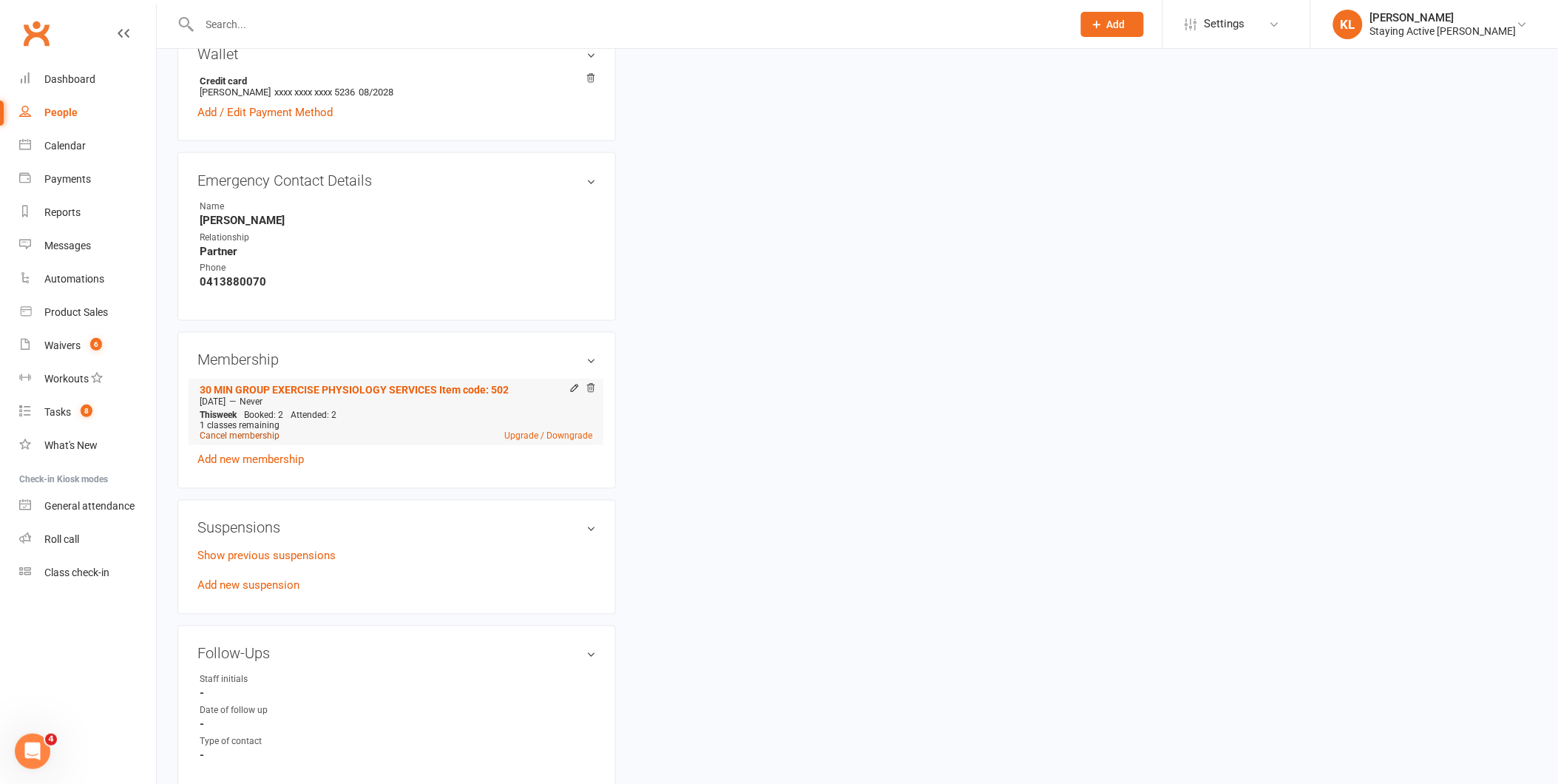
click at [235, 433] on link "Cancel membership" at bounding box center [239, 435] width 80 height 10
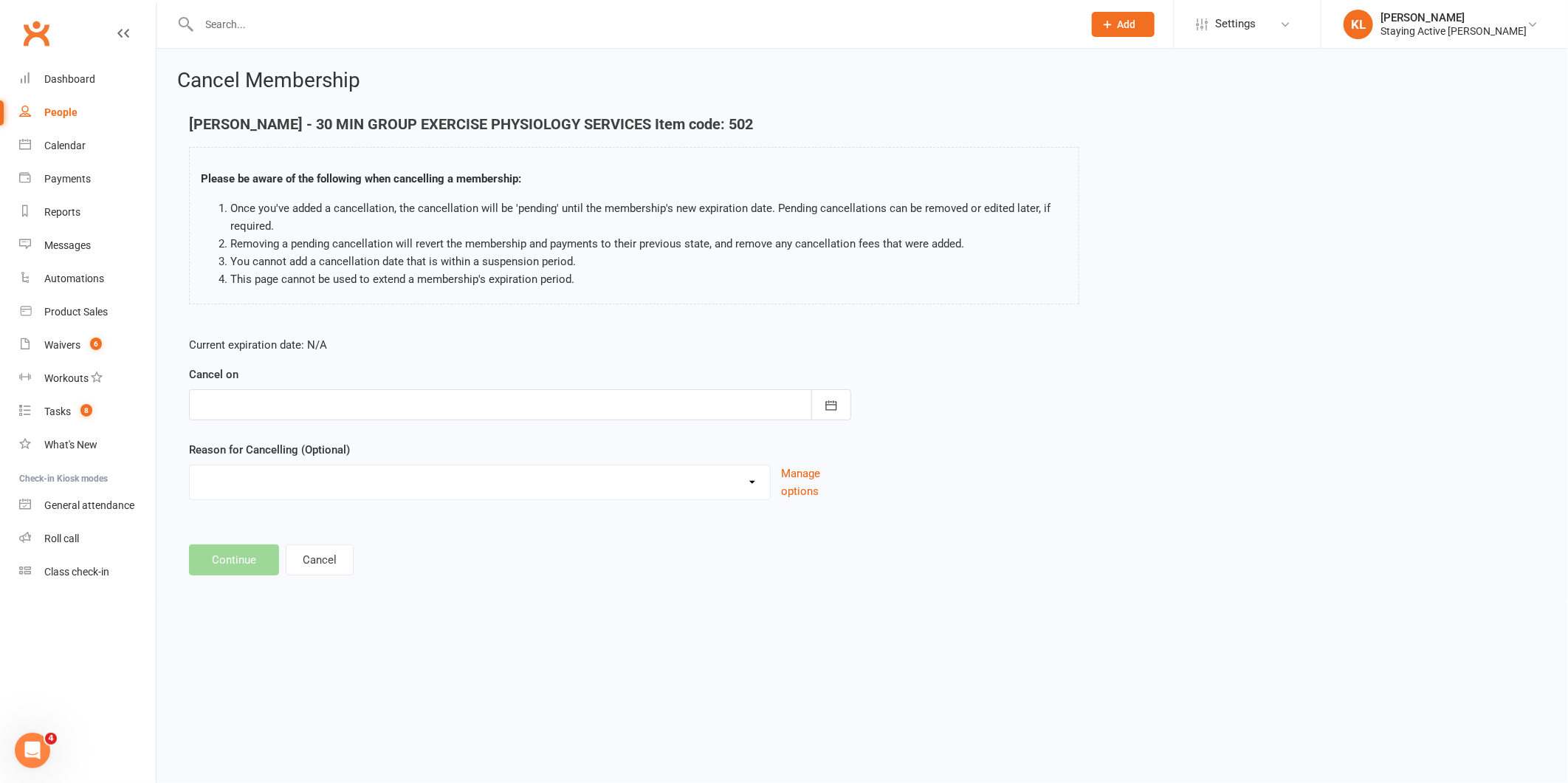
click at [266, 395] on div at bounding box center [521, 404] width 663 height 31
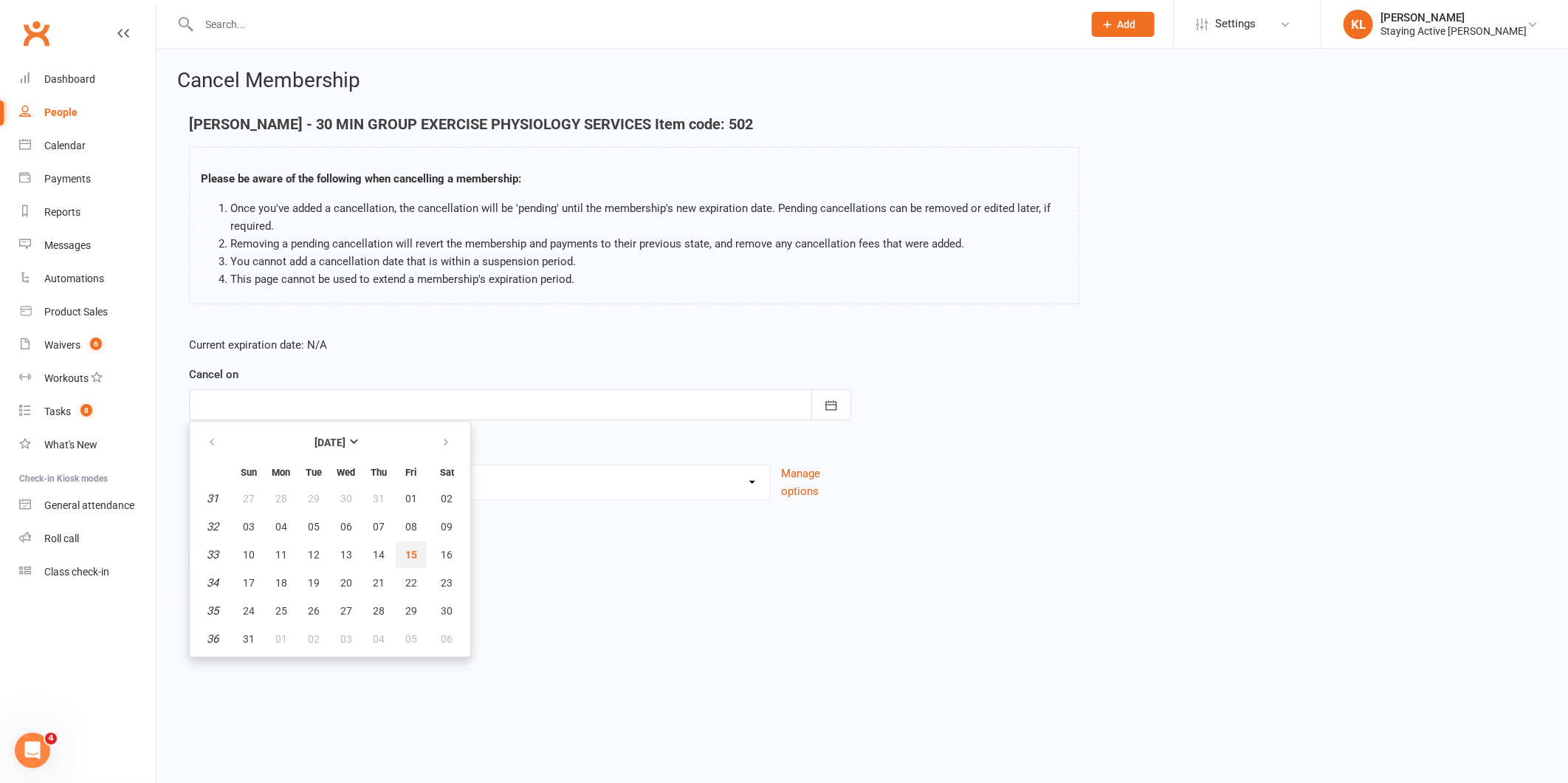
click at [412, 549] on button "15" at bounding box center [410, 554] width 31 height 27
type input "[DATE]"
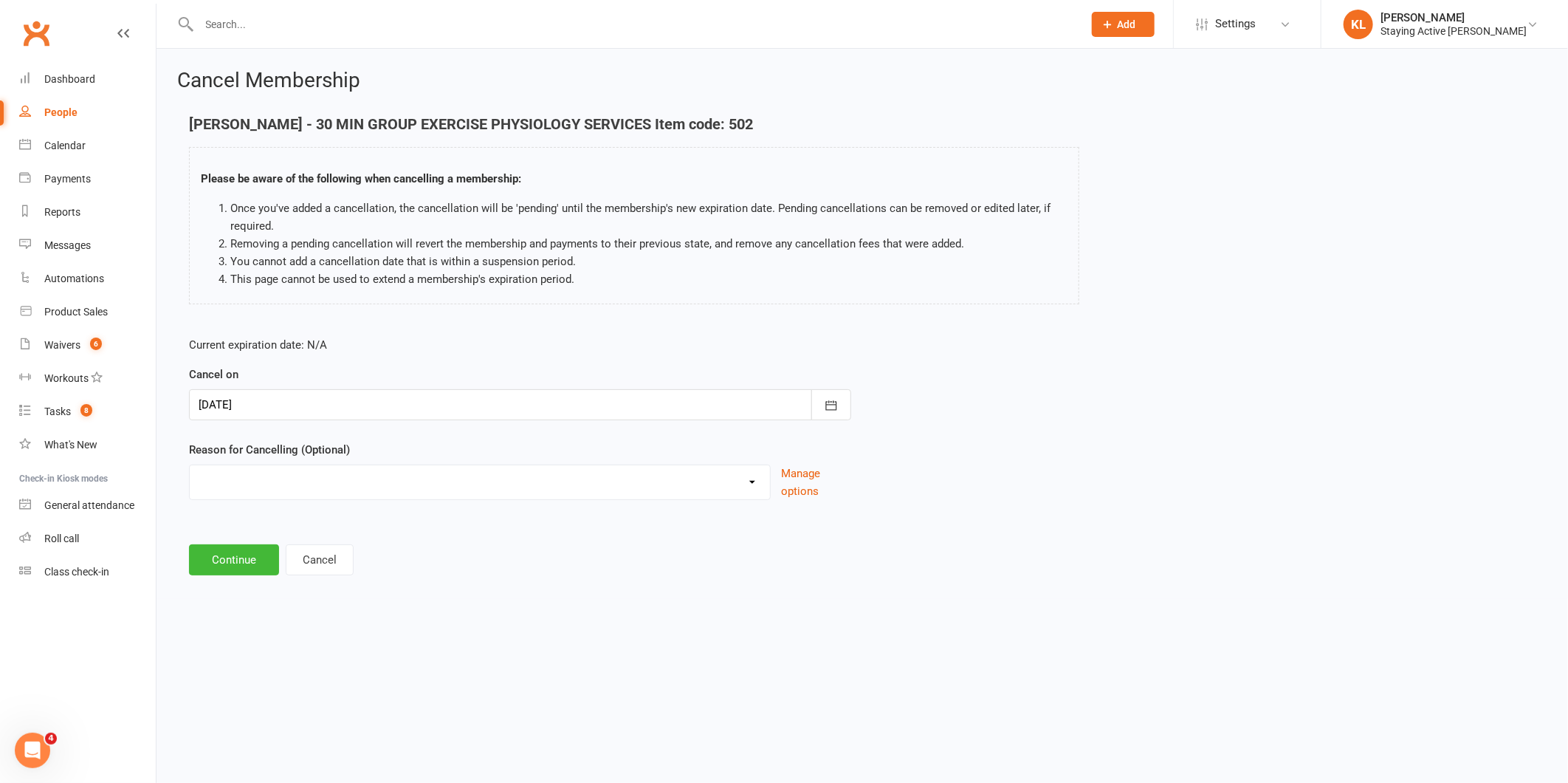
click at [278, 485] on select "Holiday Injury No contact Sick Other reason" at bounding box center [479, 480] width 580 height 30
select select "4"
click at [189, 465] on select "Holiday Injury No contact Sick Other reason" at bounding box center [479, 480] width 580 height 30
click at [225, 559] on input at bounding box center [521, 559] width 663 height 31
type input "See notes"
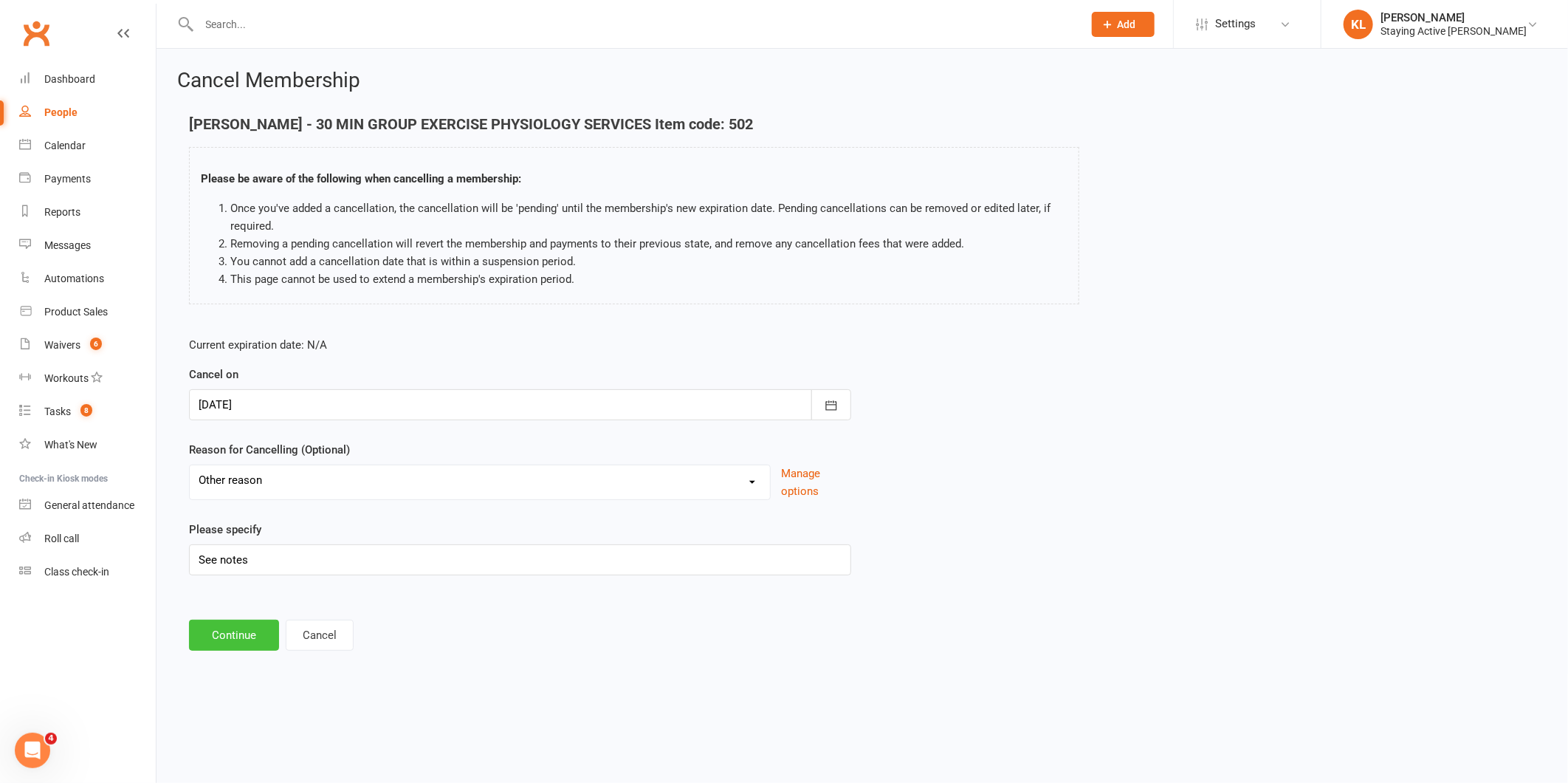
click at [235, 630] on button "Continue" at bounding box center [234, 634] width 90 height 31
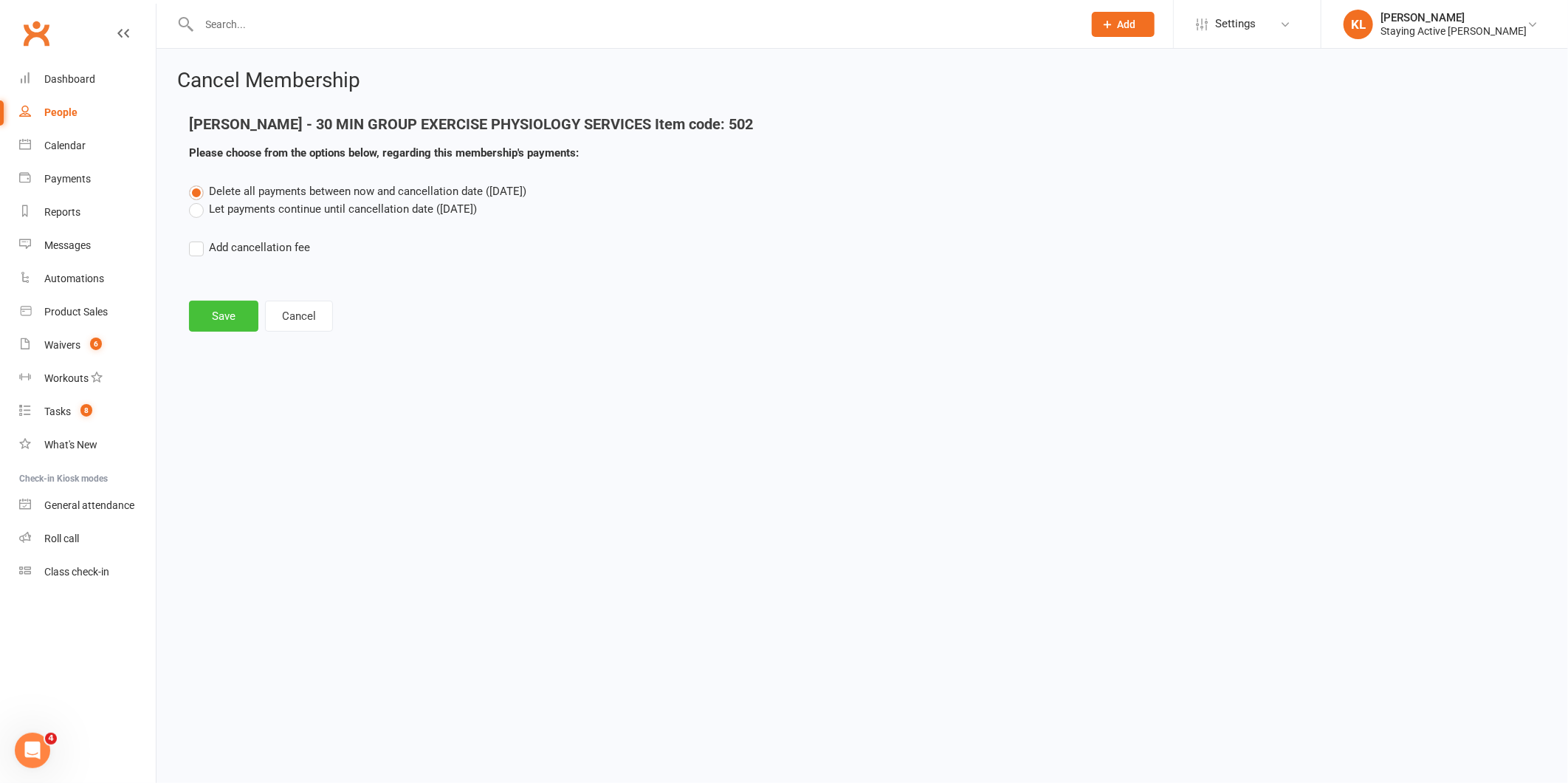
click at [232, 329] on button "Save" at bounding box center [224, 316] width 69 height 31
